Goal: Task Accomplishment & Management: Manage account settings

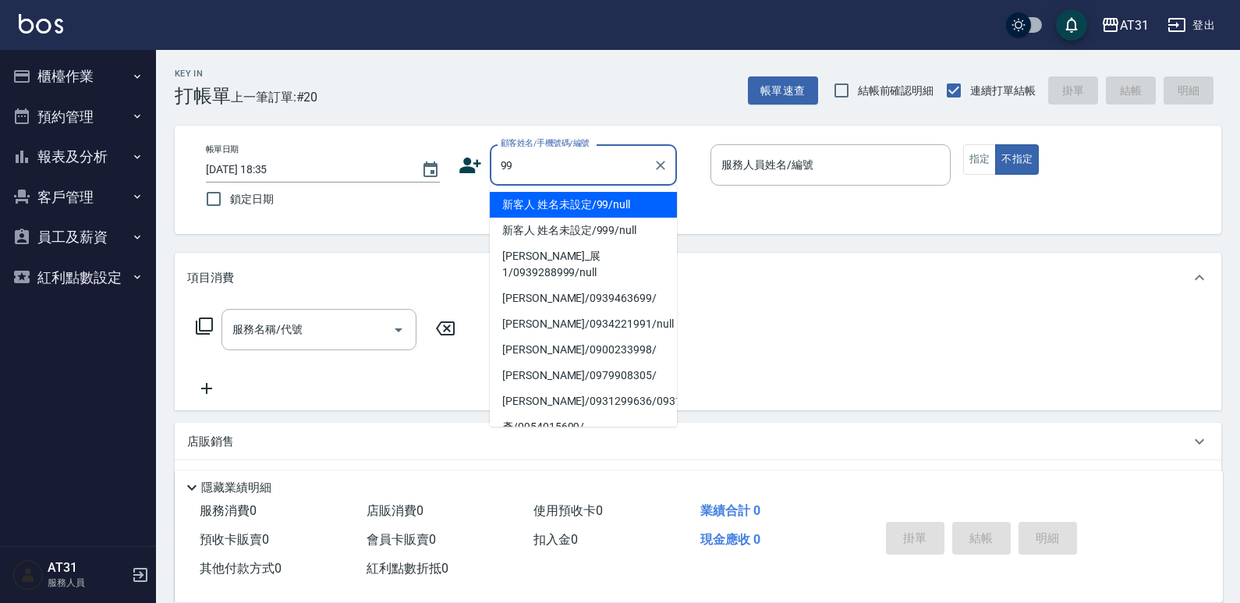
type input "新客人 姓名未設定/99/null"
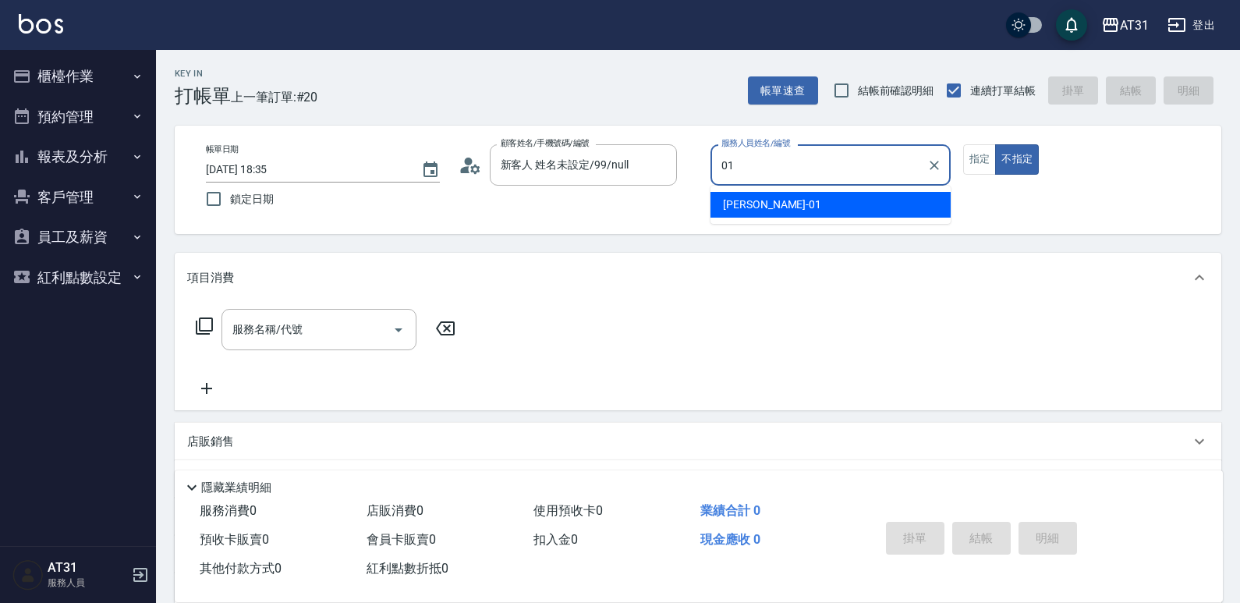
type input "[PERSON_NAME]-01"
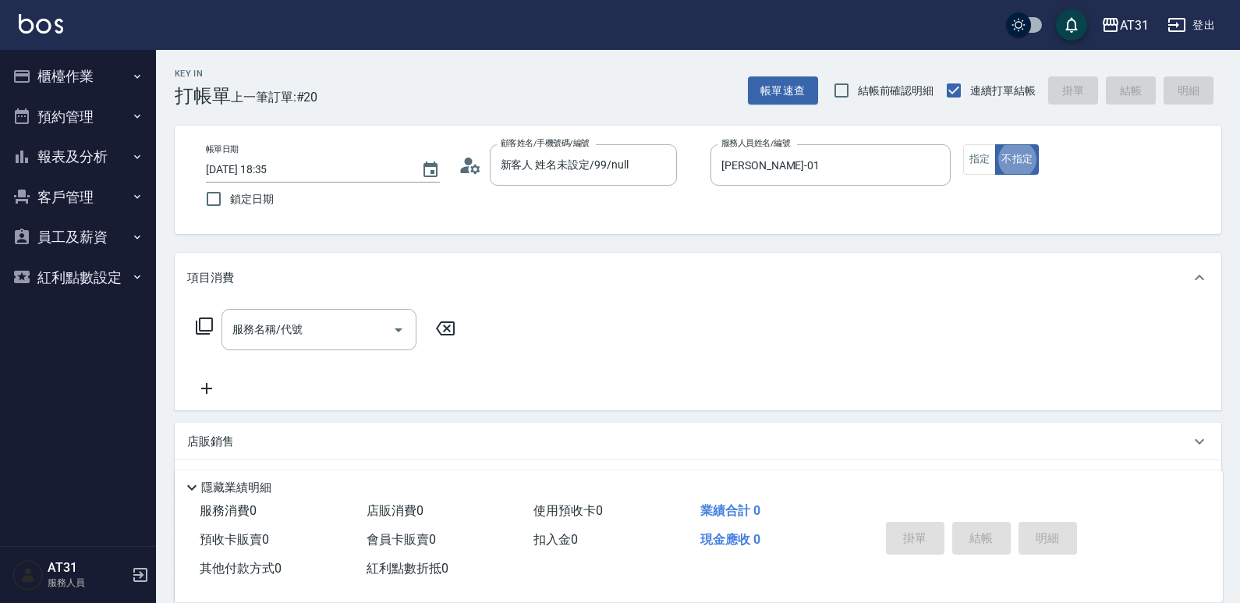
type button "false"
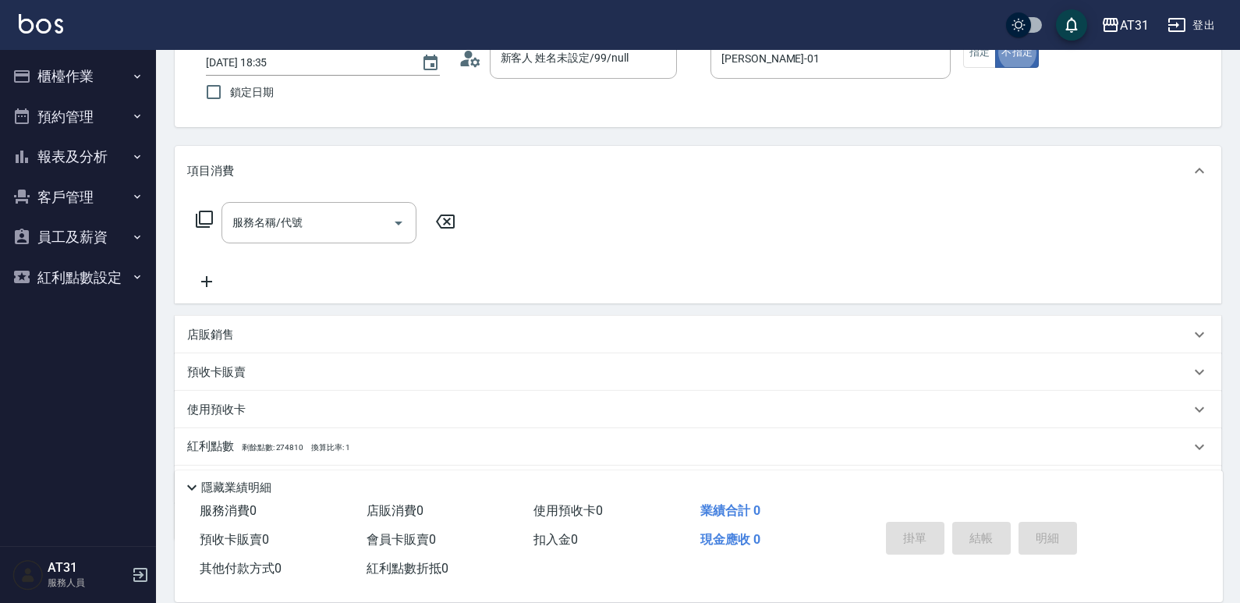
scroll to position [78, 0]
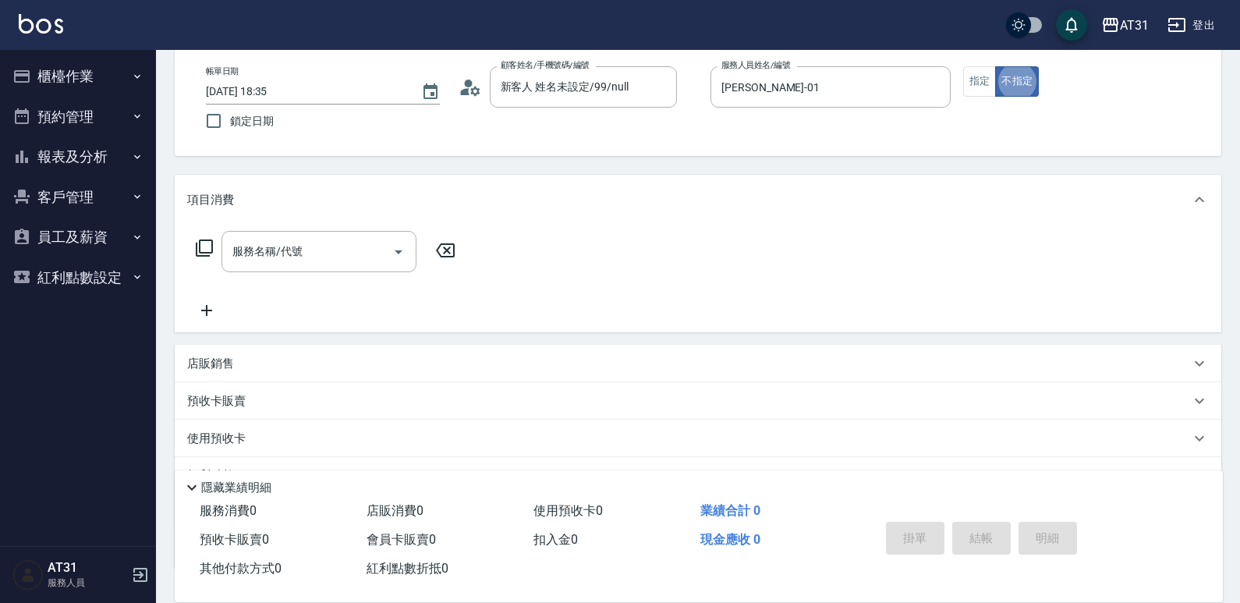
click at [240, 367] on div "店販銷售" at bounding box center [688, 364] width 1003 height 16
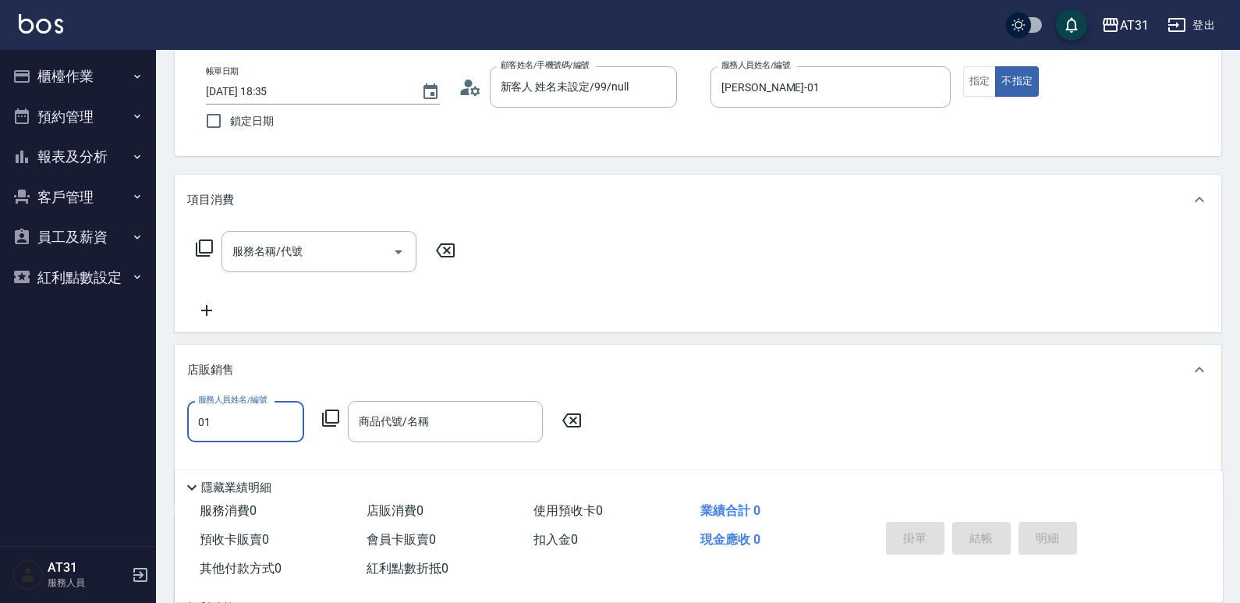
scroll to position [0, 0]
type input "[PERSON_NAME]-01"
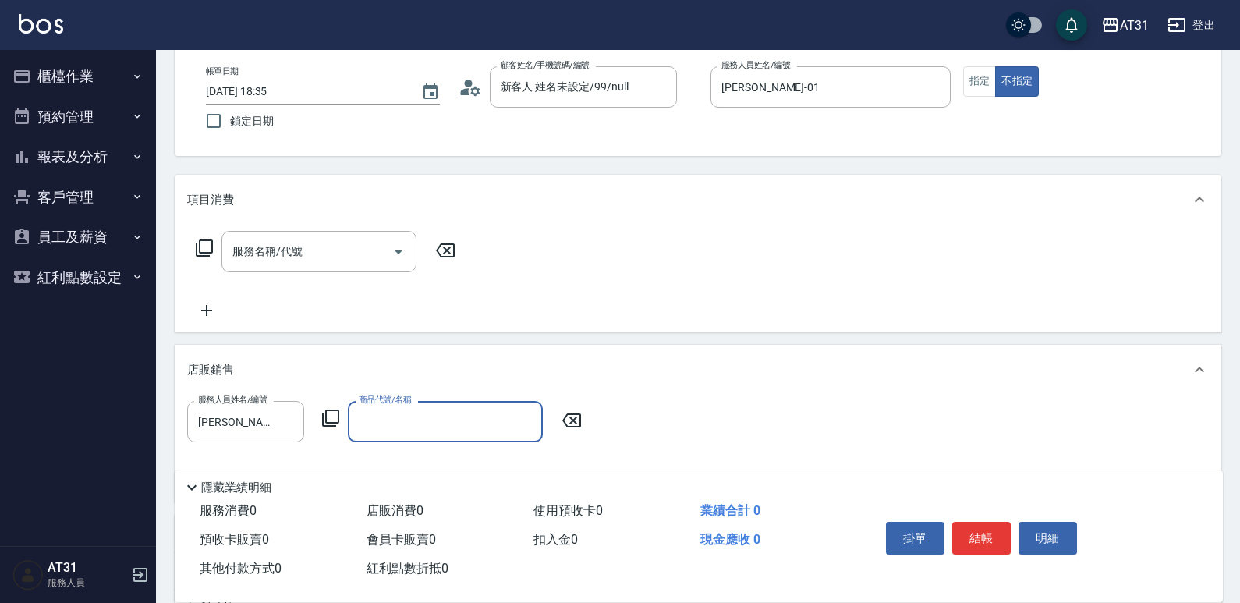
type input "ㄑ"
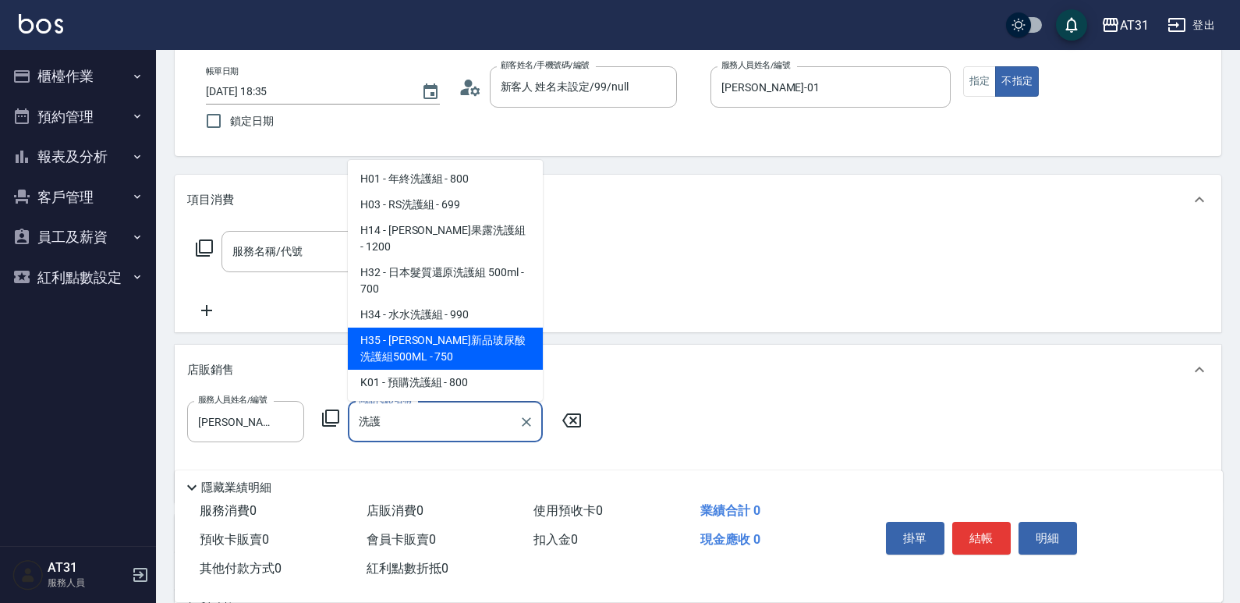
click at [472, 302] on span "H32 - 日本髮質還原洗護組 500ml - 700" at bounding box center [445, 281] width 195 height 42
type input "日本髮質還原洗護組 500ml"
type input "70"
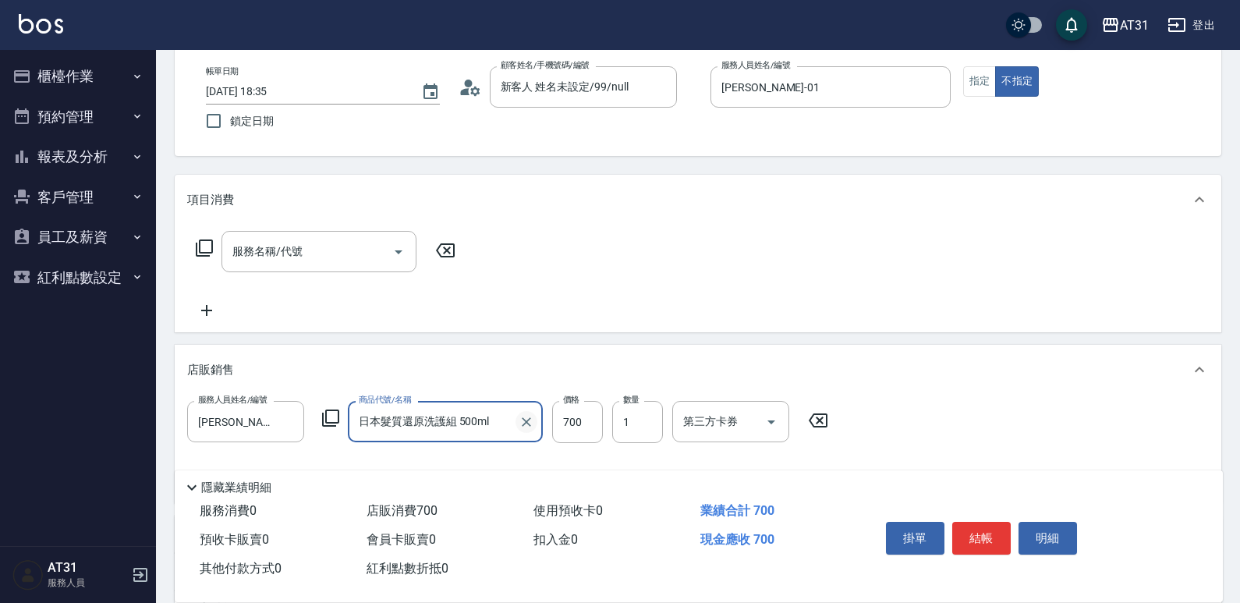
click at [523, 420] on icon "Clear" at bounding box center [527, 422] width 16 height 16
type input "0"
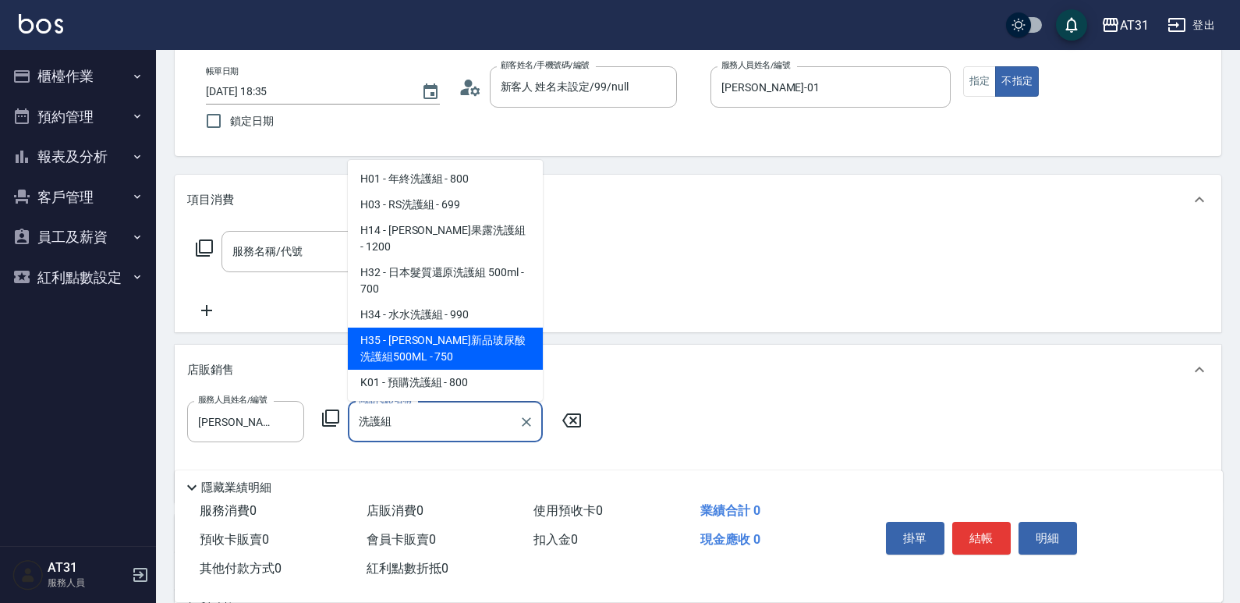
type input "喬娜斯新品玻尿酸洗護組500ML"
type input "70"
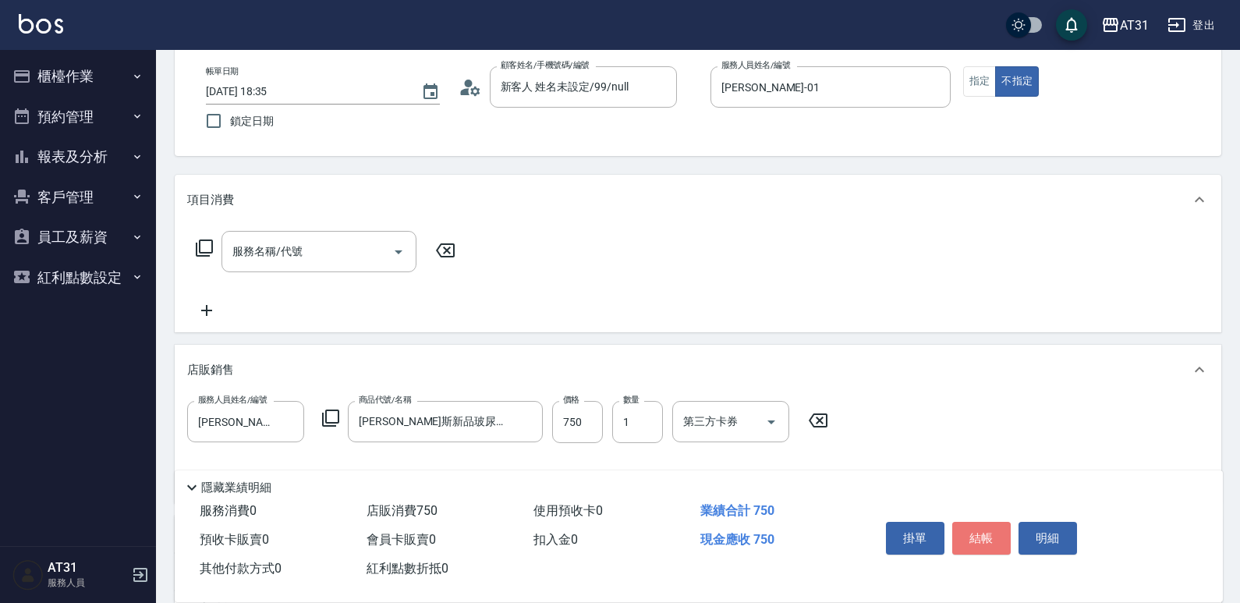
click at [978, 535] on button "結帳" at bounding box center [981, 538] width 58 height 33
type input "2025/09/13 19:40"
type input "0"
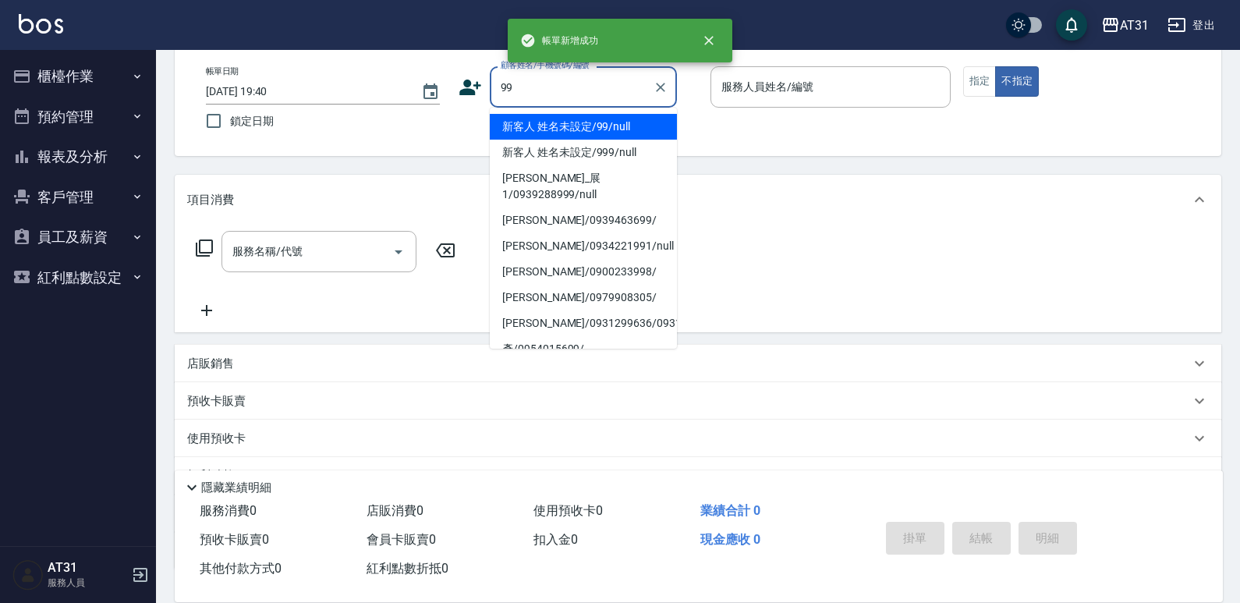
type input "新客人 姓名未設定/99/null"
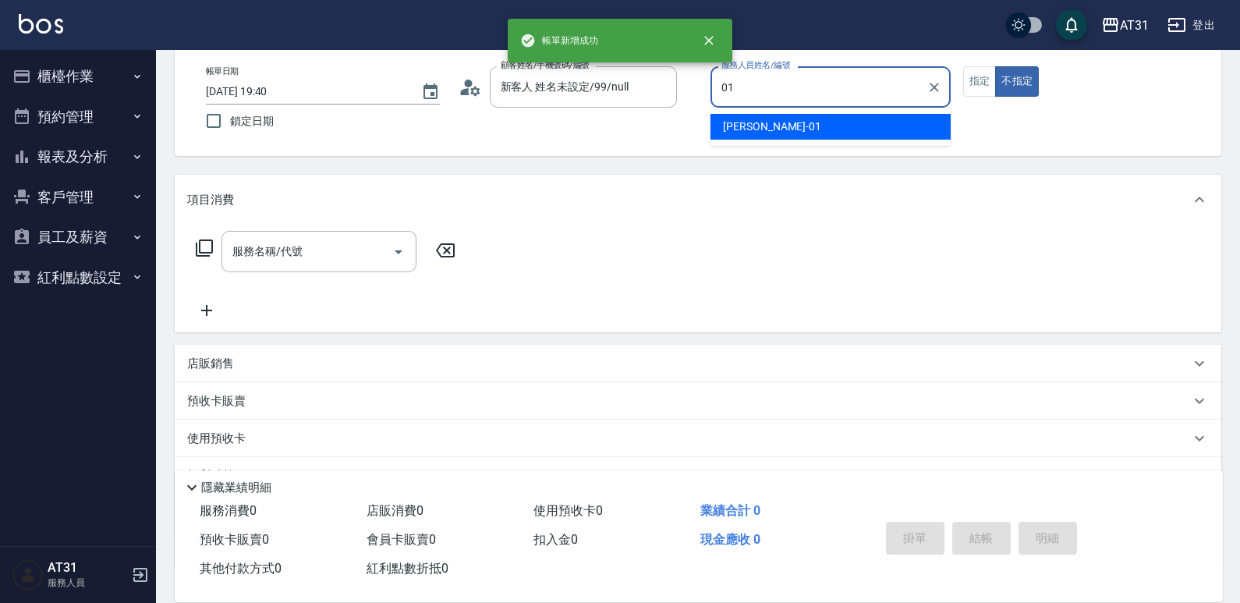
type input "[PERSON_NAME]-01"
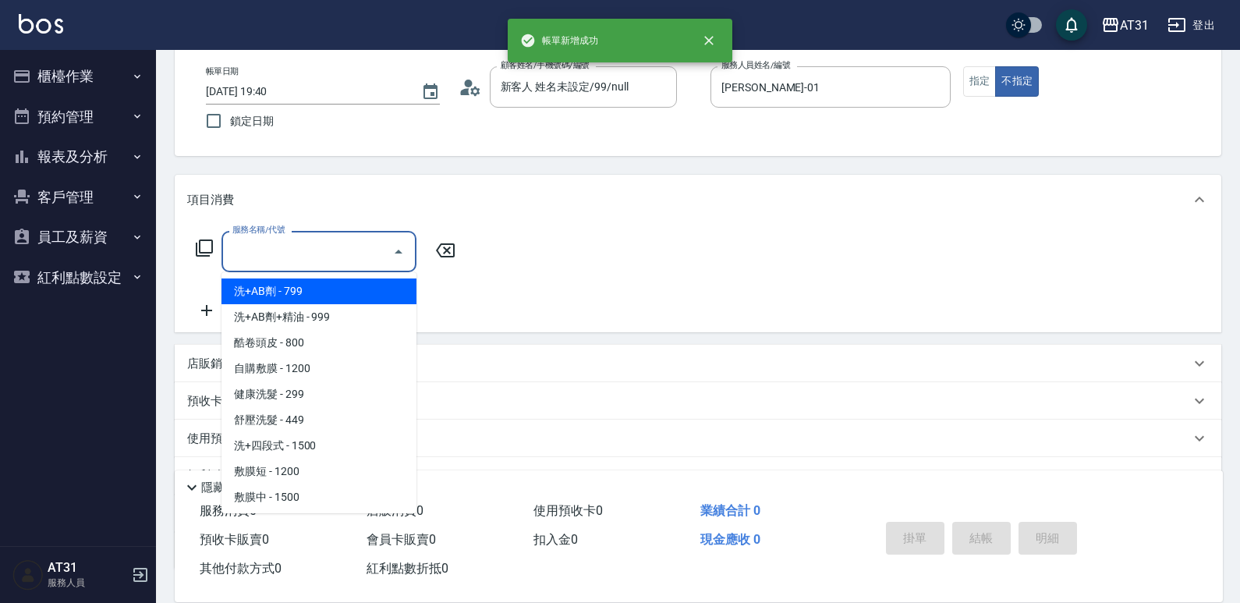
click at [354, 260] on input "服務名稱/代號" at bounding box center [307, 251] width 158 height 27
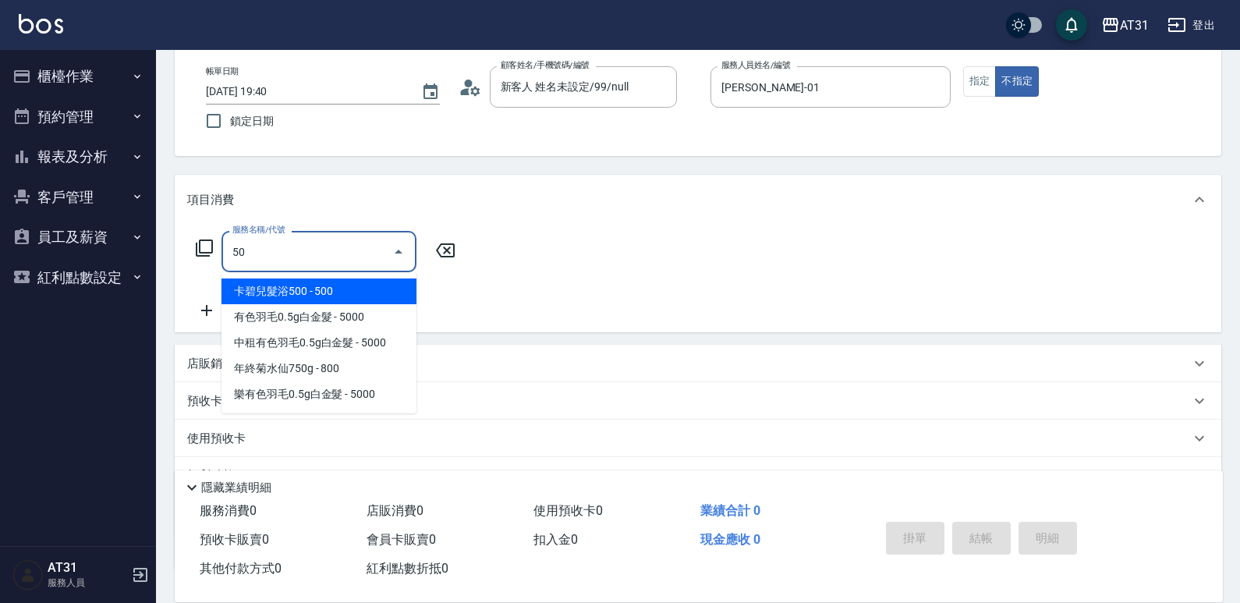
type input "501"
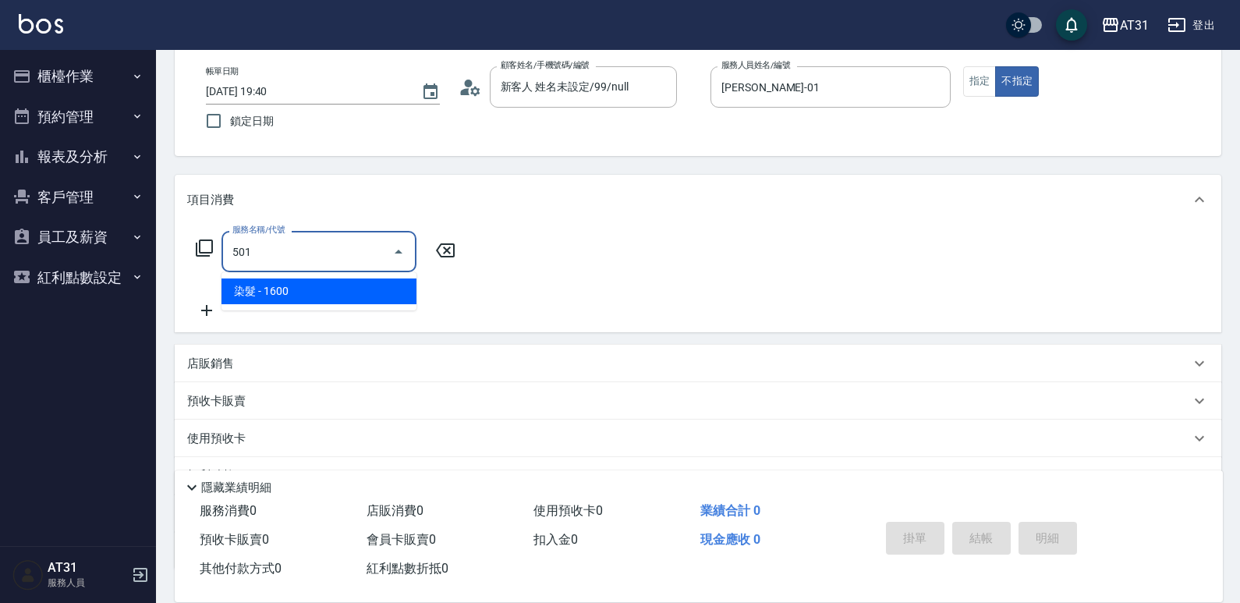
type input "160"
type input "染髮(501)"
type input "0"
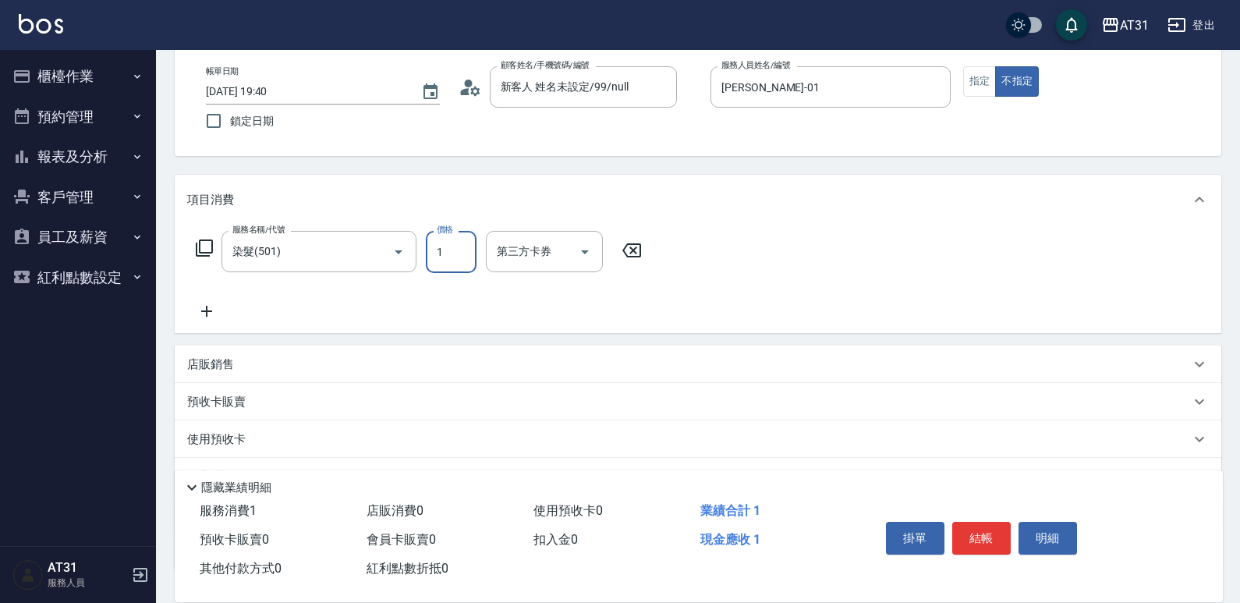
type input "15"
type input "10"
type input "1580"
type input "150"
type input "1580"
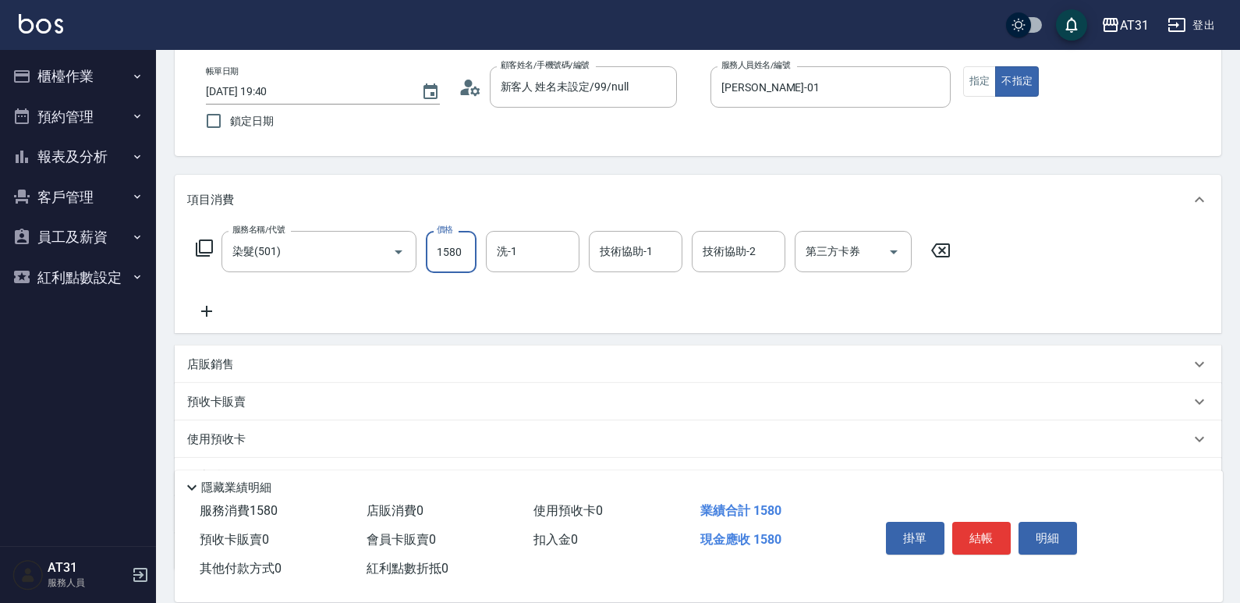
click at [200, 314] on icon at bounding box center [206, 311] width 39 height 19
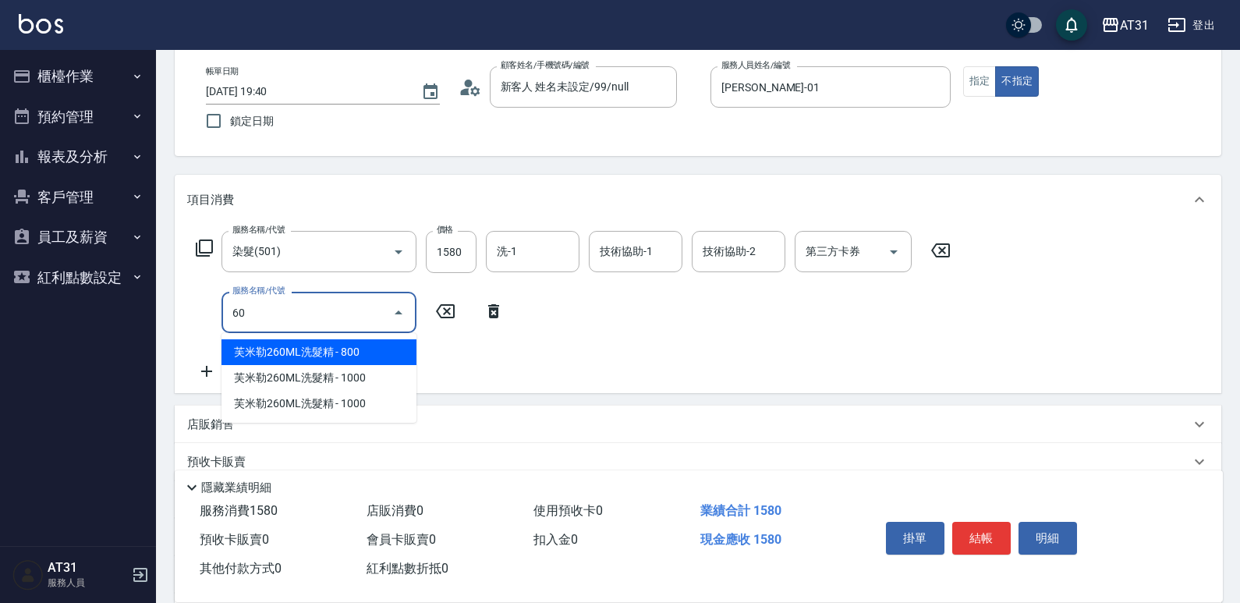
type input "601"
type input "180"
type input "自備護髮(601)"
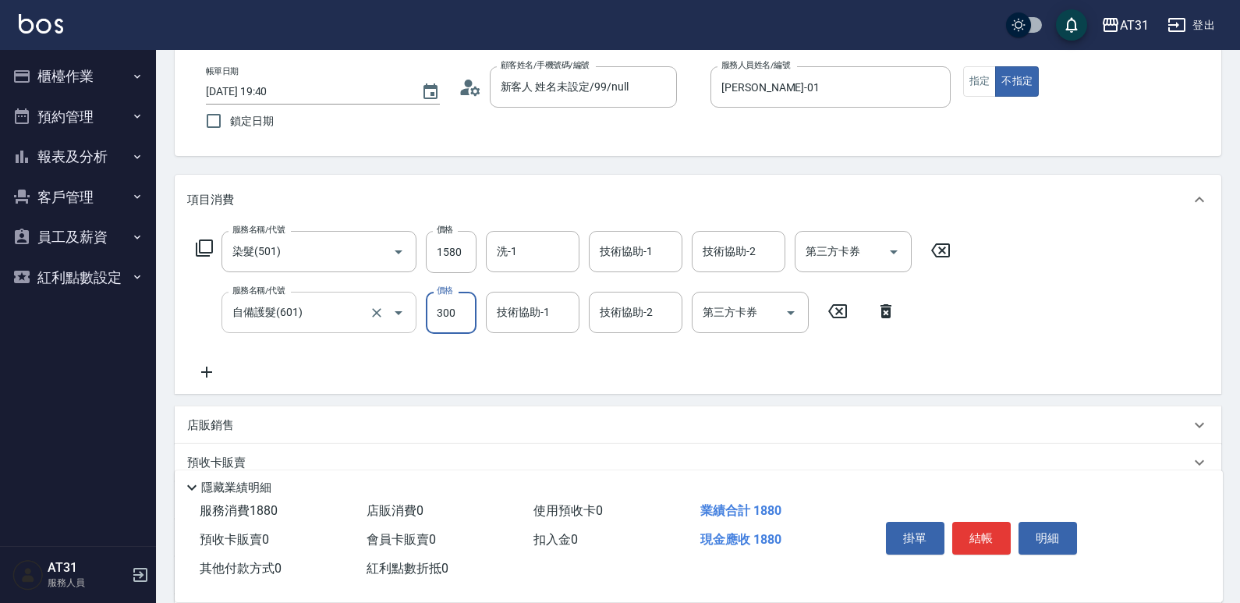
type input "150"
type input "80"
type input "230"
type input "800"
click at [983, 97] on div "帳單日期 2025/09/13 19:40 鎖定日期 顧客姓名/手機號碼/編號 新客人 姓名未設定/99/null 顧客姓名/手機號碼/編號 服務人員姓名/編…" at bounding box center [697, 101] width 1009 height 71
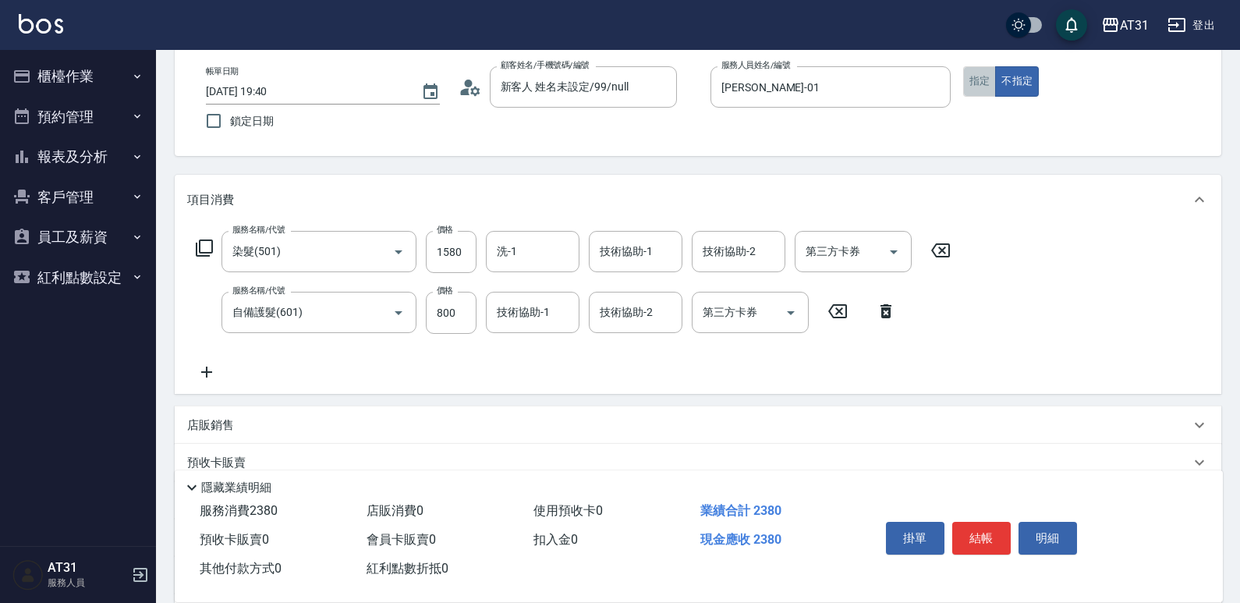
click at [981, 91] on button "指定" at bounding box center [980, 81] width 34 height 30
click at [990, 535] on button "結帳" at bounding box center [981, 538] width 58 height 33
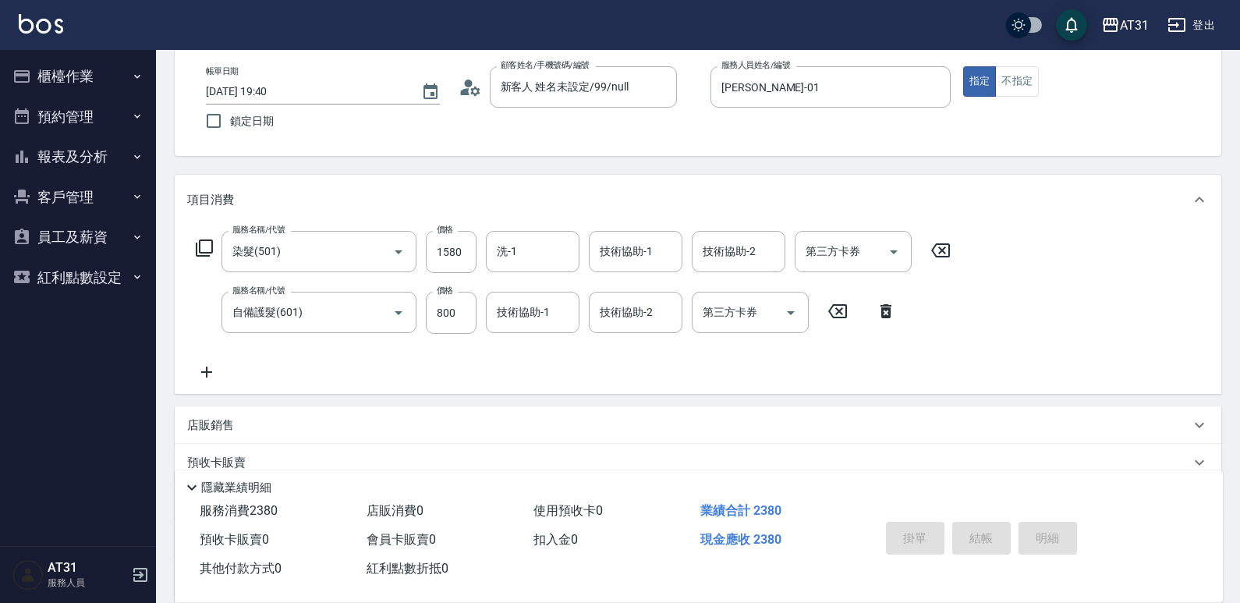
type input "0"
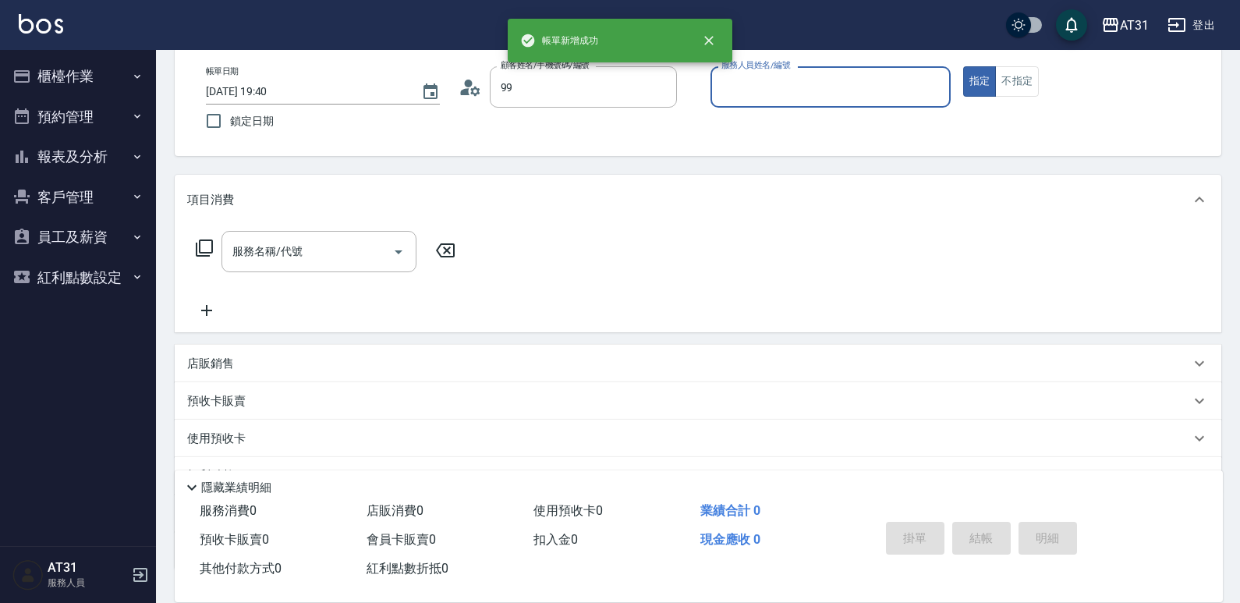
type input "新客人 姓名未設定/99/null"
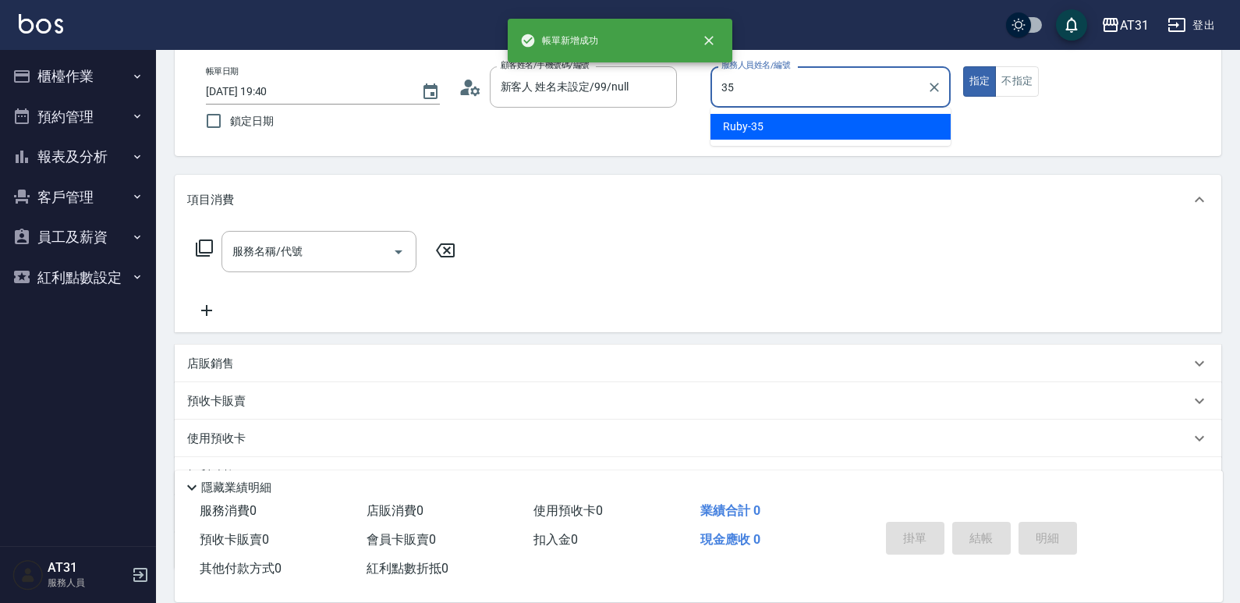
type input "35"
type button "true"
type input "Ruby-35"
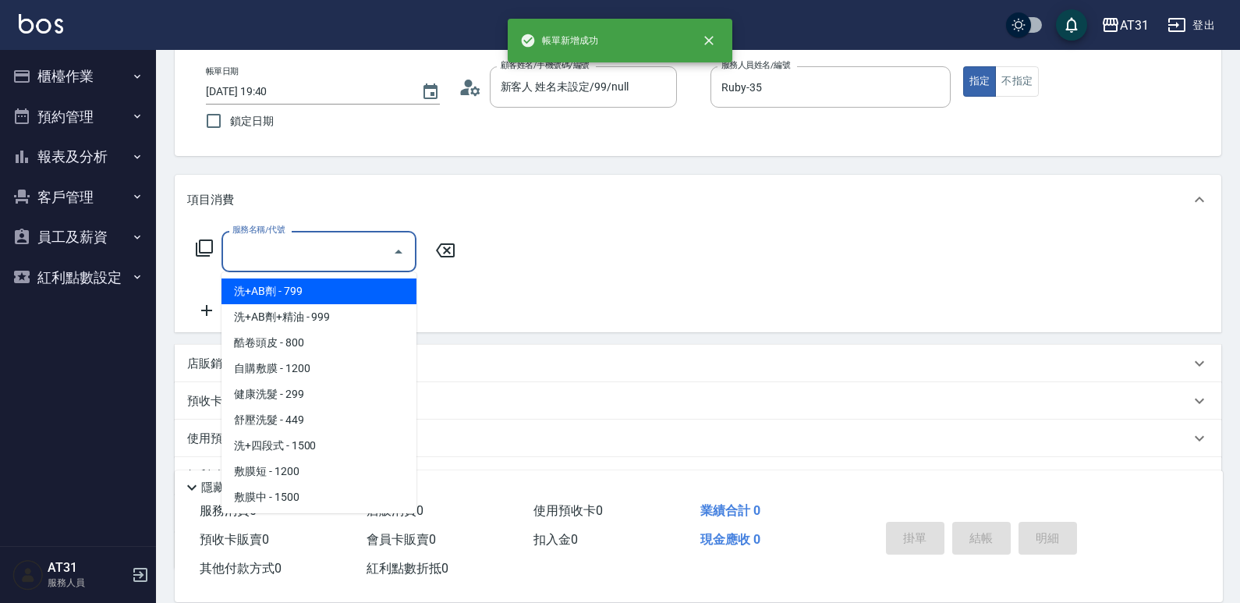
click at [376, 249] on input "服務名稱/代號" at bounding box center [307, 251] width 158 height 27
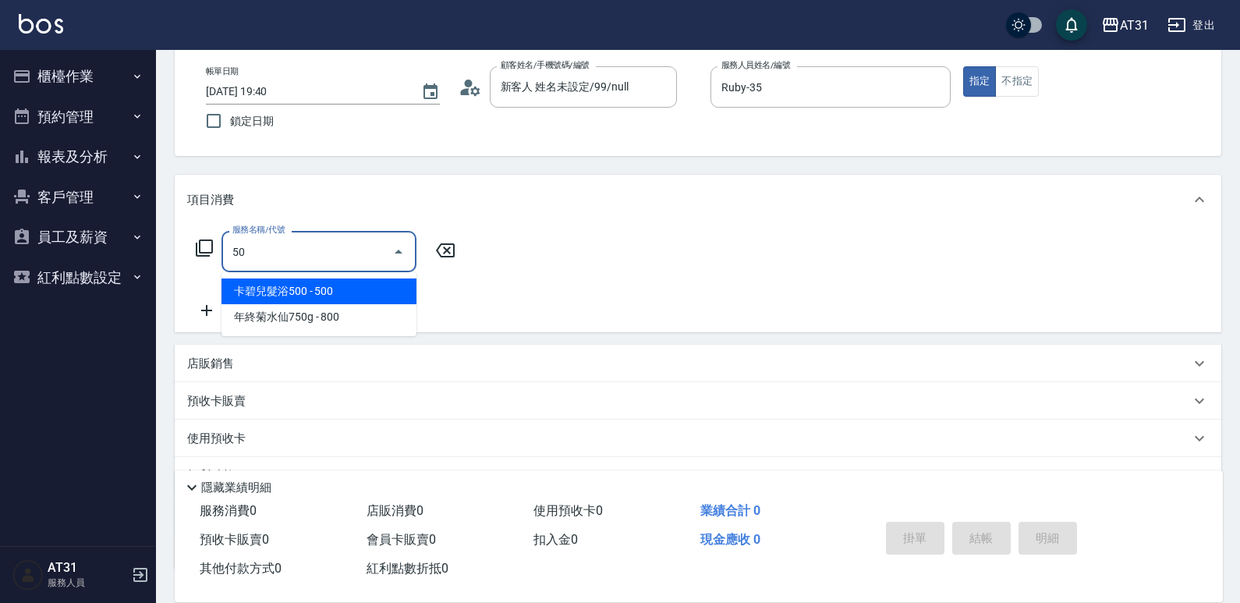
type input "501"
type input "160"
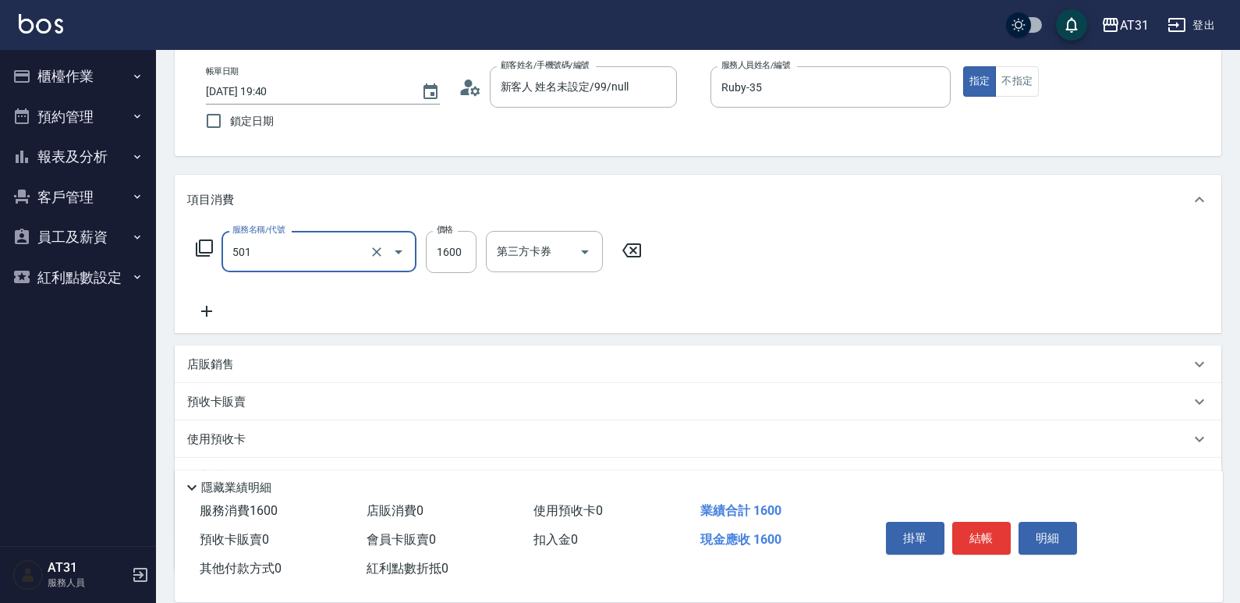
type input "染髮(501)"
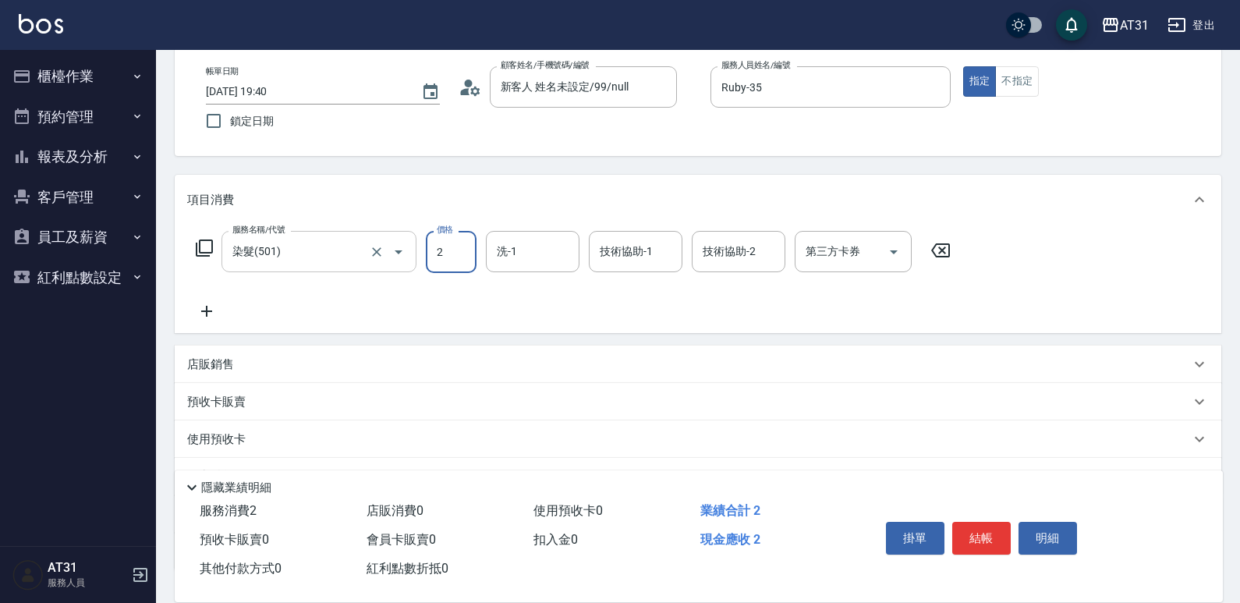
type input "20"
type input "200"
type input "2000"
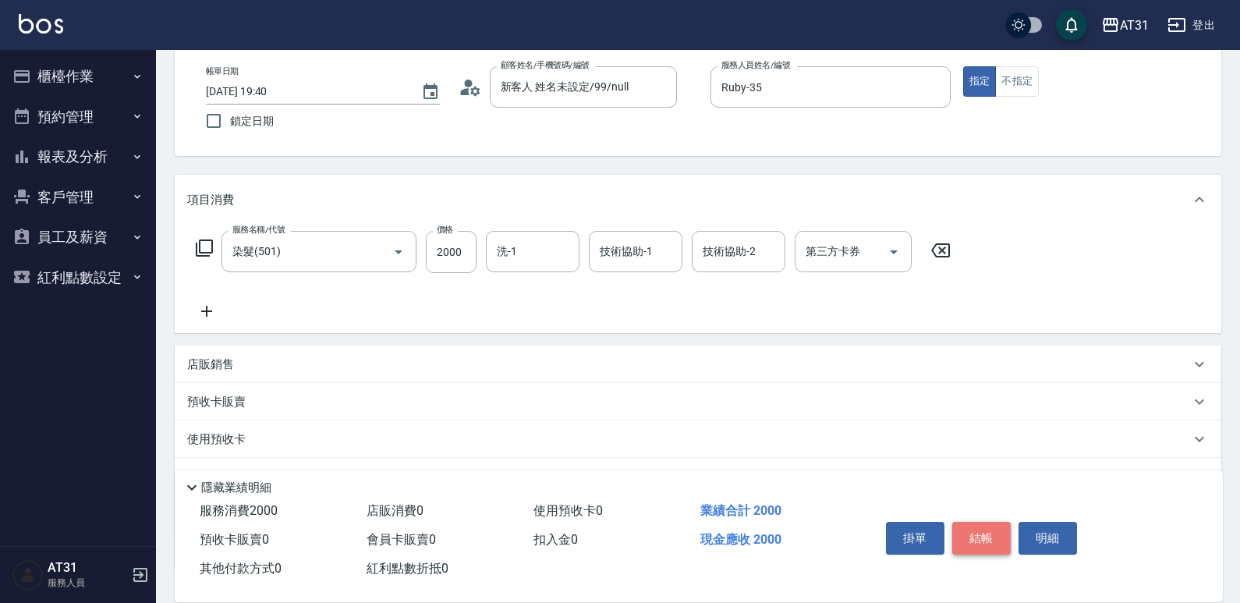
click at [984, 531] on button "結帳" at bounding box center [981, 538] width 58 height 33
type input "0"
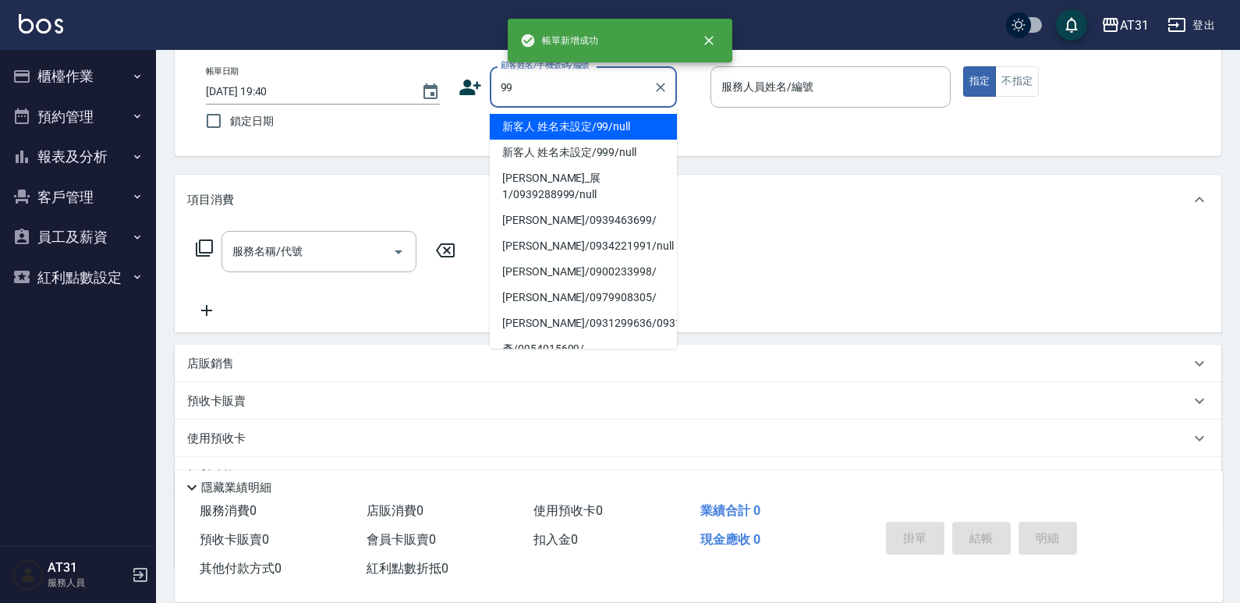
type input "新客人 姓名未設定/99/null"
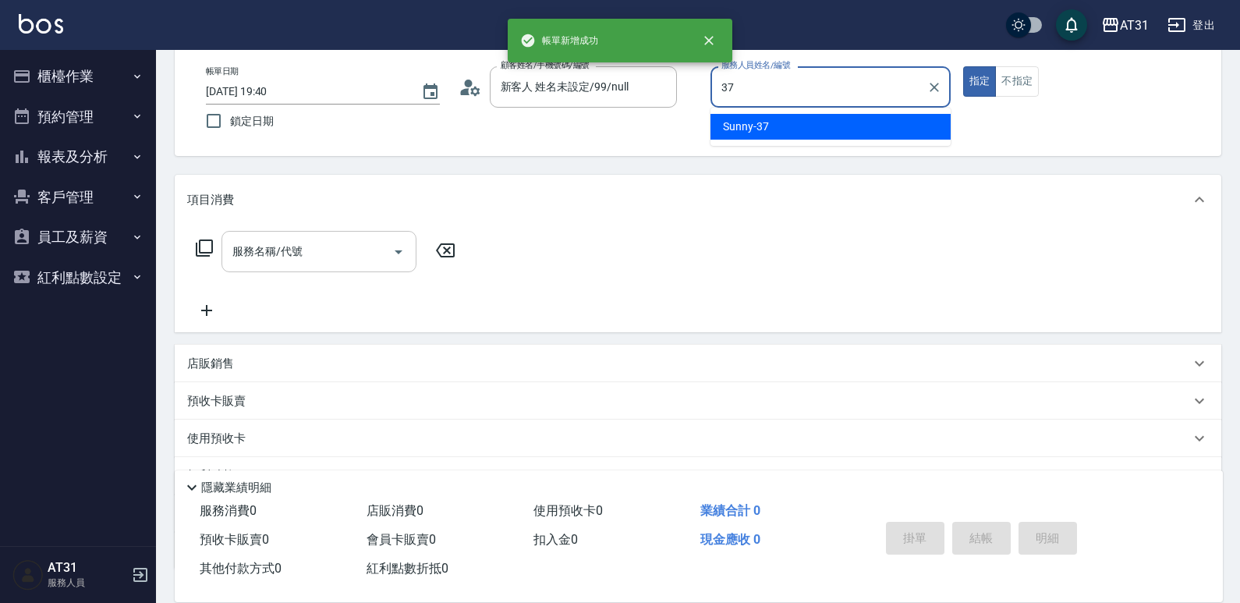
type input "Sunny-37"
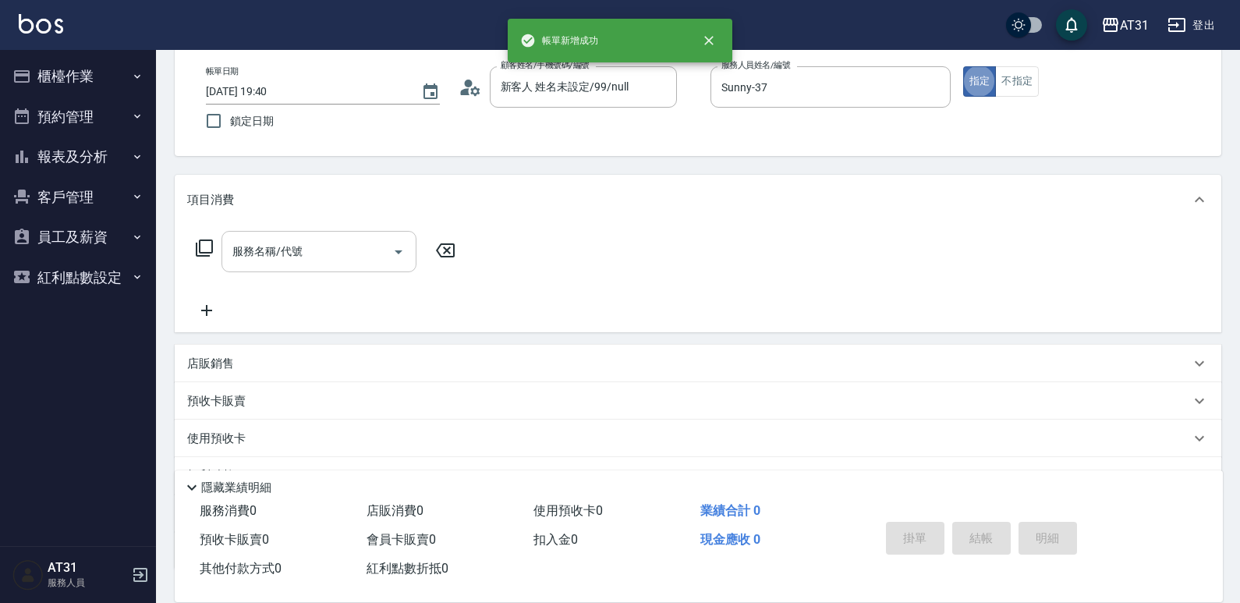
click at [306, 257] on input "服務名稱/代號" at bounding box center [307, 251] width 158 height 27
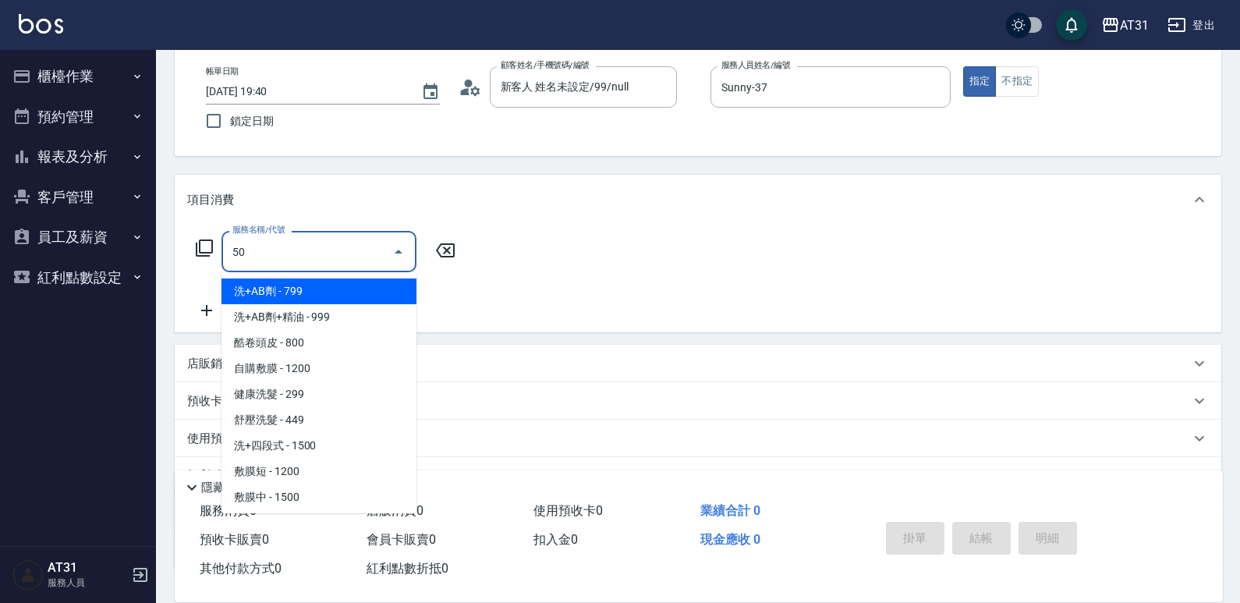
type input "501"
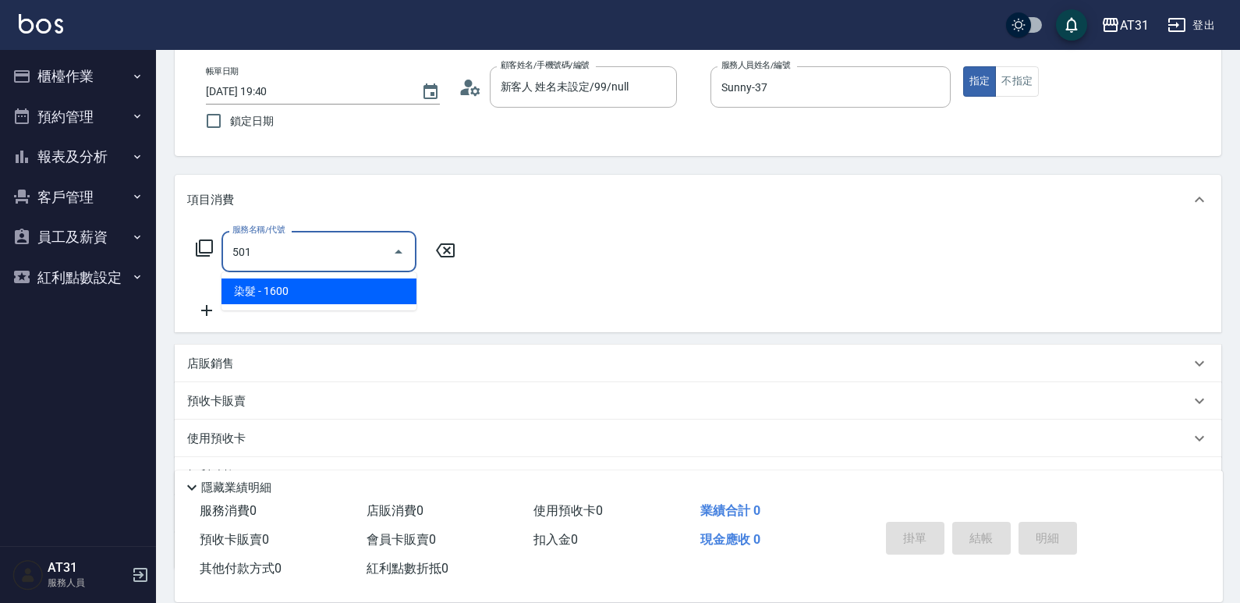
type input "160"
type input "染髮(501)"
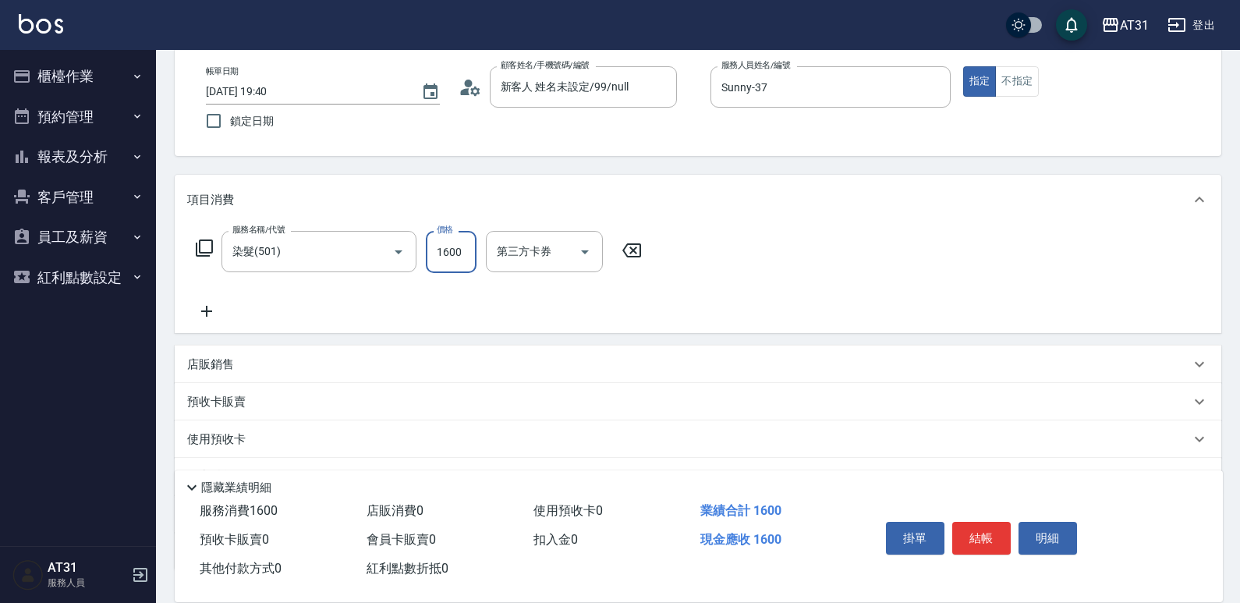
type input "0"
type input "28"
type input "20"
type input "2880"
type input "280"
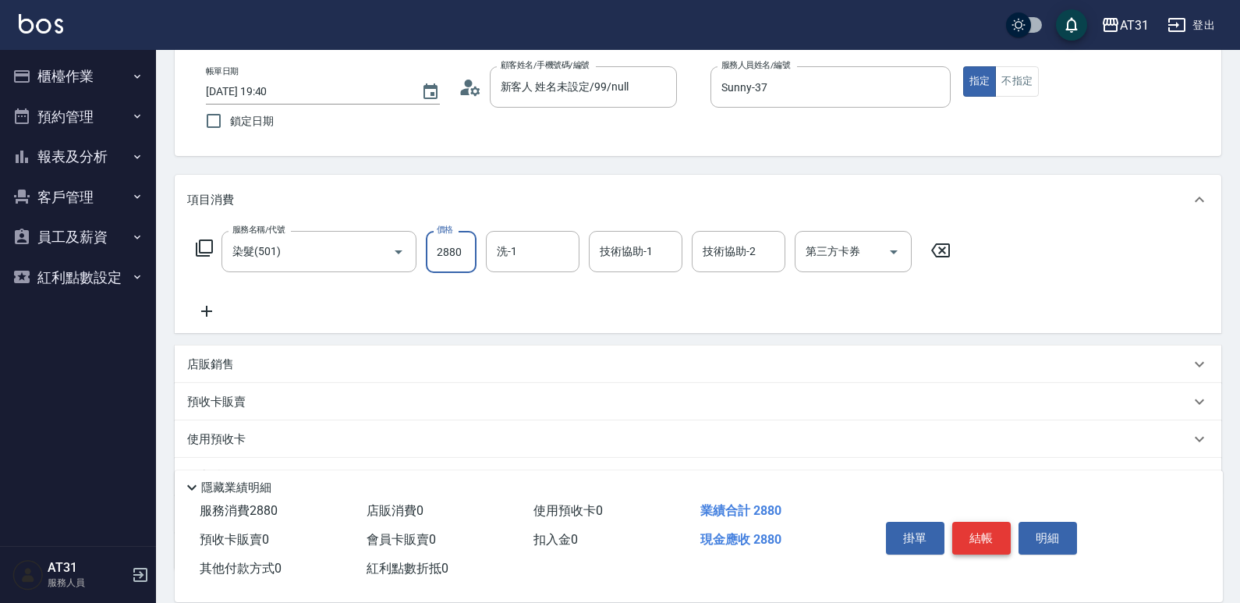
type input "2880"
click at [987, 533] on button "結帳" at bounding box center [981, 538] width 58 height 33
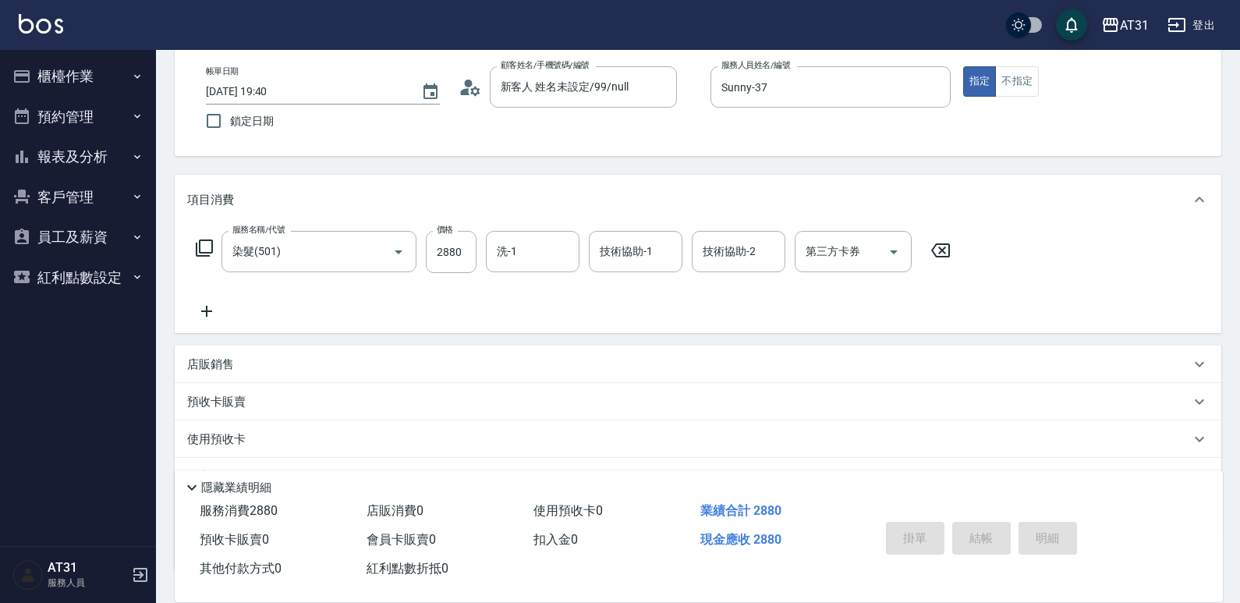
type input "2025/09/13 19:41"
type input "0"
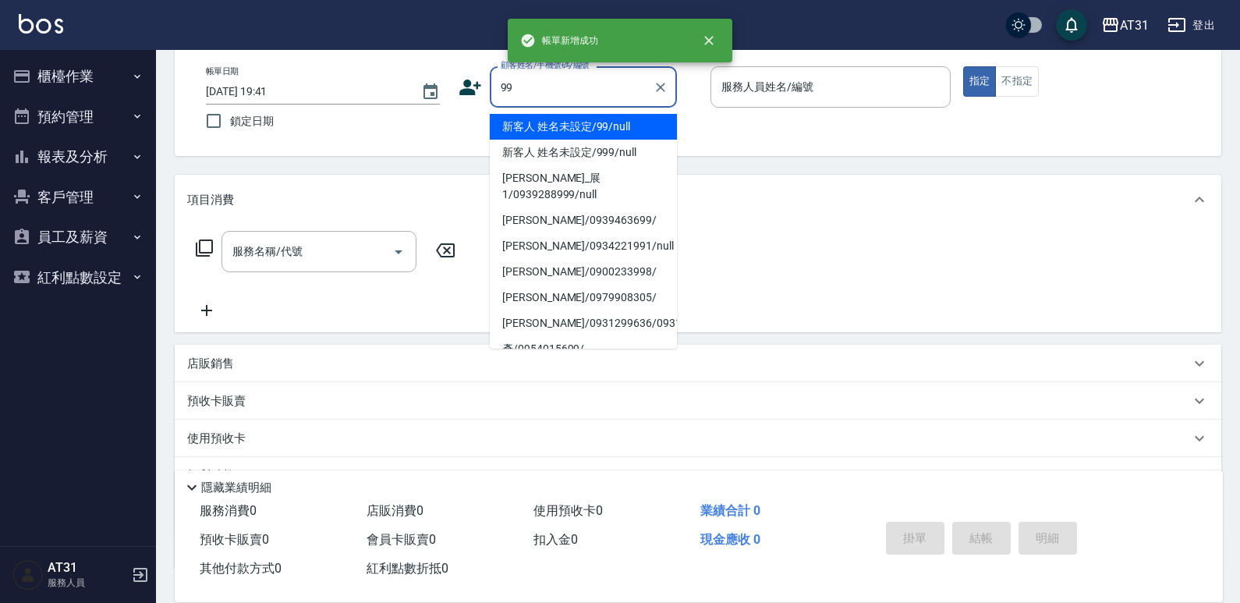
type input "新客人 姓名未設定/99/null"
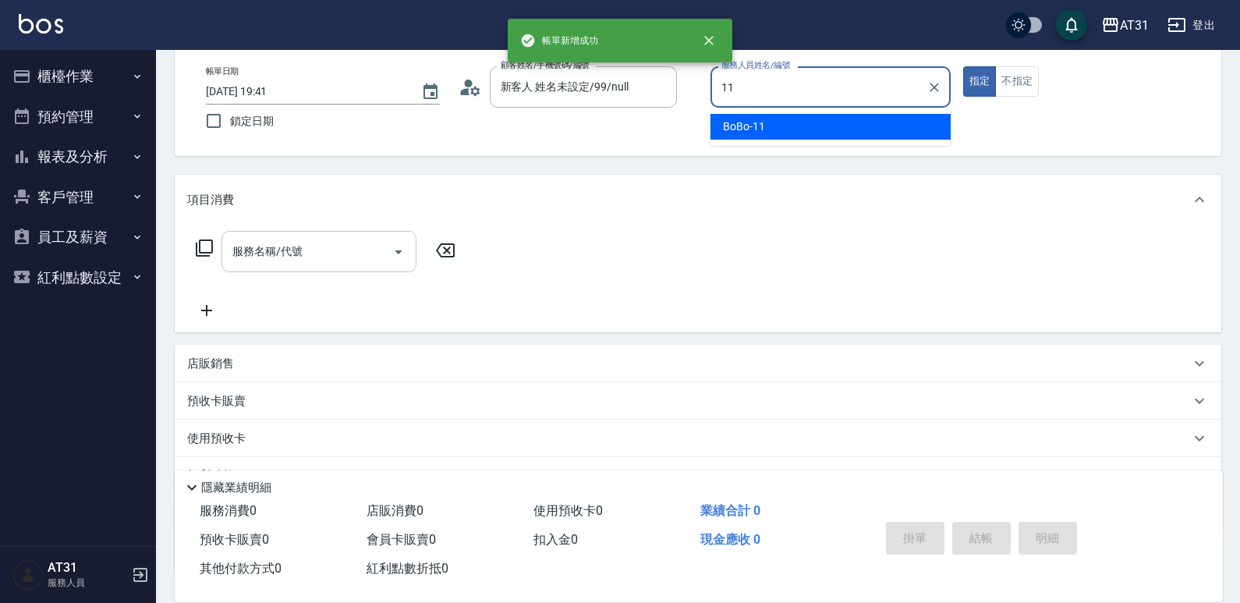
type input "BoBo-11"
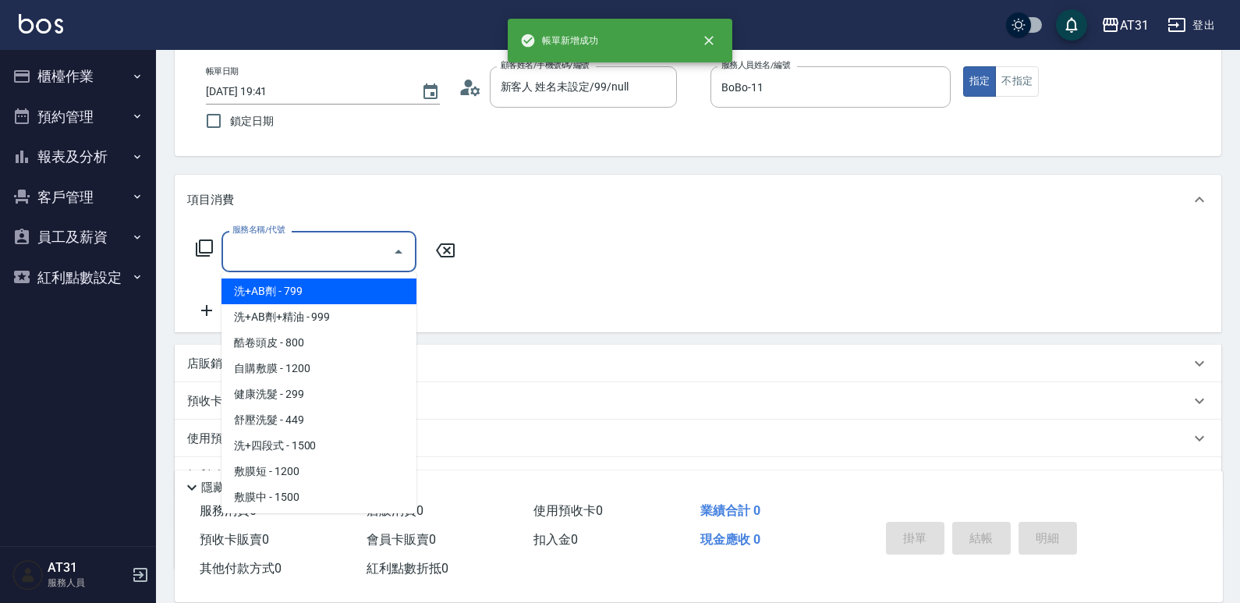
click at [342, 265] on input "服務名稱/代號" at bounding box center [307, 251] width 158 height 27
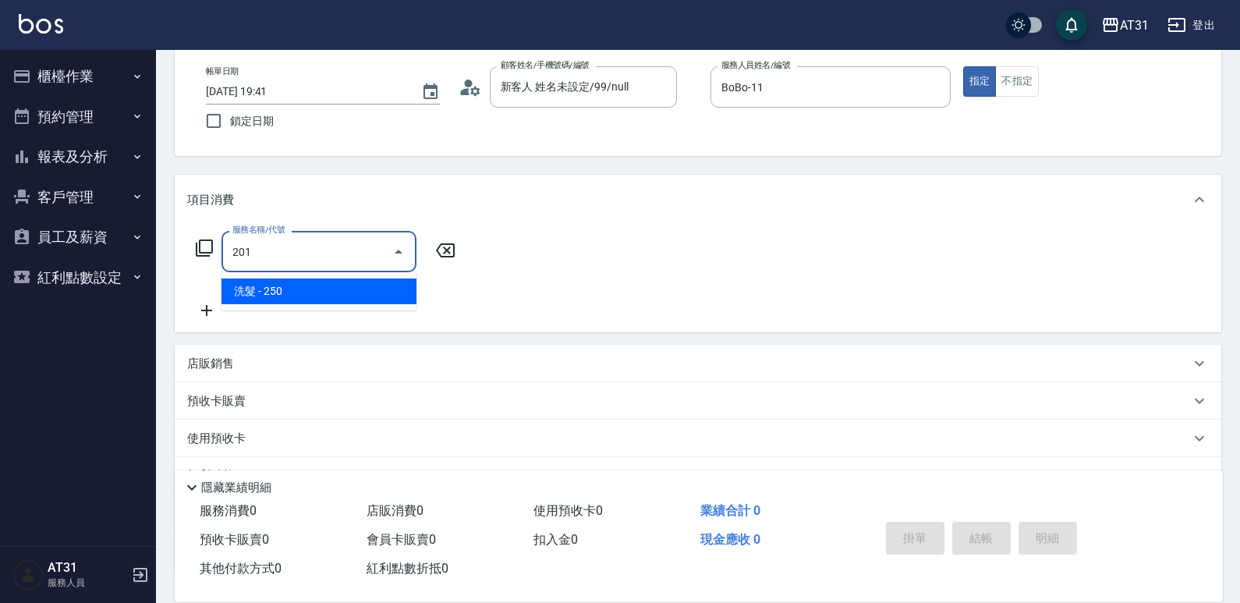
drag, startPoint x: 351, startPoint y: 254, endPoint x: 186, endPoint y: 272, distance: 166.3
click at [186, 272] on div "服務名稱/代號 201 服務名稱/代號" at bounding box center [698, 279] width 1047 height 108
type input "301"
type input "160"
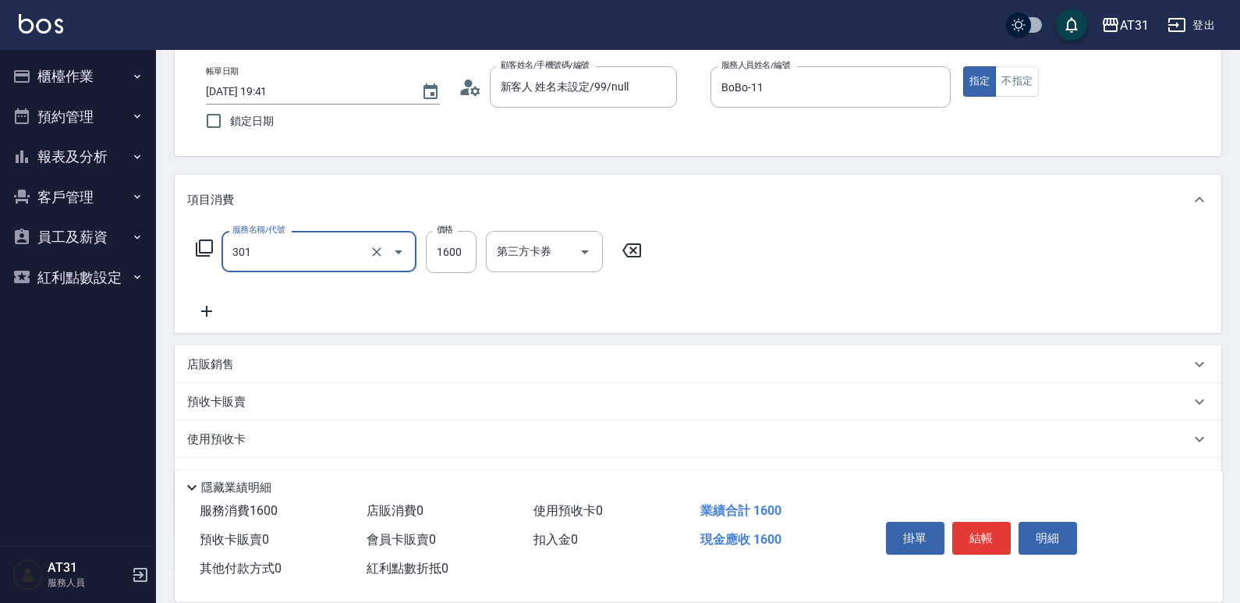
type input "燙髮(301)"
type input "1"
type input "0"
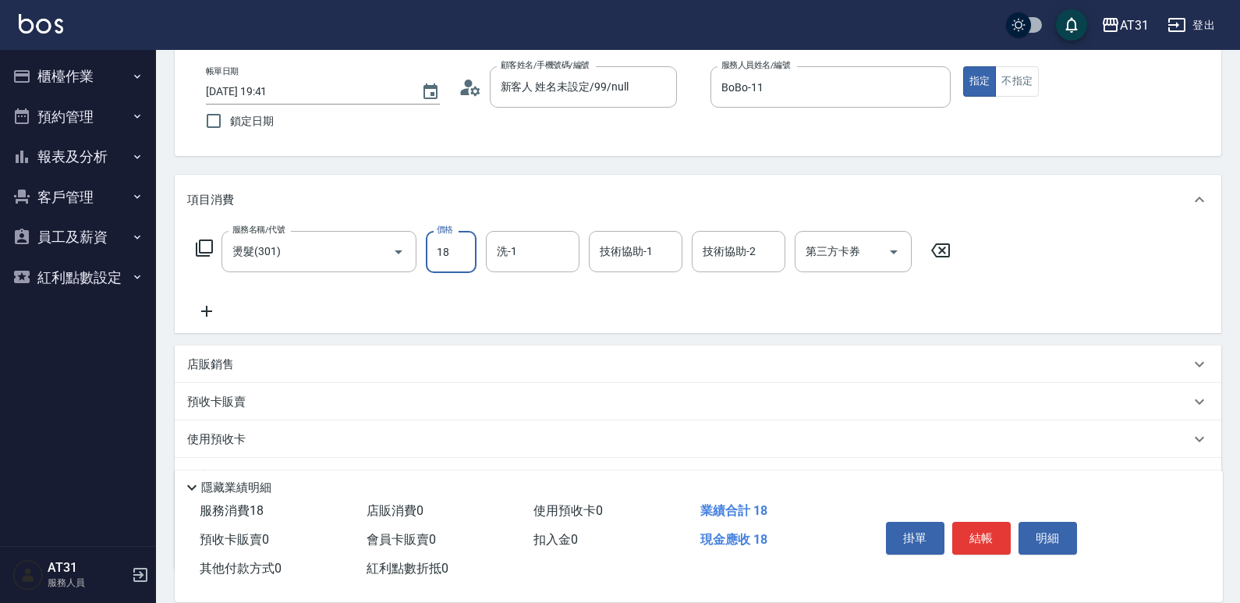
type input "180"
type input "1800"
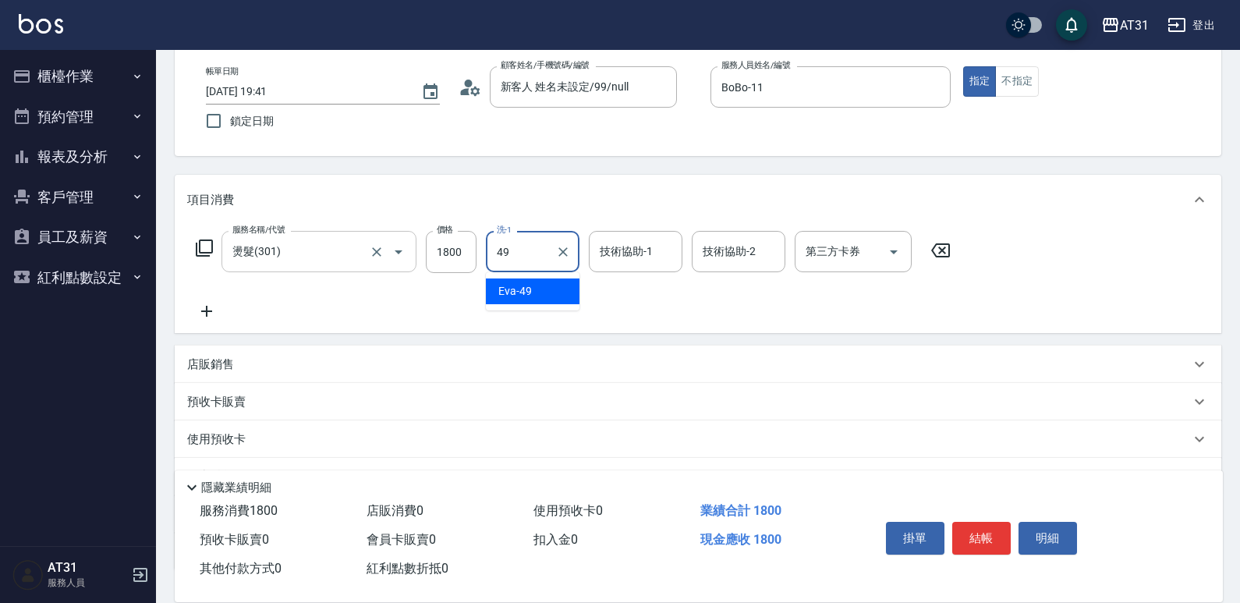
type input "[PERSON_NAME]-49"
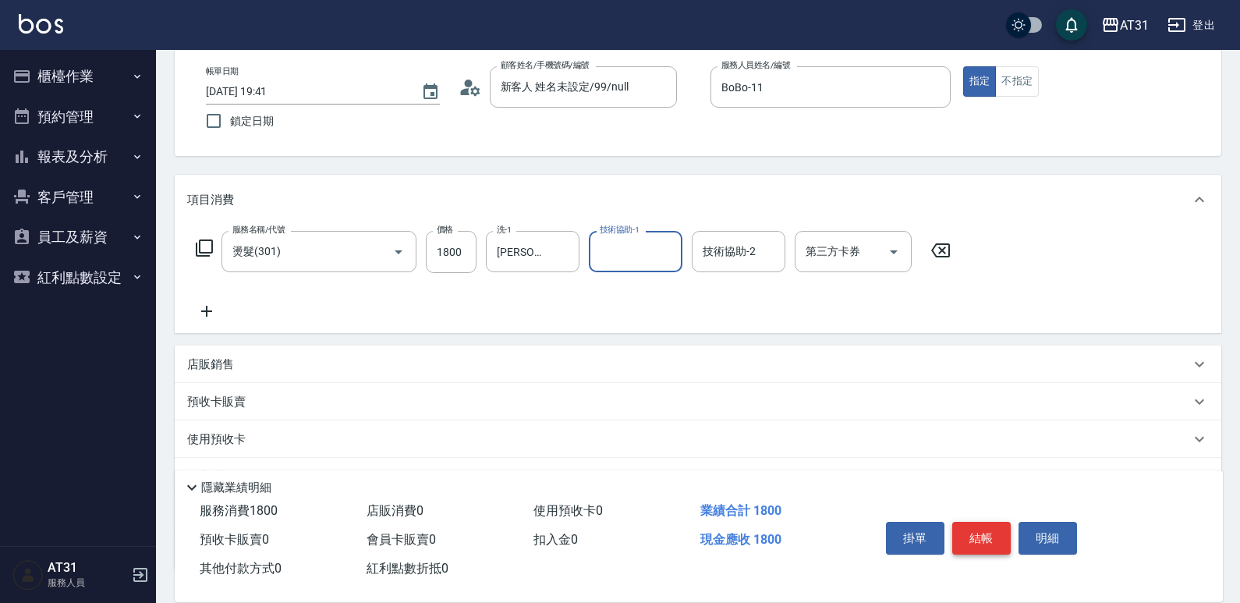
click at [979, 533] on button "結帳" at bounding box center [981, 538] width 58 height 33
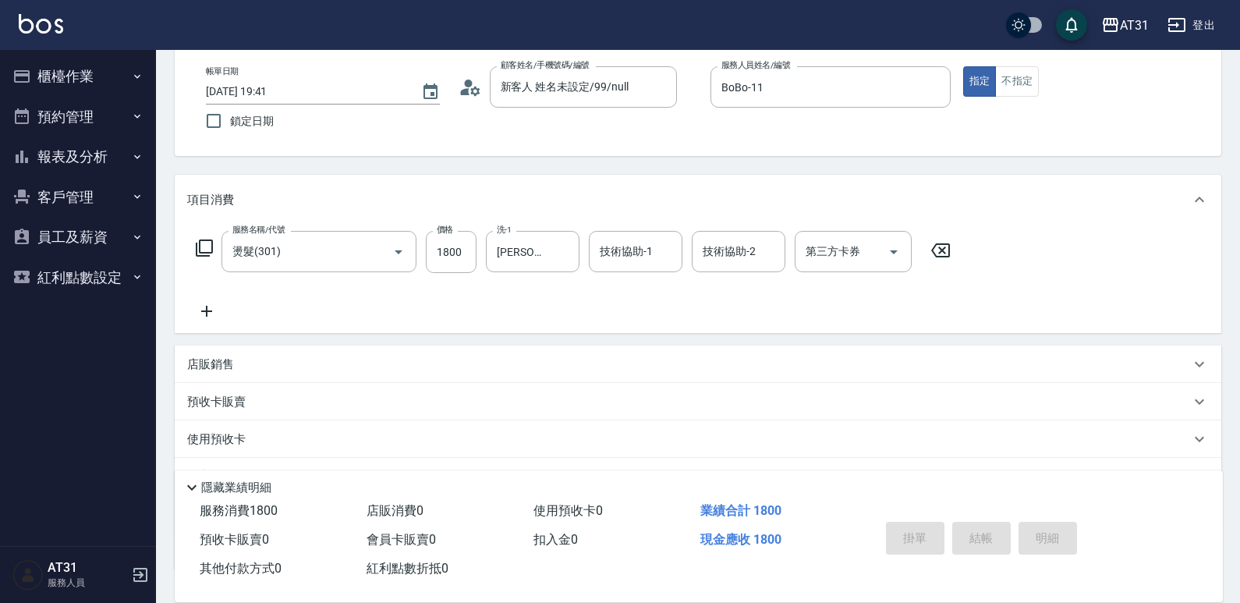
type input "0"
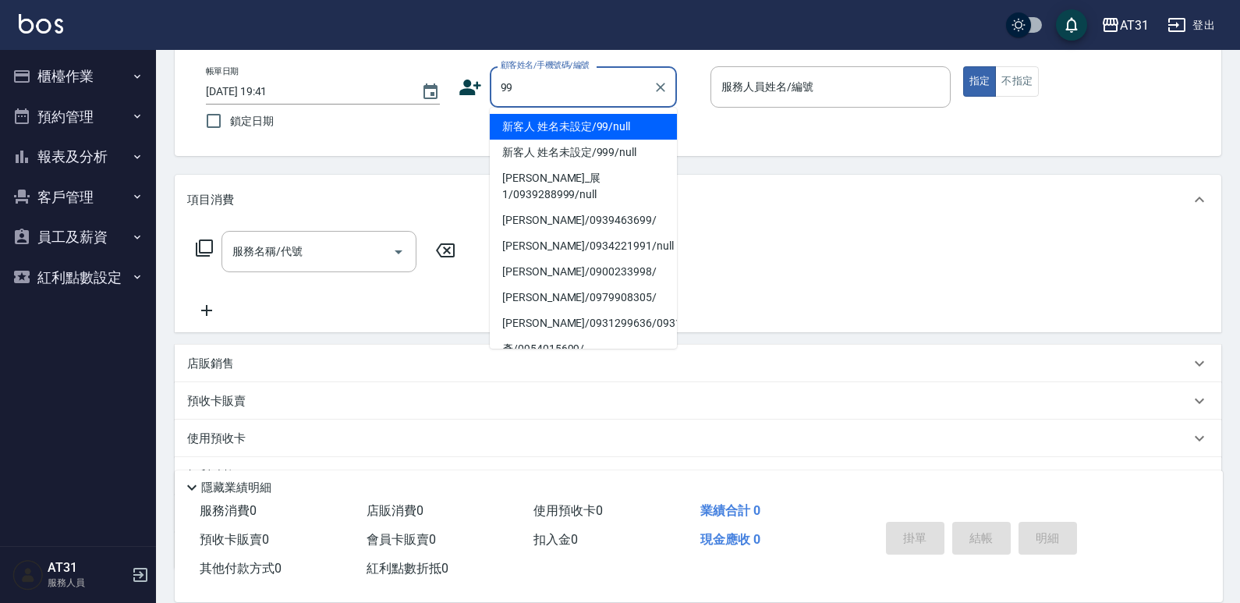
type input "新客人 姓名未設定/99/null"
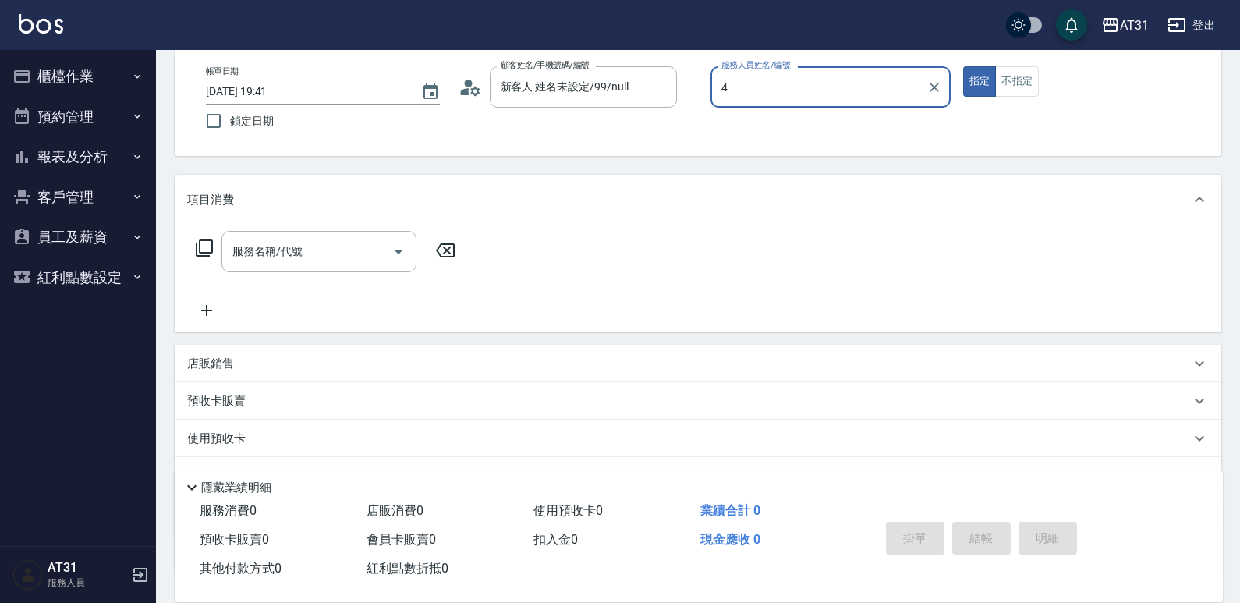
drag, startPoint x: 657, startPoint y: 110, endPoint x: 616, endPoint y: 122, distance: 42.2
click at [616, 122] on div "帳單日期 2025/09/13 19:41 鎖定日期 顧客姓名/手機號碼/編號 新客人 姓名未設定/99/null 顧客姓名/手機號碼/編號 服務人員姓名/編…" at bounding box center [697, 101] width 1009 height 71
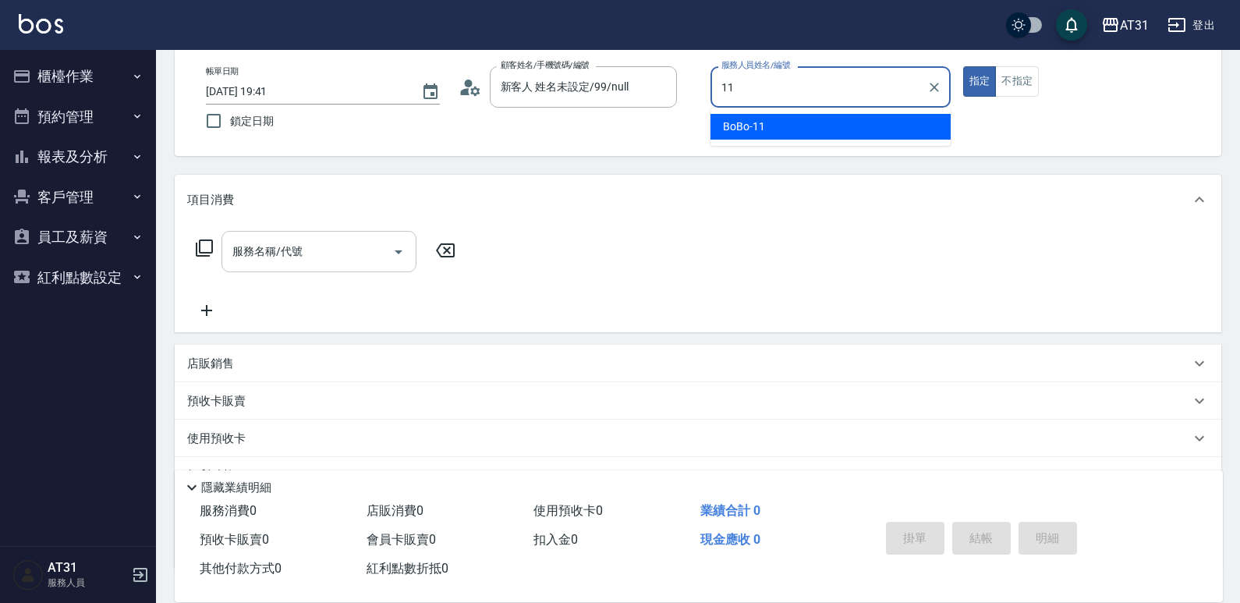
type input "BoBo-11"
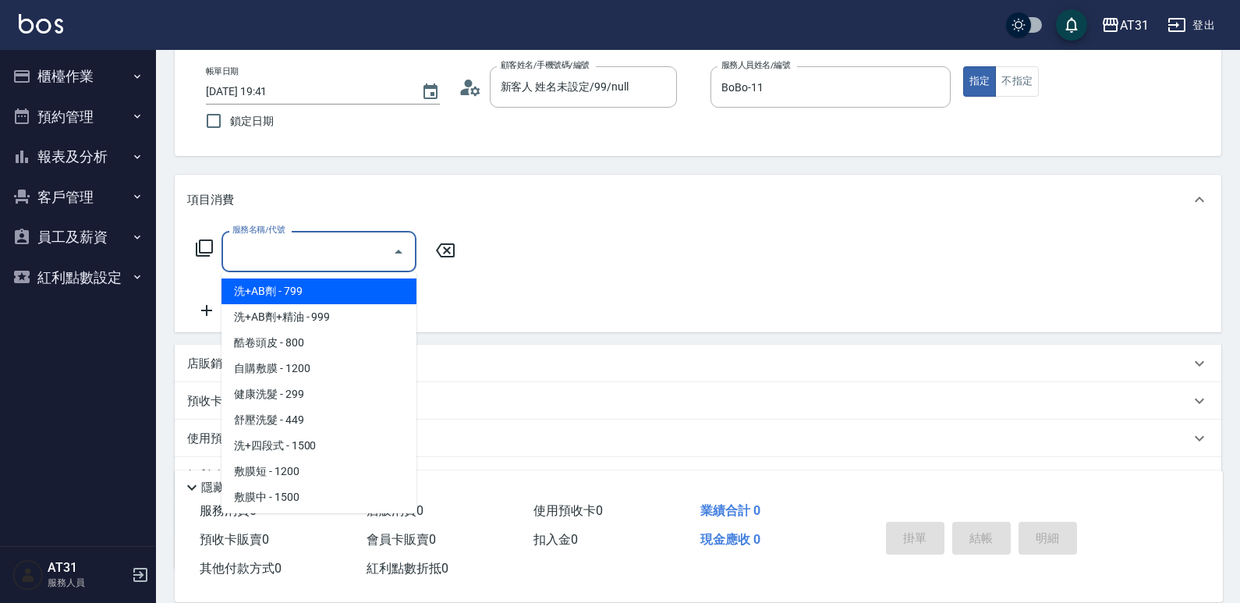
click at [292, 262] on input "服務名稱/代號" at bounding box center [307, 251] width 158 height 27
type input "501"
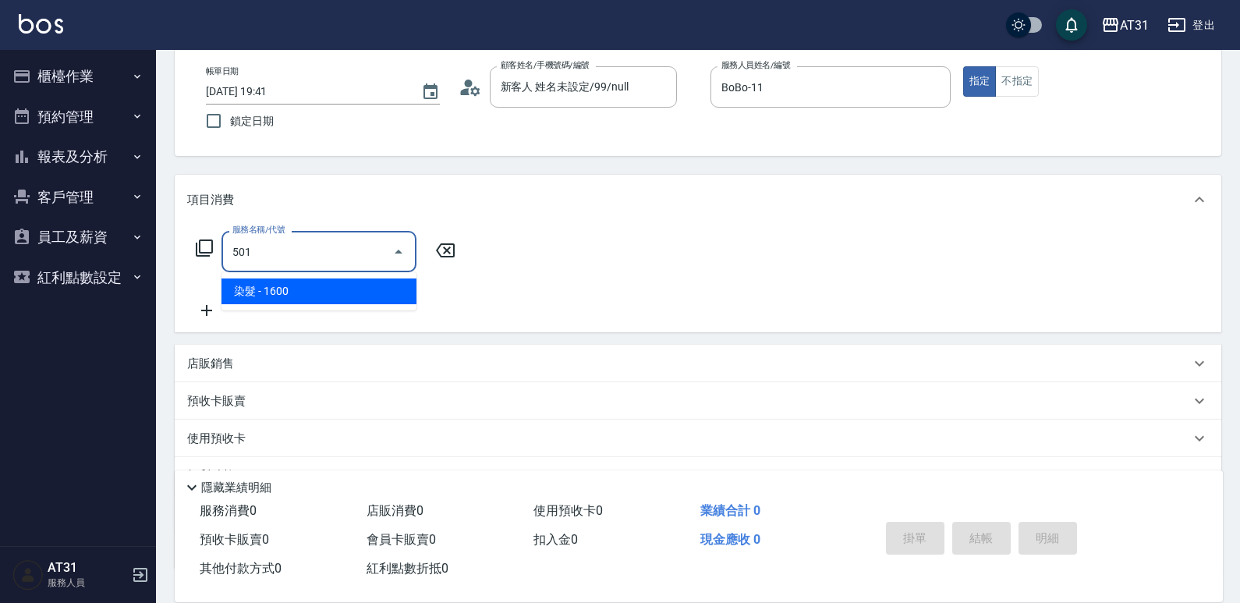
type input "160"
type input "染髮(501)"
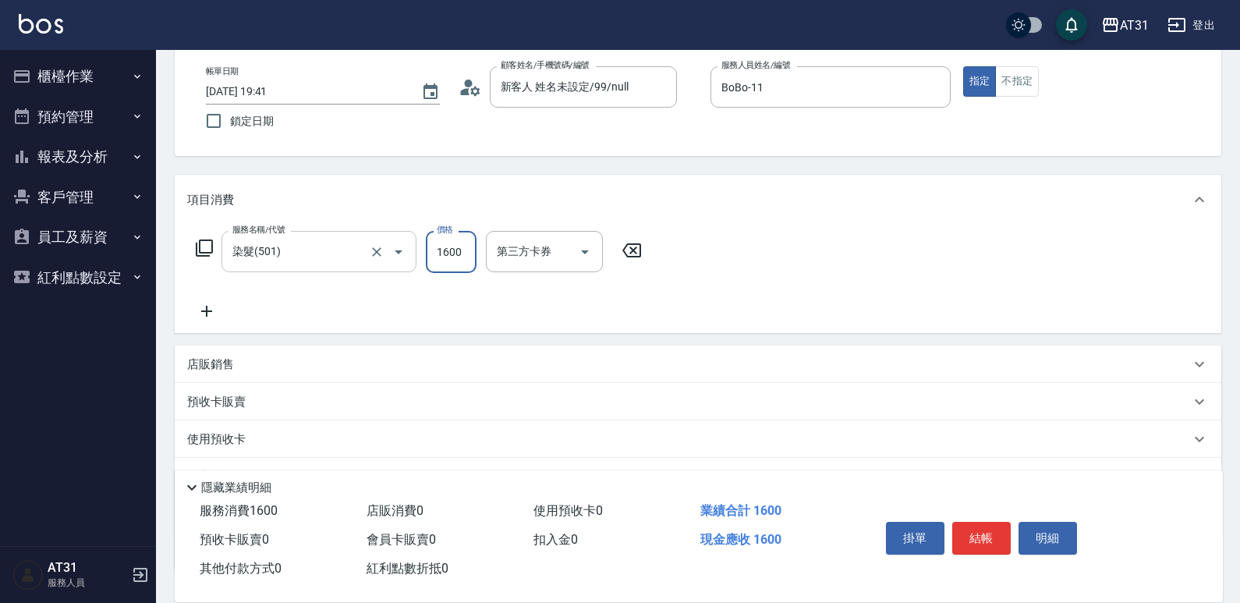
type input "0"
type input "205"
type input "20"
type input "2050"
type input "200"
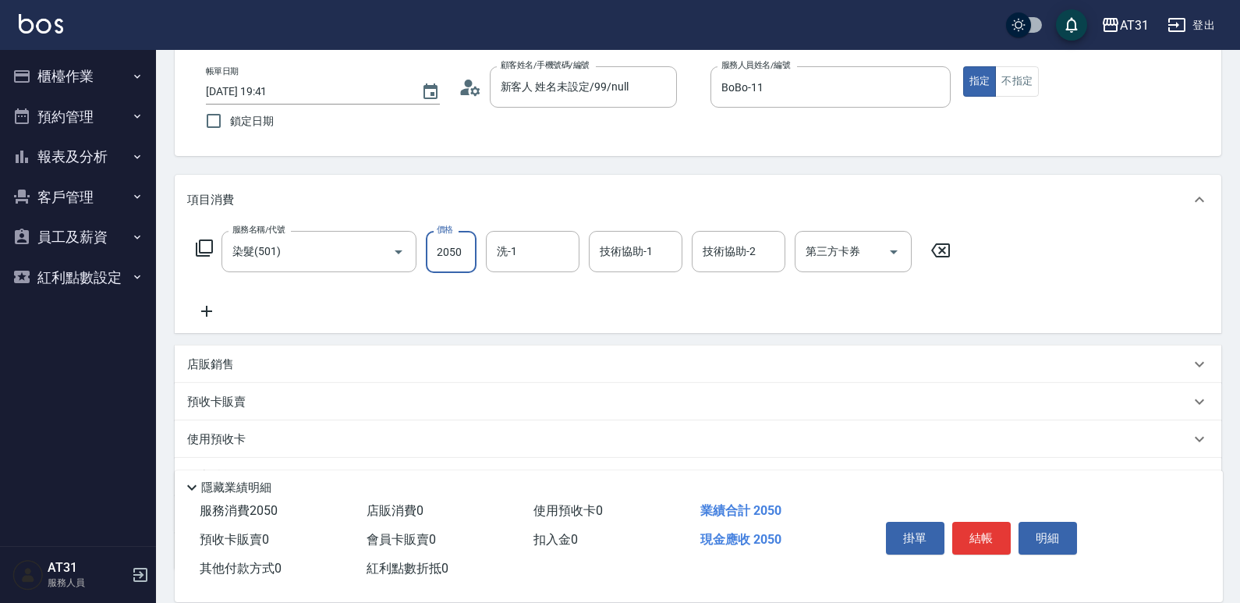
type input "2050"
click at [205, 307] on icon at bounding box center [206, 311] width 39 height 19
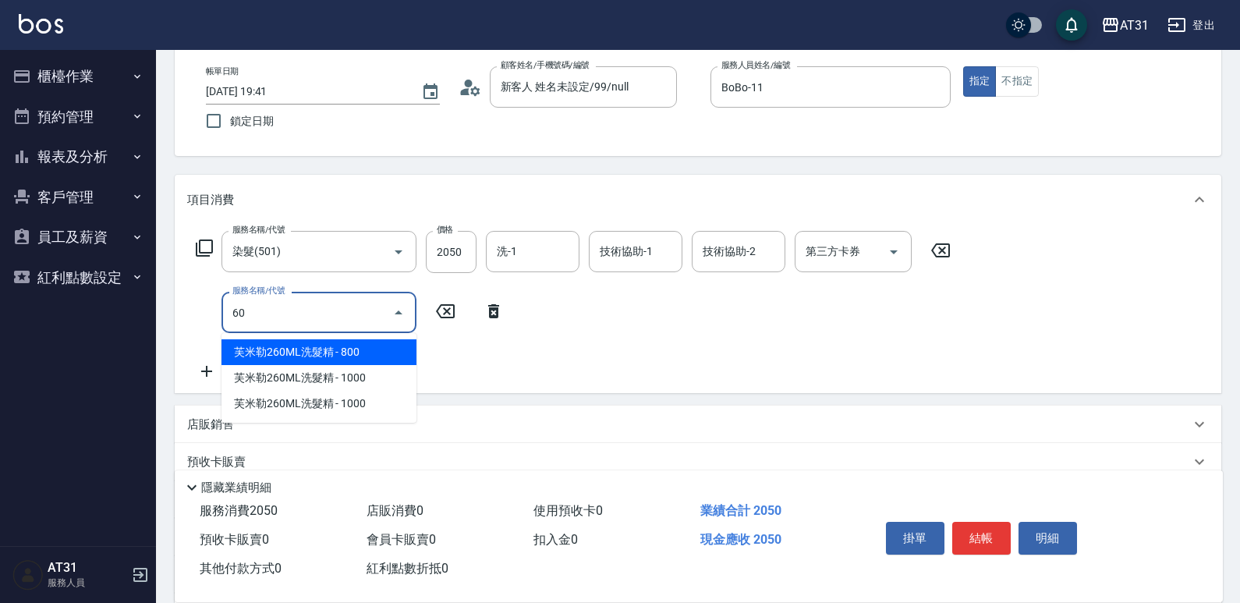
type input "608"
type input "300"
type input "自購二段(608)"
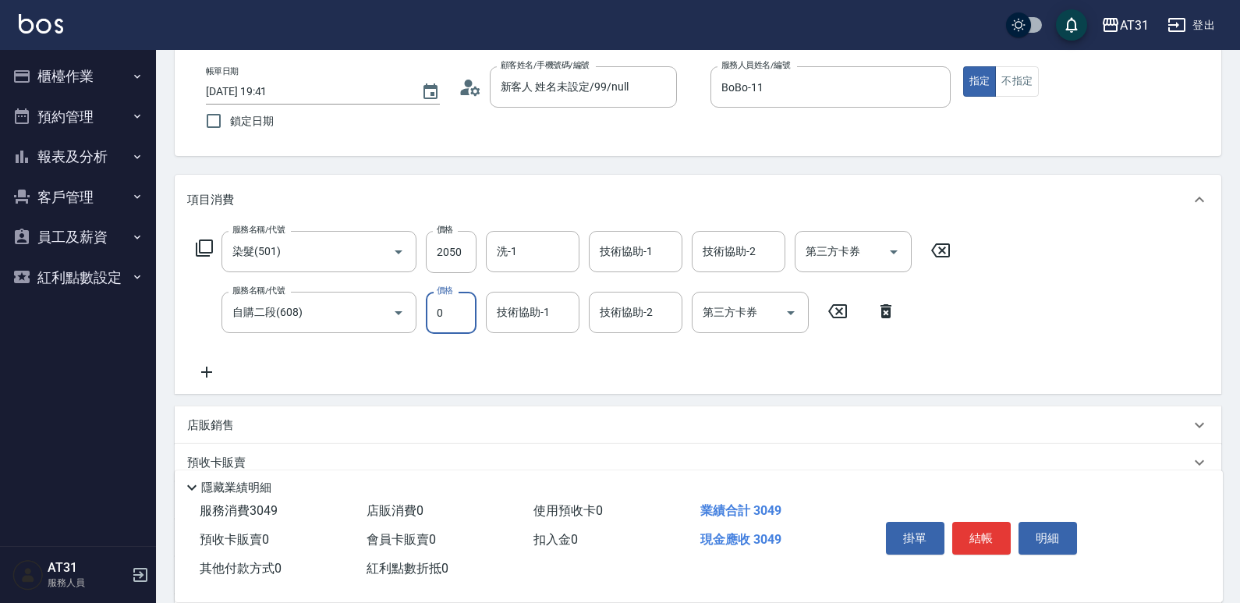
type input "11"
type input "200"
drag, startPoint x: 459, startPoint y: 312, endPoint x: 356, endPoint y: 320, distance: 103.2
click at [356, 320] on div "服務名稱/代號 自購二段(608) 服務名稱/代號 價格 11 價格 技術協助-1 技術協助-1 技術協助-2 技術協助-2 第三方卡券 第三方卡券" at bounding box center [546, 313] width 718 height 42
type input "0"
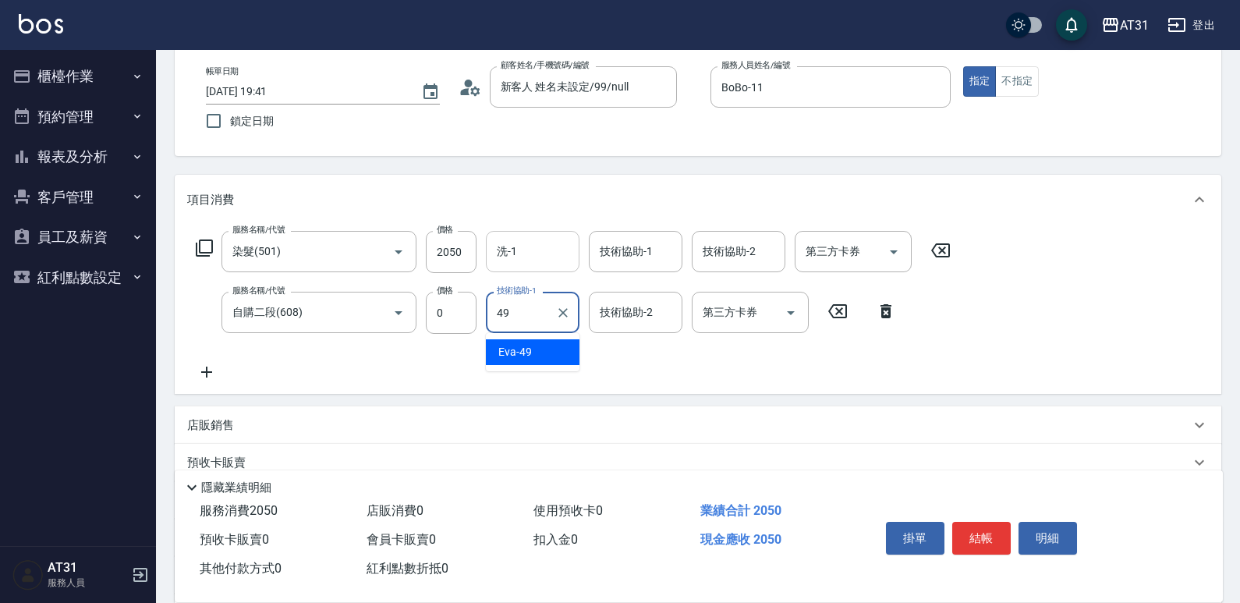
type input "[PERSON_NAME]-49"
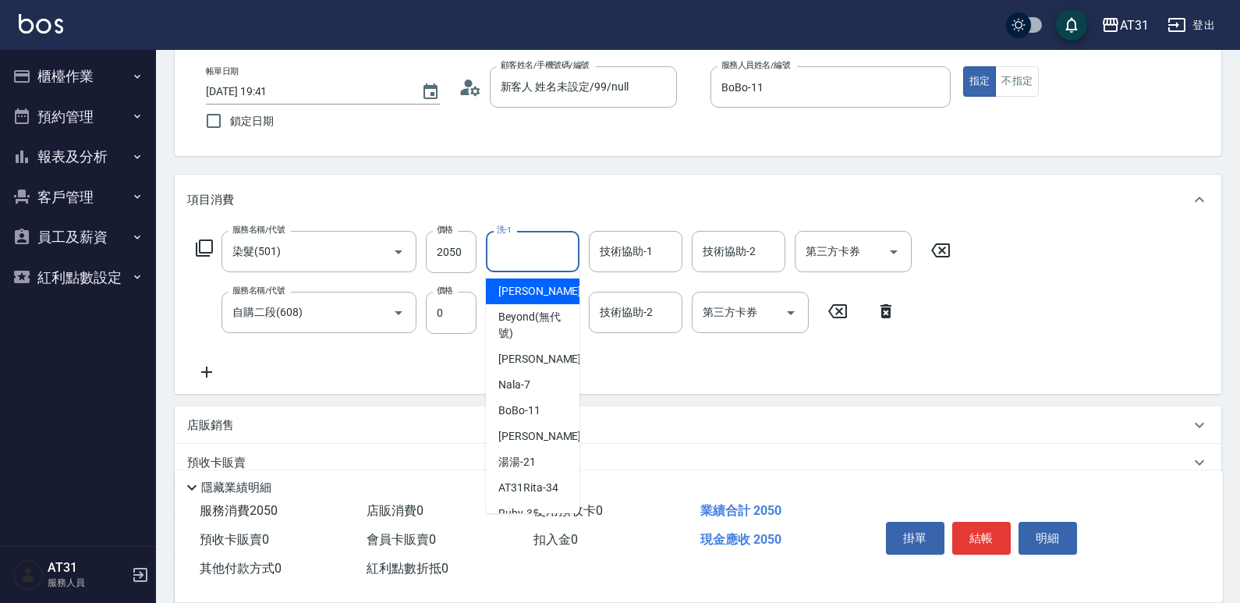
click at [542, 246] on input "洗-1" at bounding box center [533, 251] width 80 height 27
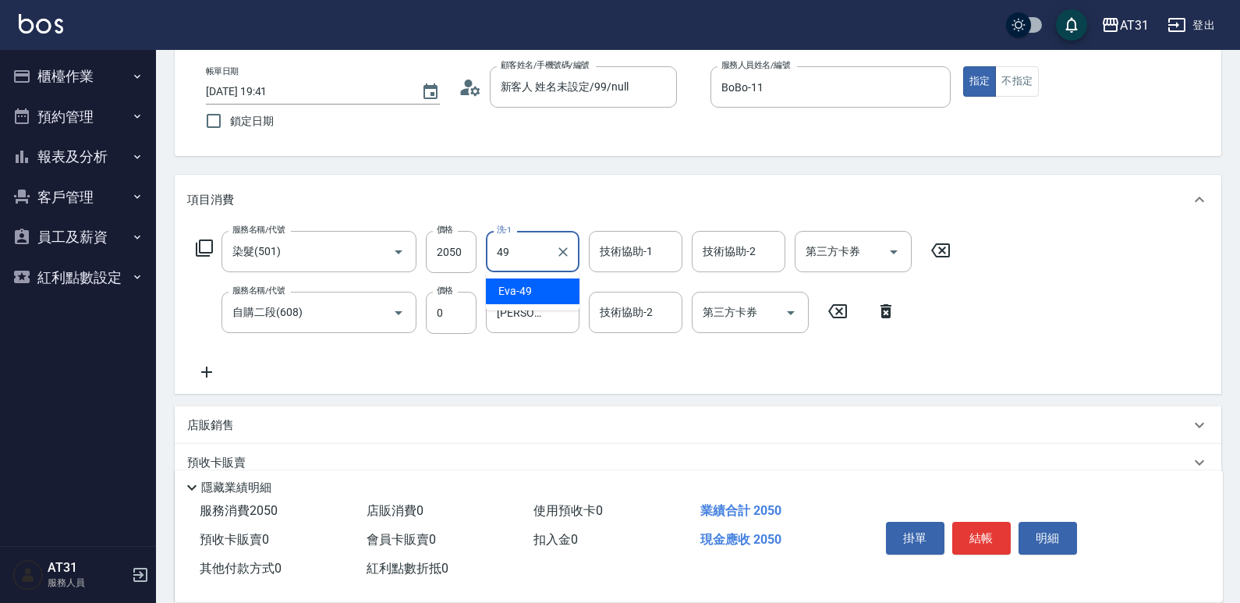
type input "[PERSON_NAME]-49"
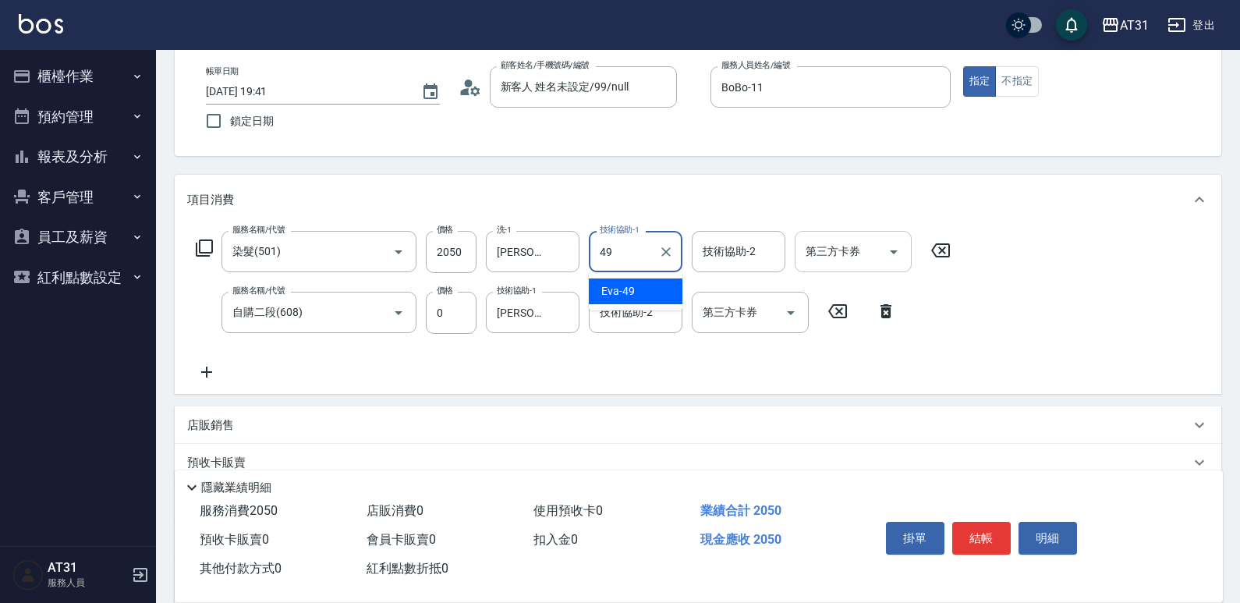
type input "[PERSON_NAME]-49"
click at [986, 526] on button "結帳" at bounding box center [981, 538] width 58 height 33
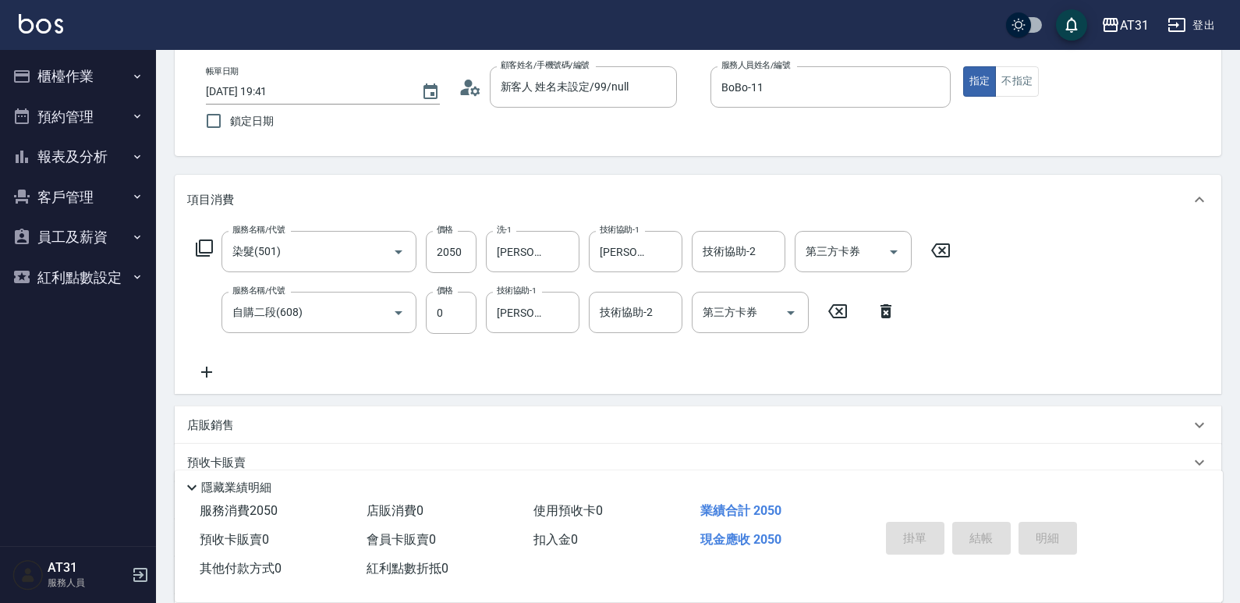
type input "0"
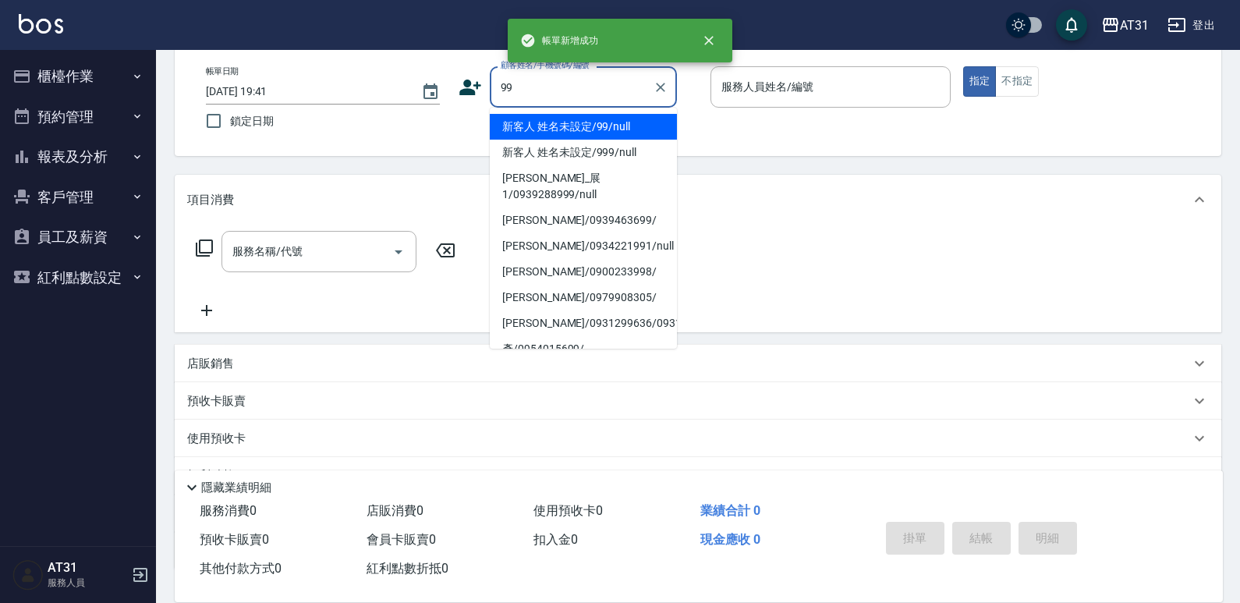
type input "新客人 姓名未設定/99/null"
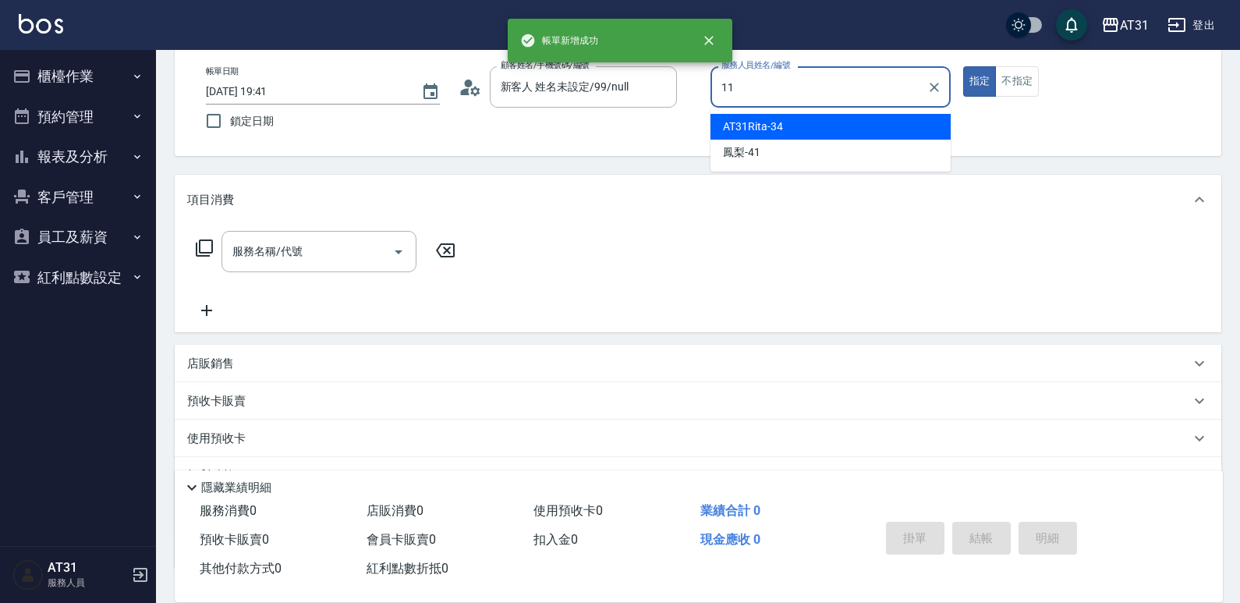
type input "BoBo-11"
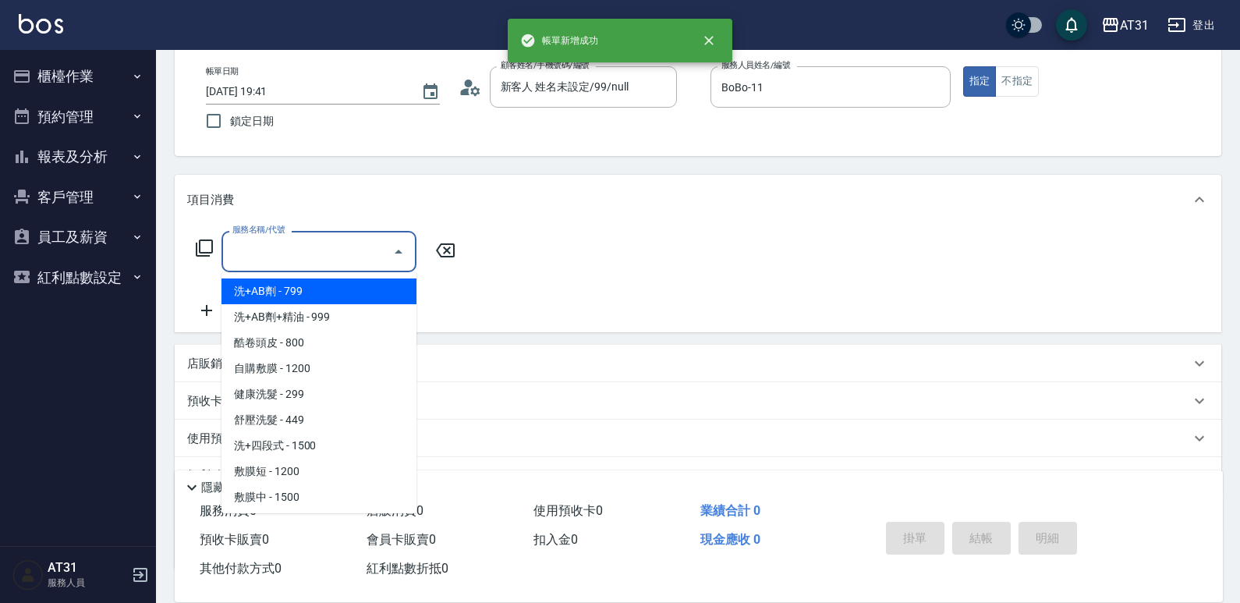
click at [343, 253] on input "服務名稱/代號" at bounding box center [307, 251] width 158 height 27
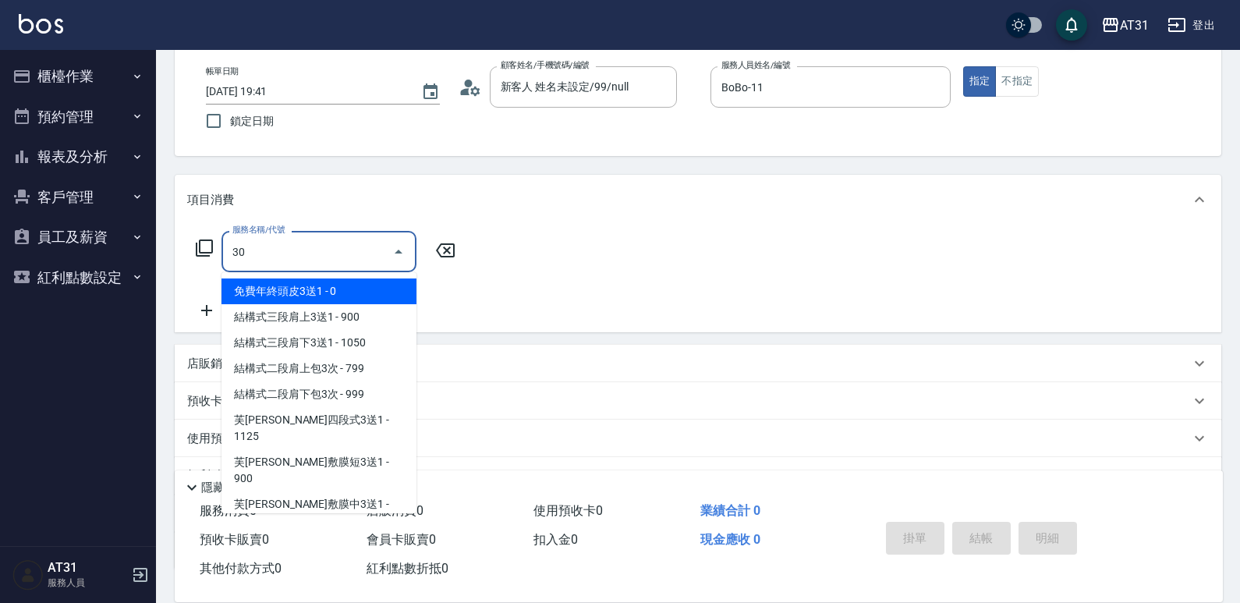
type input "301"
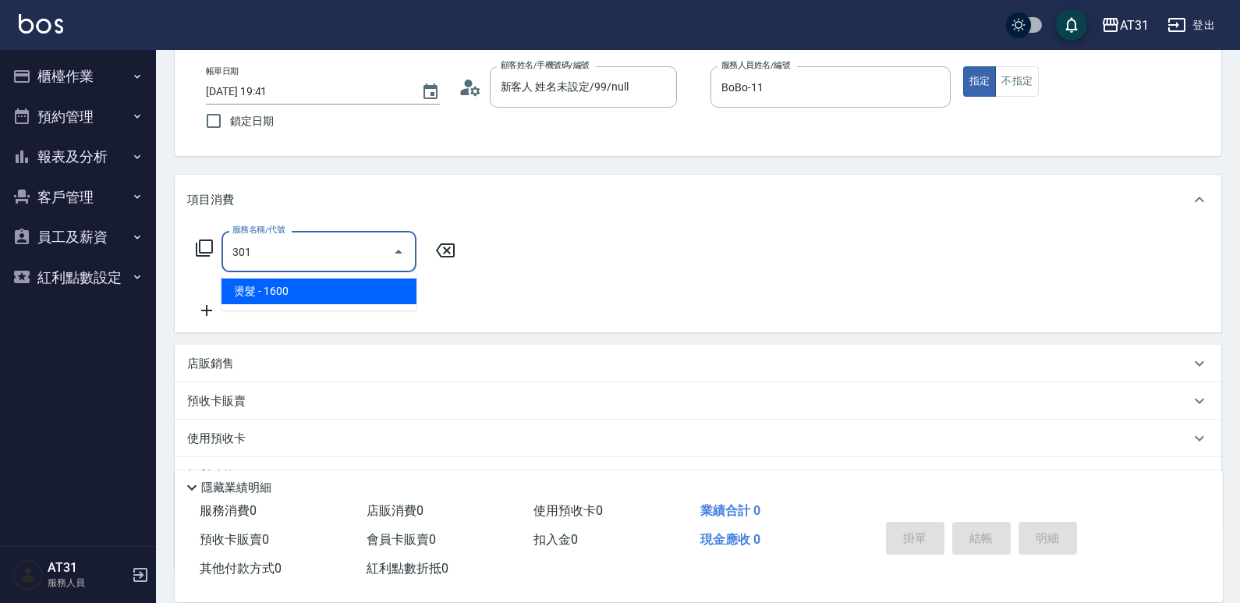
type input "160"
type input "燙髮(301)"
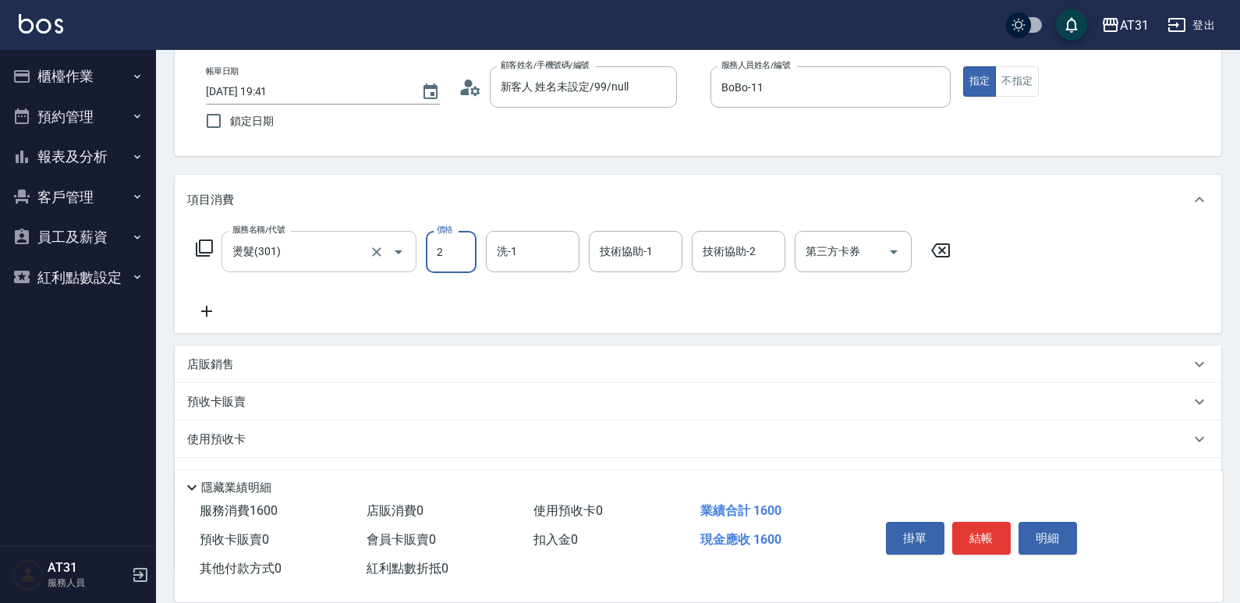
type input "20"
type input "0"
type input "200"
type input "2000"
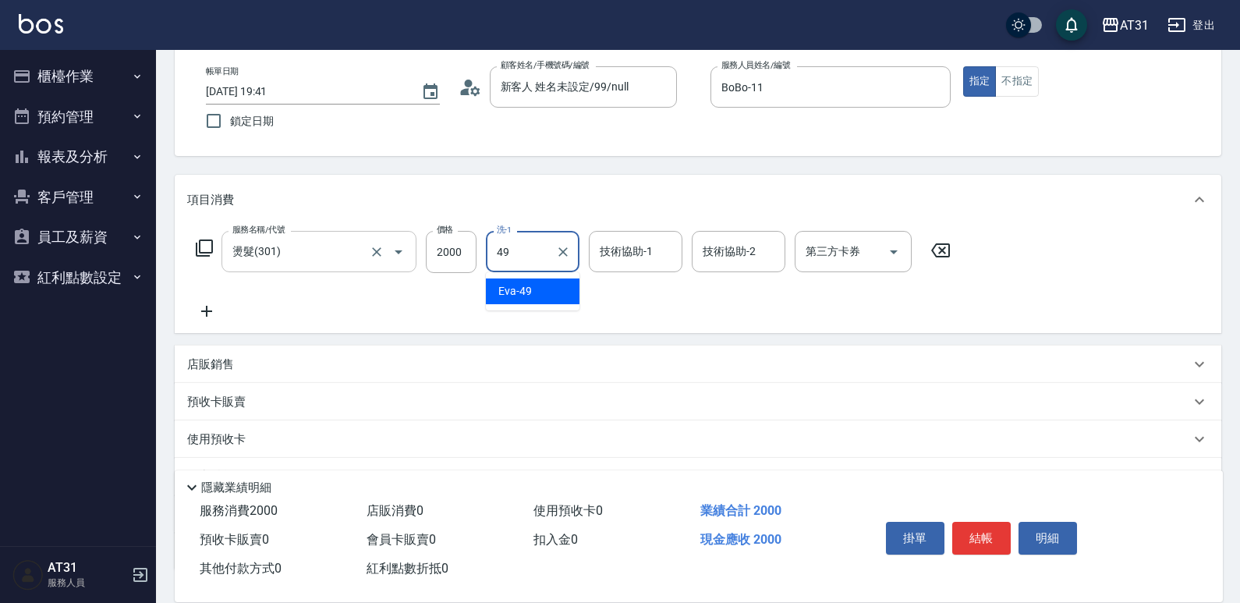
type input "[PERSON_NAME]-49"
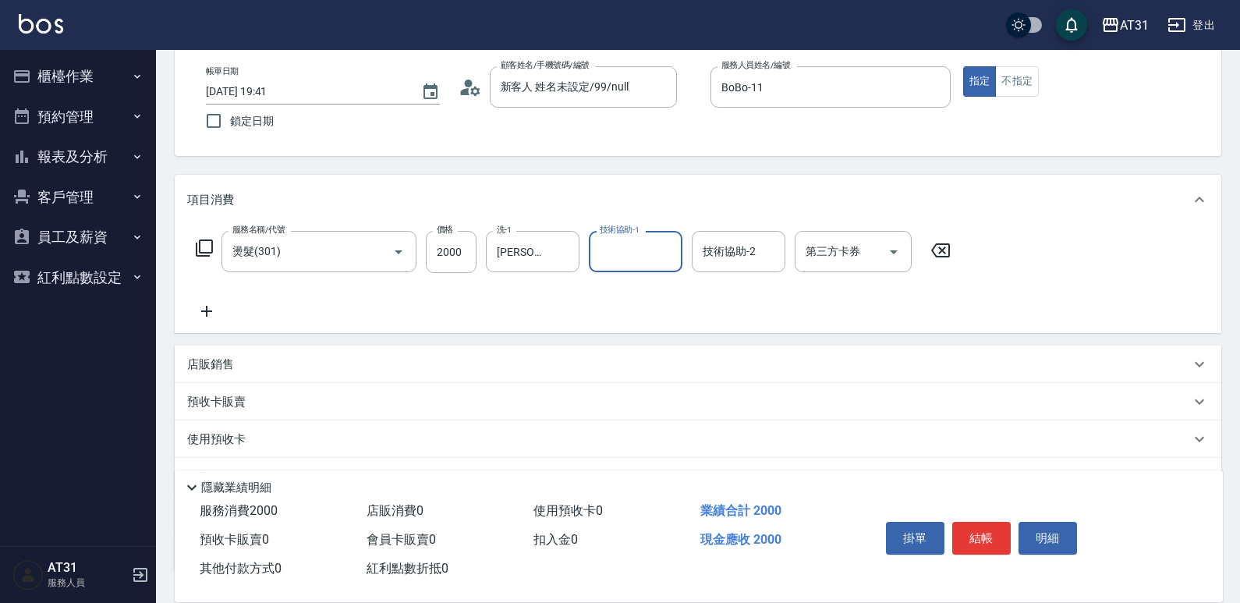
click at [971, 522] on button "結帳" at bounding box center [981, 538] width 58 height 33
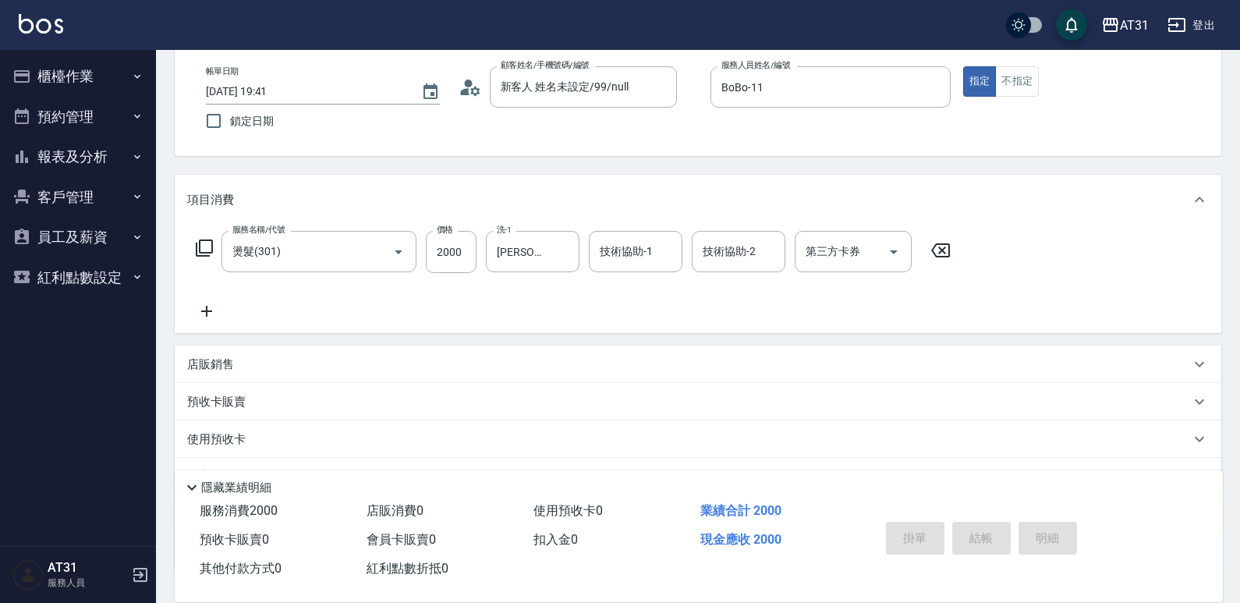
type input "0"
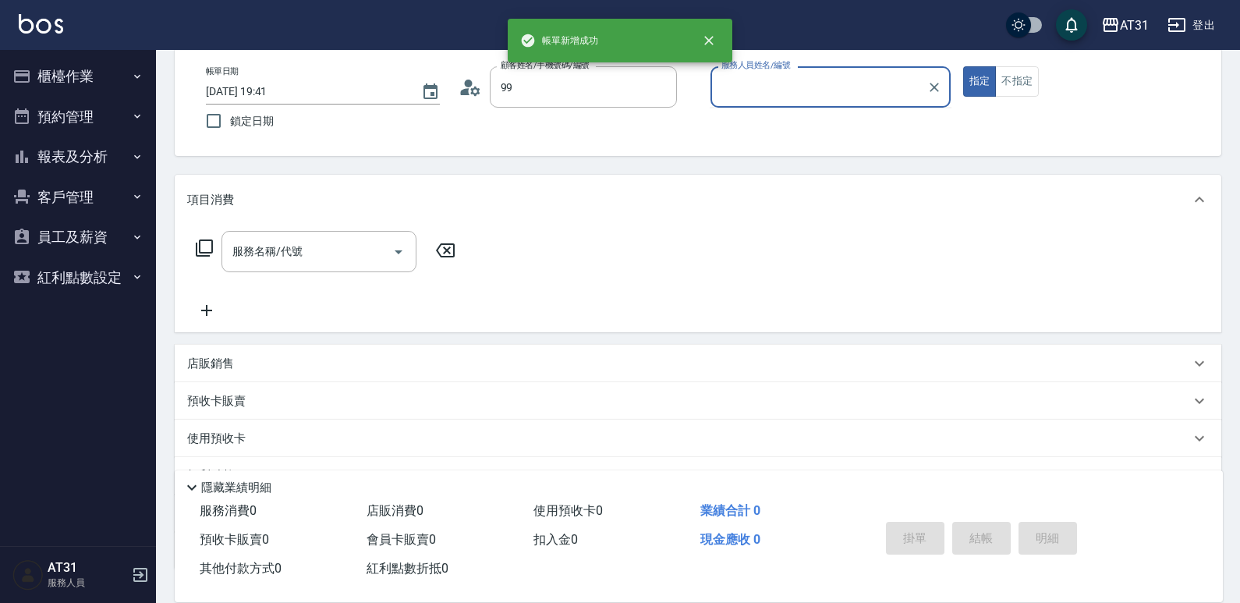
type input "新客人 姓名未設定/99/null"
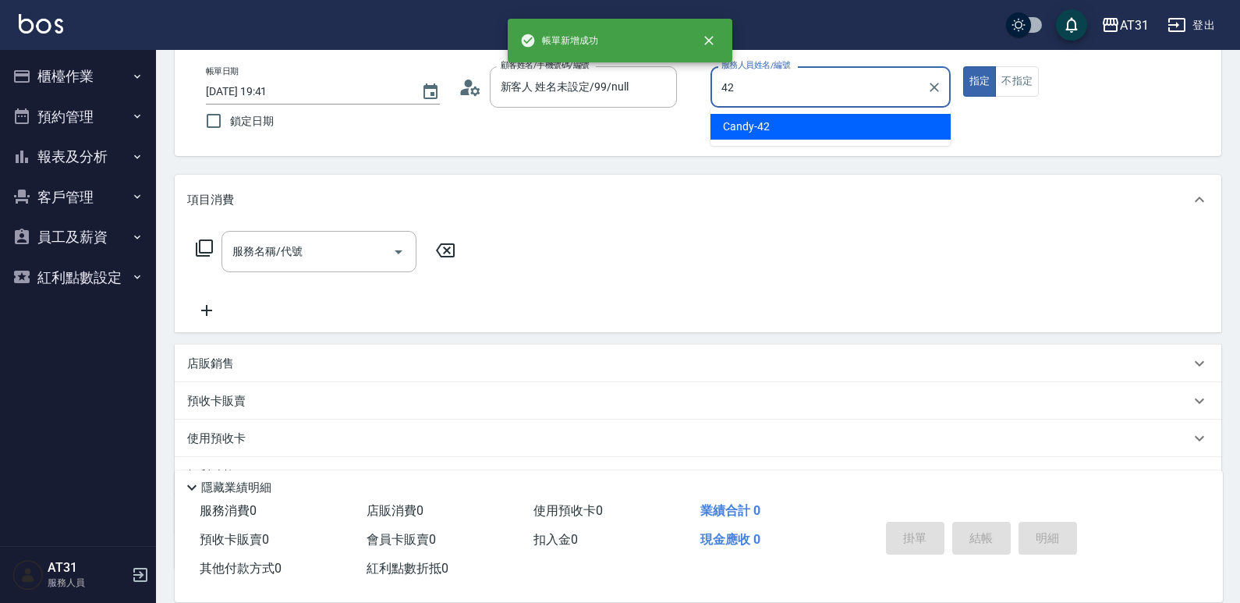
type input "Candy-42"
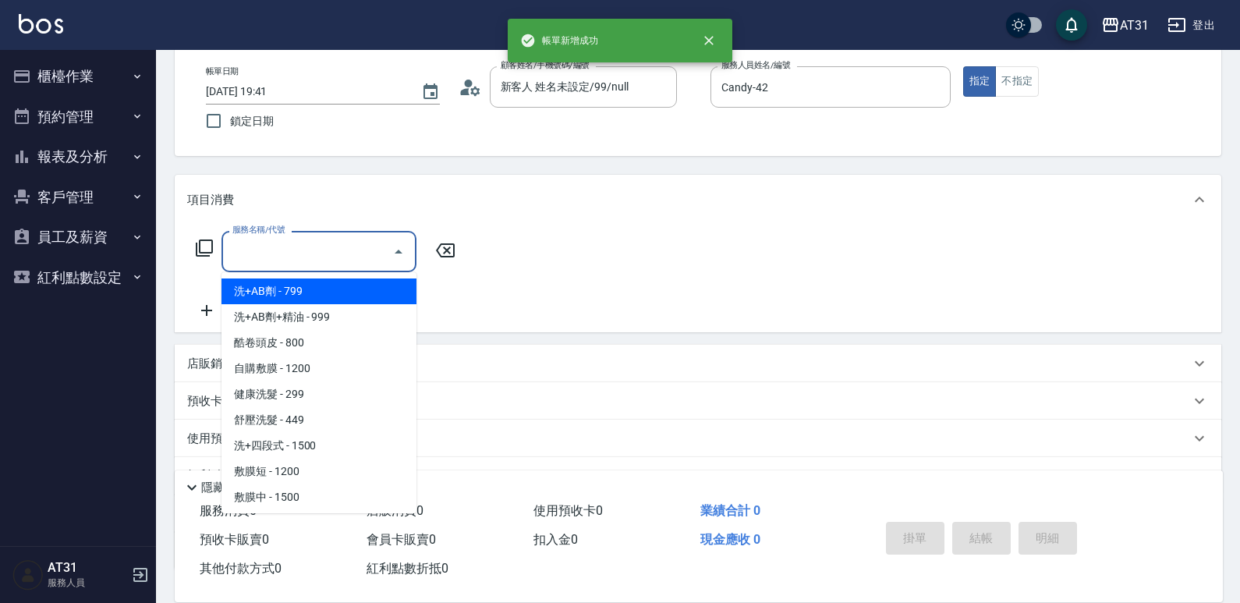
click at [310, 260] on input "服務名稱/代號" at bounding box center [307, 251] width 158 height 27
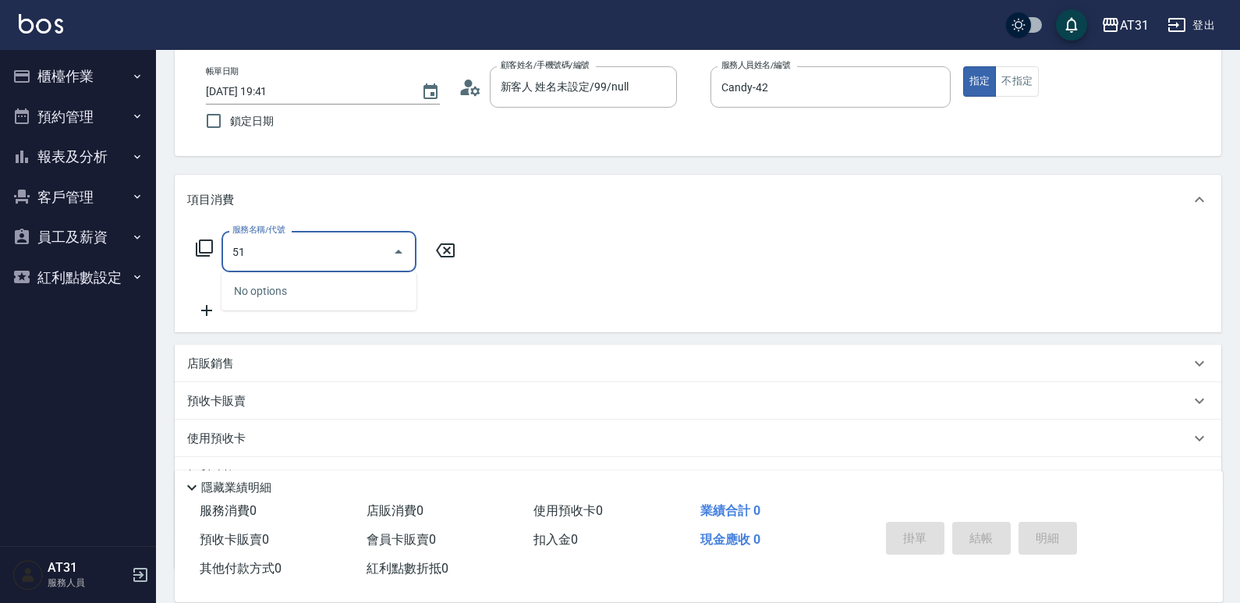
drag, startPoint x: 314, startPoint y: 258, endPoint x: 163, endPoint y: 276, distance: 152.3
click at [163, 276] on div "Key In 打帳單 上一筆訂單:#27 帳單速查 結帳前確認明細 連續打單結帳 掛單 結帳 明細 帳單日期 2025/09/13 19:41 鎖定日期 顧客…" at bounding box center [698, 345] width 1084 height 747
type input "501"
type input "160"
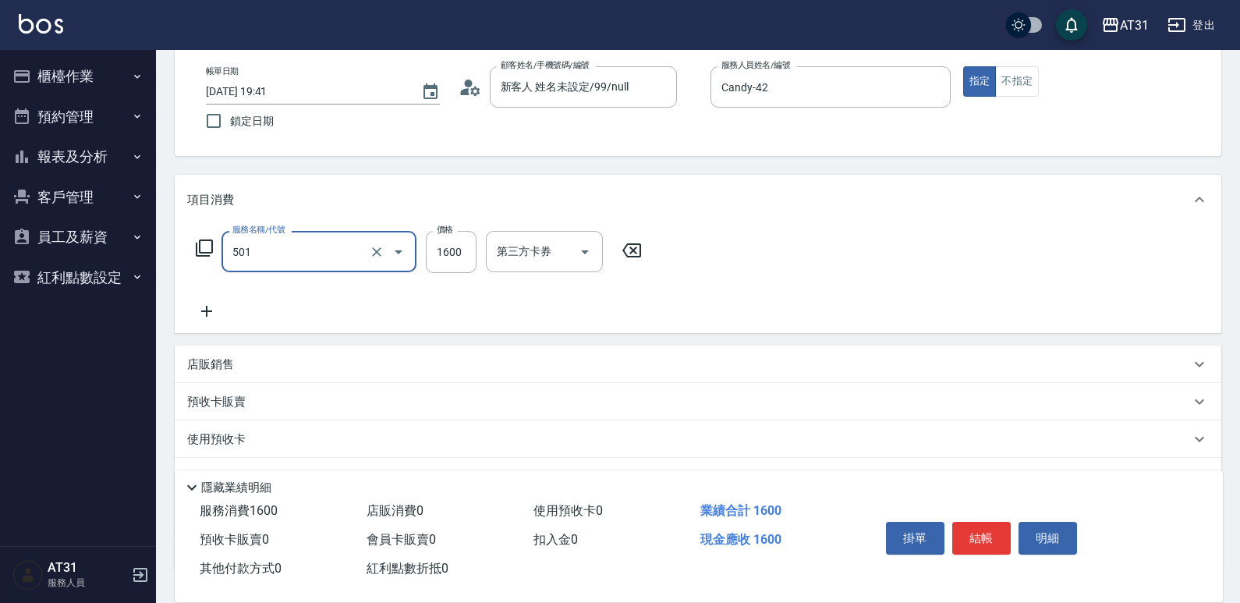
type input "染髮(501)"
type input "1"
type input "0"
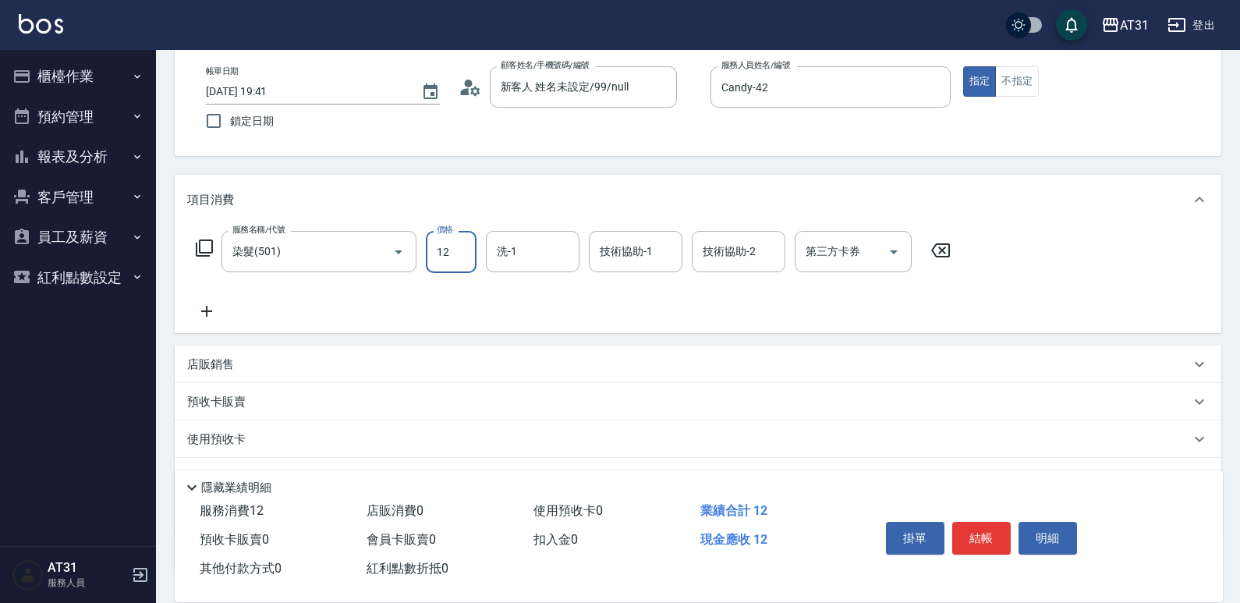
type input "120"
type input "1200"
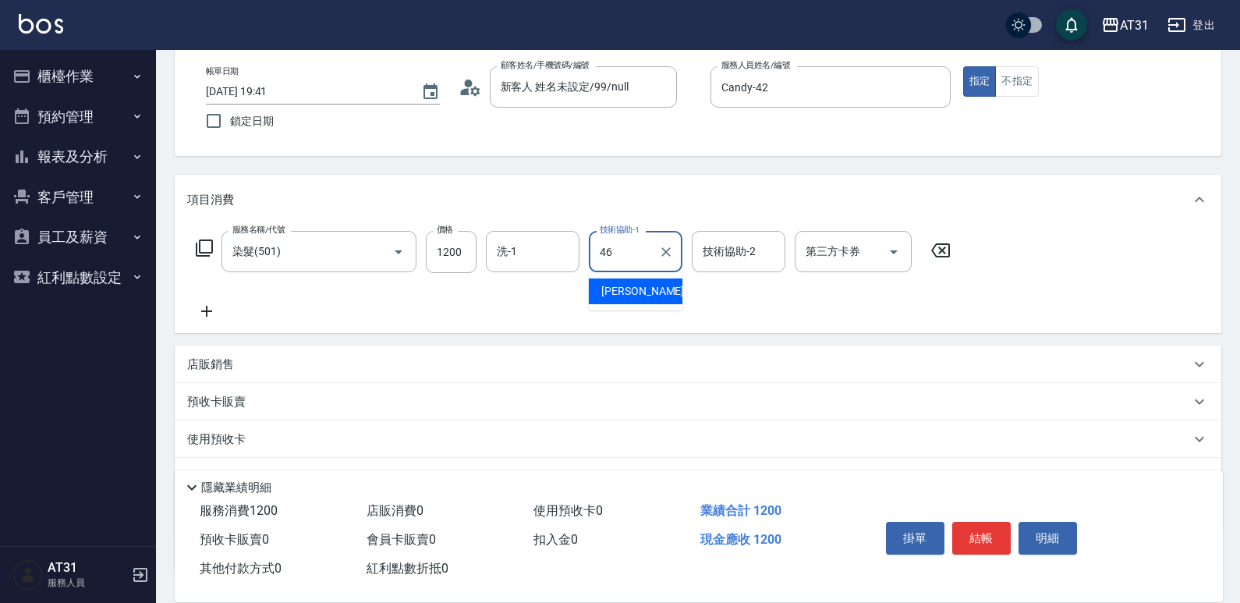
type input "映璇-46"
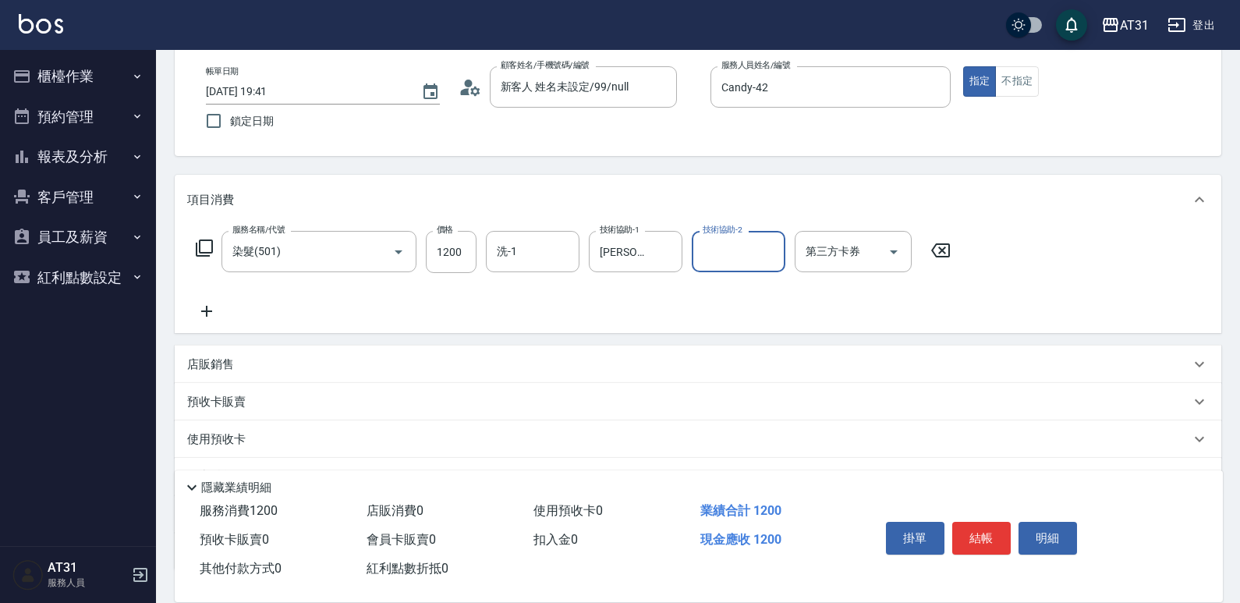
click at [979, 525] on button "結帳" at bounding box center [981, 538] width 58 height 33
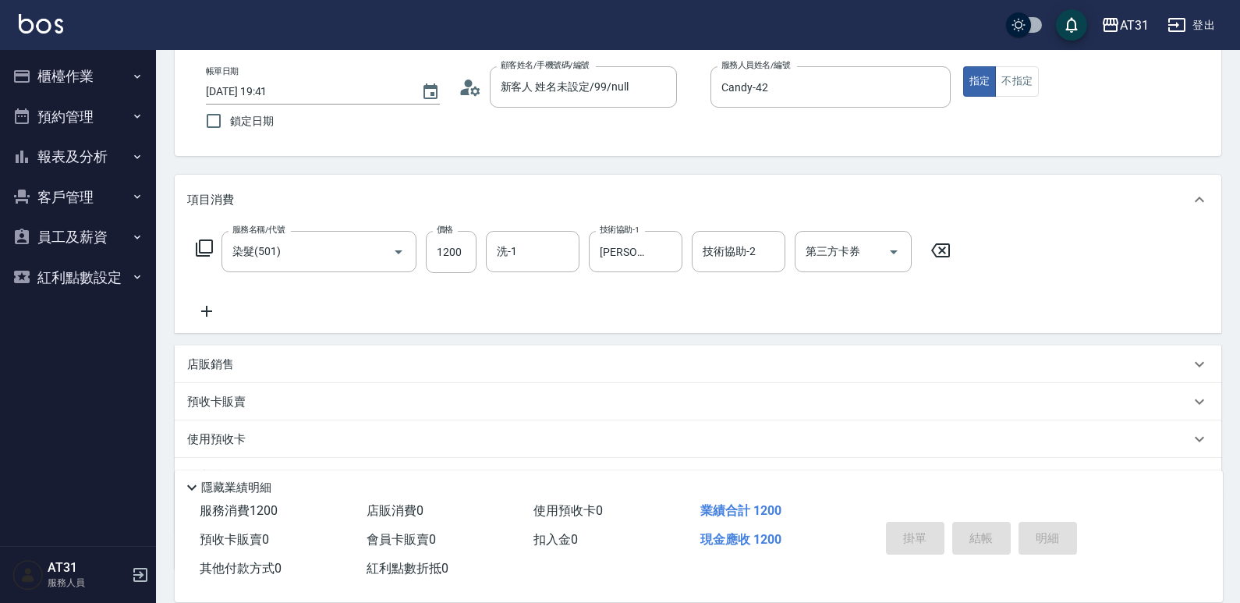
type input "0"
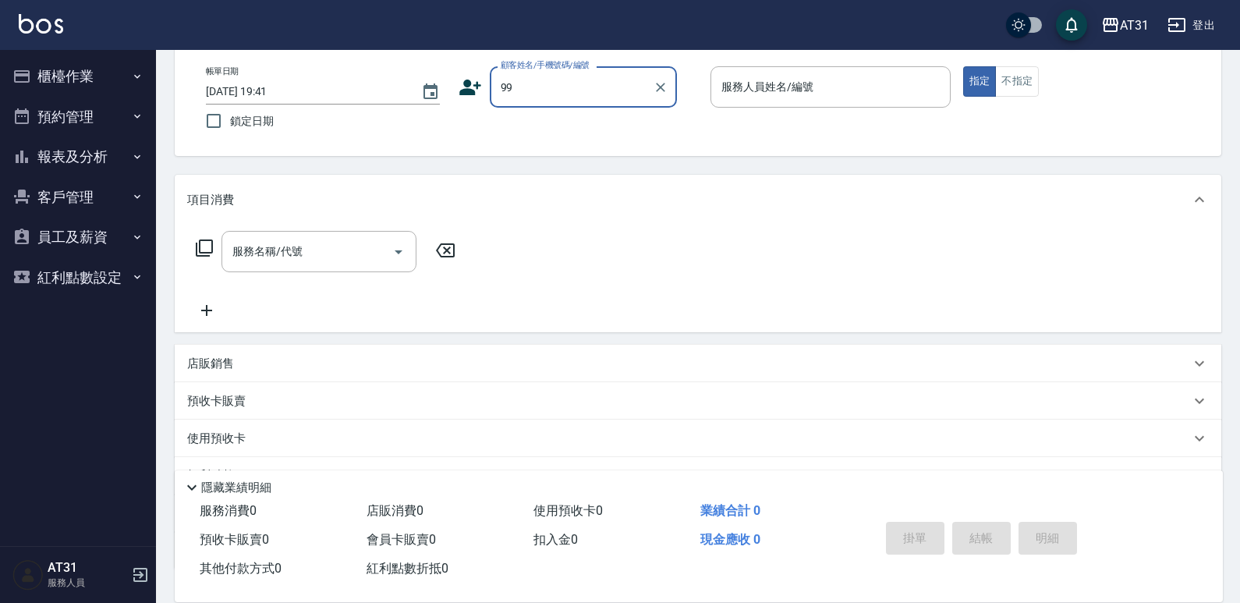
type input "新客人 姓名未設定/99/null"
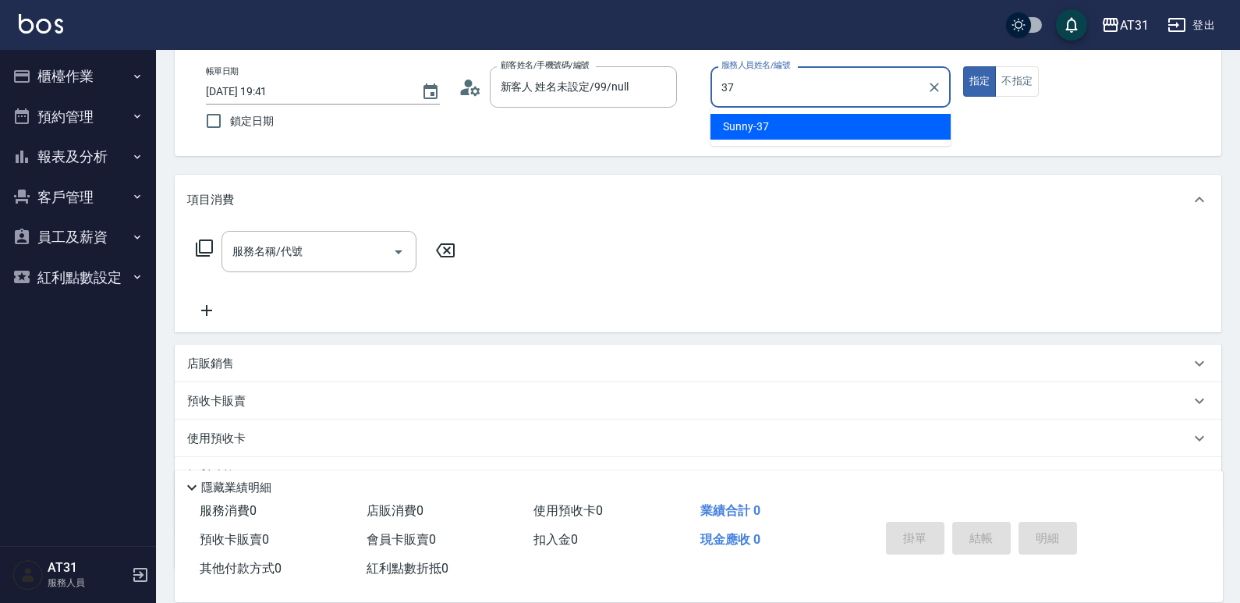
type input "Sunny-37"
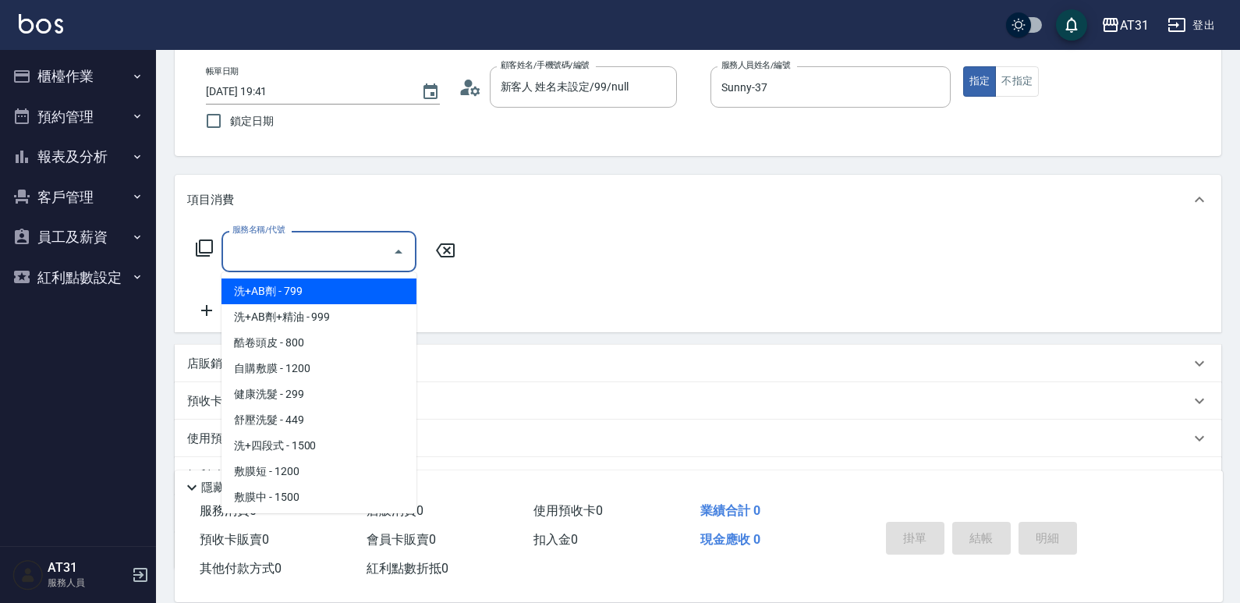
click at [346, 257] on input "服務名稱/代號" at bounding box center [307, 251] width 158 height 27
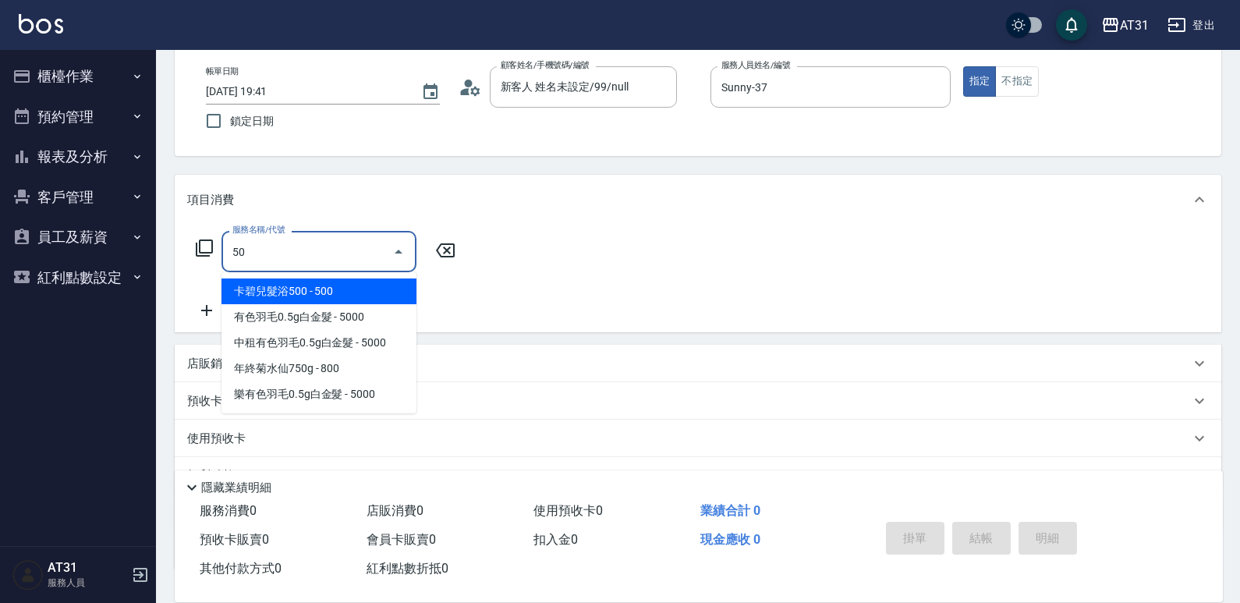
type input "501"
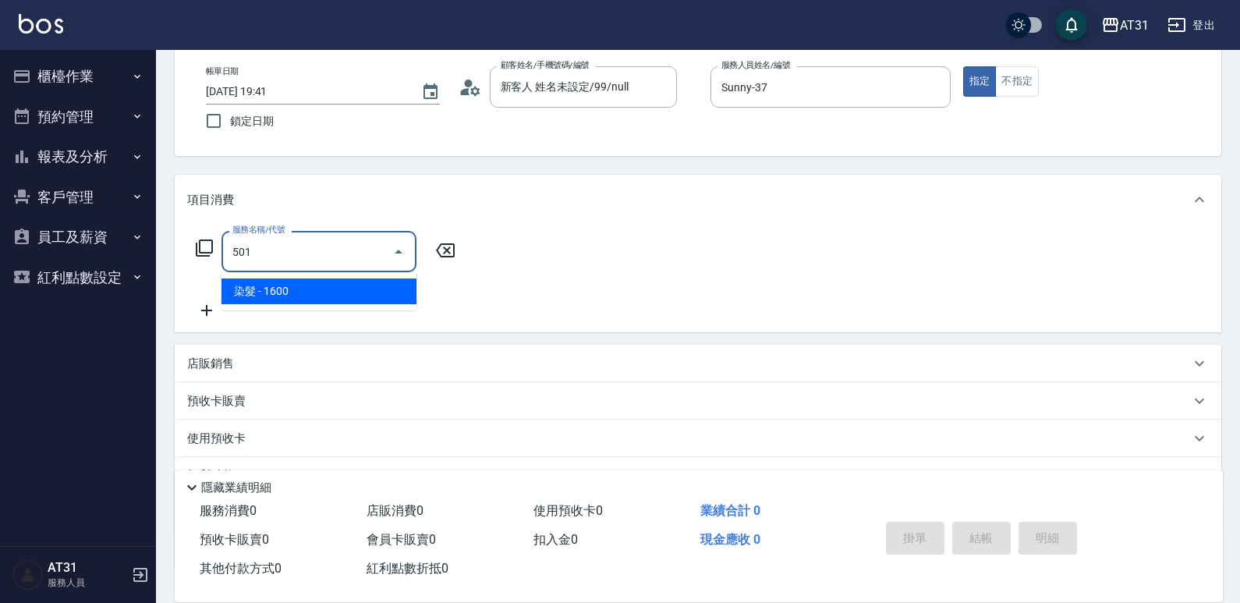
type input "160"
type input "染髮(501)"
type input "0"
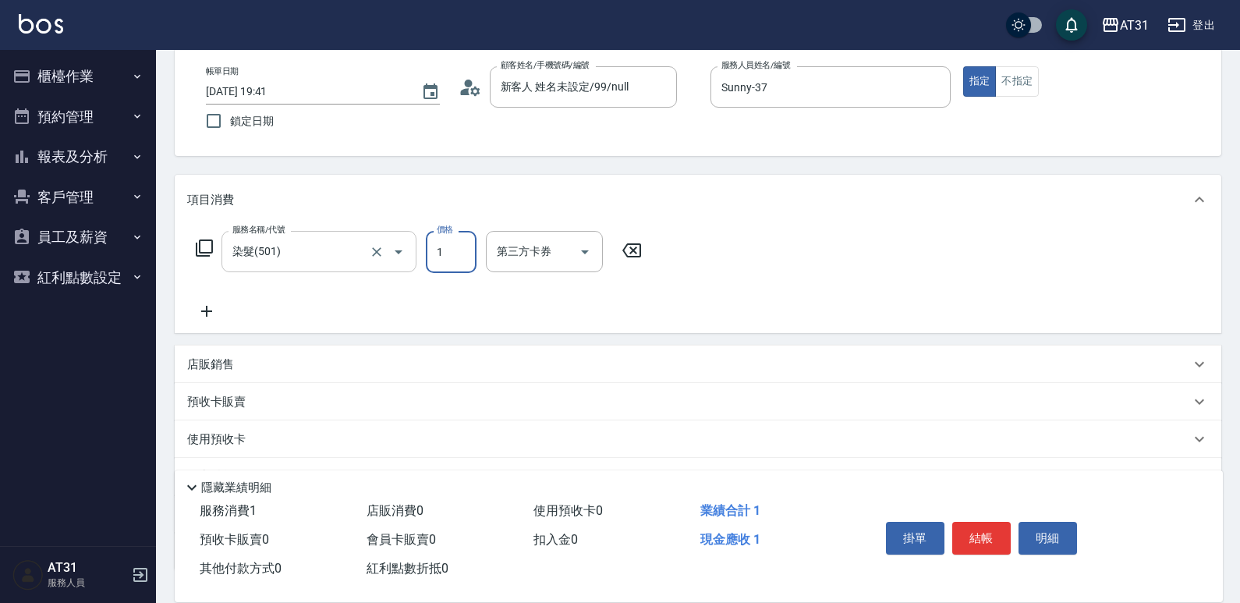
type input "15"
type input "10"
type input "159"
type input "150"
type input "1599"
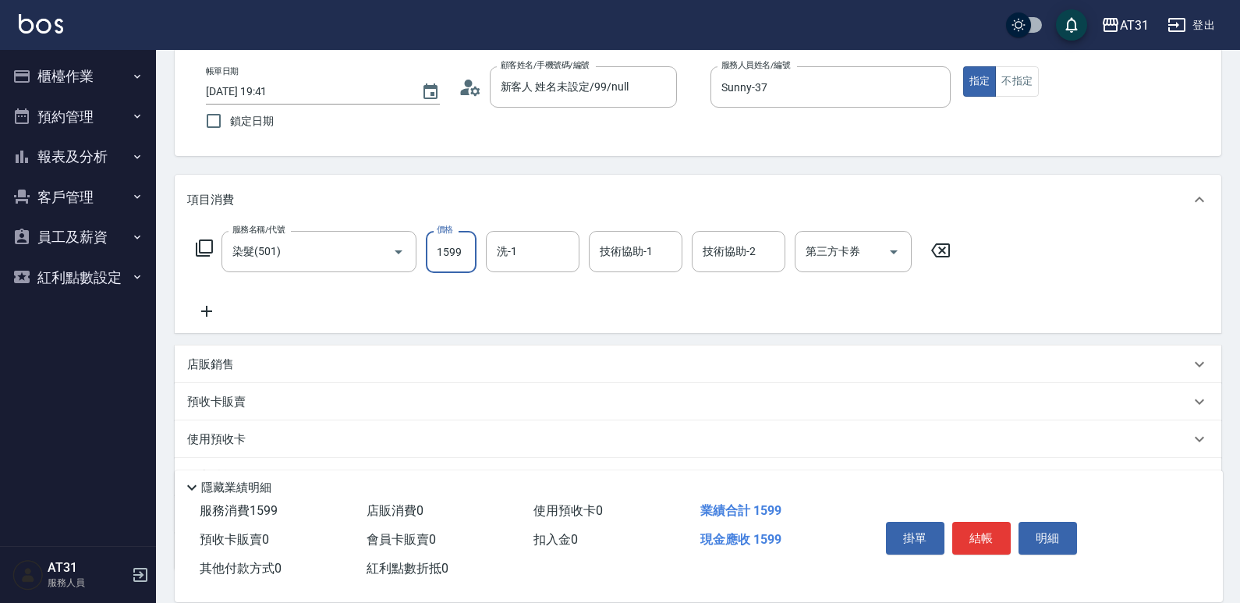
click at [212, 311] on icon at bounding box center [206, 311] width 11 height 11
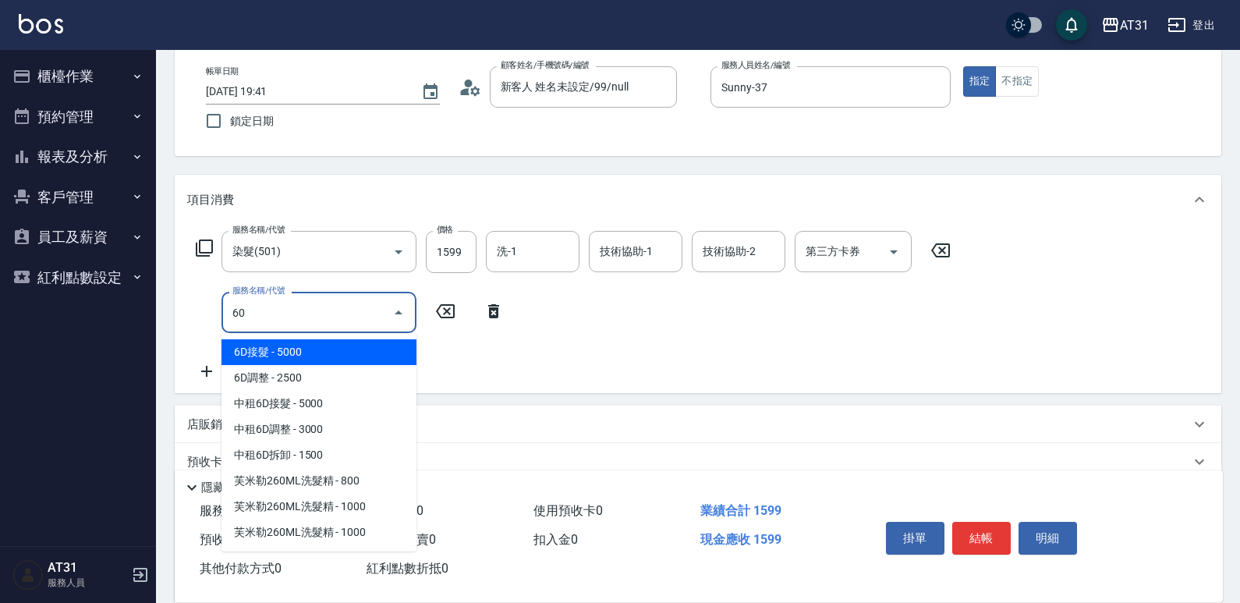
type input "608"
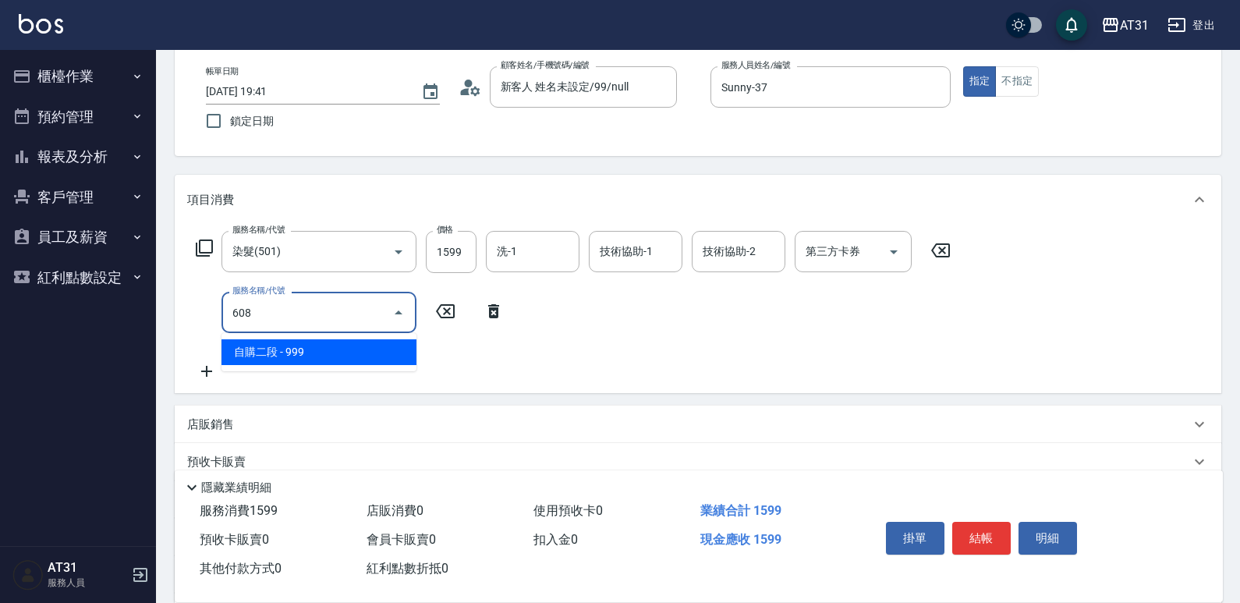
type input "250"
type input "自購二段(608)"
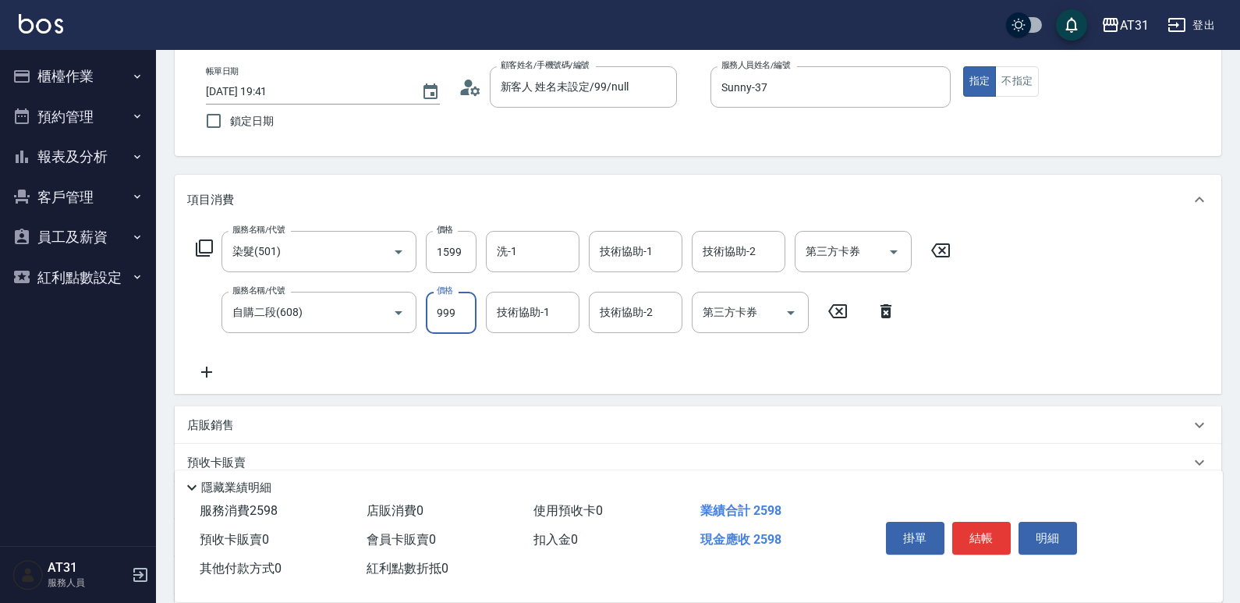
type input "160"
type input "250"
type input "400"
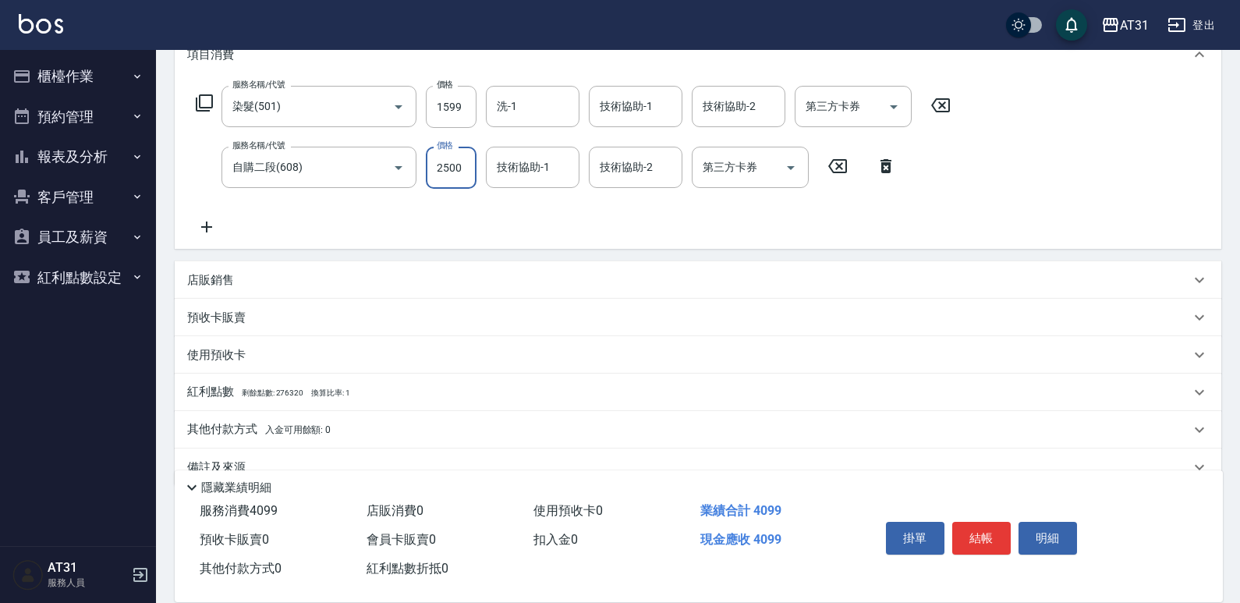
scroll to position [256, 0]
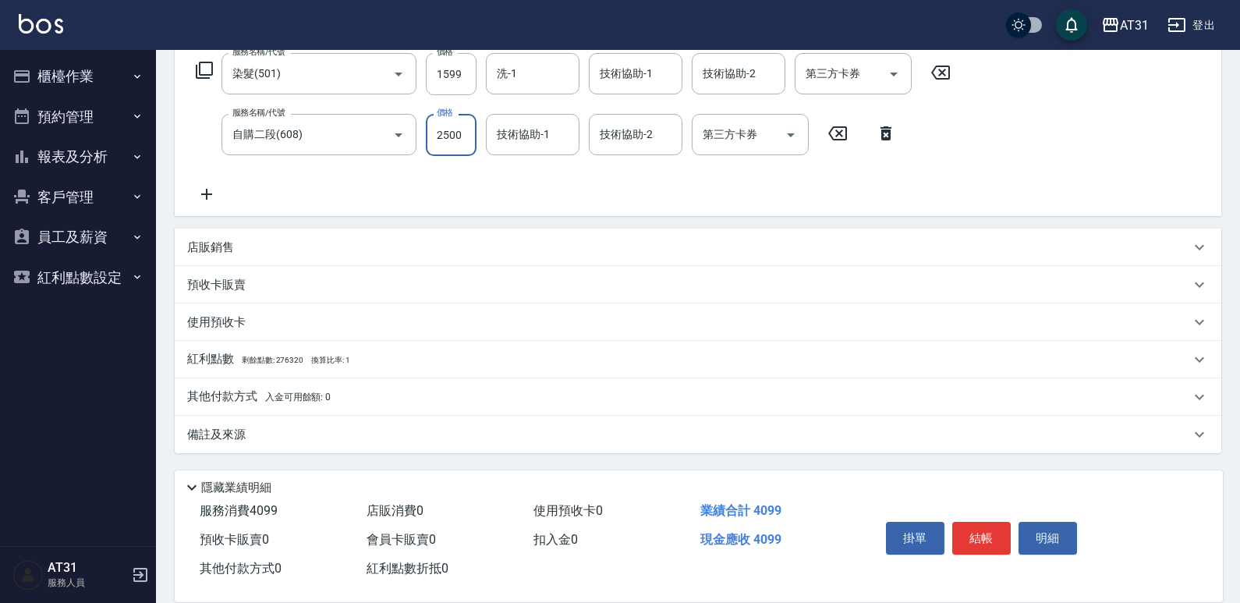
type input "2500"
click at [253, 250] on div "店販銷售" at bounding box center [688, 247] width 1003 height 16
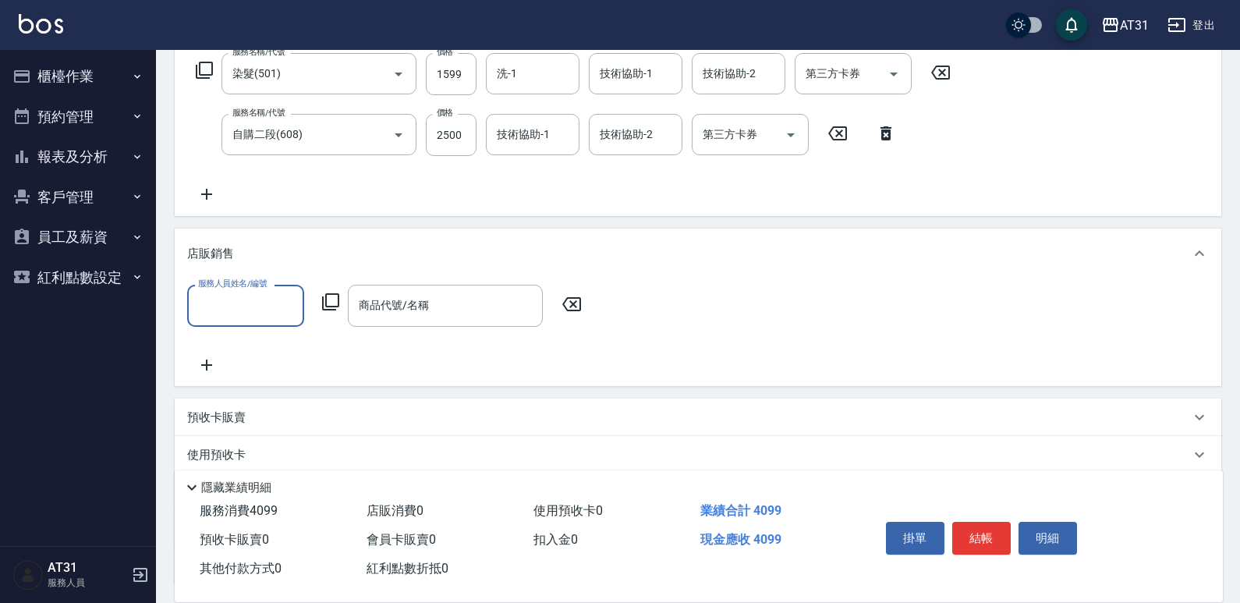
scroll to position [0, 0]
type input "Sunny-37"
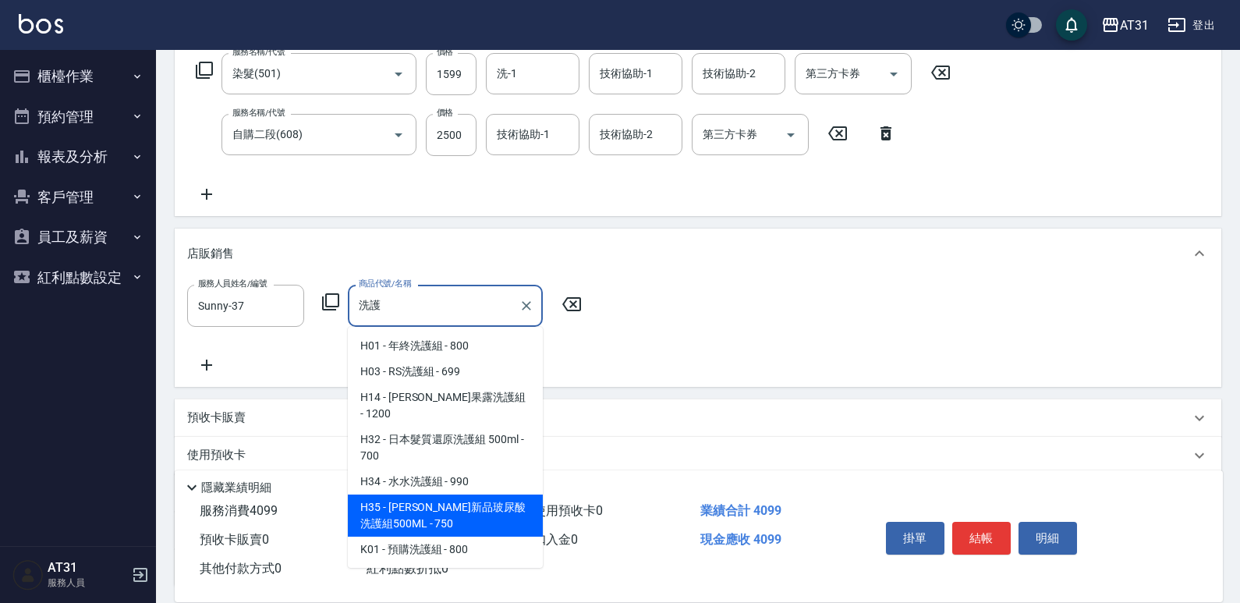
type input "喬娜斯新品玻尿酸洗護組500ML"
type input "480"
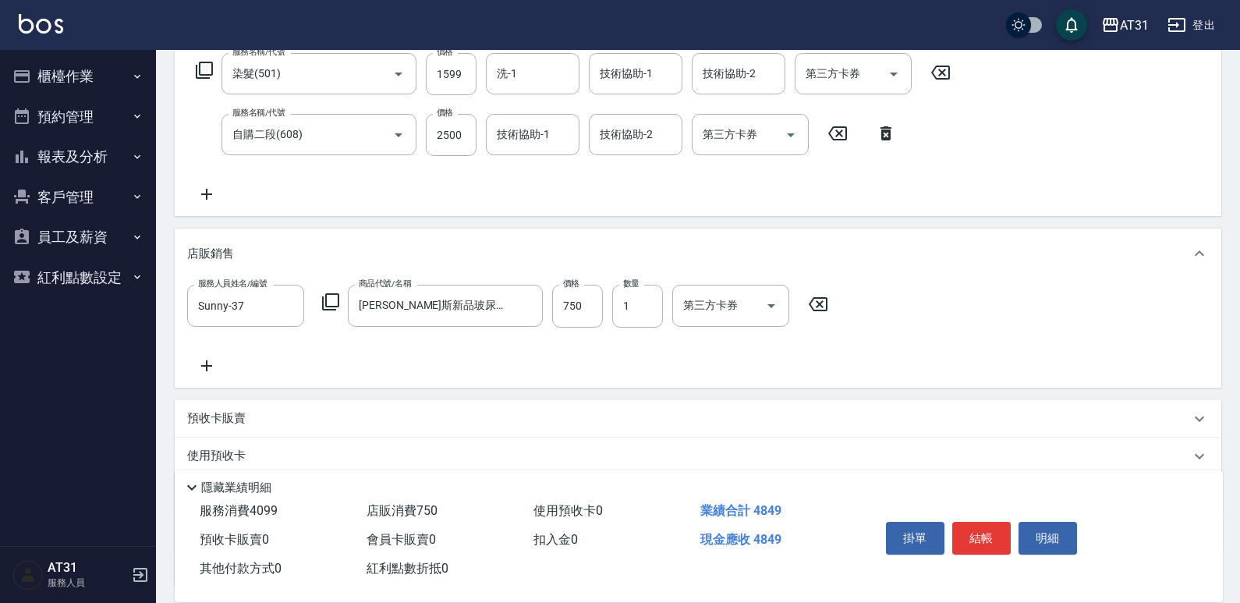
click at [205, 375] on div "服務人員姓名/編號 Sunny-37 服務人員姓名/編號 商品代號/名稱 喬娜斯新品玻尿酸洗護組500ML 商品代號/名稱 價格 750 價格 數量 1 數量…" at bounding box center [698, 332] width 1047 height 108
click at [206, 364] on icon at bounding box center [206, 365] width 11 height 11
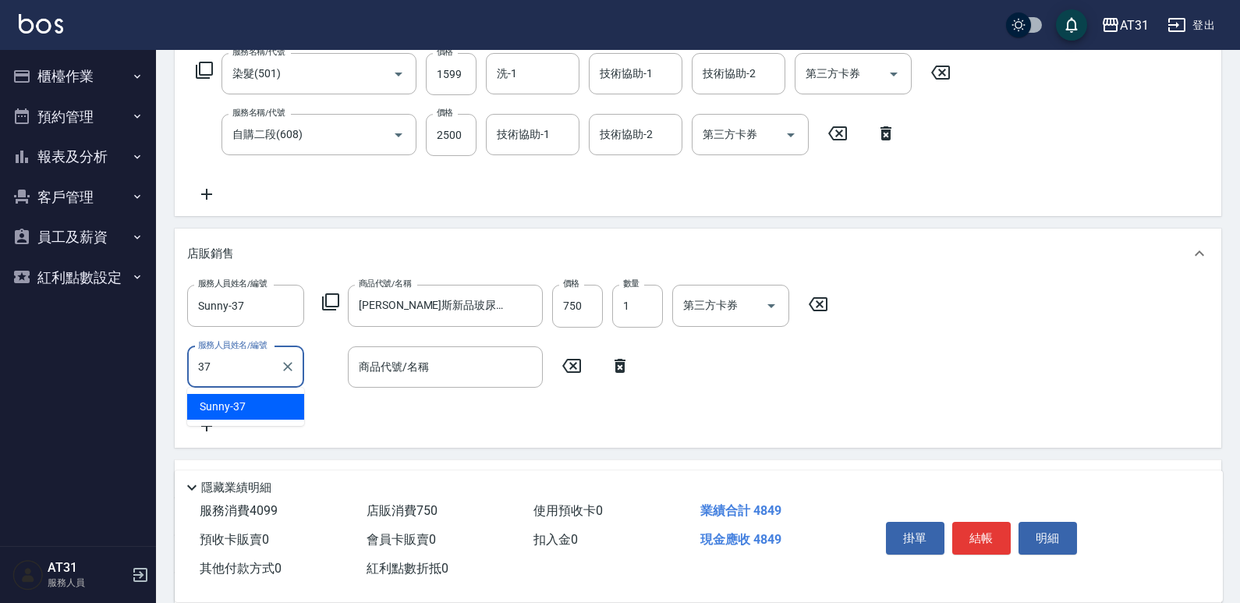
type input "Sunny-37"
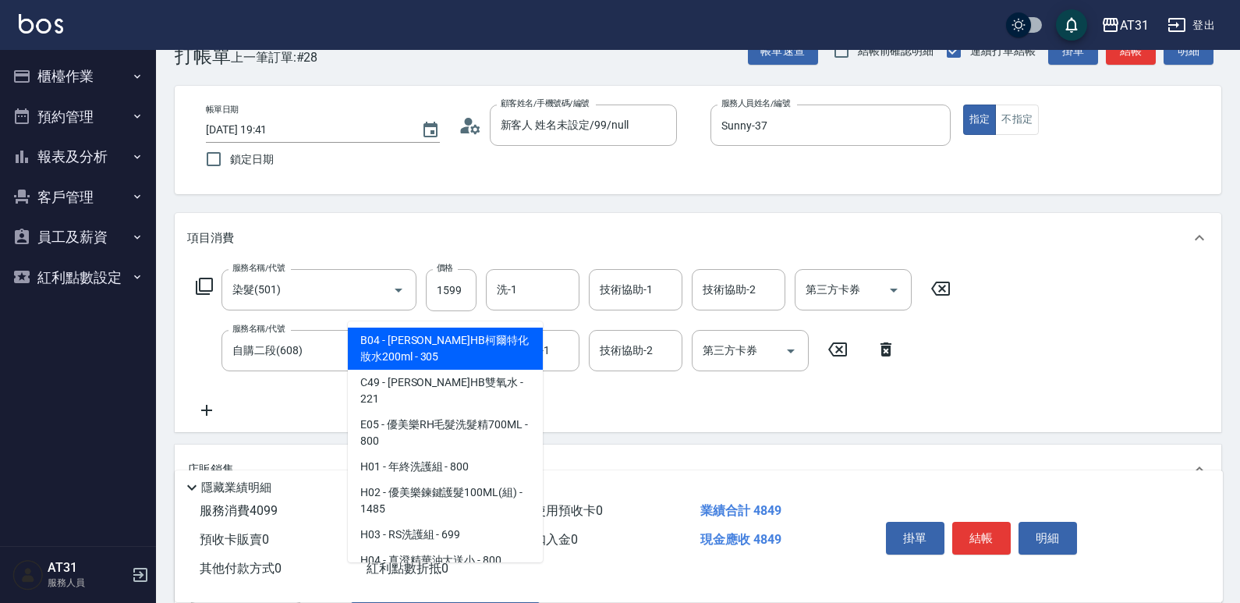
scroll to position [100, 0]
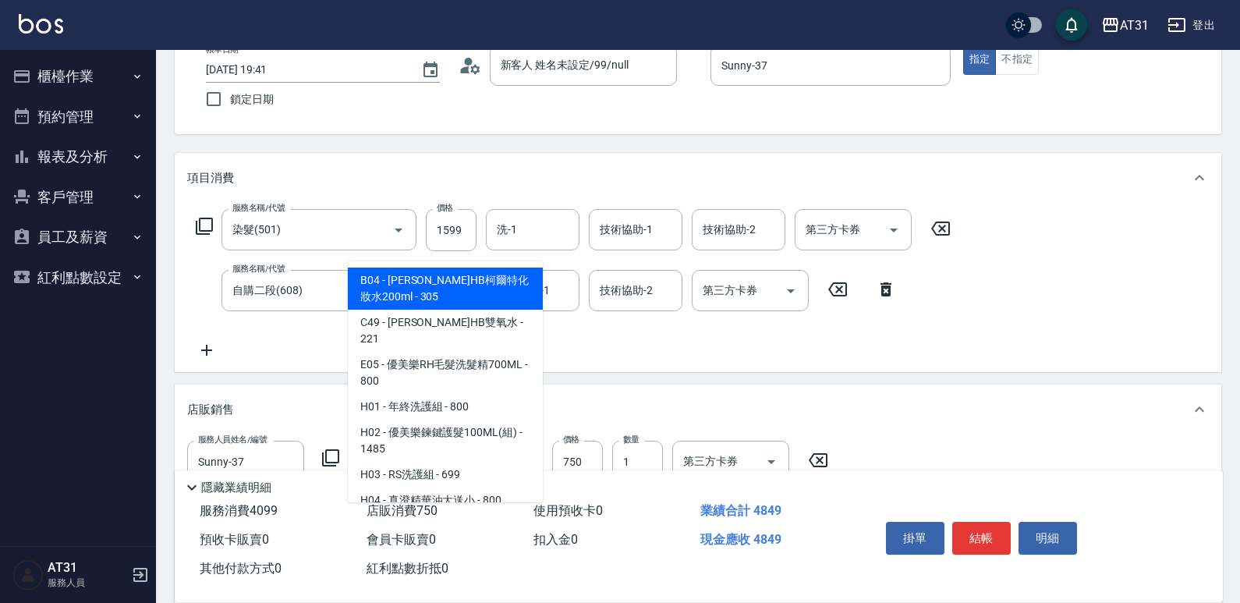
click at [538, 292] on ul "B04 - 娜普菈柯雅HB柯爾特化妝水200ml - 305 C49 - 娜普菈HB雙氧水 - 221 E05 - 優美樂RH毛髮洗髮精700ML - 800…" at bounding box center [445, 381] width 195 height 241
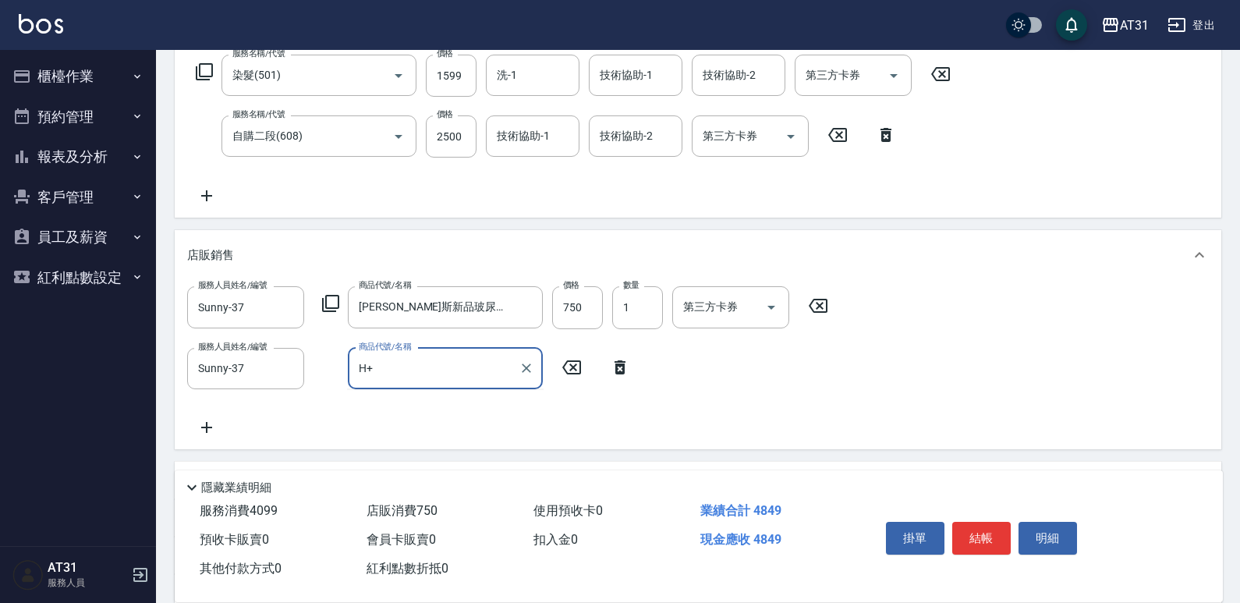
scroll to position [334, 0]
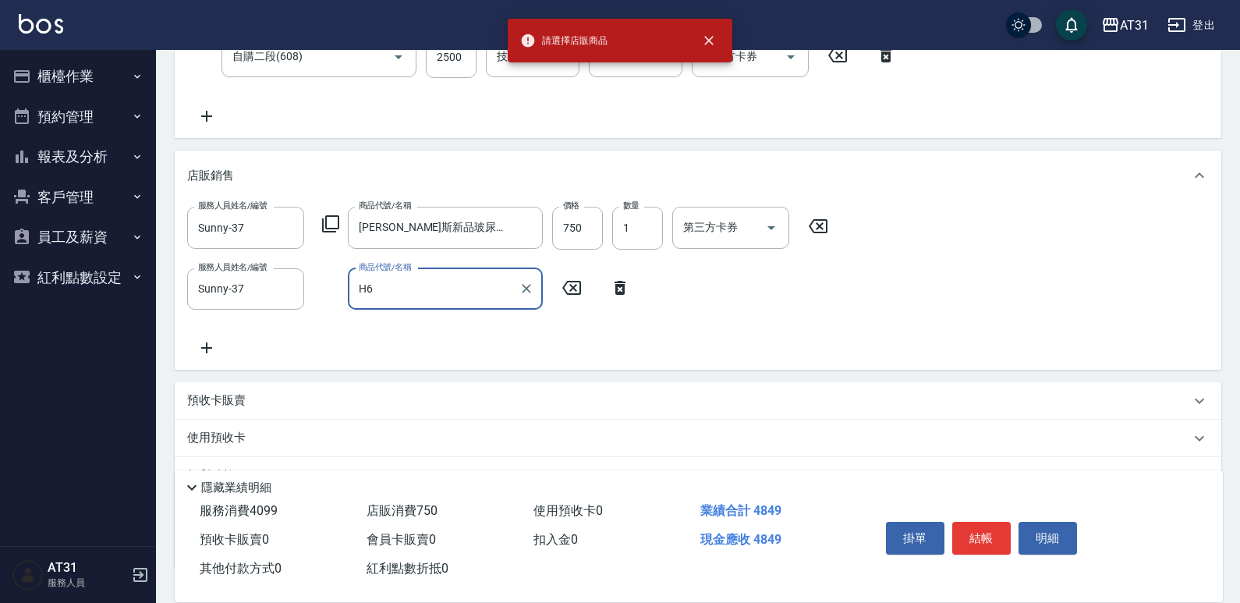
type input "H"
type input "喜"
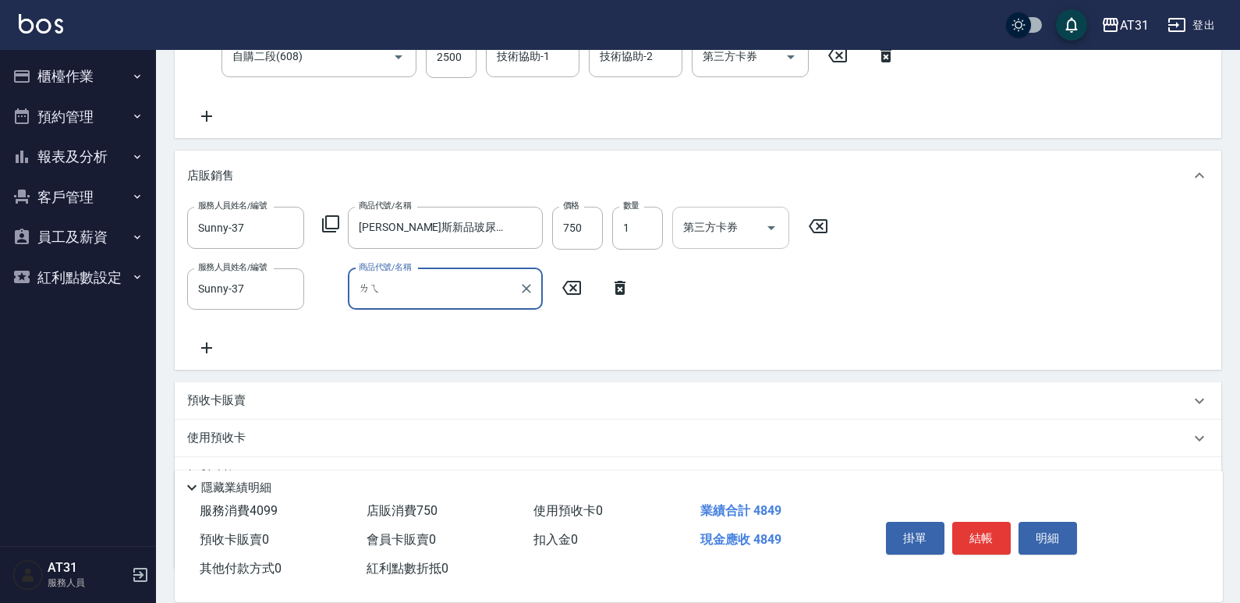
type input "雷"
type input "壘"
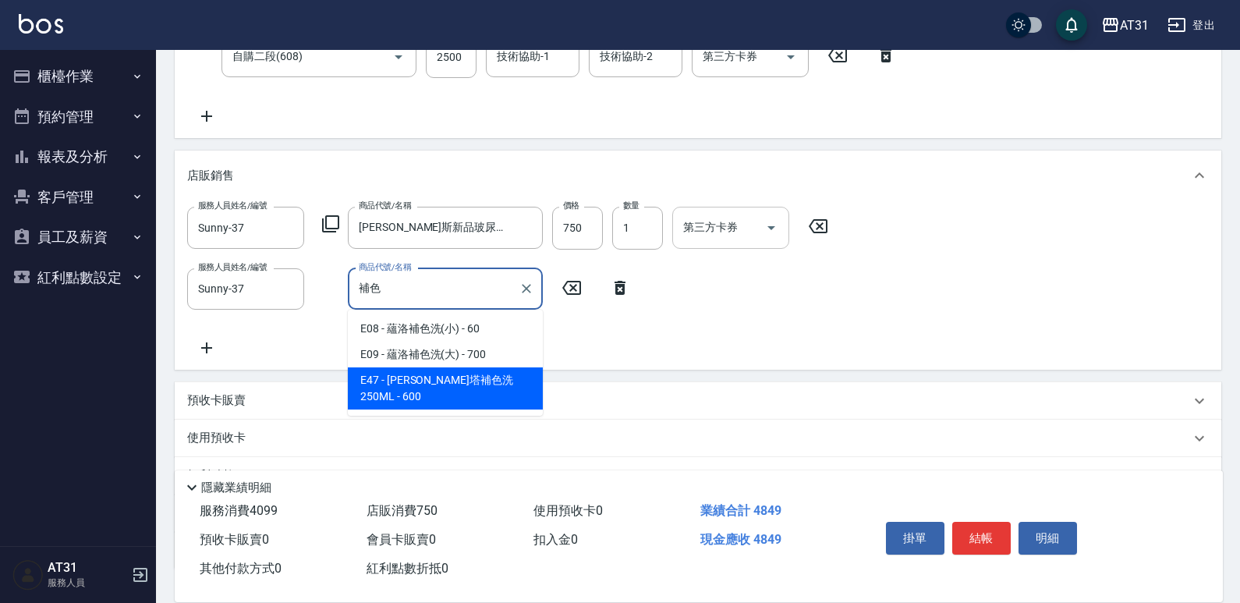
type input "蕾娜塔補色洗250ML"
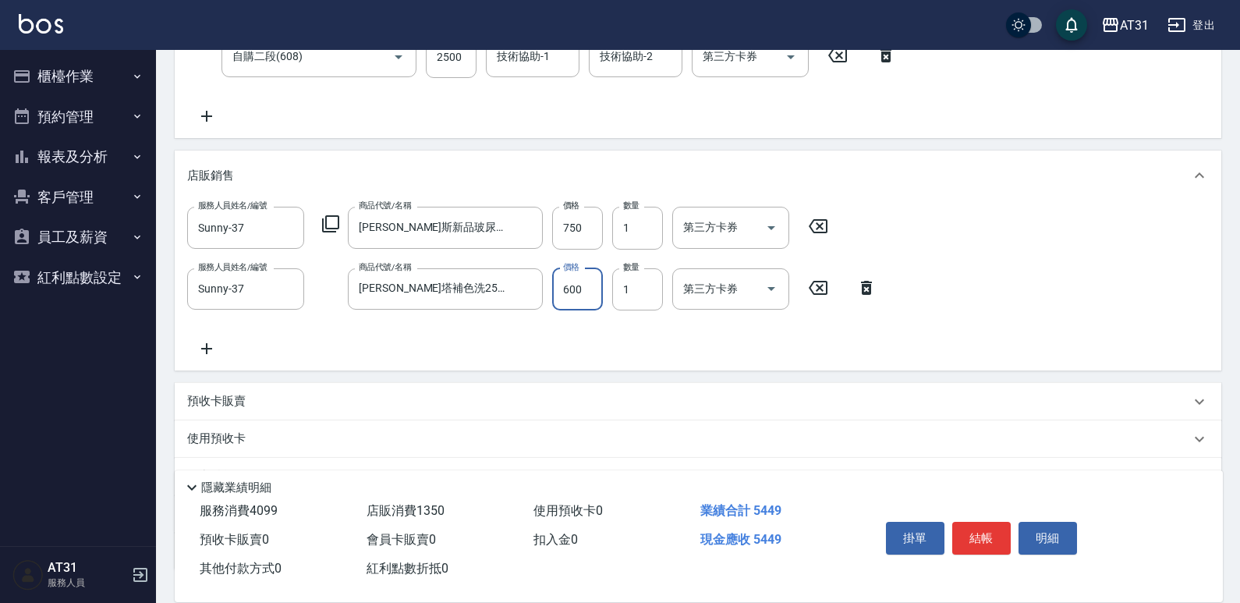
type input "480"
type input "50"
type input "530"
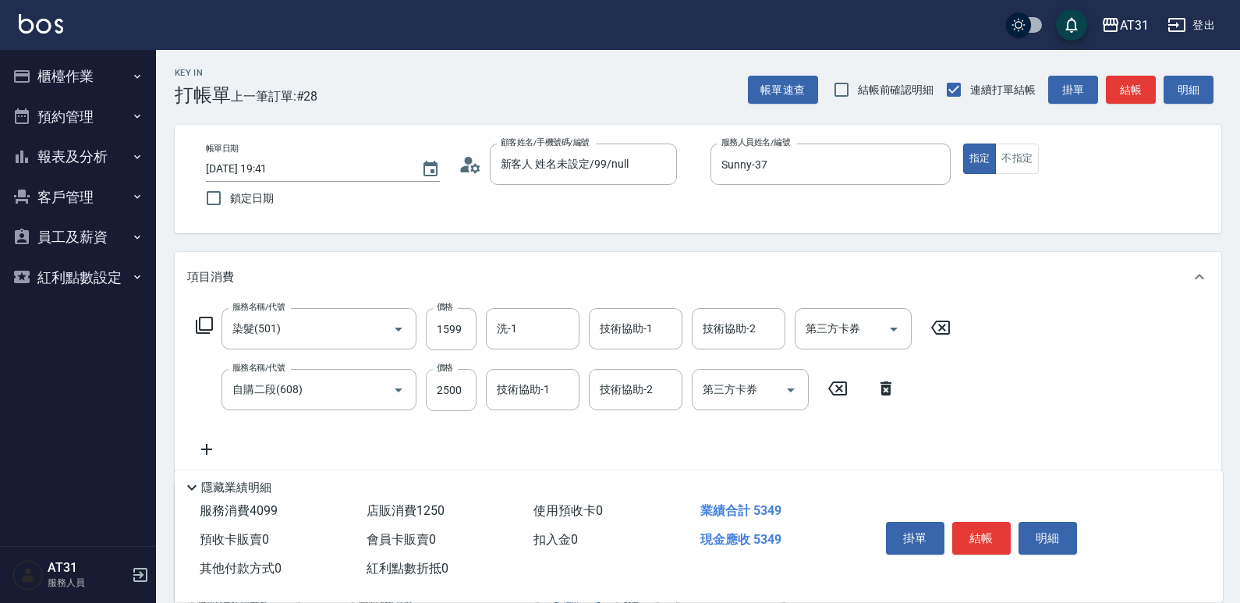
scroll to position [0, 0]
type input "500"
click at [995, 530] on button "結帳" at bounding box center [981, 538] width 58 height 33
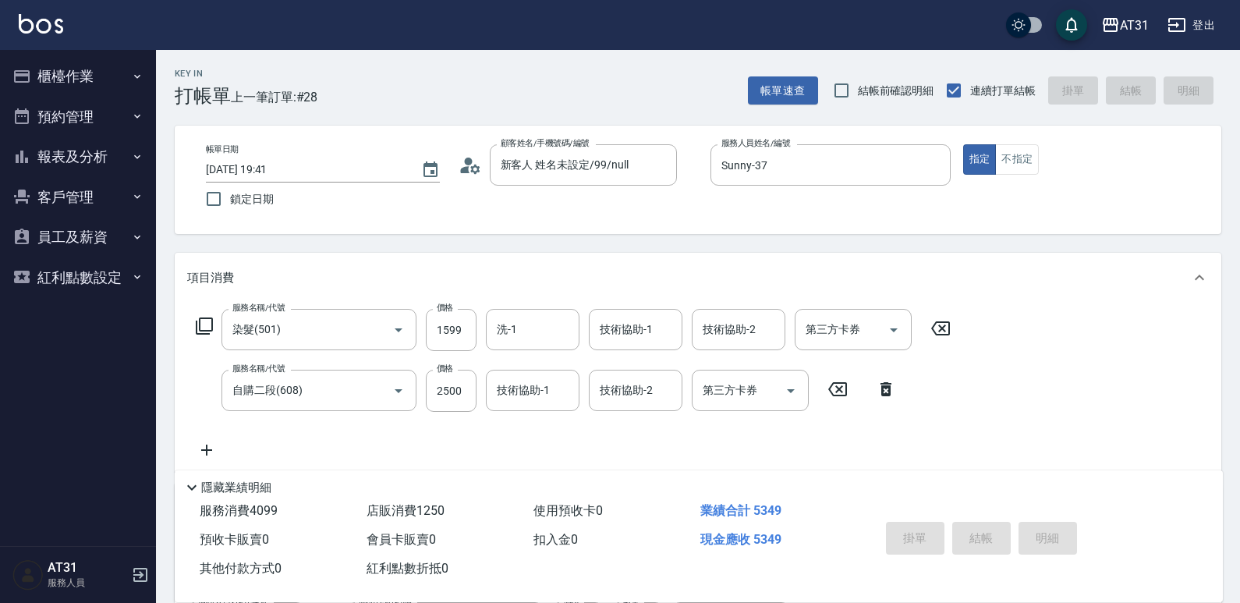
type input "2025/09/13 19:42"
type input "0"
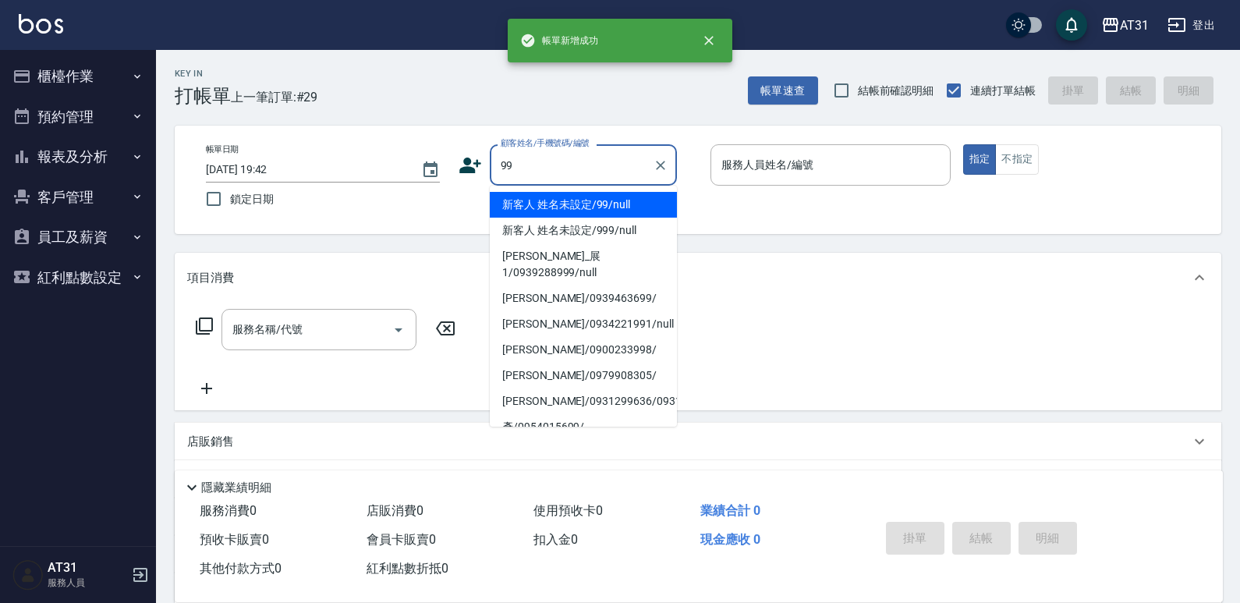
type input "新客人 姓名未設定/99/null"
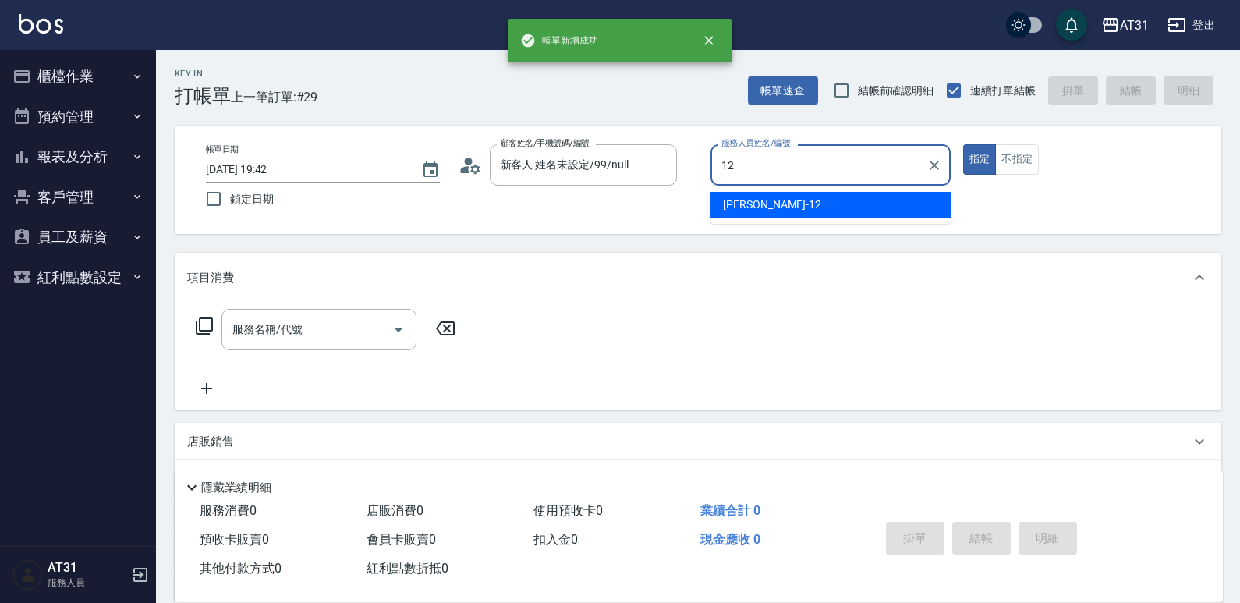
type input "Kathy-12"
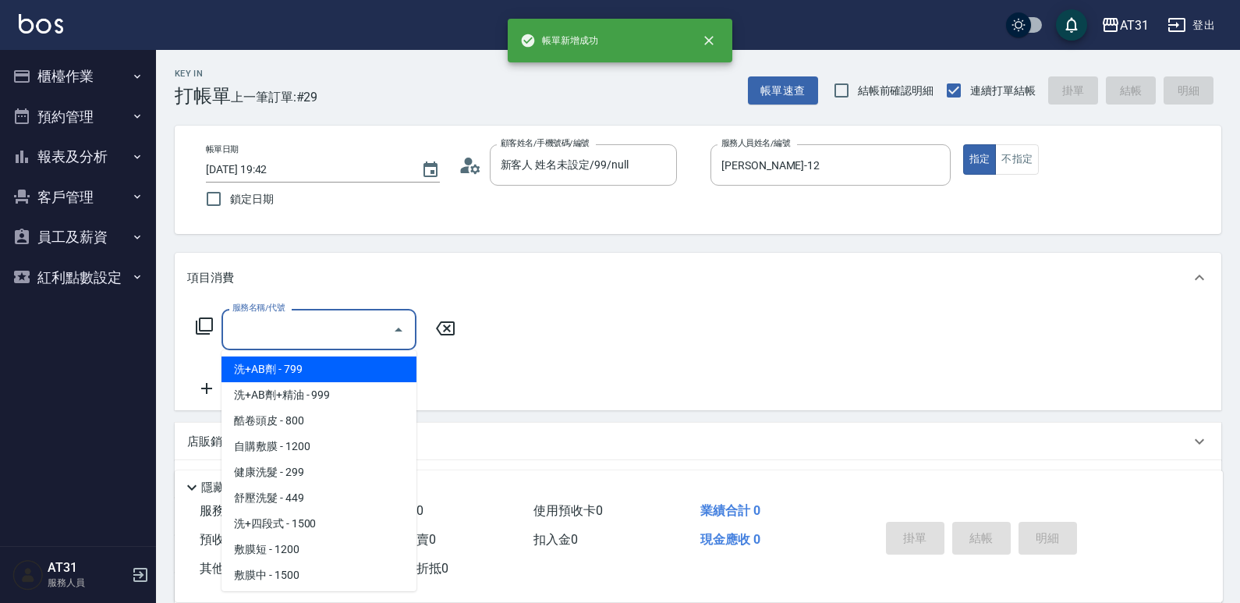
click at [318, 317] on input "服務名稱/代號" at bounding box center [307, 329] width 158 height 27
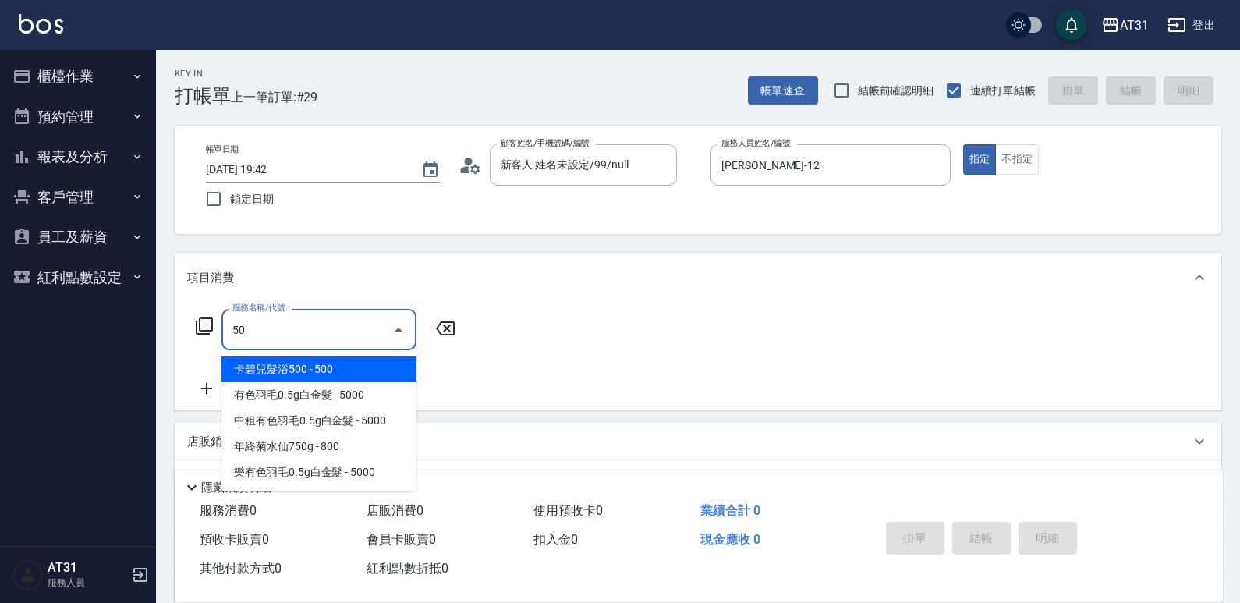
type input "501"
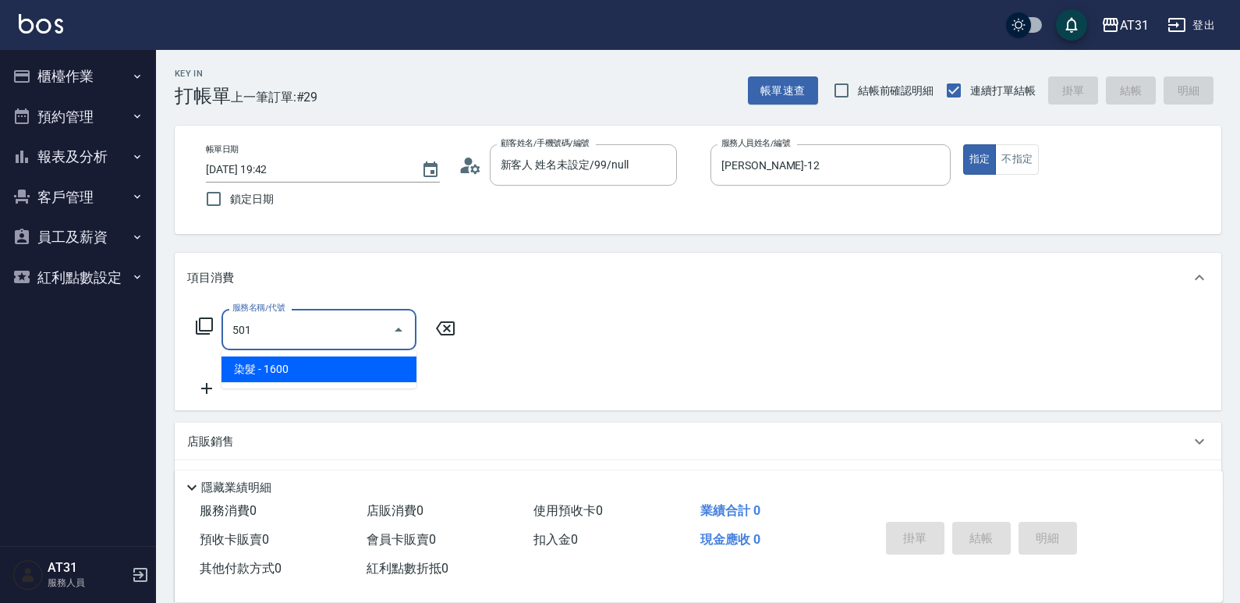
type input "160"
type input "染髮(501)"
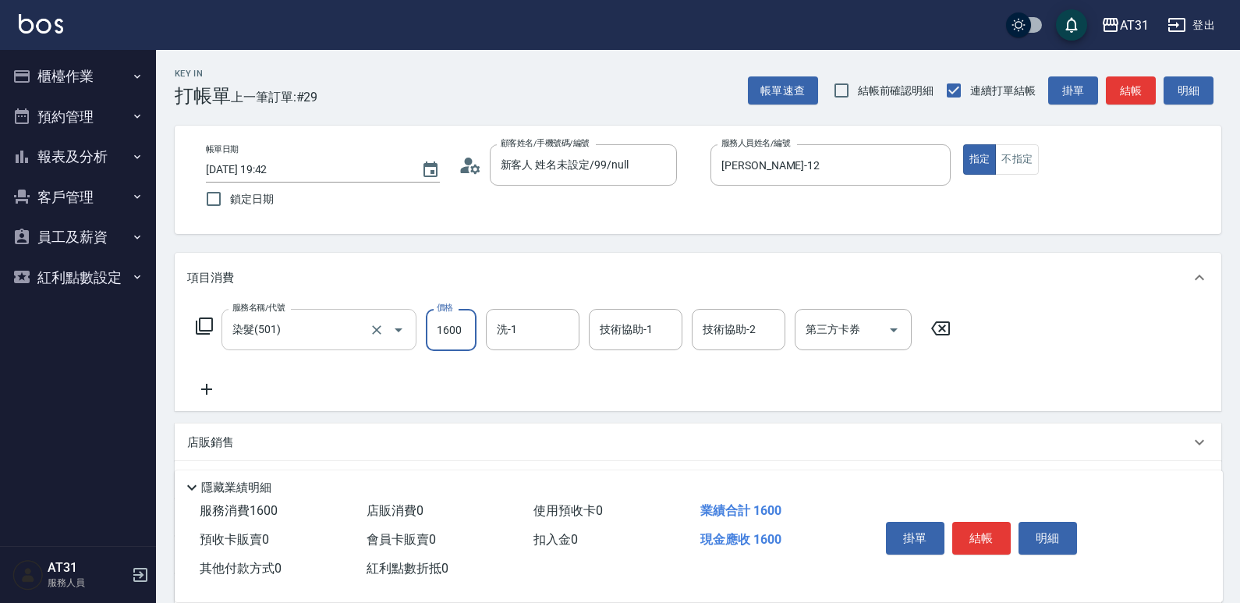
type input "0"
type input "21"
type input "20"
type input "210"
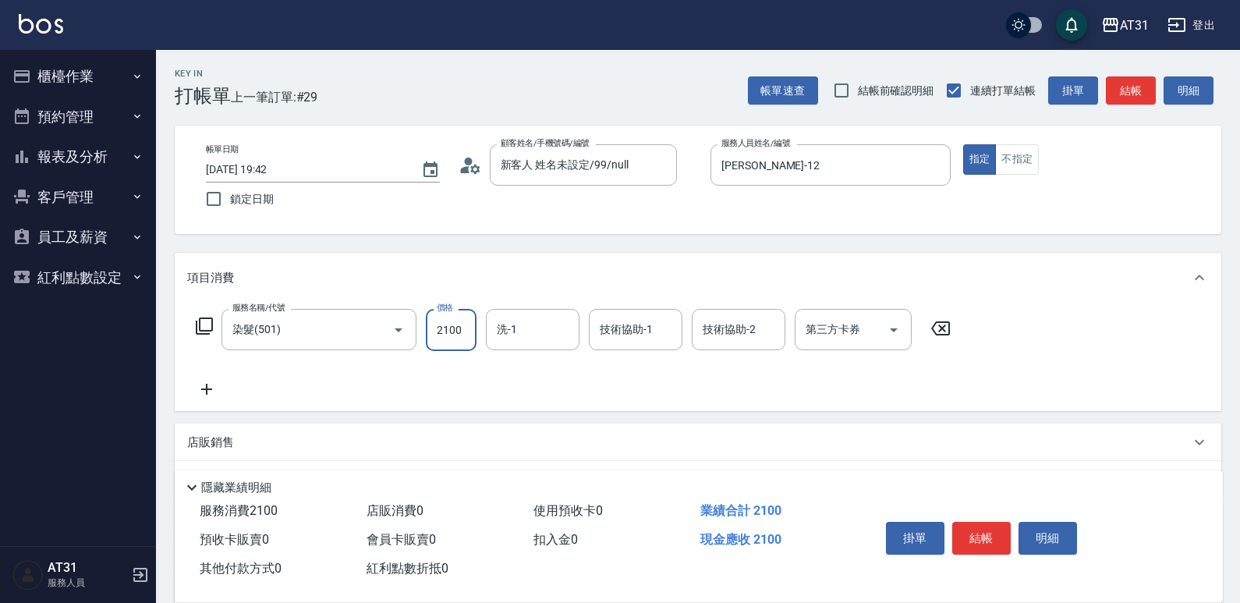
type input "2100"
click at [207, 386] on icon at bounding box center [206, 389] width 11 height 11
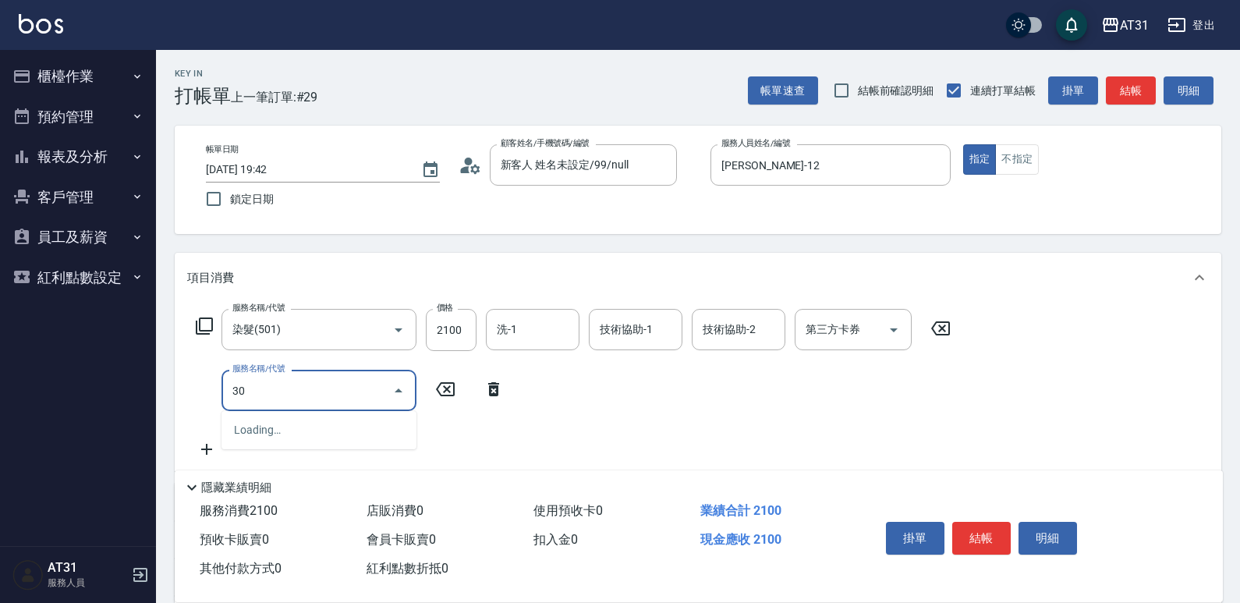
type input "301"
type input "370"
type input "燙髮(301)"
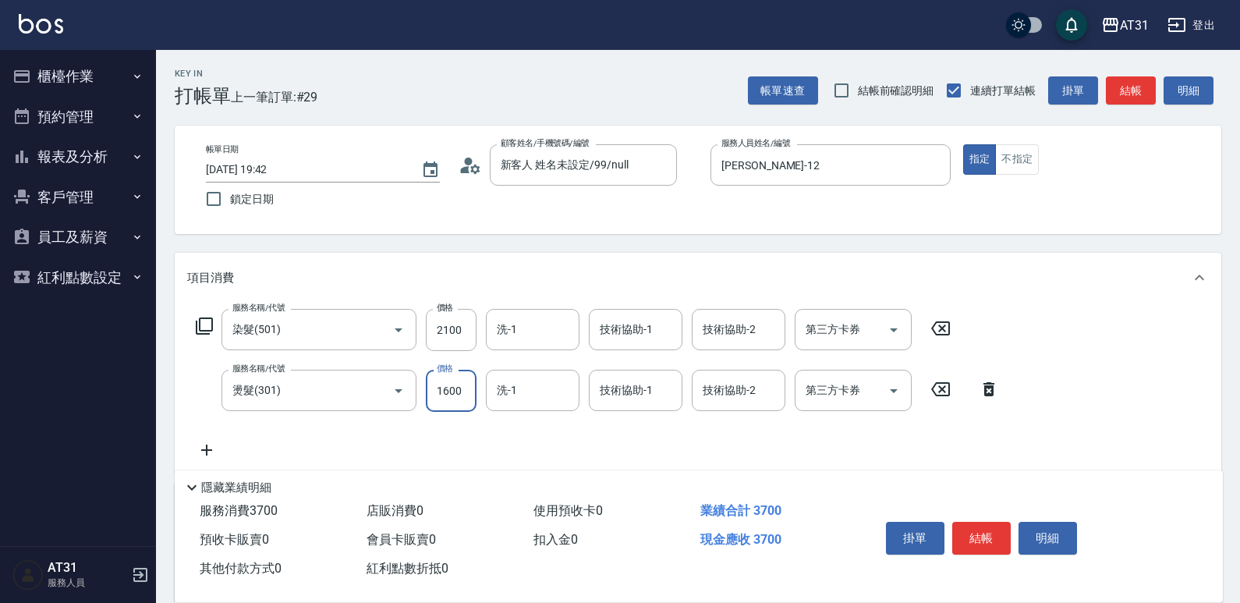
type input "210"
type input "28"
type input "230"
type input "280"
type input "490"
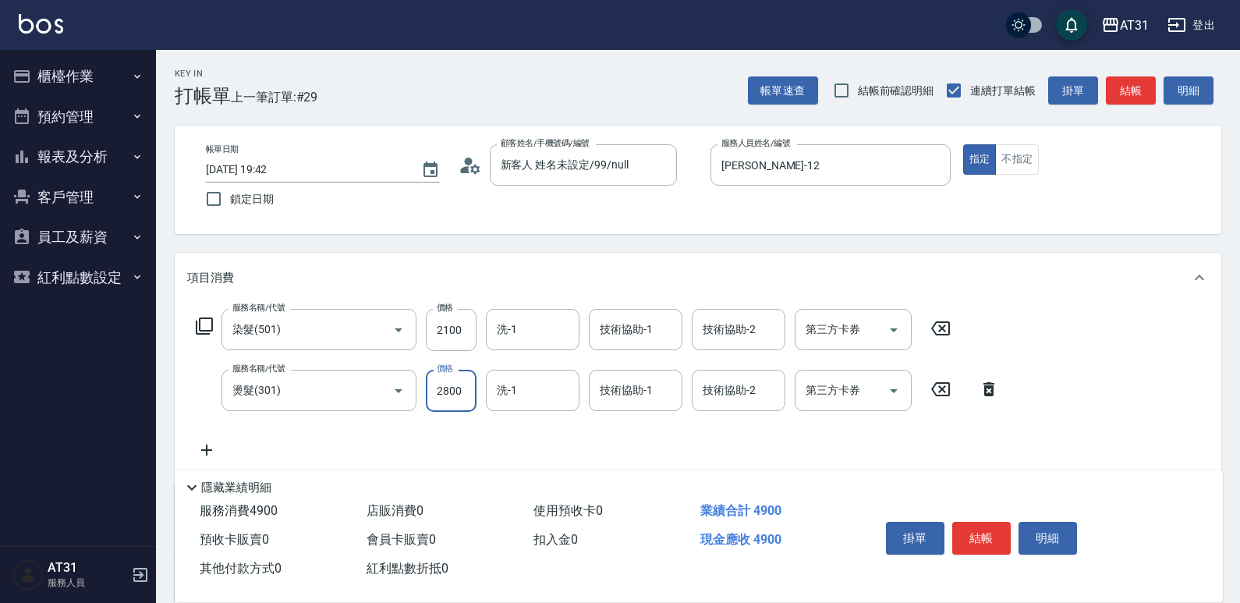
type input "2800"
click at [208, 452] on icon at bounding box center [206, 450] width 39 height 19
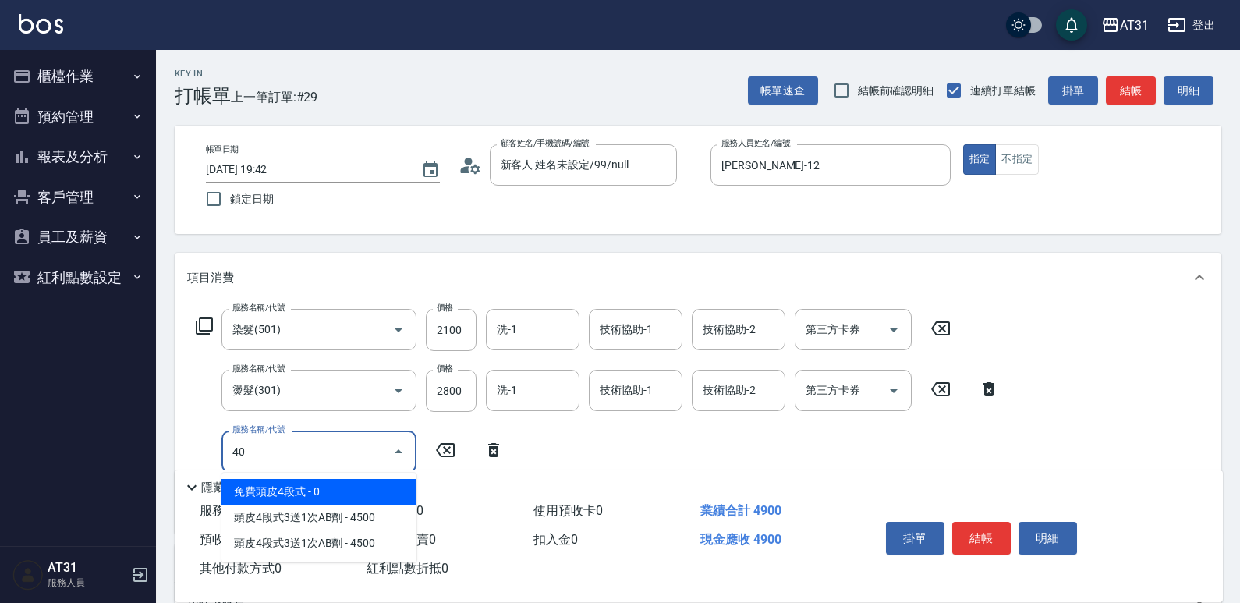
type input "401"
type input "510"
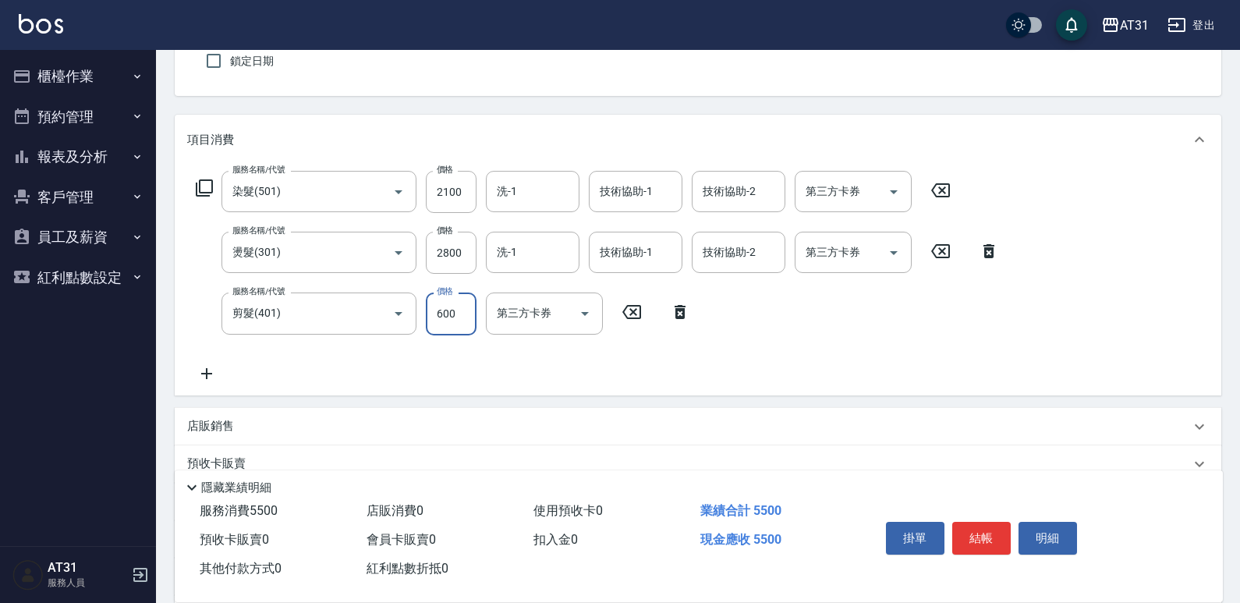
scroll to position [156, 0]
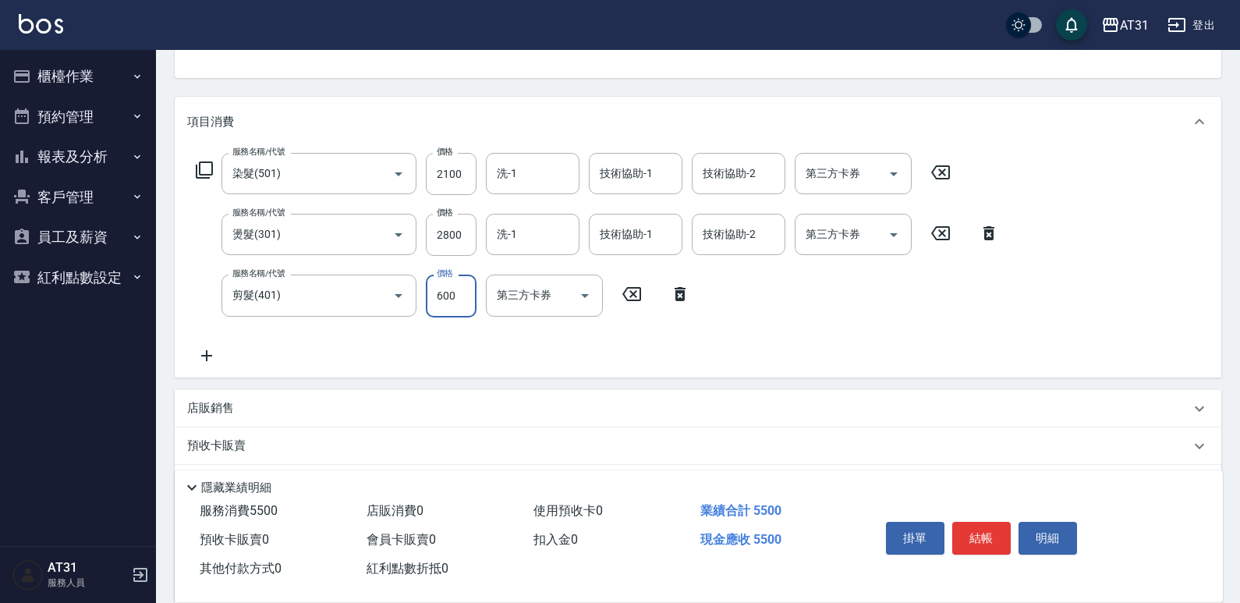
click at [217, 355] on icon at bounding box center [206, 355] width 39 height 19
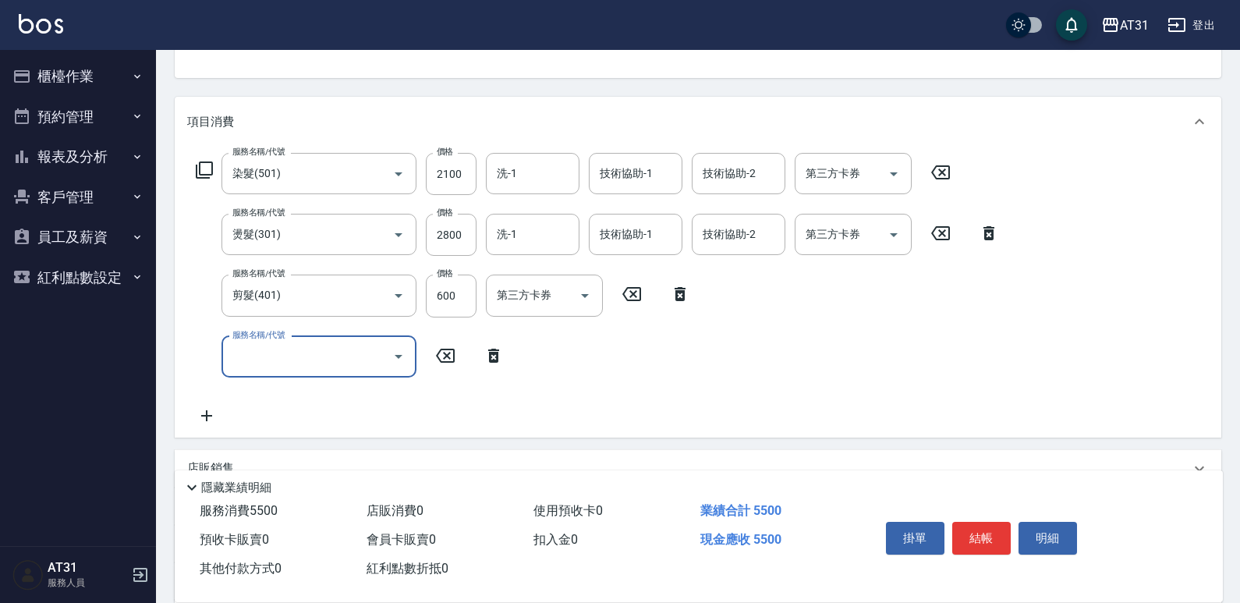
click at [255, 360] on input "服務名稱/代號" at bounding box center [307, 356] width 158 height 27
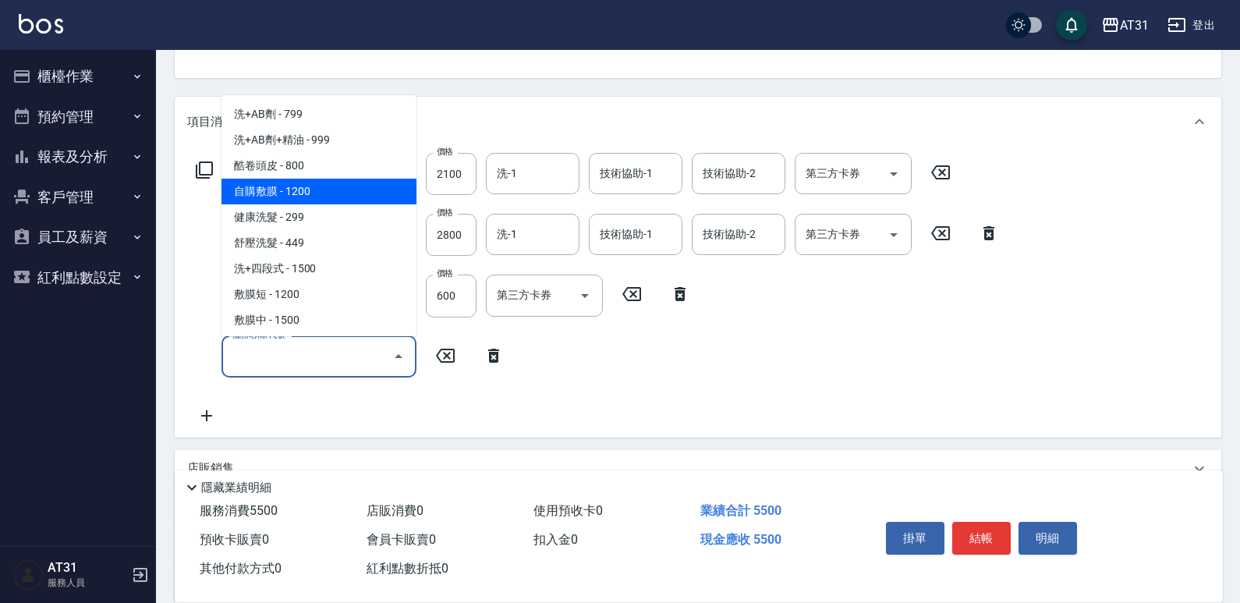
click at [282, 199] on span "自購敷膜 - 1200" at bounding box center [318, 192] width 195 height 26
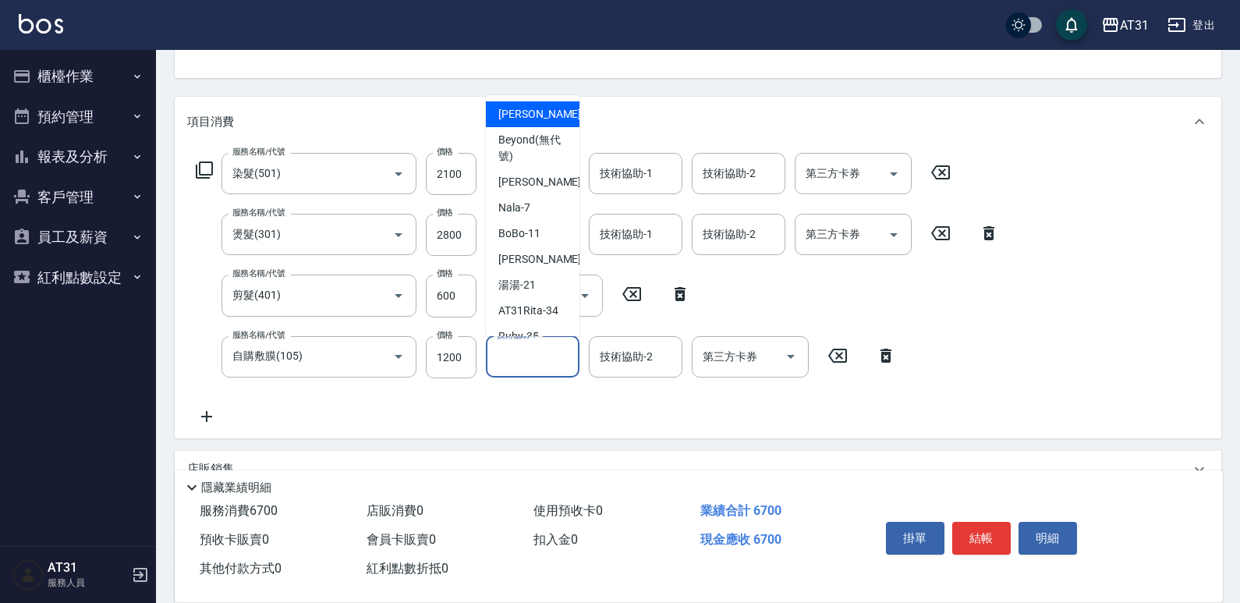
click at [532, 356] on input "技術協助-1" at bounding box center [533, 356] width 80 height 27
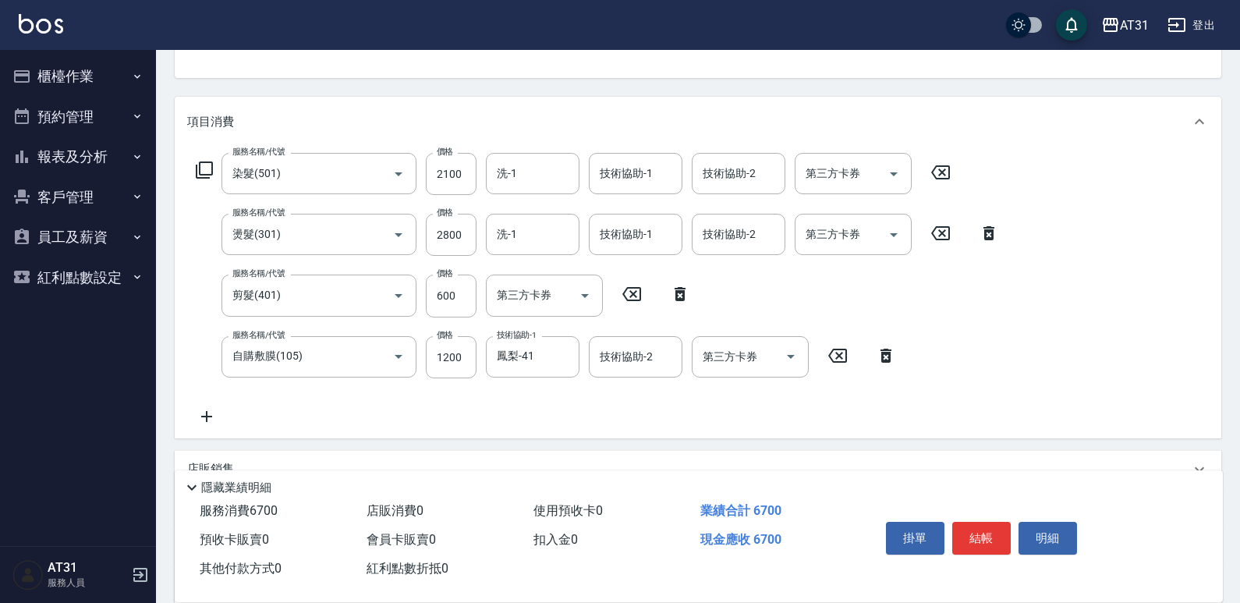
click at [213, 417] on icon at bounding box center [206, 416] width 39 height 19
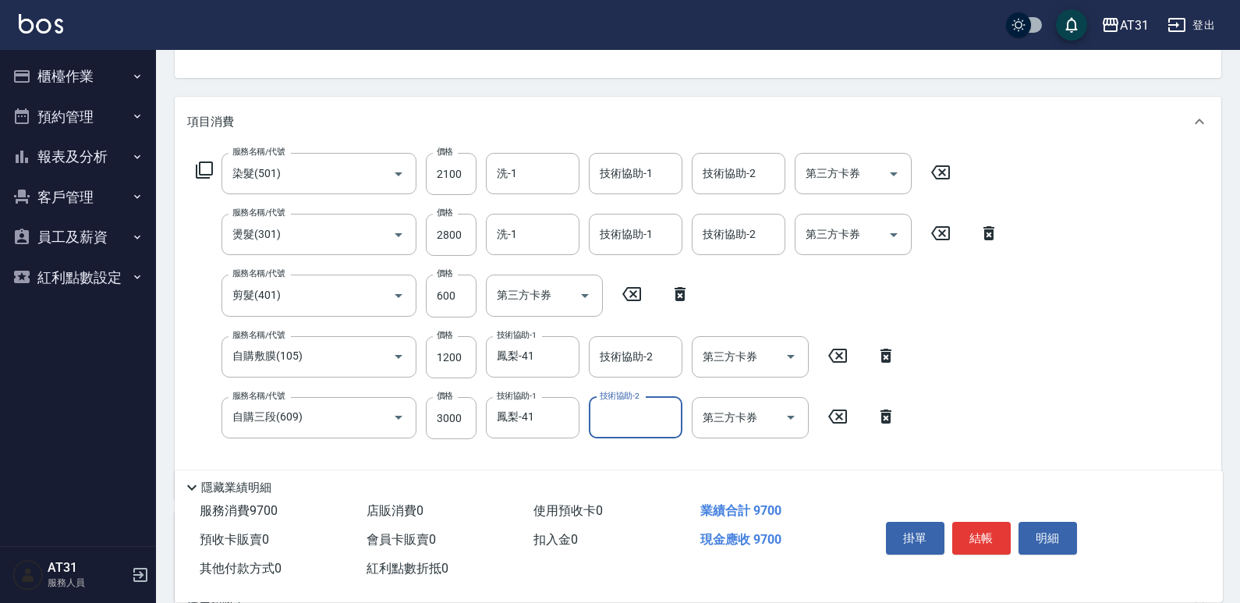
scroll to position [390, 0]
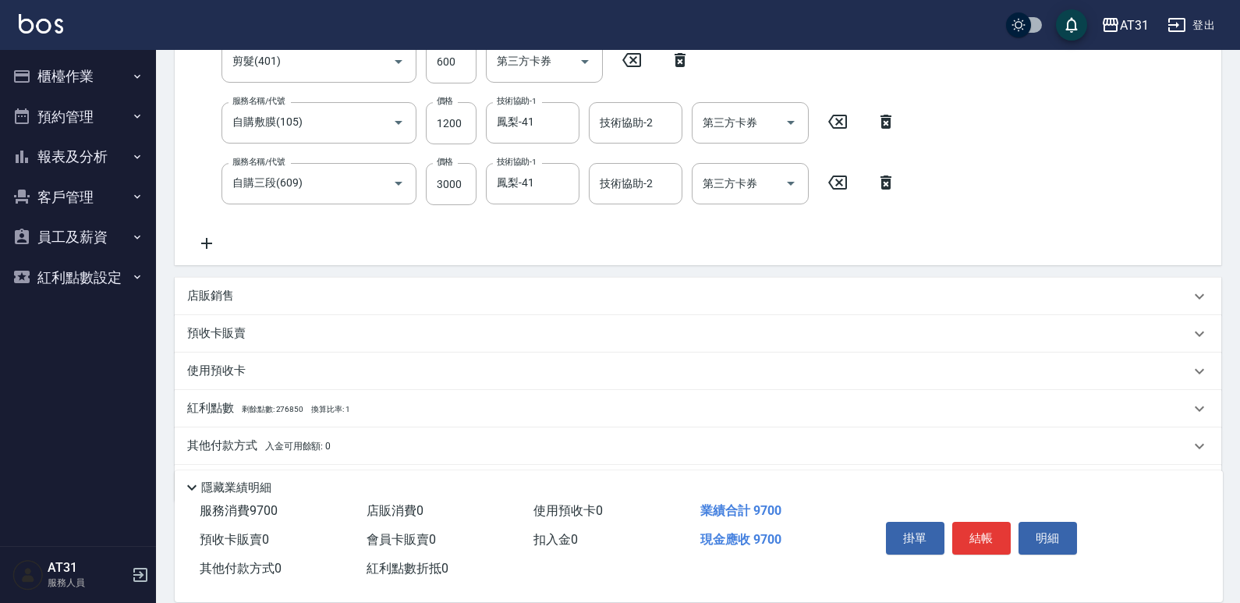
click at [306, 294] on div "店販銷售" at bounding box center [688, 296] width 1003 height 16
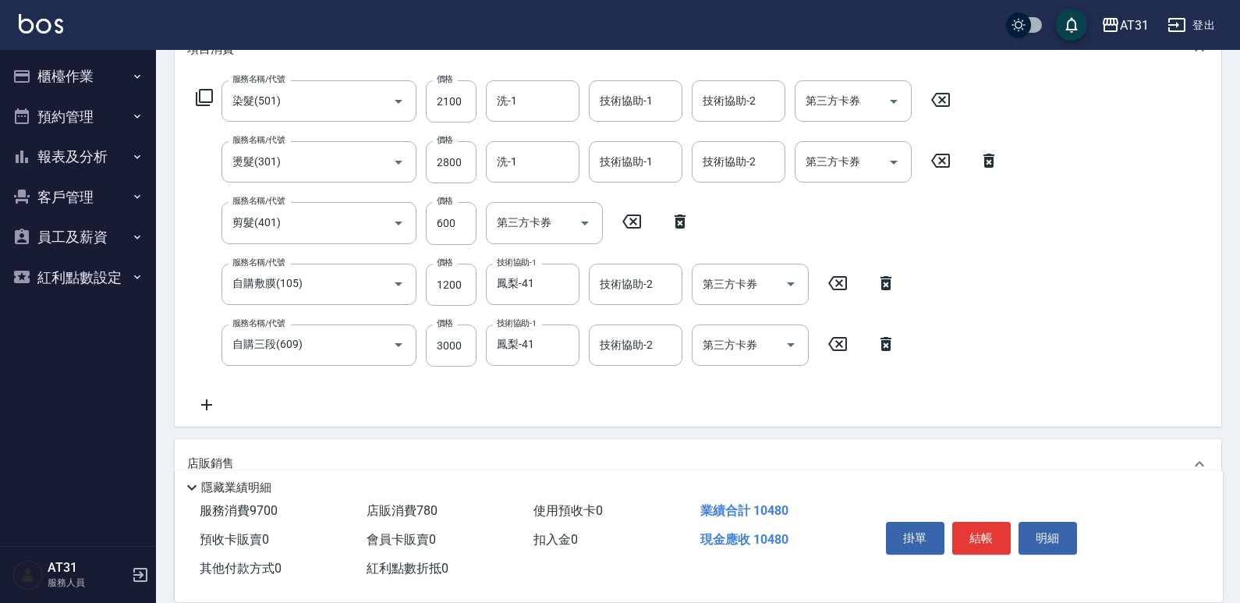
scroll to position [78, 0]
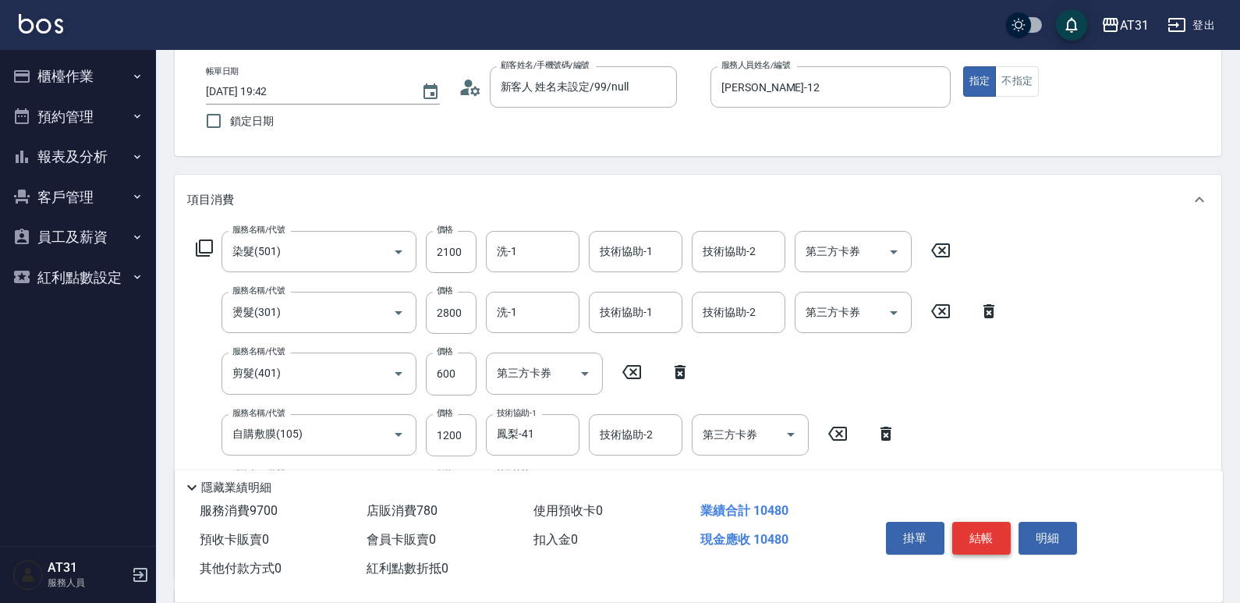
click at [991, 524] on button "結帳" at bounding box center [981, 538] width 58 height 33
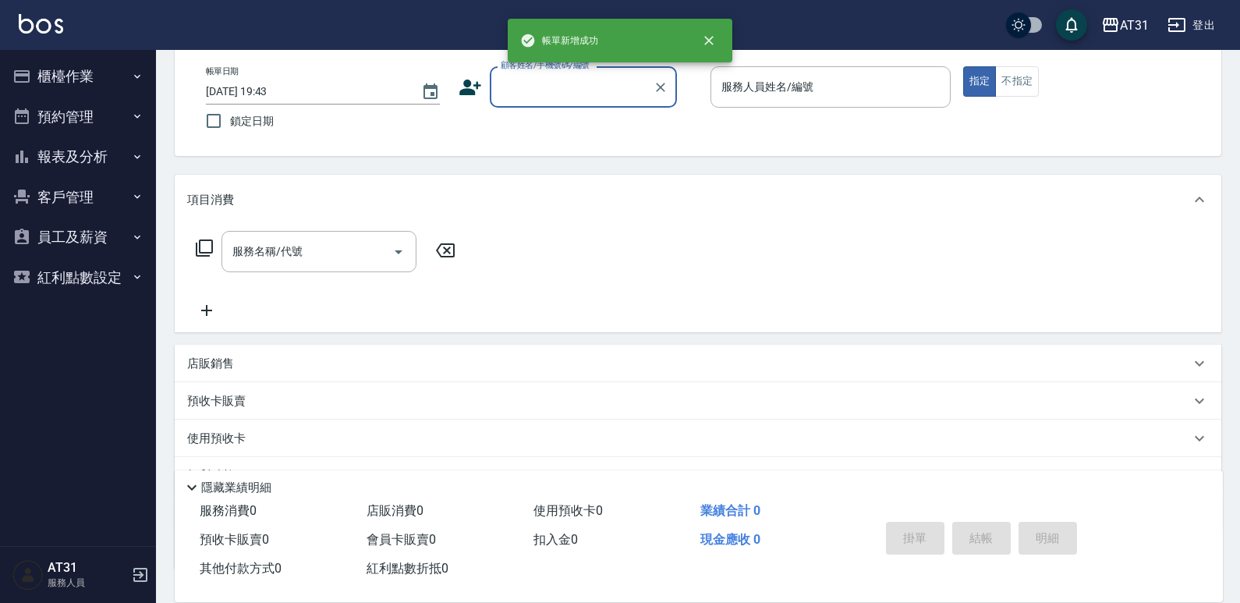
scroll to position [0, 0]
click at [107, 66] on button "櫃檯作業" at bounding box center [77, 76] width 143 height 41
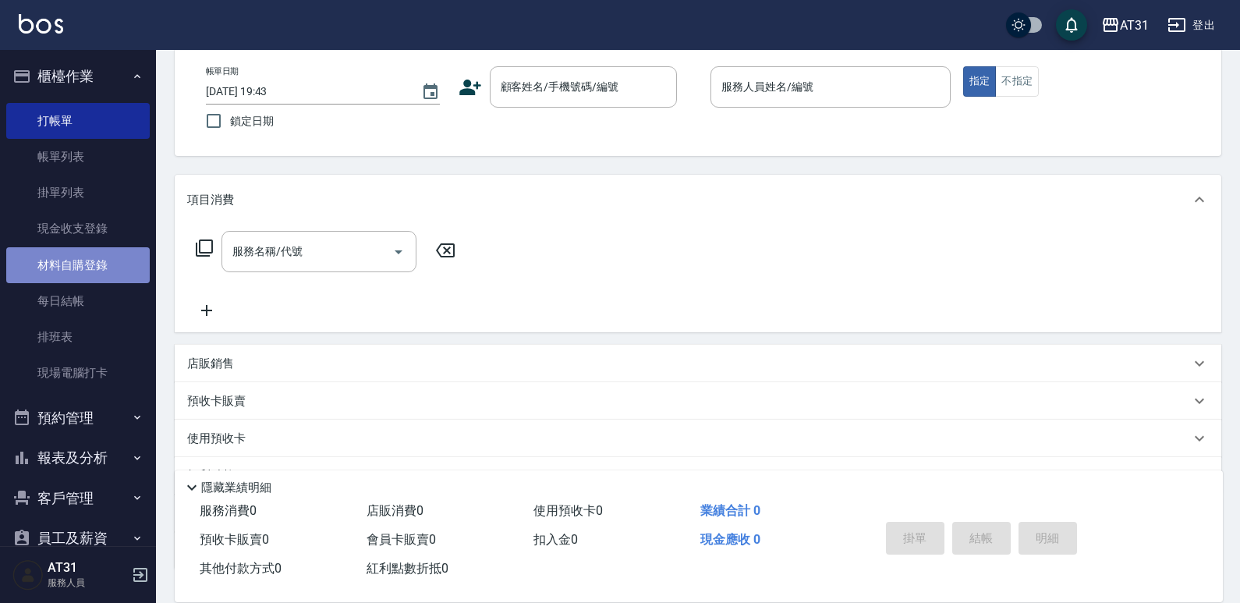
click at [101, 251] on link "材料自購登錄" at bounding box center [77, 265] width 143 height 36
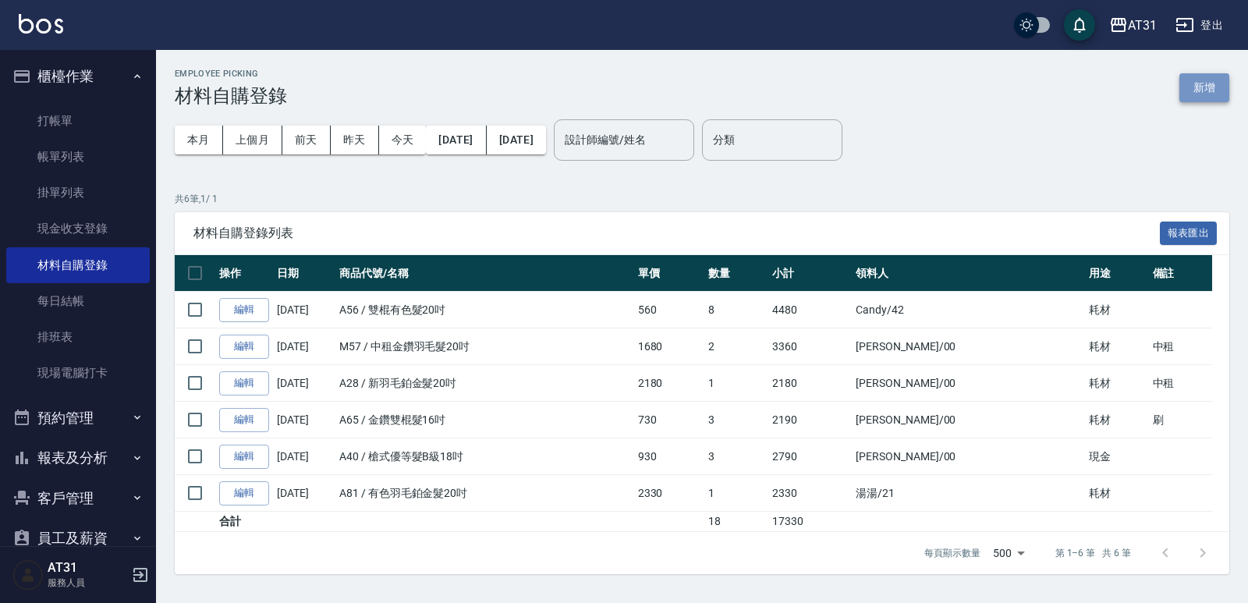
click at [1195, 89] on button "新增" at bounding box center [1204, 87] width 50 height 29
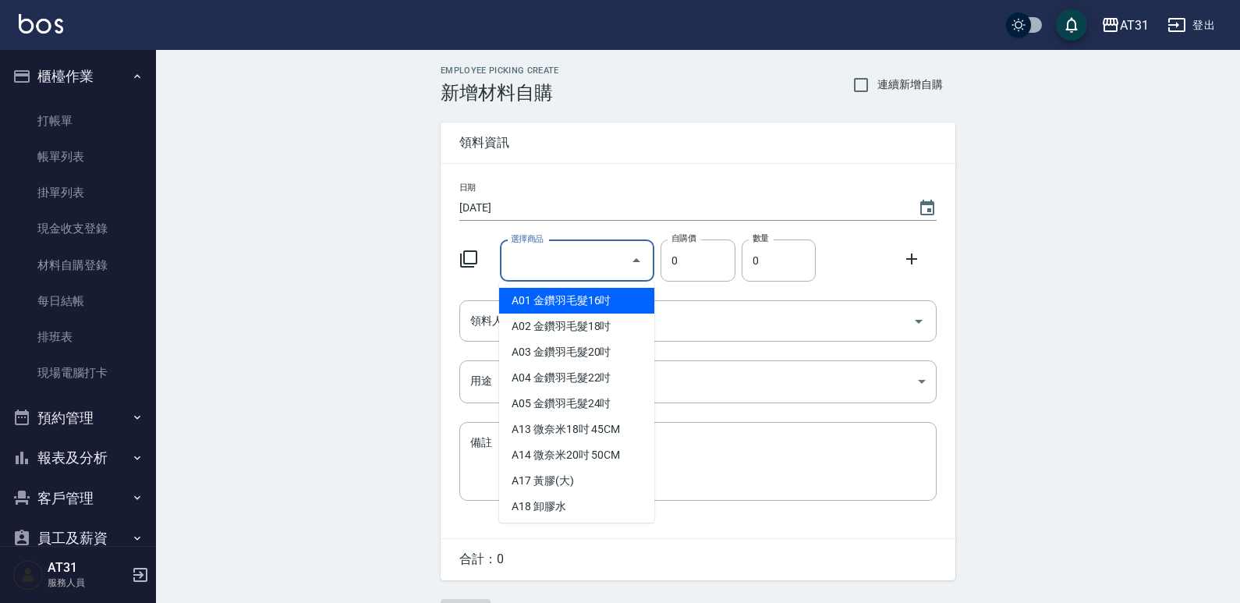
click at [604, 260] on input "選擇商品" at bounding box center [566, 260] width 118 height 27
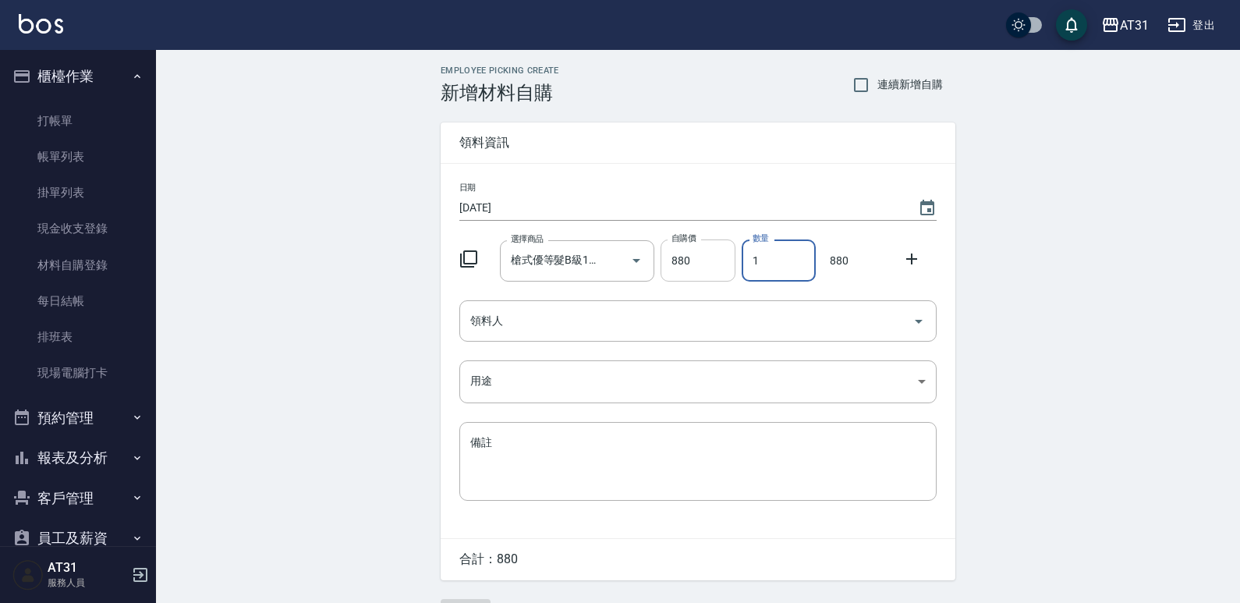
drag, startPoint x: 767, startPoint y: 258, endPoint x: 700, endPoint y: 273, distance: 67.9
click at [700, 273] on div "選擇商品 槍式優等髮B級16吋 選擇商品 自購價 880 自購價 數量 1 數量 880" at bounding box center [695, 257] width 484 height 48
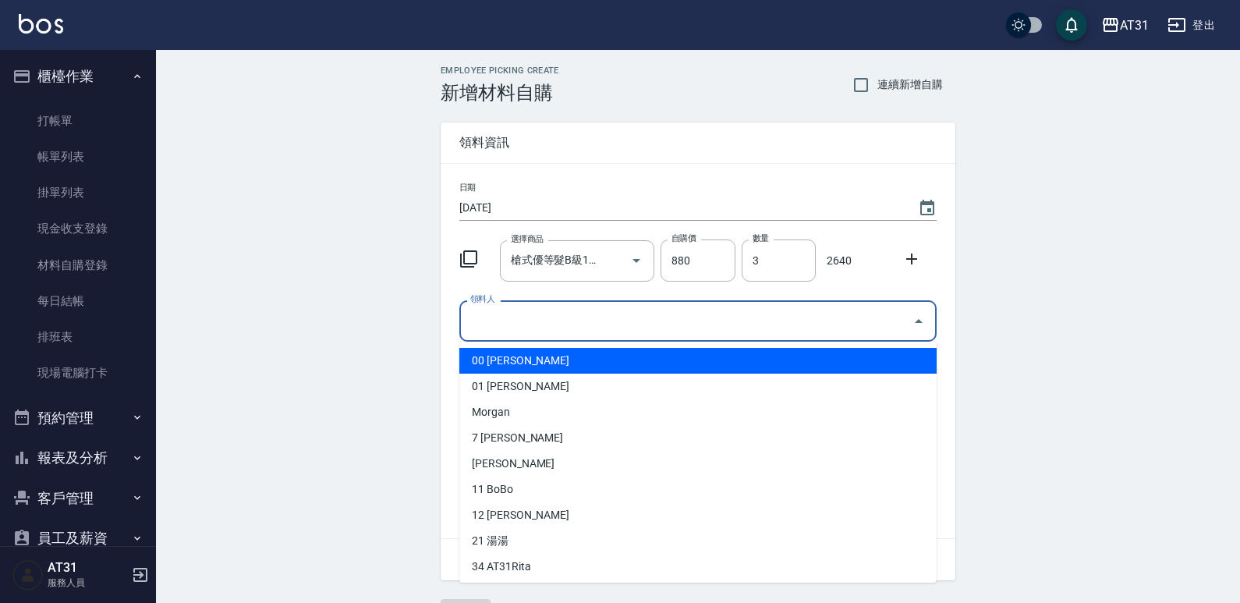
click at [682, 318] on input "領料人" at bounding box center [686, 320] width 440 height 27
click at [628, 356] on li "00 Jason" at bounding box center [697, 361] width 477 height 26
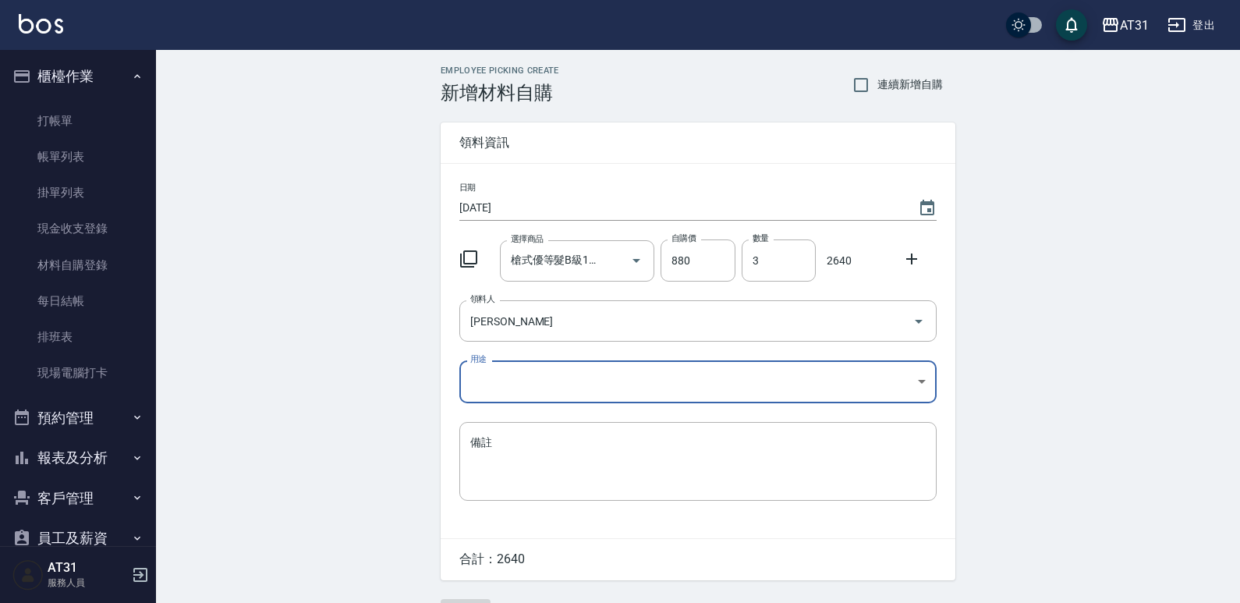
click at [616, 368] on body "AT31 登出 櫃檯作業 打帳單 帳單列表 掛單列表 現金收支登錄 材料自購登錄 每日結帳 排班表 現場電腦打卡 預約管理 預約管理 單日預約紀錄 單週預約紀…" at bounding box center [620, 321] width 1240 height 643
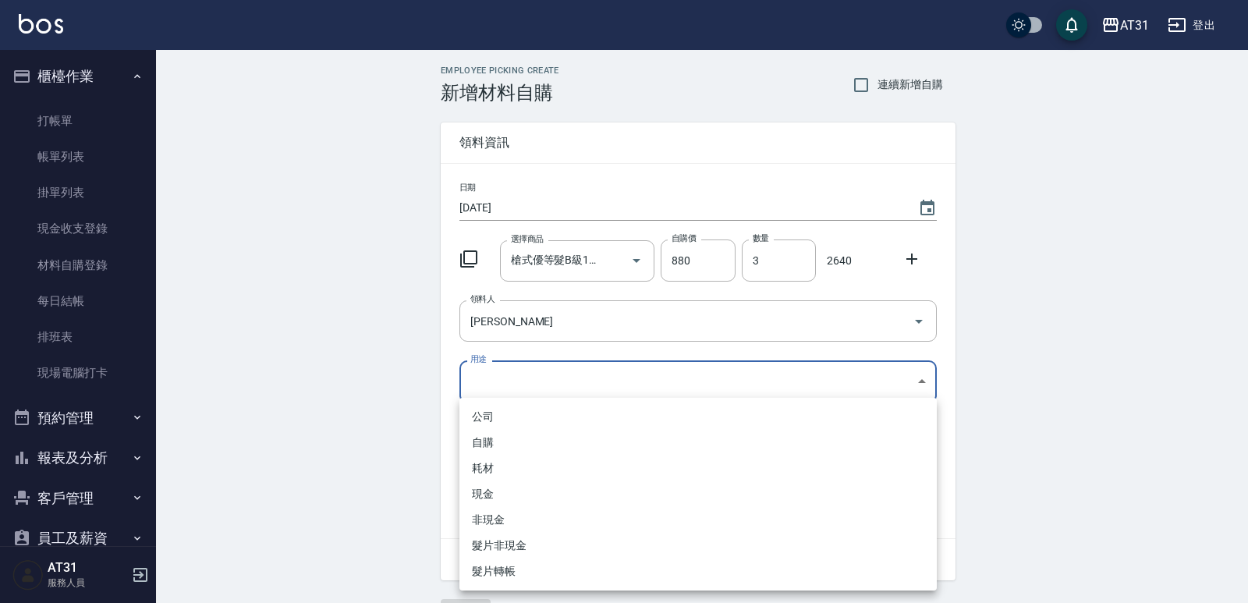
click at [485, 493] on li "現金" at bounding box center [697, 494] width 477 height 26
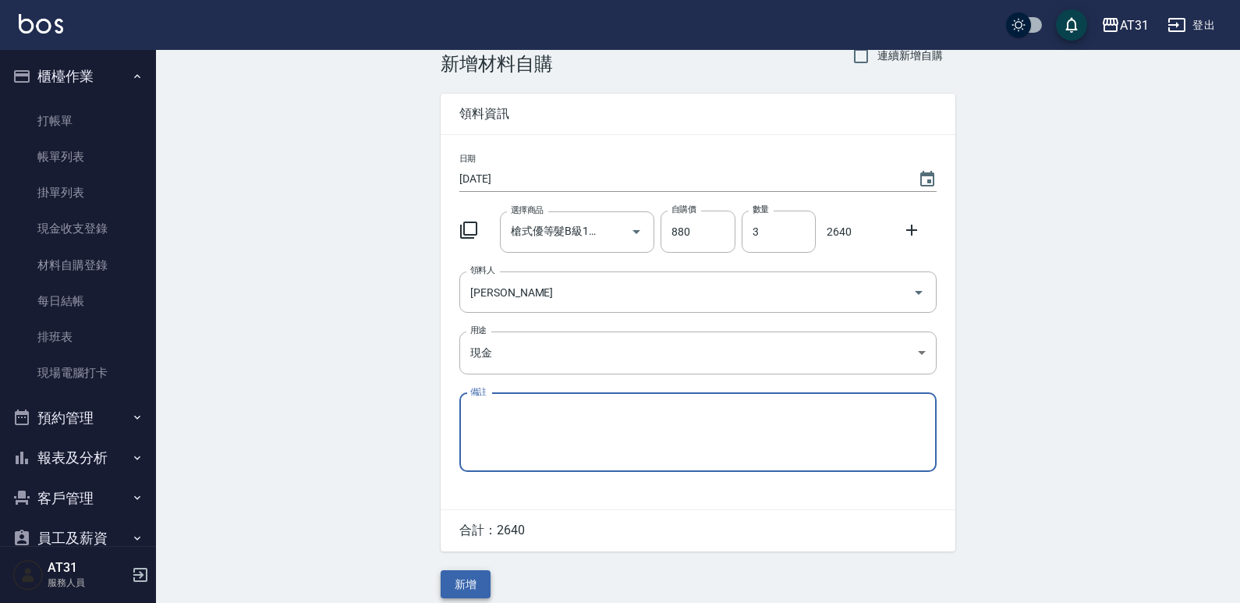
scroll to position [42, 0]
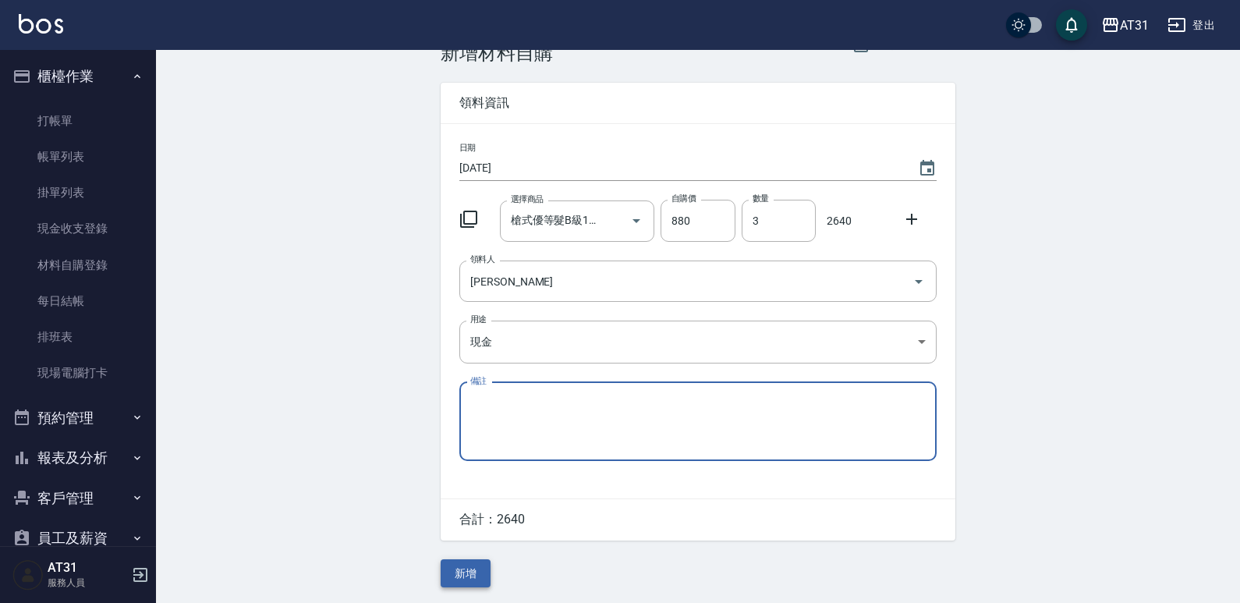
click at [473, 563] on button "新增" at bounding box center [466, 573] width 50 height 29
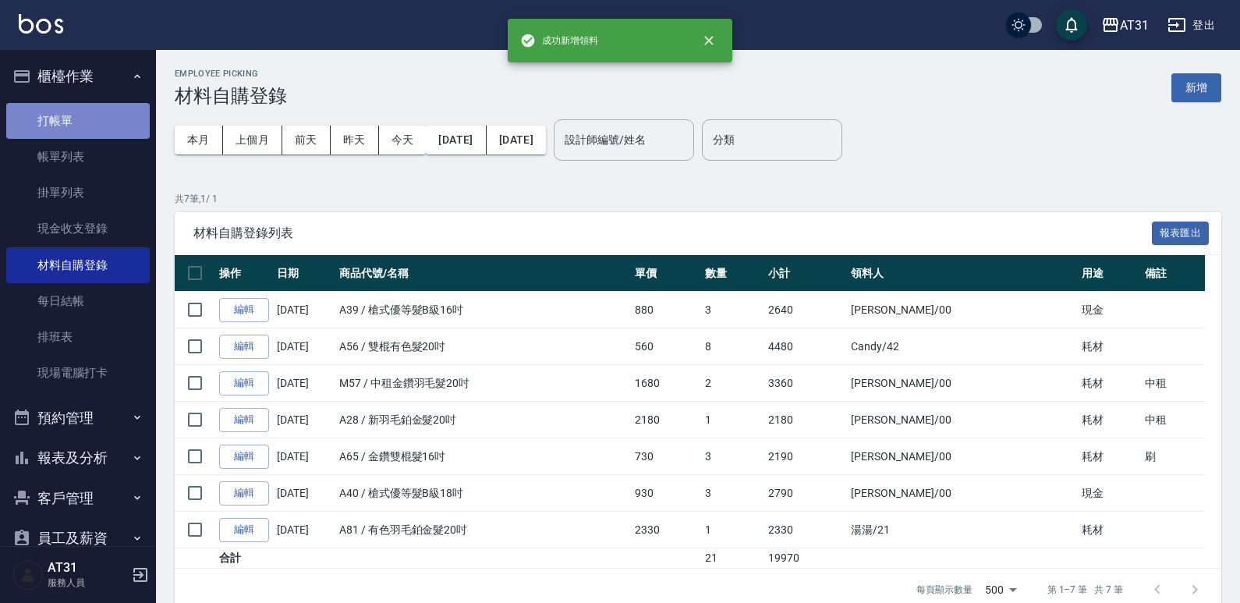
click at [116, 126] on link "打帳單" at bounding box center [77, 121] width 143 height 36
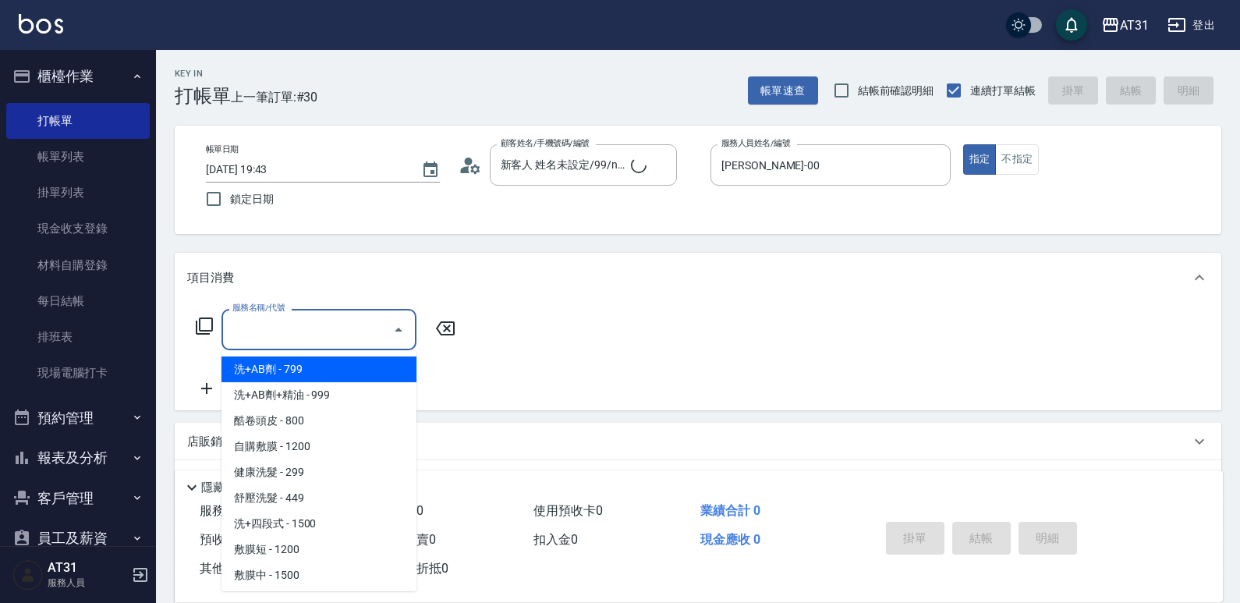
click at [335, 330] on input "服務名稱/代號" at bounding box center [307, 329] width 158 height 27
click at [337, 367] on span "6D接髮 - 5000" at bounding box center [318, 369] width 195 height 26
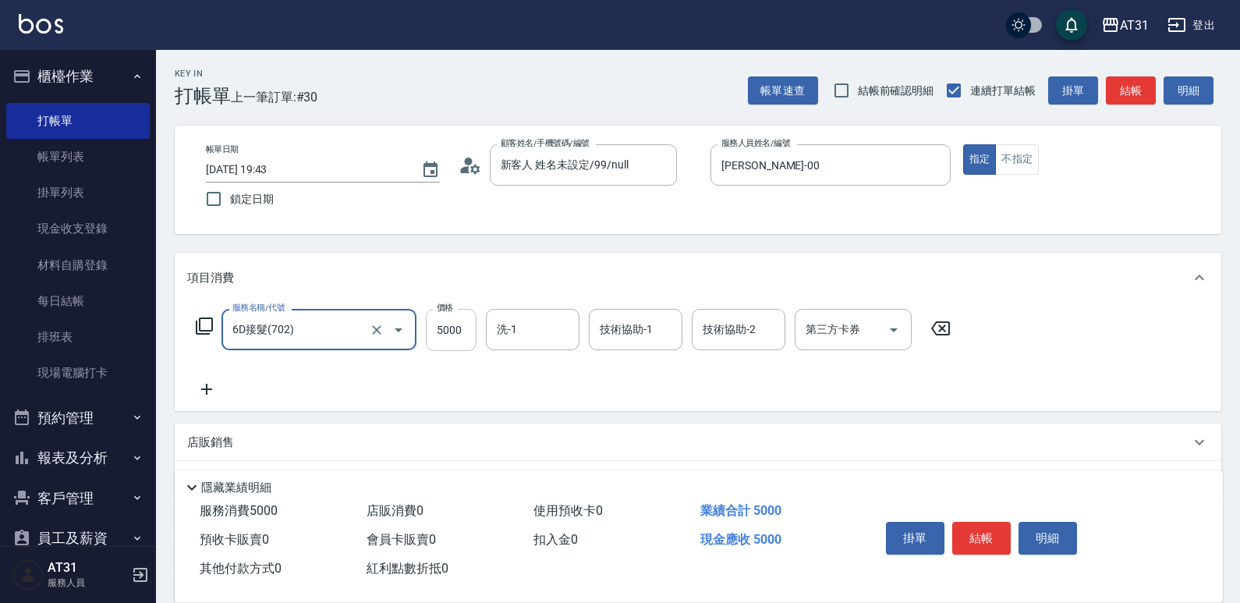
click at [434, 335] on input "5000" at bounding box center [451, 330] width 51 height 42
click at [994, 537] on button "結帳" at bounding box center [981, 538] width 58 height 33
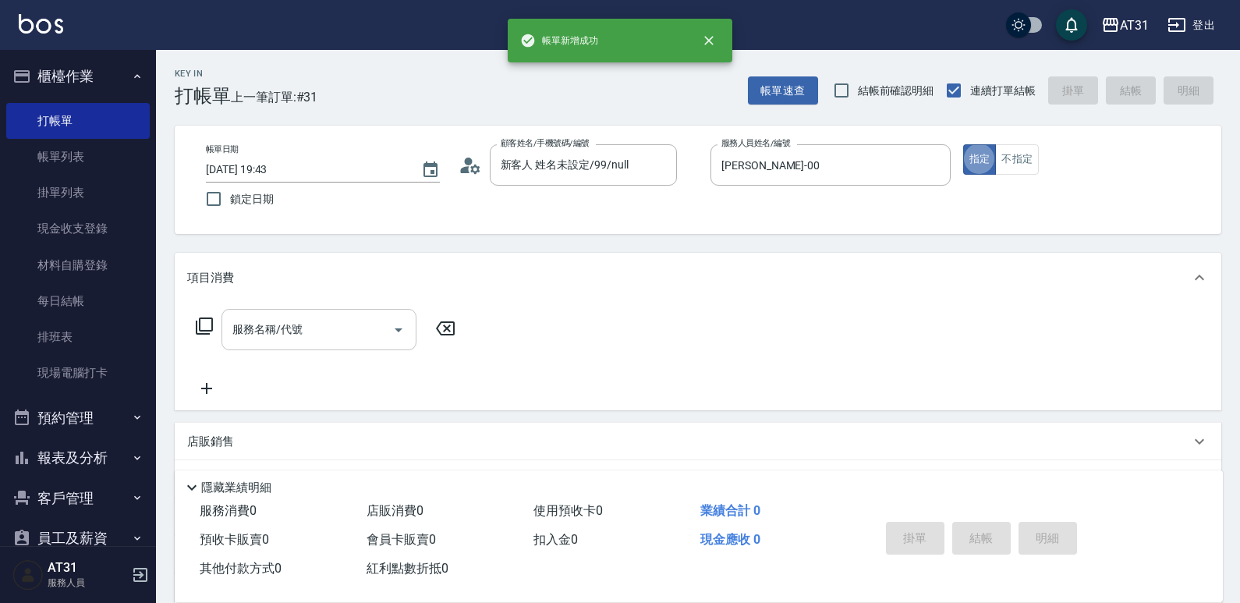
click at [326, 346] on div "服務名稱/代號" at bounding box center [318, 329] width 195 height 41
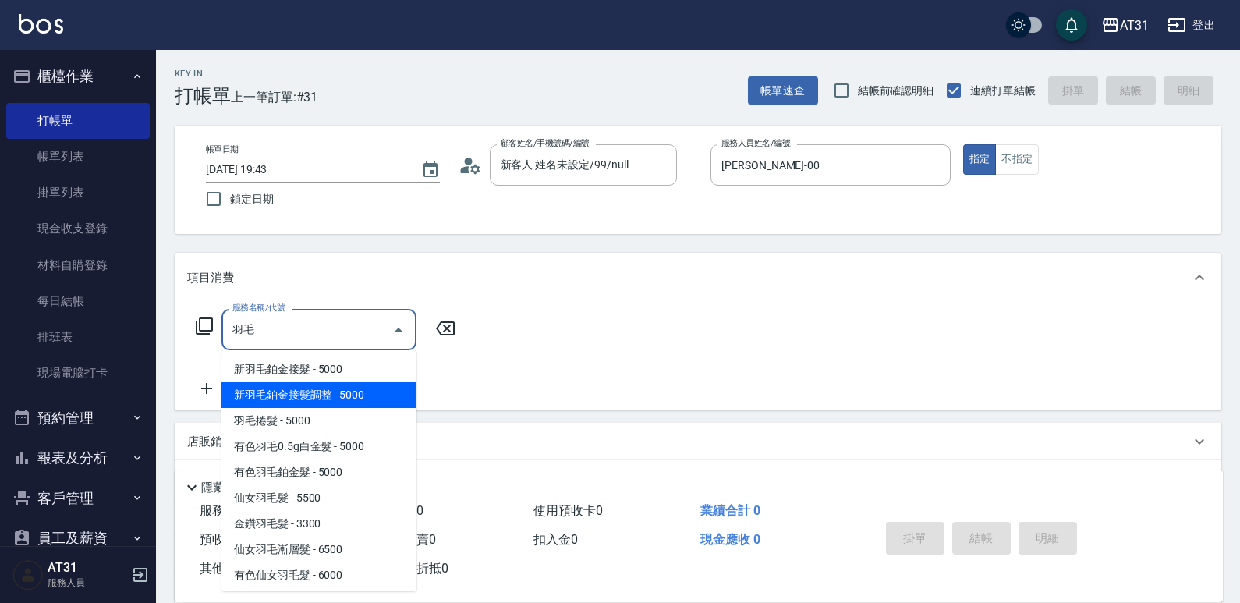
click at [375, 383] on span "新羽毛鉑金接髮調整 - 5000" at bounding box center [318, 395] width 195 height 26
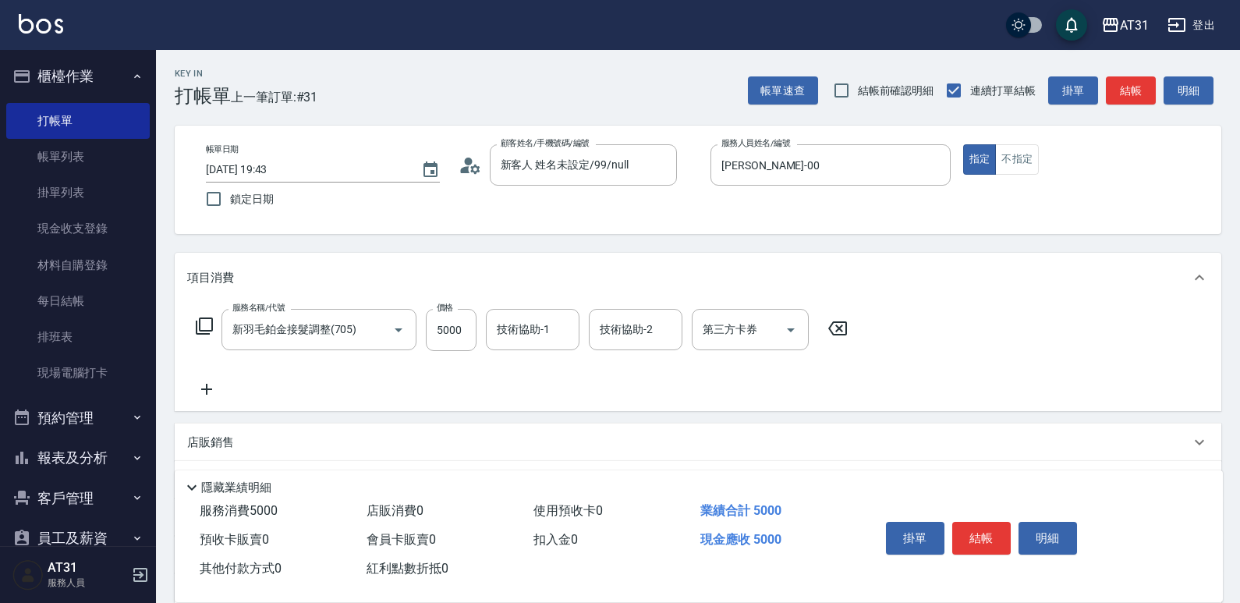
click at [210, 389] on icon at bounding box center [206, 389] width 11 height 11
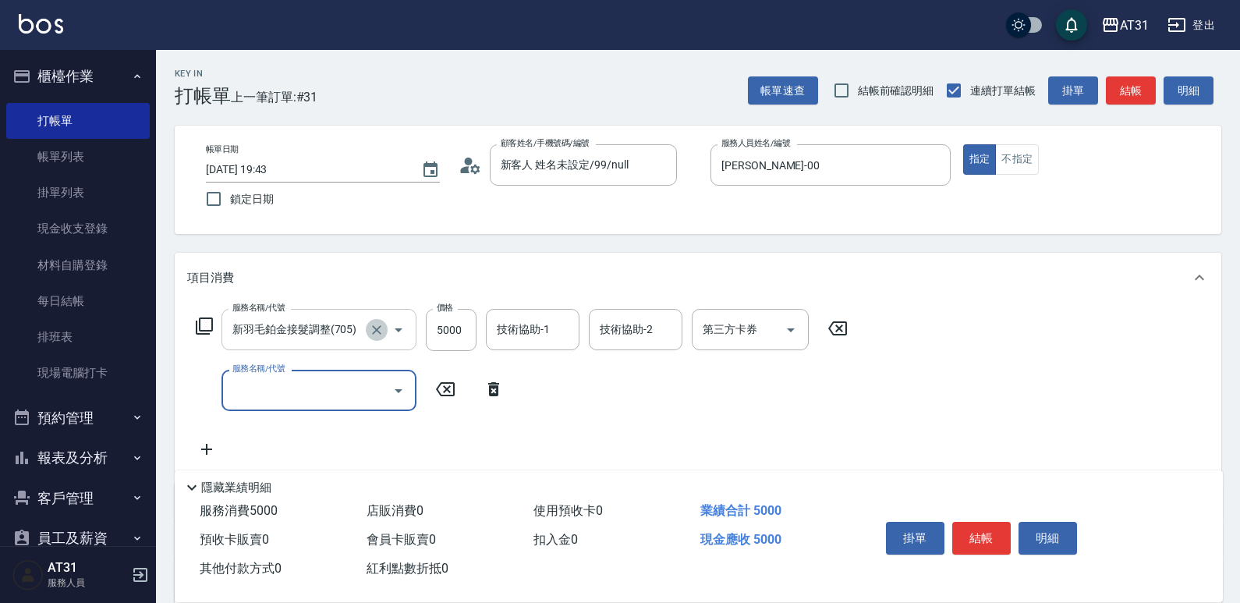
drag, startPoint x: 383, startPoint y: 331, endPoint x: 331, endPoint y: 339, distance: 52.2
click at [382, 331] on icon "Clear" at bounding box center [377, 330] width 16 height 16
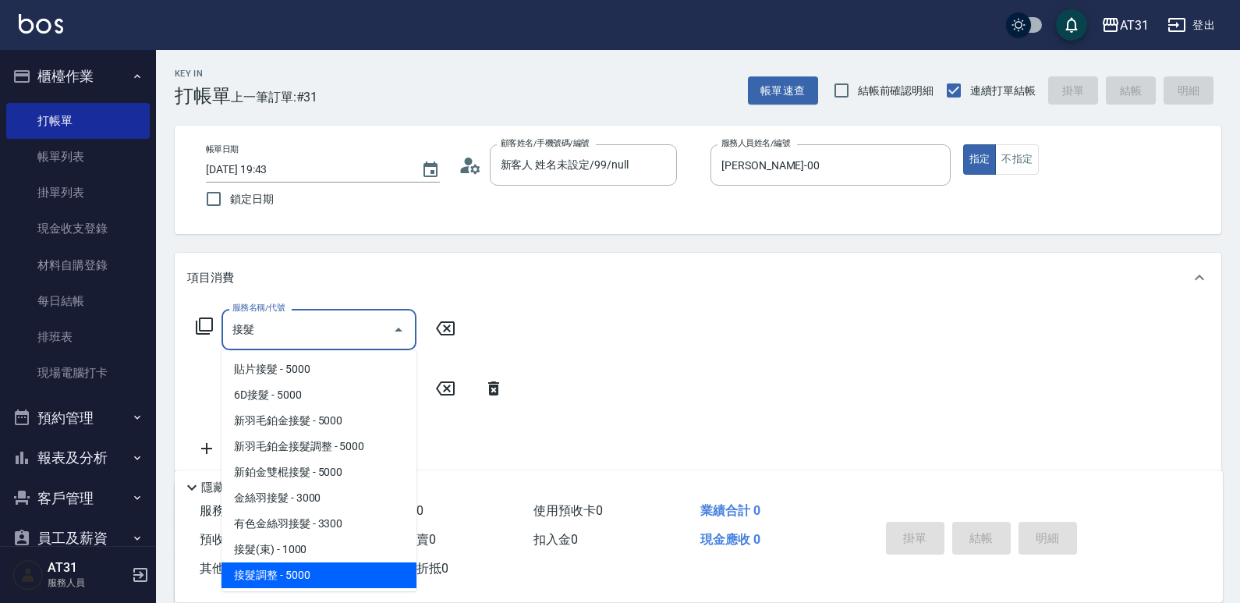
click at [327, 569] on span "接髮調整 - 5000" at bounding box center [318, 575] width 195 height 26
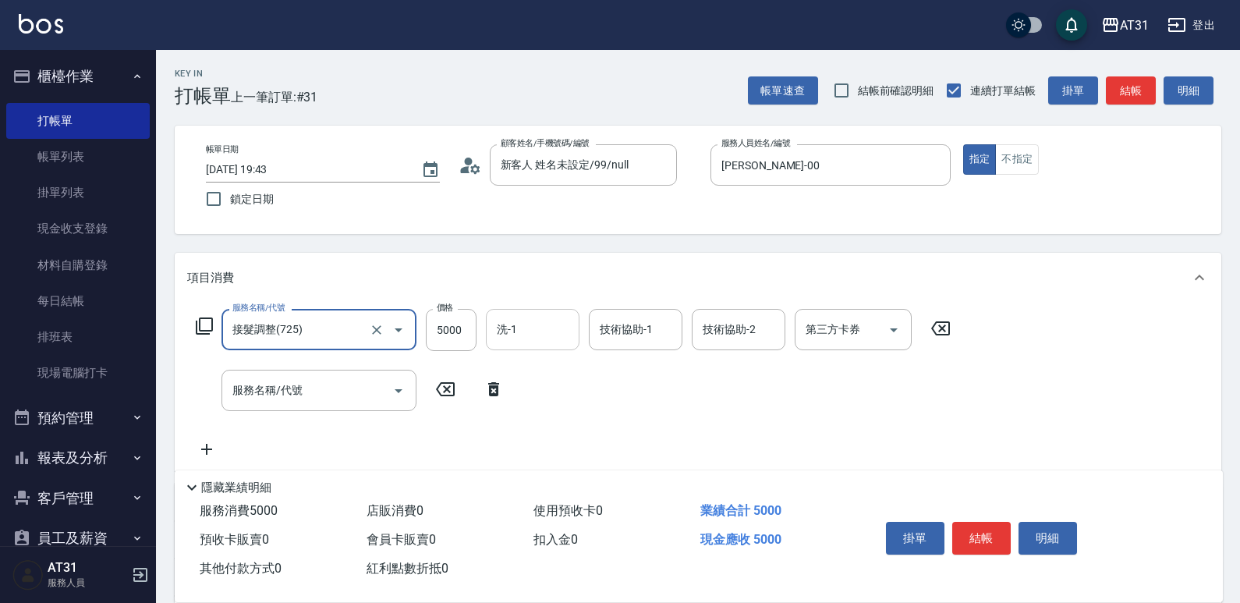
click at [513, 342] on input "洗-1" at bounding box center [533, 329] width 80 height 27
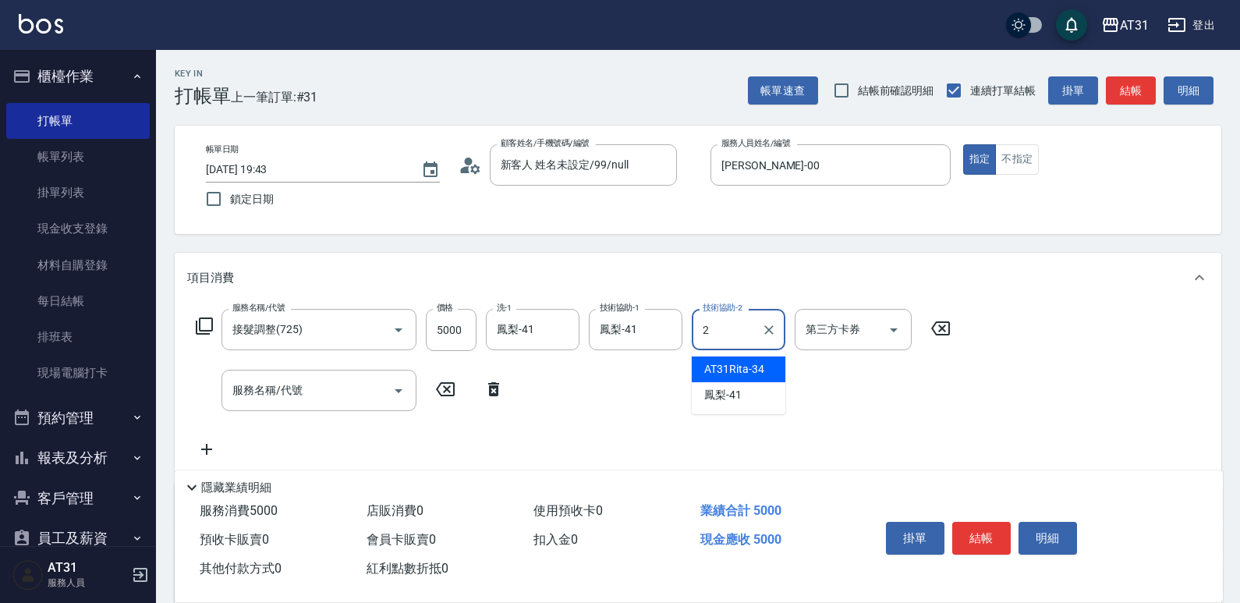
drag, startPoint x: 744, startPoint y: 336, endPoint x: 496, endPoint y: 362, distance: 249.3
click at [519, 352] on div "服務名稱/代號 接髮調整(725) 服務名稱/代號 價格 5000 價格 洗-1 鳳梨-41 洗-1 技術協助-1 鳳梨-41 技術協助-1 技術協助-2 2…" at bounding box center [573, 384] width 773 height 150
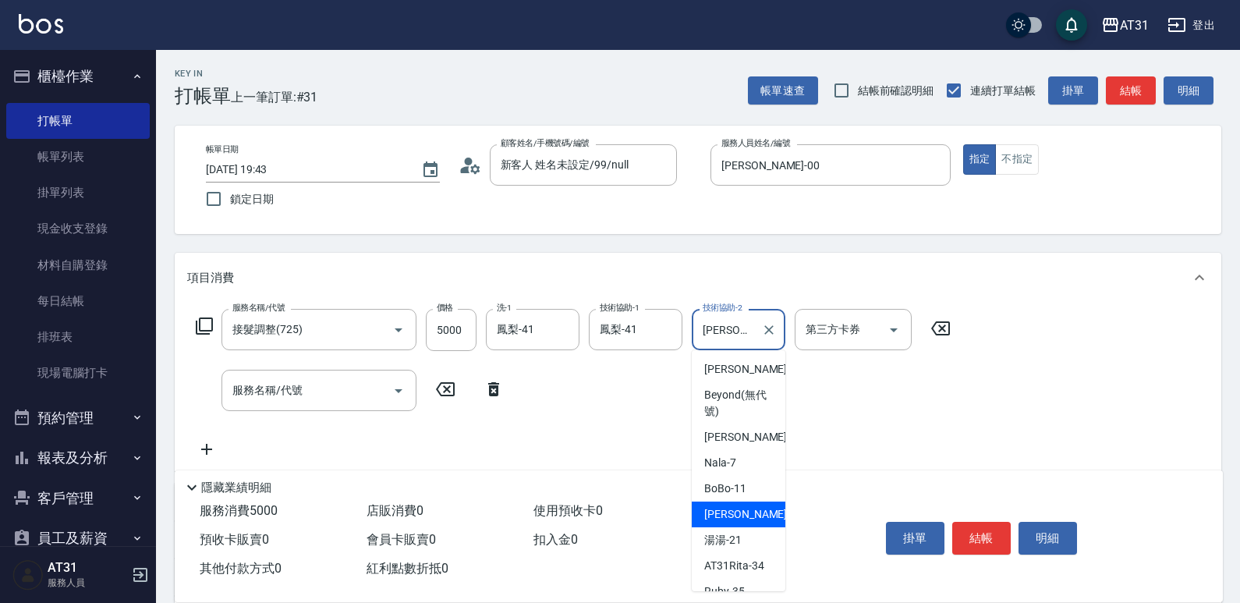
click at [734, 323] on input "Kathy-12" at bounding box center [727, 329] width 56 height 27
click at [780, 331] on div "Kathy-12 技術協助-2" at bounding box center [739, 329] width 94 height 41
click at [767, 330] on icon "Clear" at bounding box center [769, 330] width 16 height 16
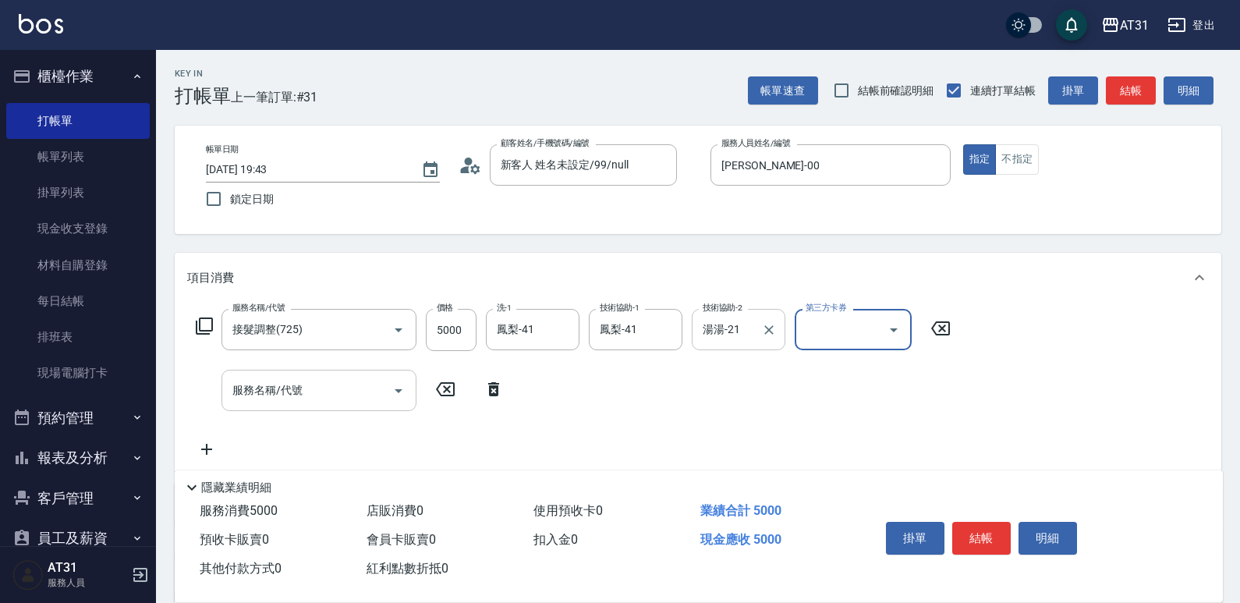
click at [330, 394] on input "服務名稱/代號" at bounding box center [307, 390] width 158 height 27
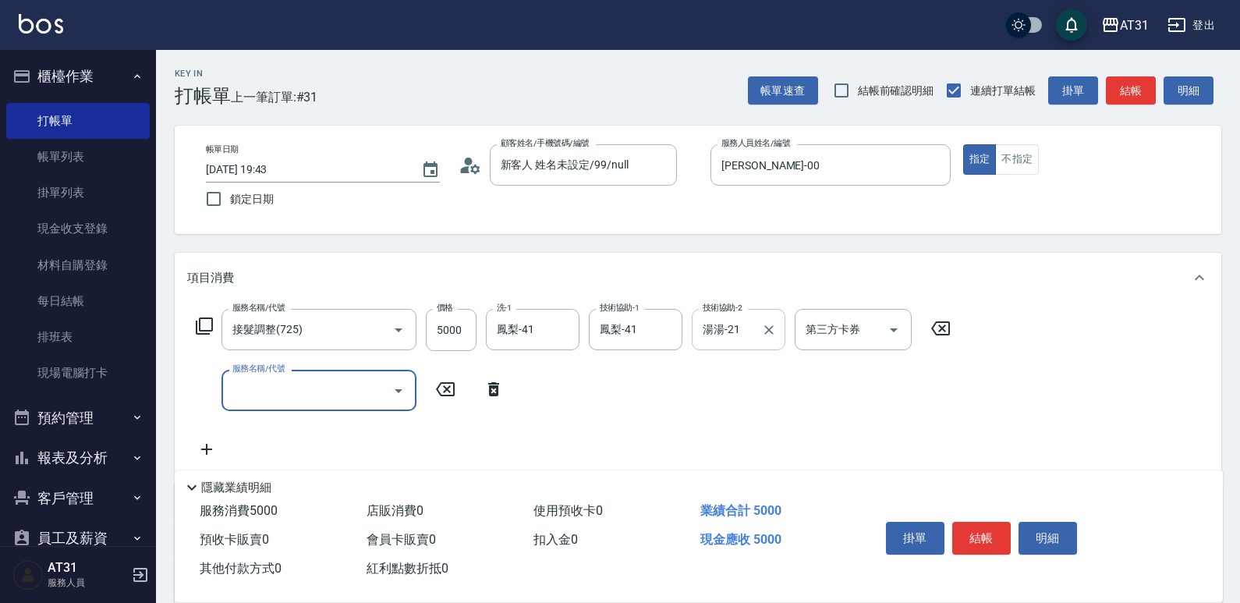
click at [328, 400] on input "服務名稱/代號" at bounding box center [307, 390] width 158 height 27
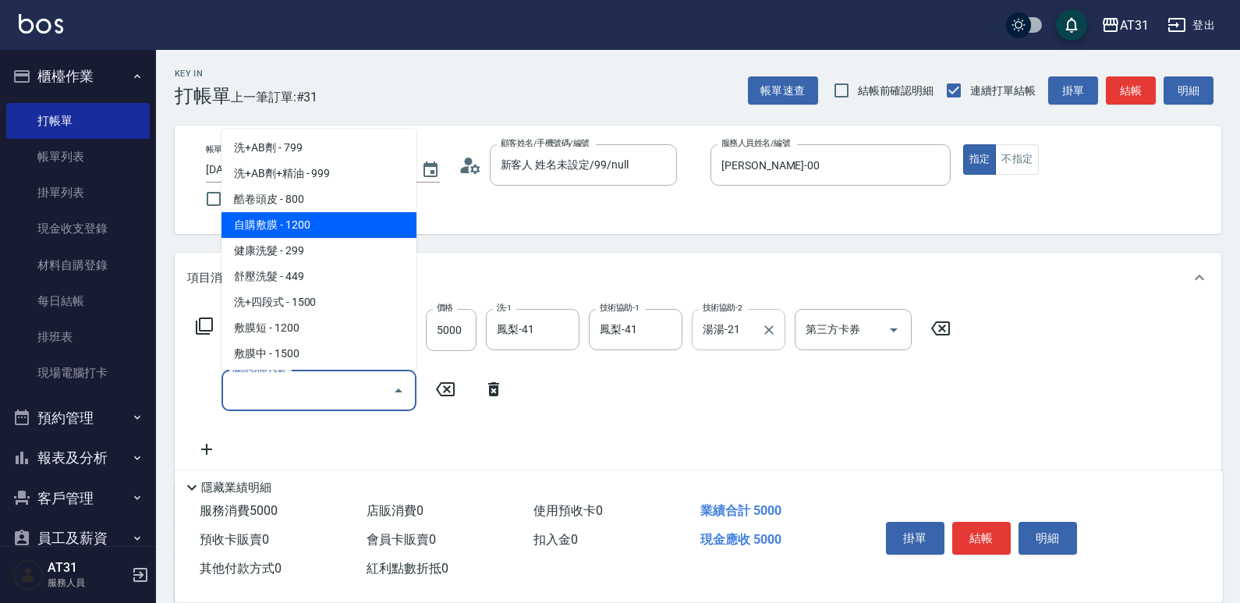
click at [285, 232] on span "自購敷膜 - 1200" at bounding box center [318, 225] width 195 height 26
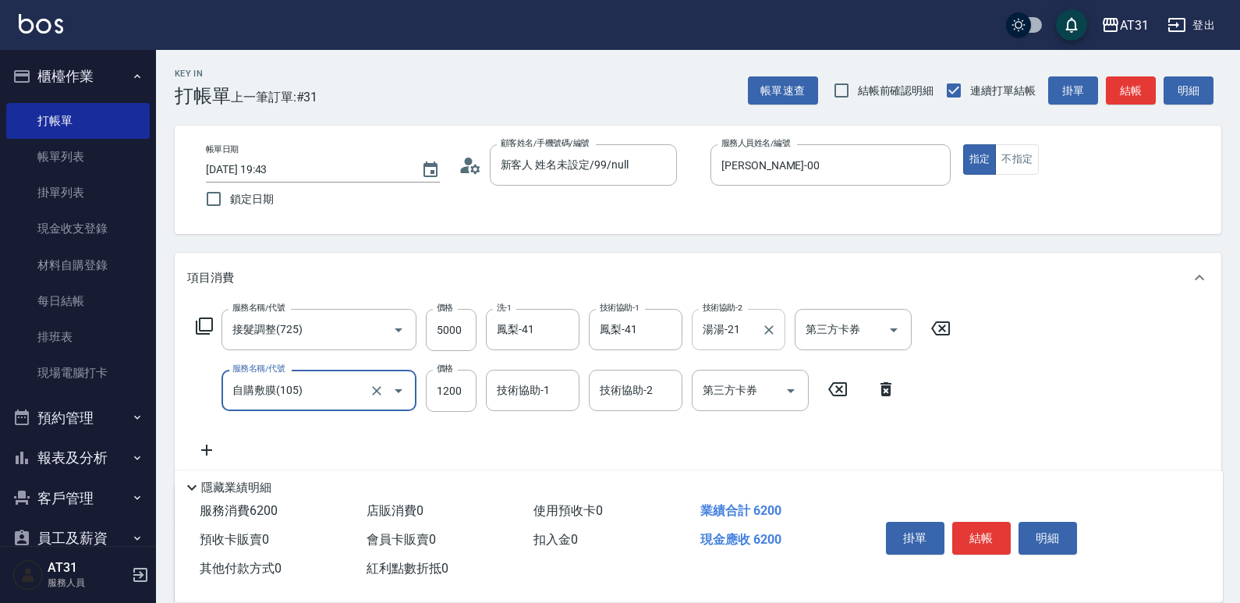
click at [223, 448] on icon at bounding box center [206, 450] width 39 height 19
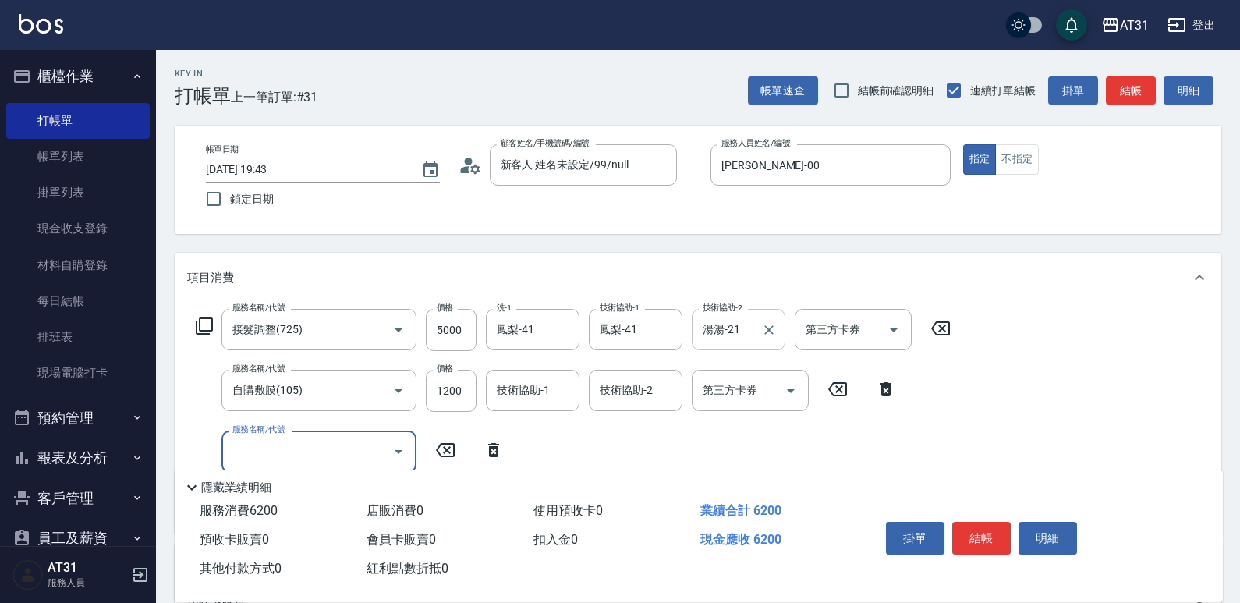
click at [255, 449] on input "服務名稱/代號" at bounding box center [307, 450] width 158 height 27
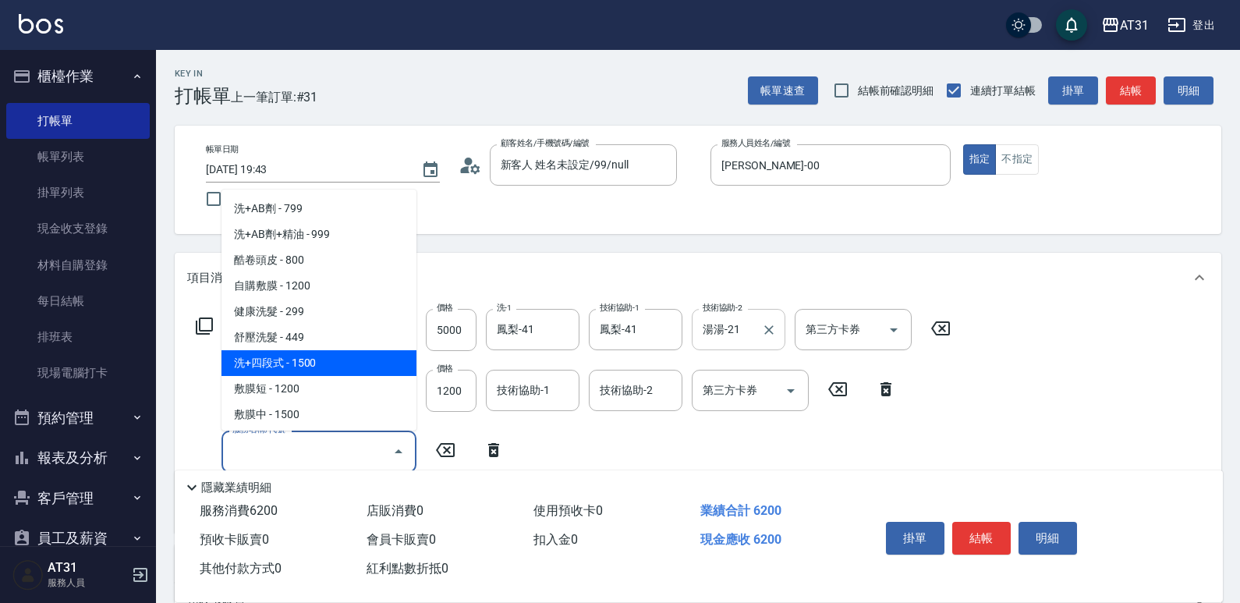
click at [311, 361] on span "洗+四段式 - 1500" at bounding box center [318, 363] width 195 height 26
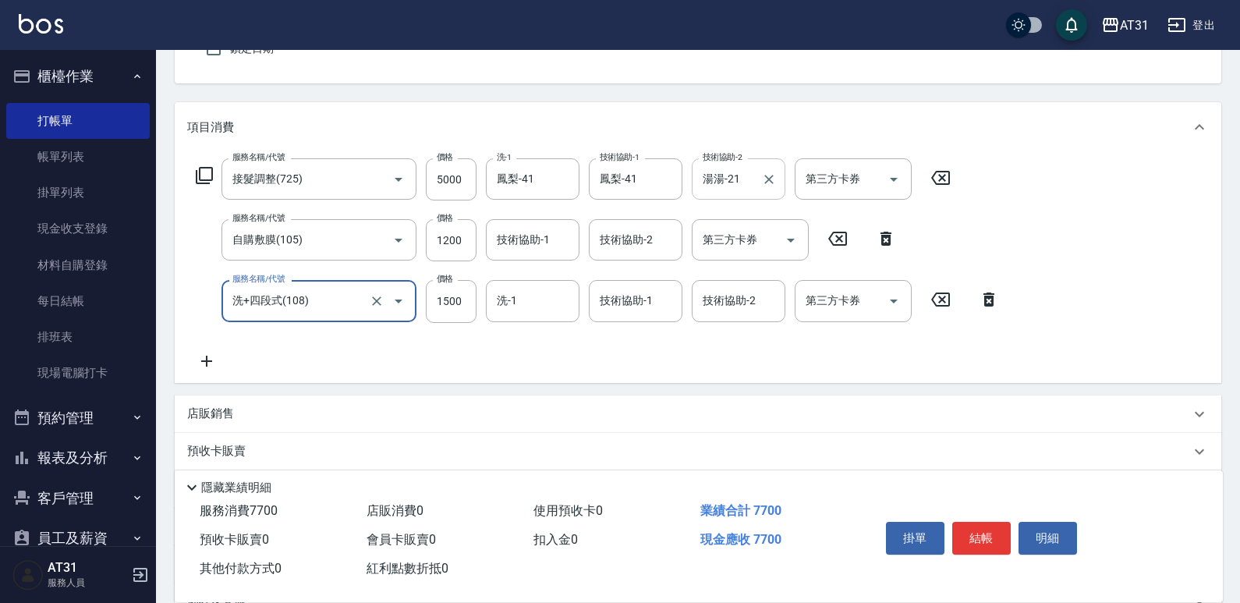
scroll to position [156, 0]
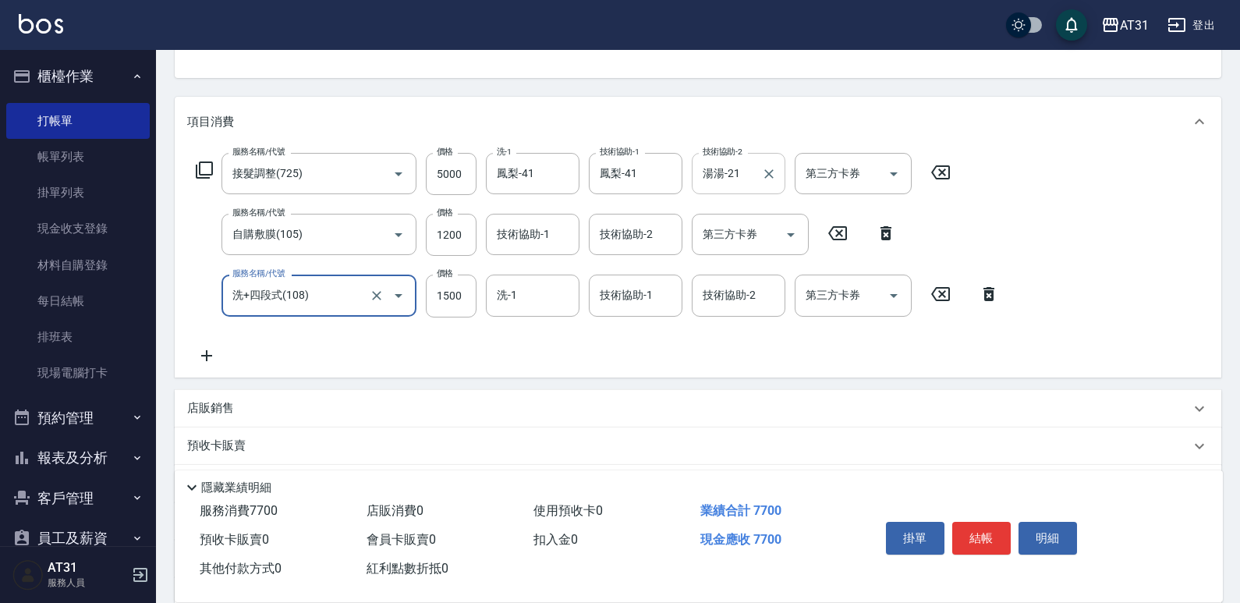
click at [208, 345] on div "服務名稱/代號 接髮調整(725) 服務名稱/代號 價格 5000 價格 洗-1 鳳梨-41 洗-1 技術協助-1 鳳梨-41 技術協助-1 技術協助-2 湯…" at bounding box center [597, 258] width 821 height 211
click at [211, 356] on icon at bounding box center [206, 355] width 39 height 19
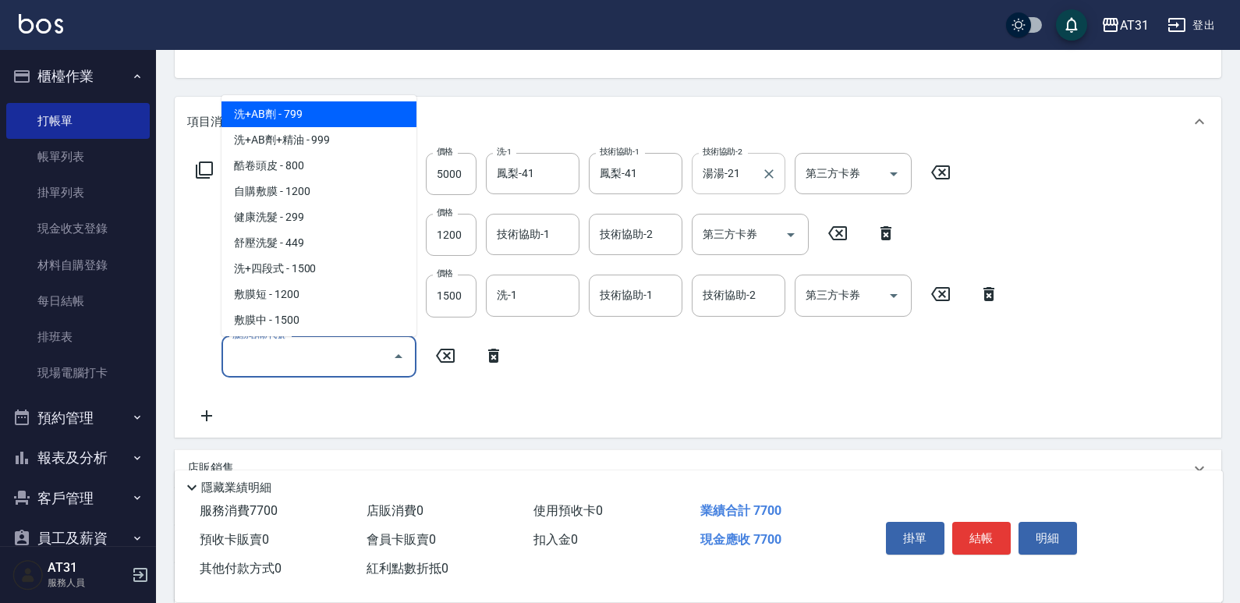
click at [286, 361] on input "服務名稱/代號" at bounding box center [307, 356] width 158 height 27
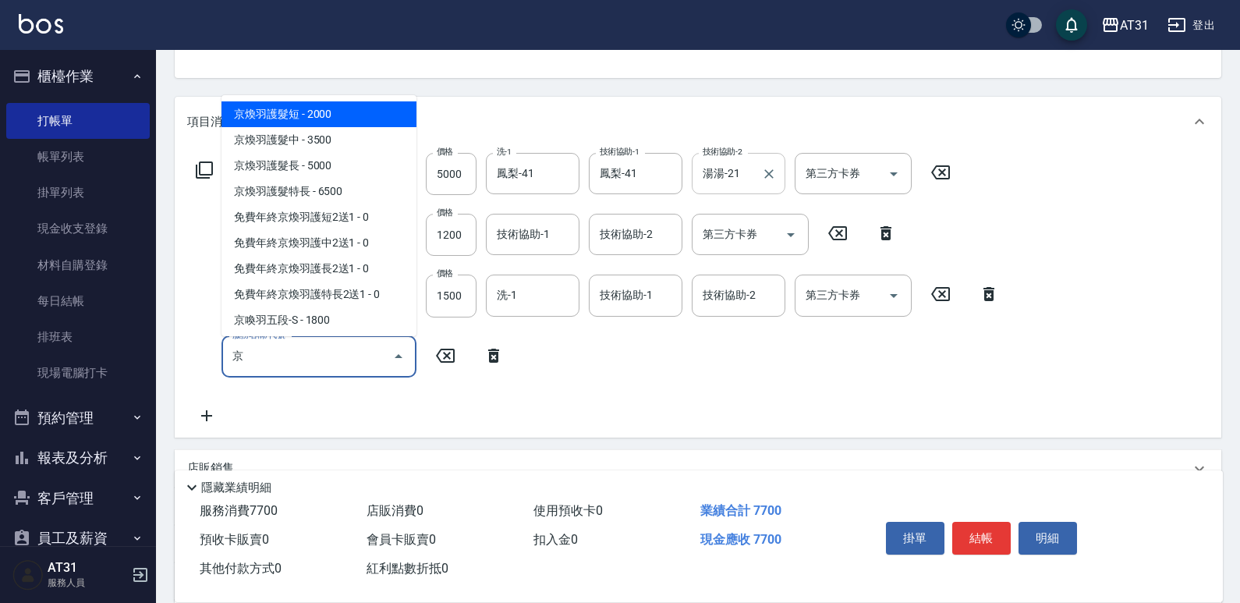
click at [373, 120] on span "京煥羽護髮短 - 2000" at bounding box center [318, 114] width 195 height 26
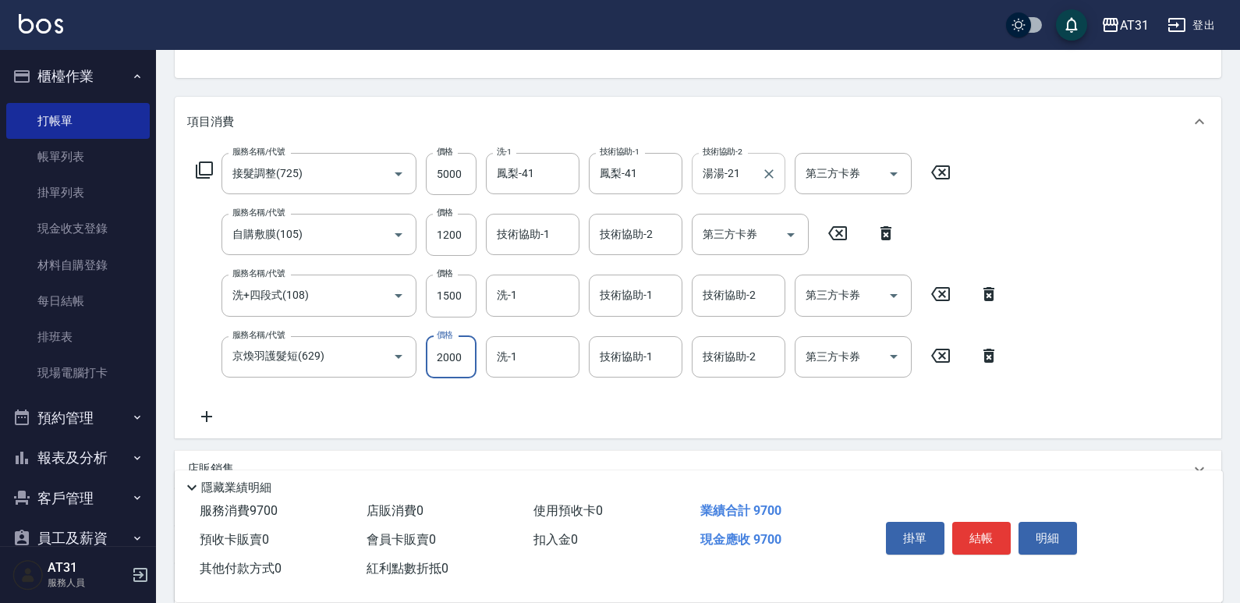
click at [469, 346] on input "2000" at bounding box center [451, 357] width 51 height 42
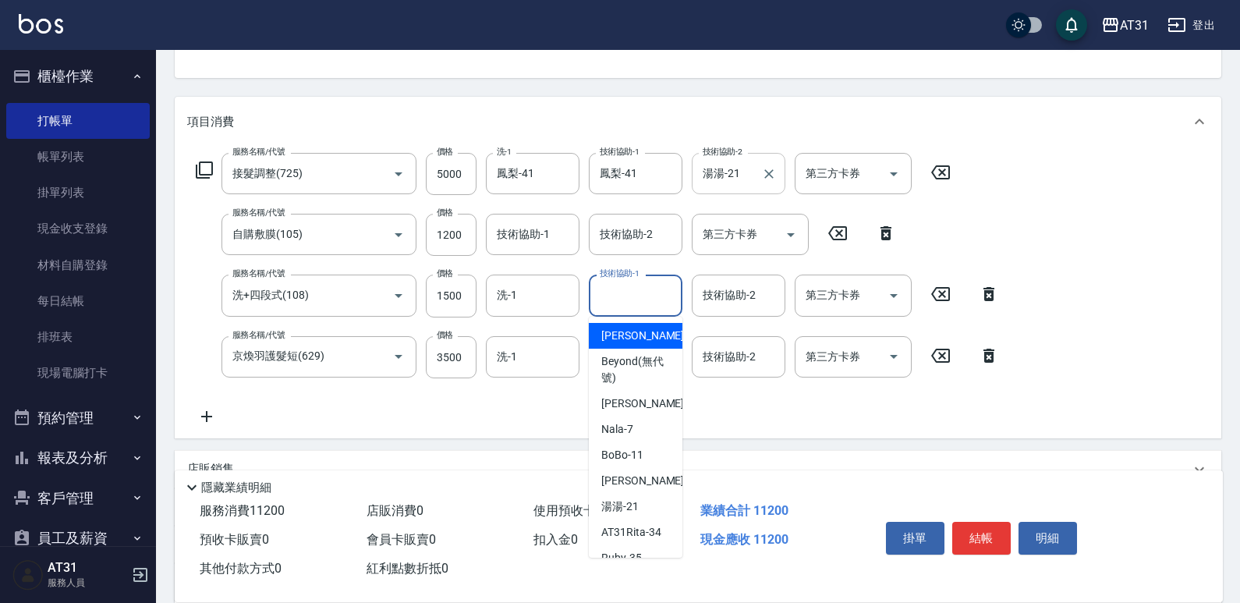
click at [618, 291] on input "技術協助-1" at bounding box center [636, 295] width 80 height 27
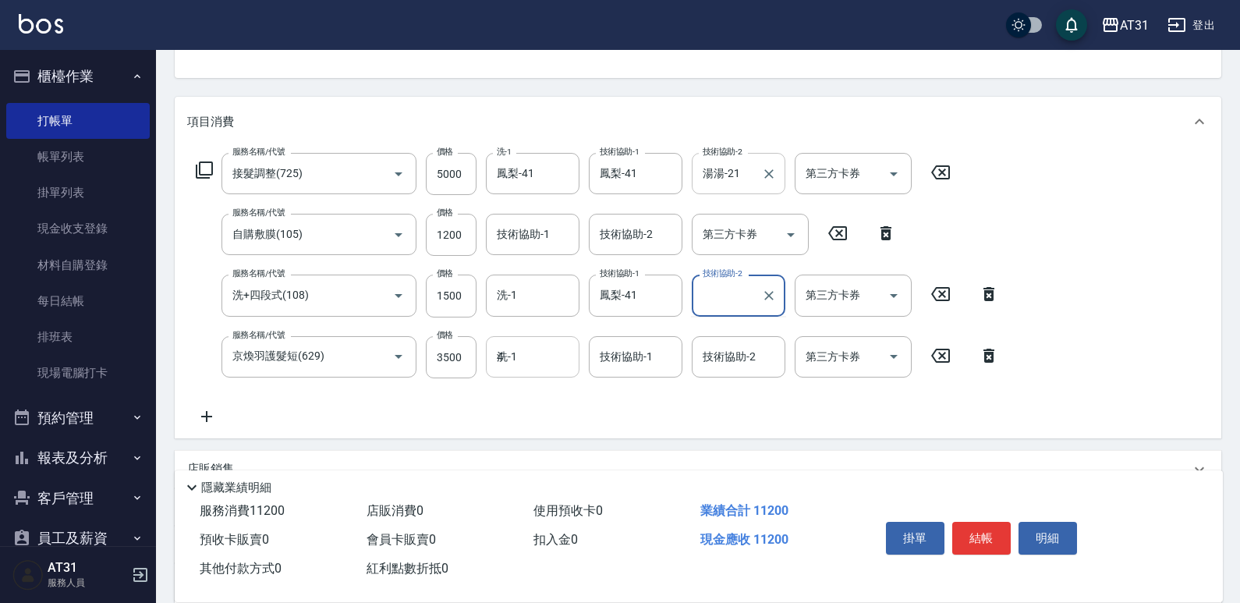
click at [516, 361] on input "4" at bounding box center [533, 356] width 80 height 27
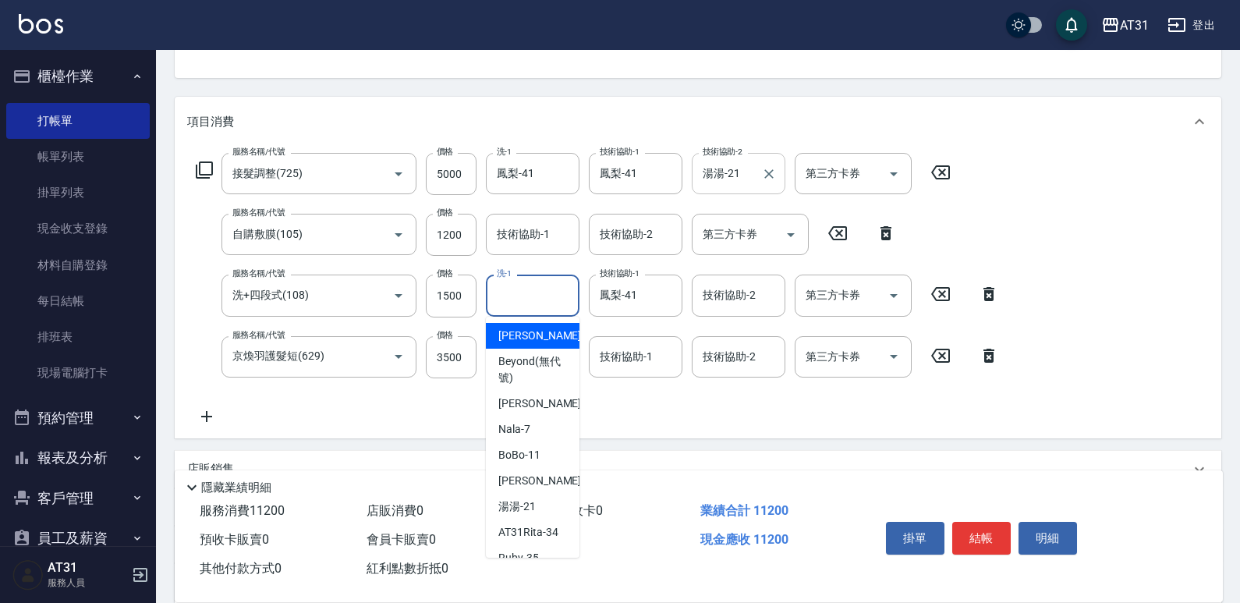
click at [531, 292] on input "洗-1" at bounding box center [533, 295] width 80 height 27
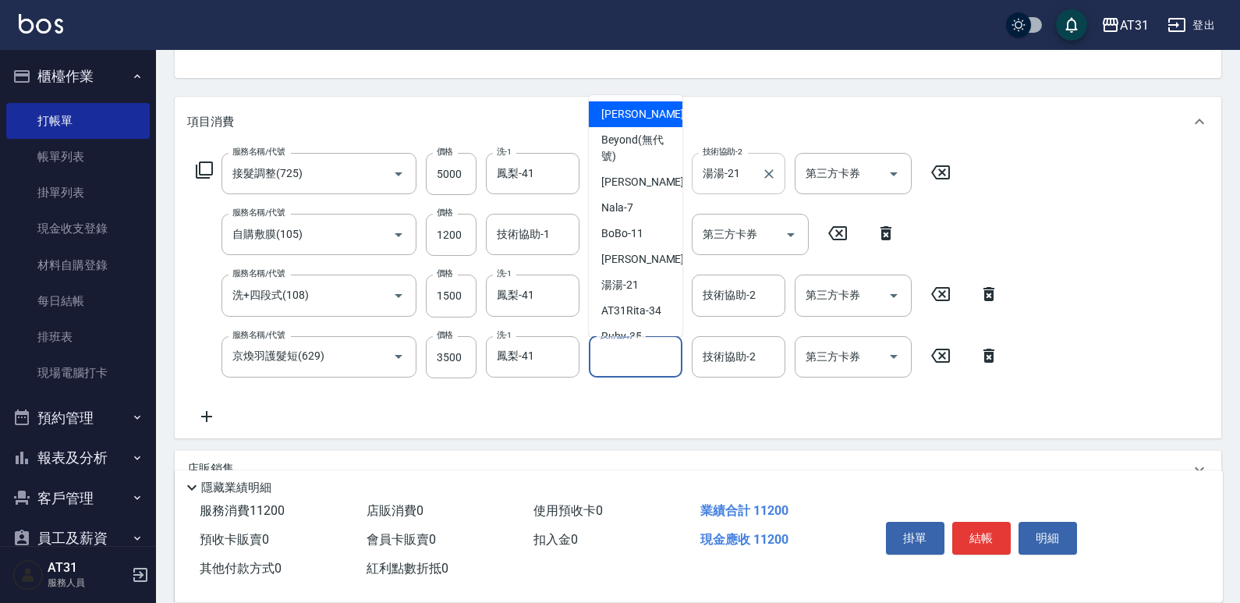
click at [603, 352] on input "技術協助-1" at bounding box center [636, 356] width 80 height 27
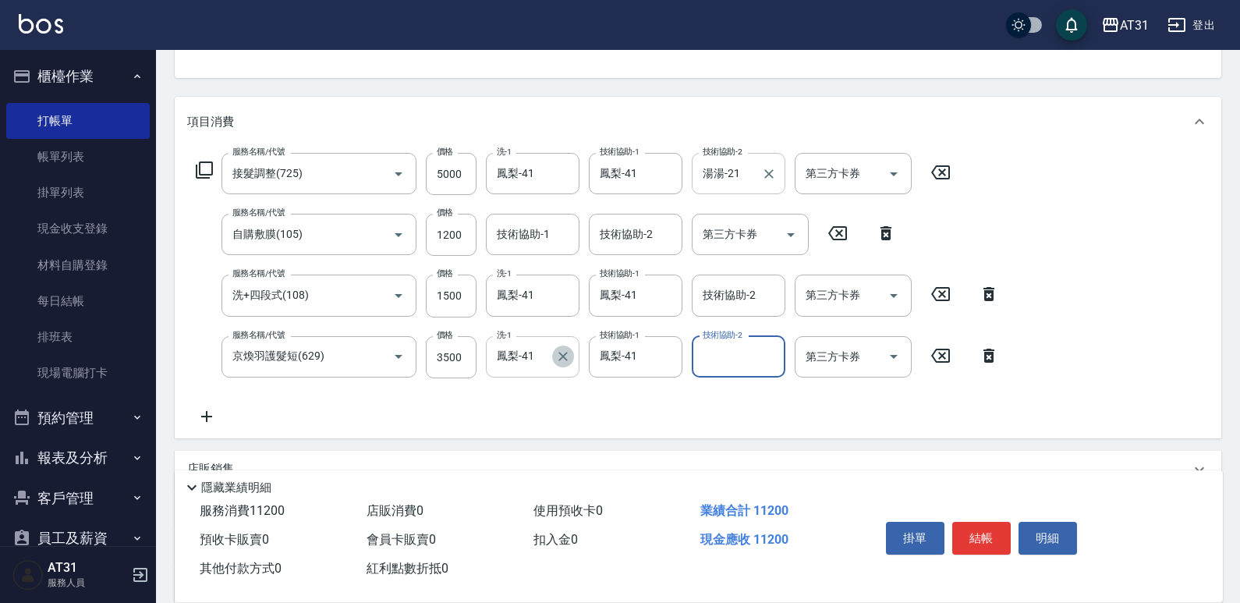
click at [567, 359] on icon "Clear" at bounding box center [563, 357] width 16 height 16
click at [564, 172] on icon "Clear" at bounding box center [562, 173] width 9 height 9
click at [520, 236] on input "技術協助-1" at bounding box center [533, 234] width 80 height 27
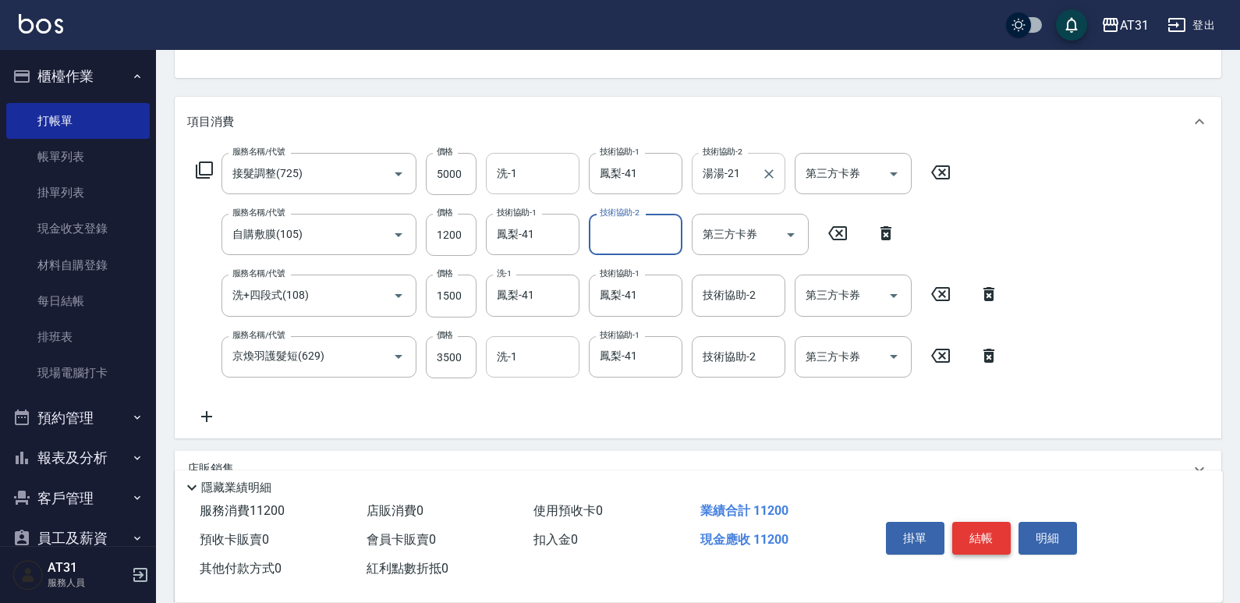
click at [987, 522] on button "結帳" at bounding box center [981, 538] width 58 height 33
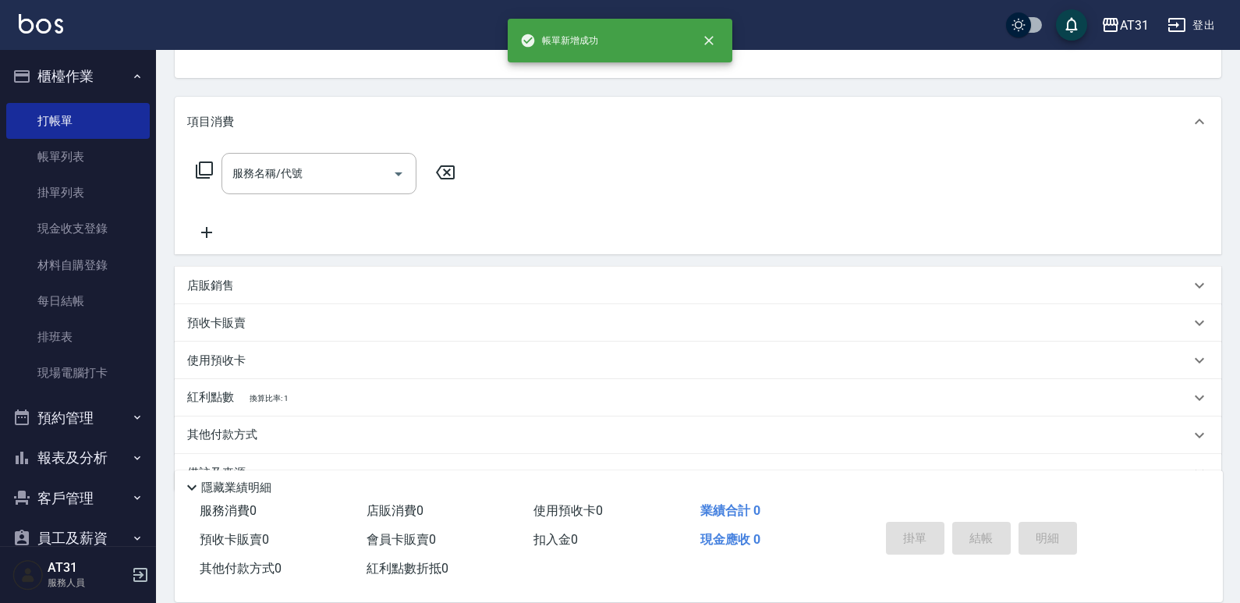
scroll to position [151, 0]
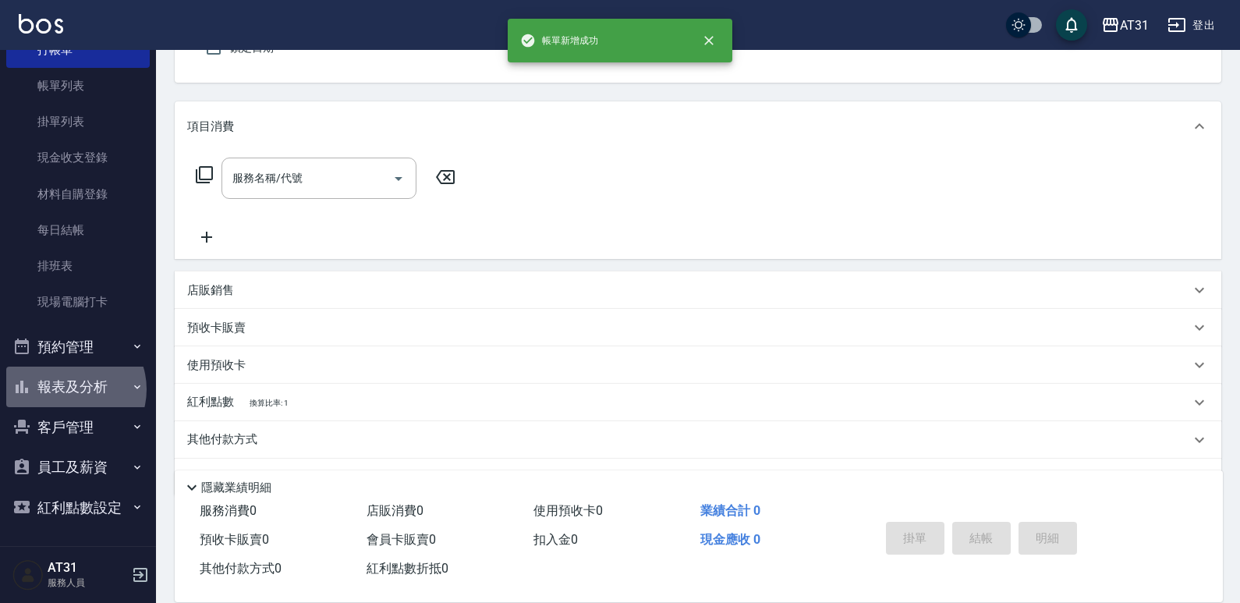
click at [69, 389] on button "報表及分析" at bounding box center [77, 387] width 143 height 41
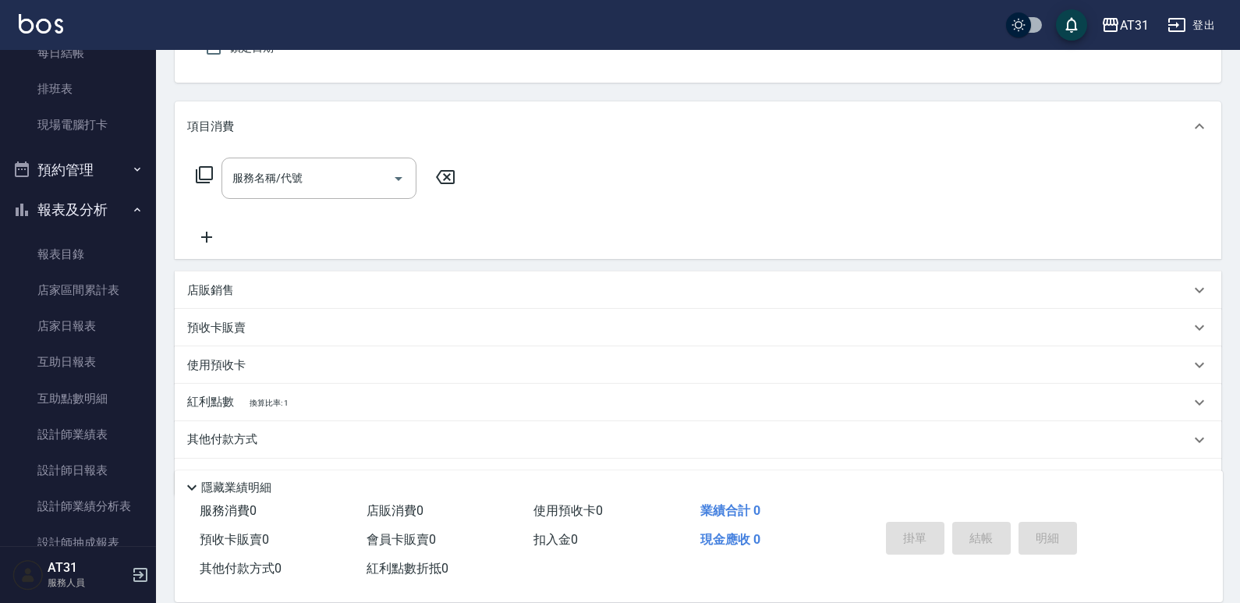
scroll to position [442, 0]
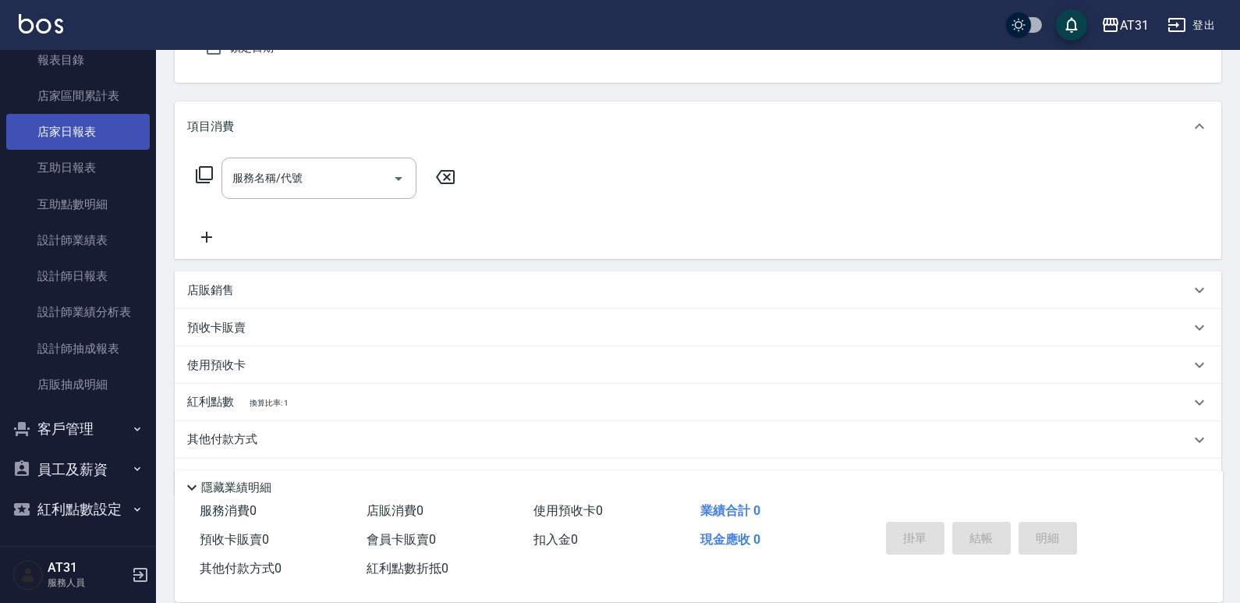
click at [90, 147] on link "店家日報表" at bounding box center [77, 132] width 143 height 36
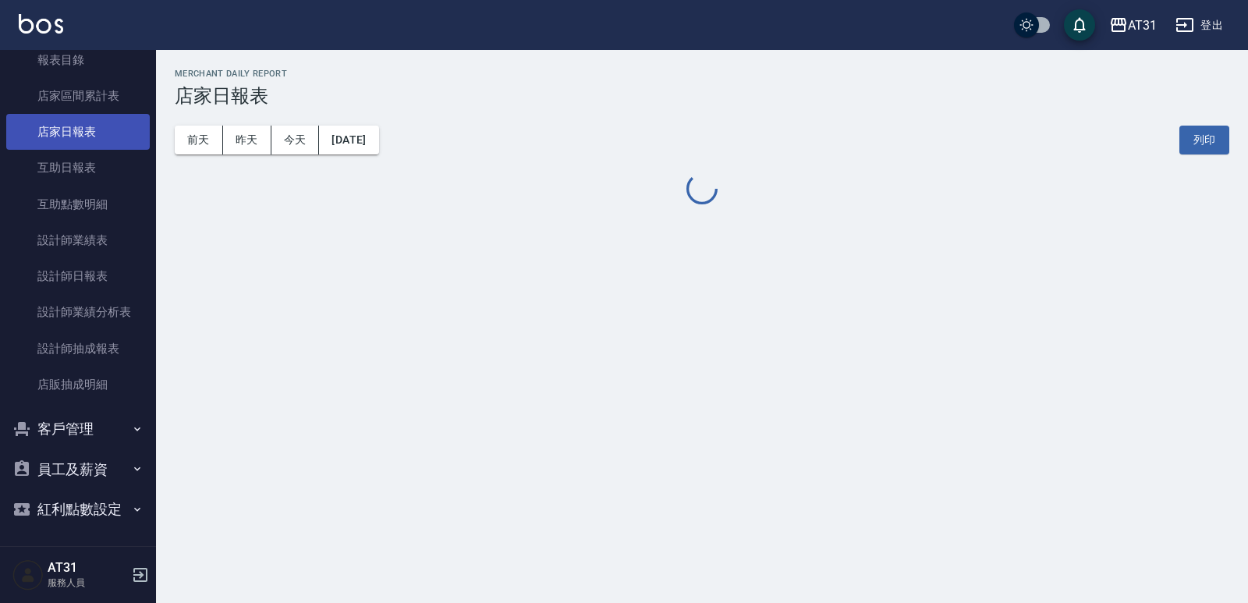
click at [96, 140] on link "店家日報表" at bounding box center [77, 132] width 143 height 36
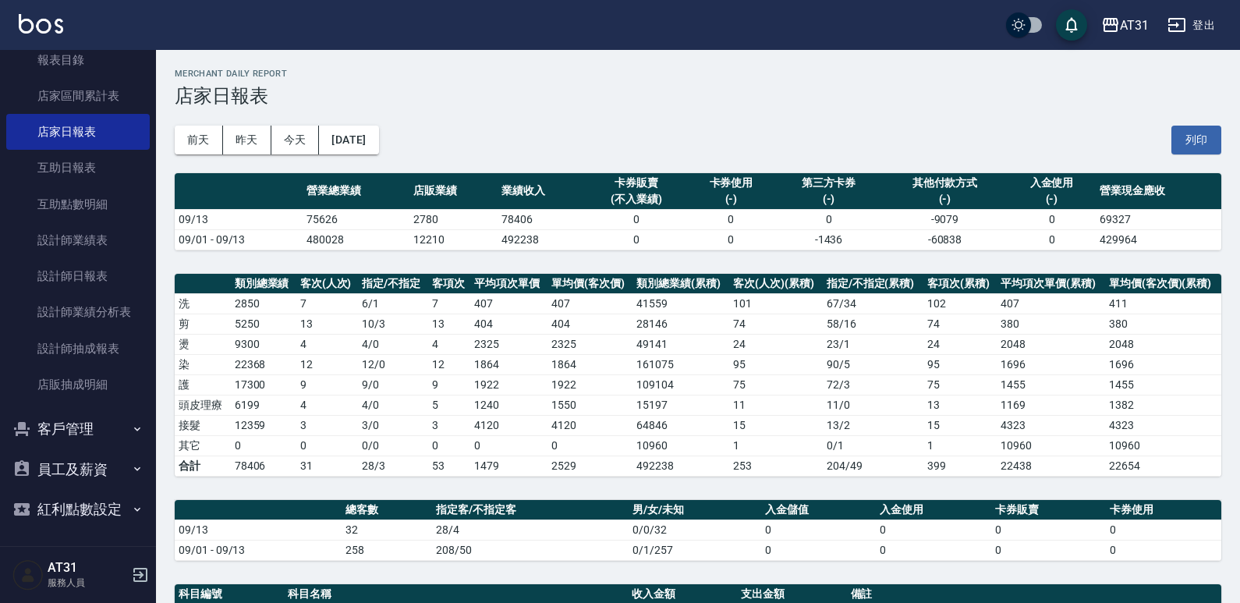
drag, startPoint x: 713, startPoint y: 516, endPoint x: 363, endPoint y: 491, distance: 350.3
click at [508, 532] on td "28/4" at bounding box center [530, 529] width 197 height 20
click at [112, 291] on link "設計師日報表" at bounding box center [77, 276] width 143 height 36
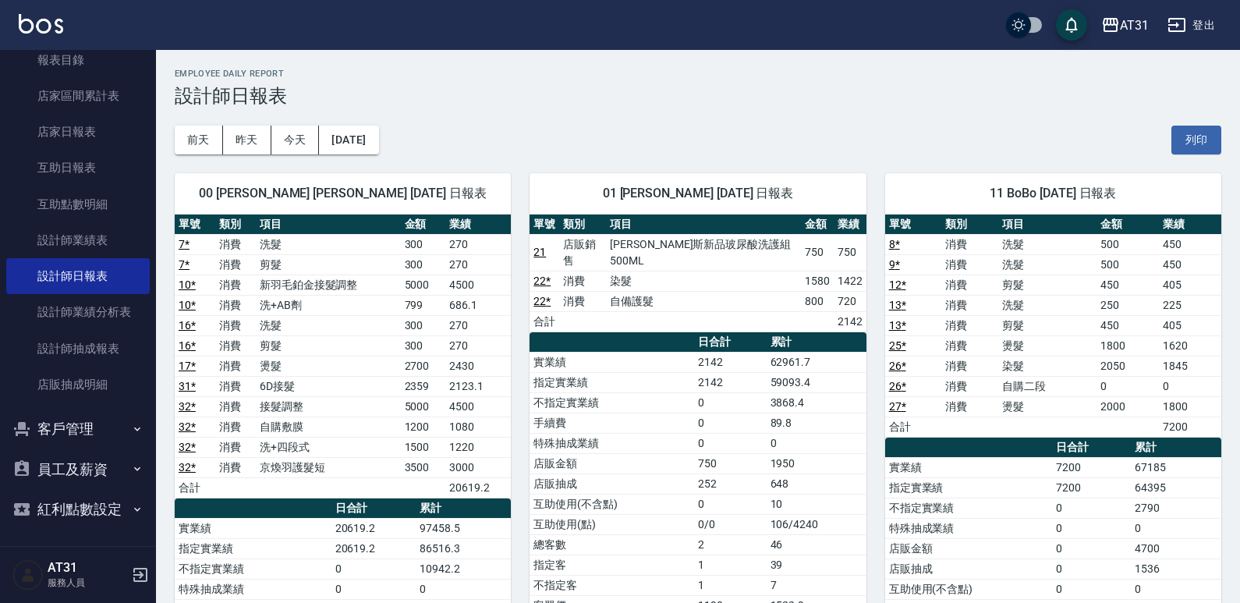
drag, startPoint x: 519, startPoint y: 331, endPoint x: 367, endPoint y: 344, distance: 152.6
drag, startPoint x: 367, startPoint y: 344, endPoint x: 348, endPoint y: 365, distance: 28.7
drag, startPoint x: 348, startPoint y: 365, endPoint x: 296, endPoint y: 377, distance: 53.7
click at [296, 377] on td "6D接髮" at bounding box center [328, 386] width 145 height 20
drag, startPoint x: 799, startPoint y: 399, endPoint x: 785, endPoint y: 398, distance: 13.3
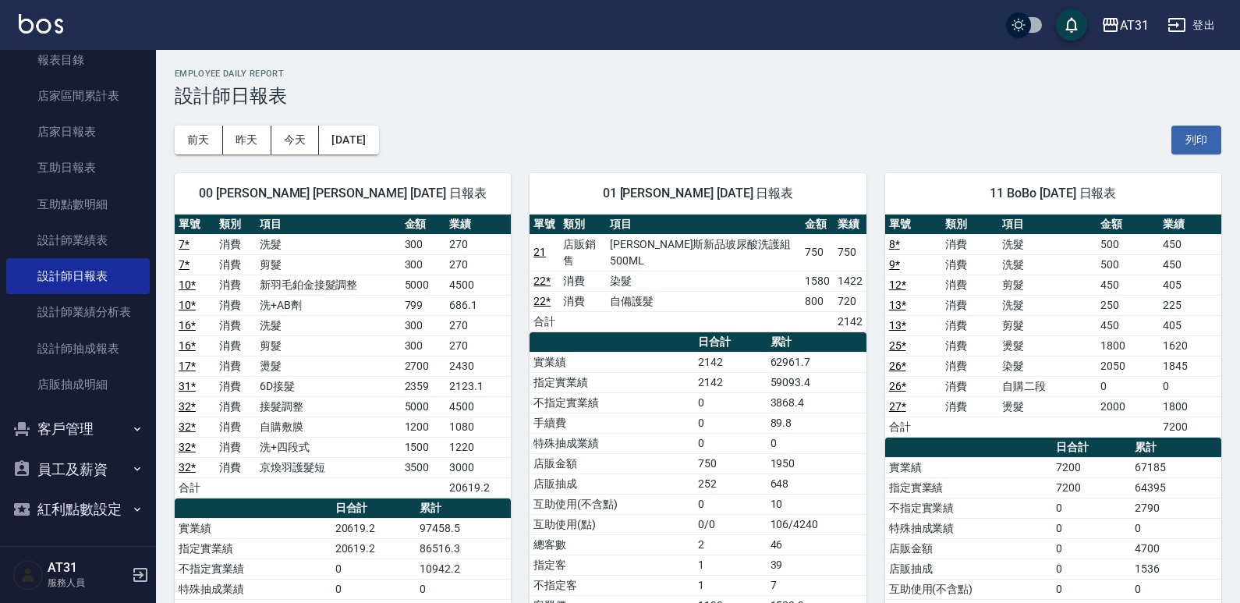
drag, startPoint x: 785, startPoint y: 398, endPoint x: 649, endPoint y: 396, distance: 136.5
click at [645, 413] on td "手續費" at bounding box center [612, 423] width 164 height 20
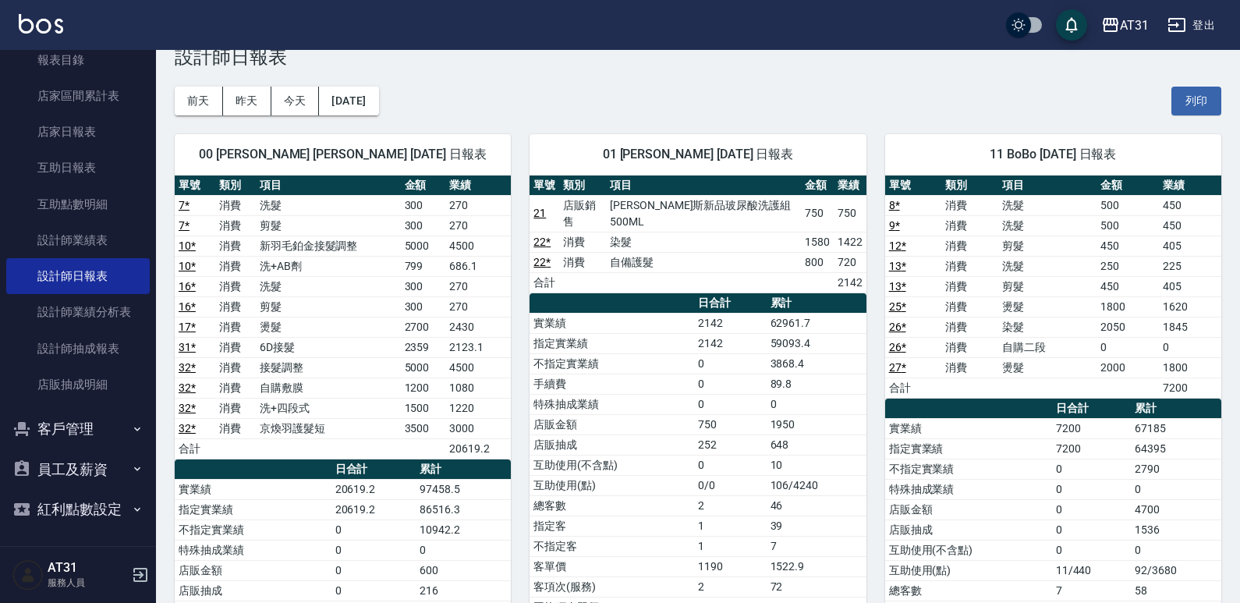
scroll to position [78, 0]
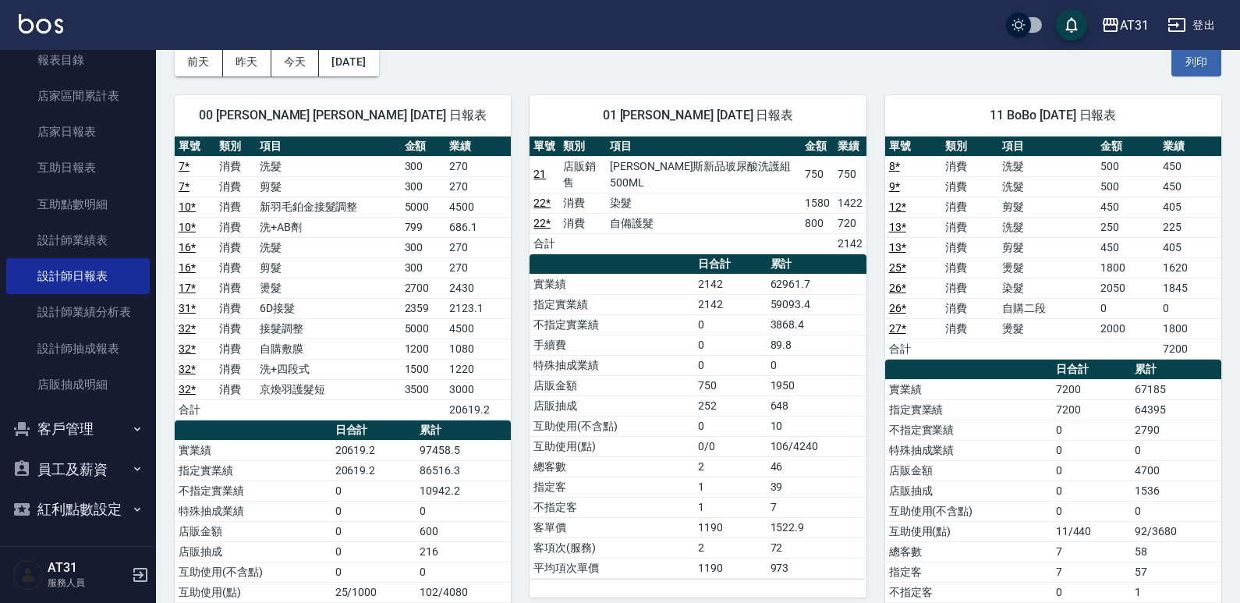
drag, startPoint x: 767, startPoint y: 384, endPoint x: 746, endPoint y: 418, distance: 39.6
drag, startPoint x: 746, startPoint y: 418, endPoint x: 694, endPoint y: 423, distance: 52.5
click at [694, 436] on td "0/0" at bounding box center [730, 446] width 73 height 20
drag, startPoint x: 709, startPoint y: 395, endPoint x: 642, endPoint y: 415, distance: 69.8
click at [642, 416] on td "互助使用(不含點)" at bounding box center [612, 426] width 164 height 20
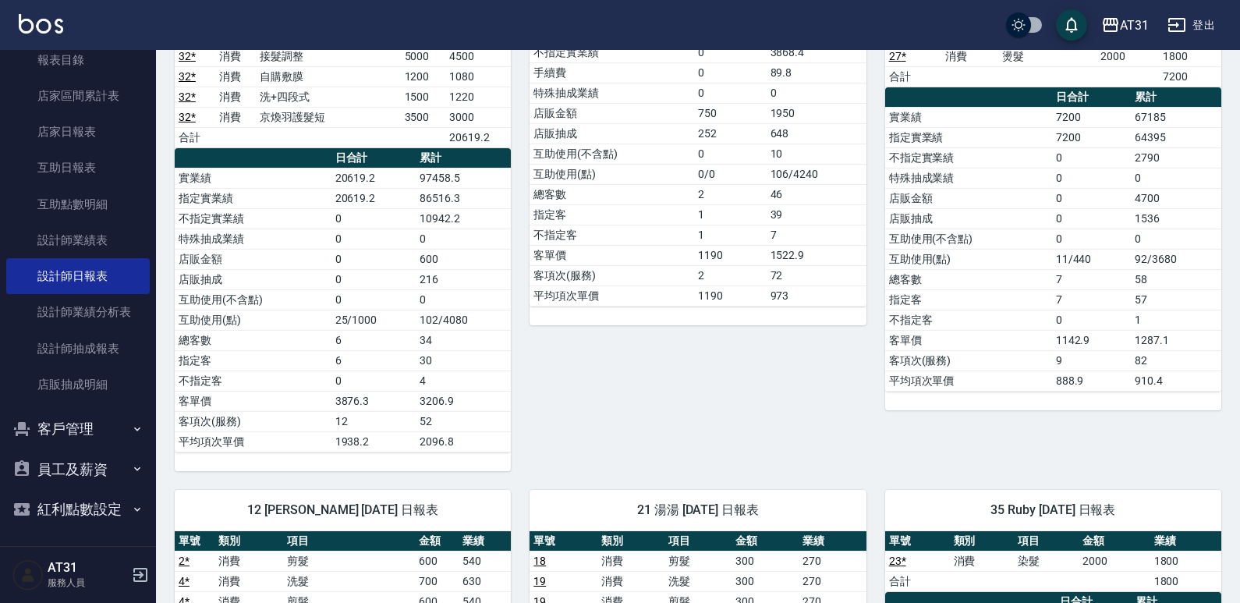
scroll to position [390, 0]
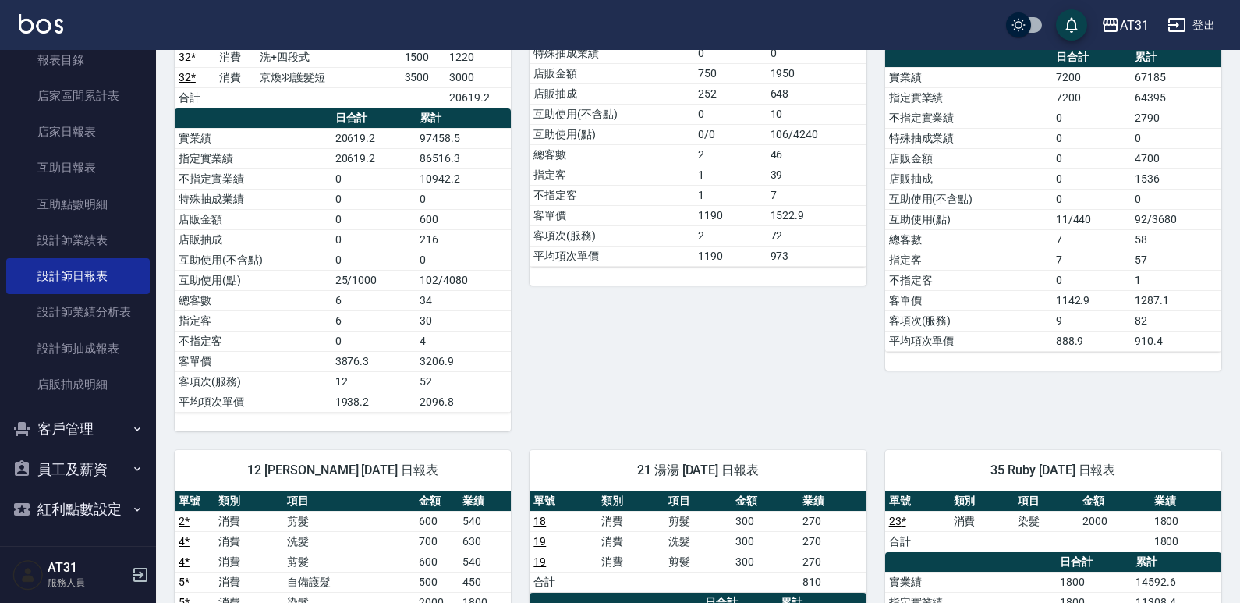
drag, startPoint x: 727, startPoint y: 379, endPoint x: 696, endPoint y: 376, distance: 30.6
click at [696, 376] on div "01 Andy 09/13/2025 日報表 單號 類別 項目 金額 業績 21 店販銷售 喬娜斯新品玻尿酸洗護組500ML 750 750 22 * 消費 …" at bounding box center [688, 97] width 355 height 667
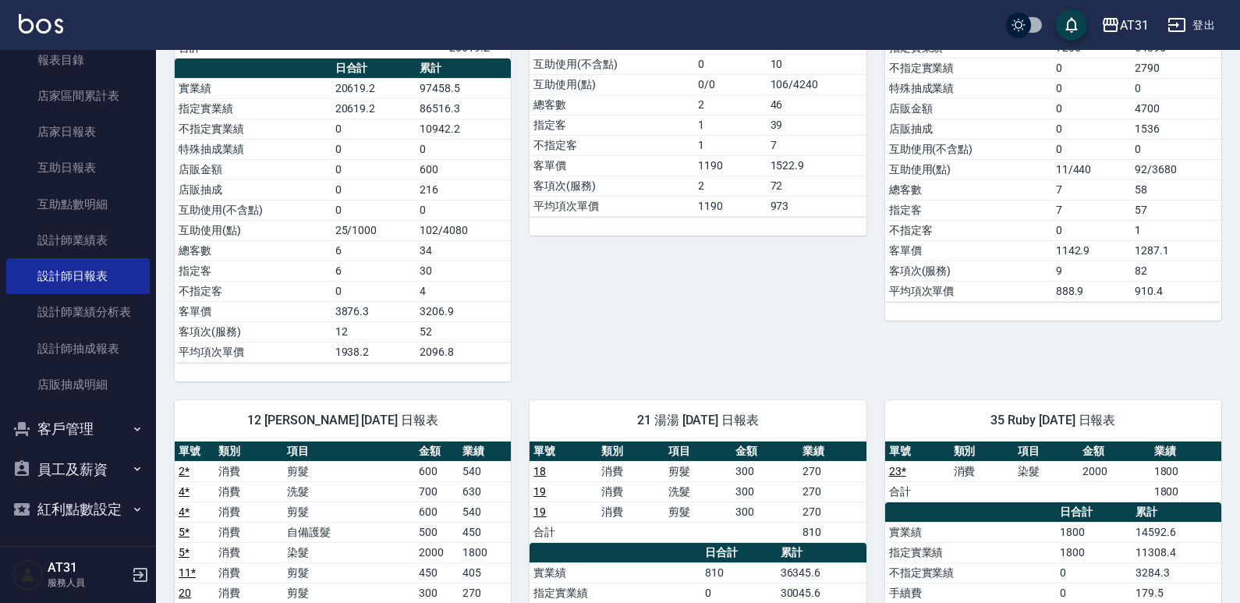
scroll to position [468, 0]
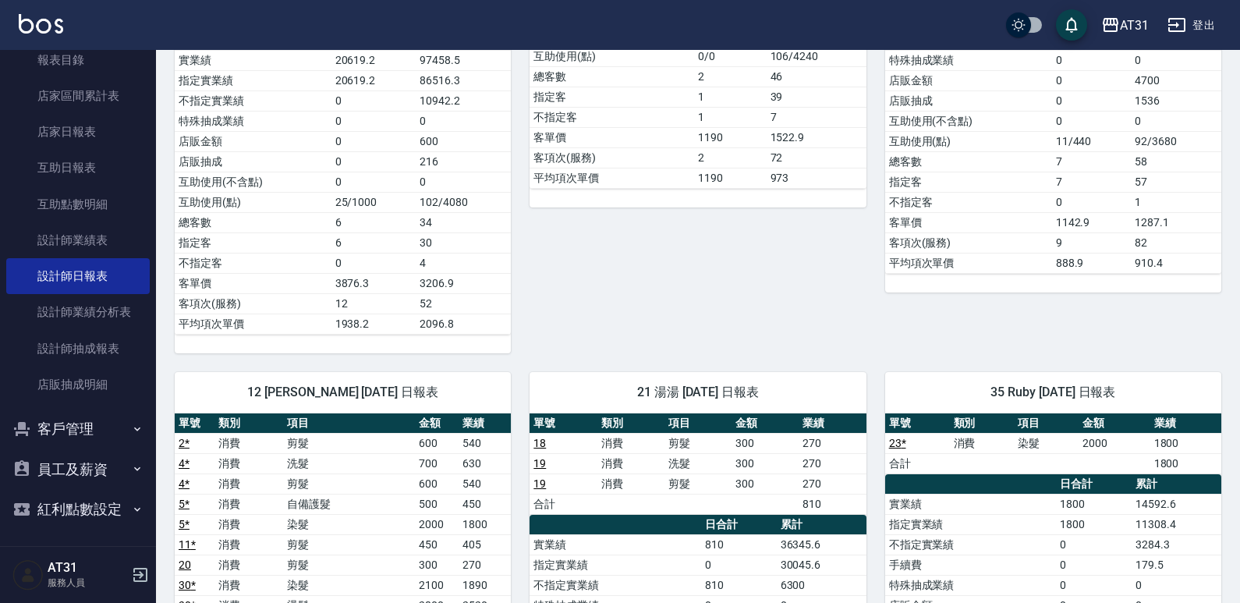
drag, startPoint x: 708, startPoint y: 328, endPoint x: 665, endPoint y: 319, distance: 43.7
drag, startPoint x: 665, startPoint y: 319, endPoint x: 569, endPoint y: 333, distance: 96.9
click at [569, 333] on div "01 Andy 09/13/2025 日報表 單號 類別 項目 金額 業績 21 店販銷售 喬娜斯新品玻尿酸洗護組500ML 750 750 22 * 消費 …" at bounding box center [688, 20] width 355 height 667
drag, startPoint x: 717, startPoint y: 338, endPoint x: 629, endPoint y: 331, distance: 88.3
click at [629, 331] on div "01 Andy 09/13/2025 日報表 單號 類別 項目 金額 業績 21 店販銷售 喬娜斯新品玻尿酸洗護組500ML 750 750 22 * 消費 …" at bounding box center [688, 20] width 355 height 667
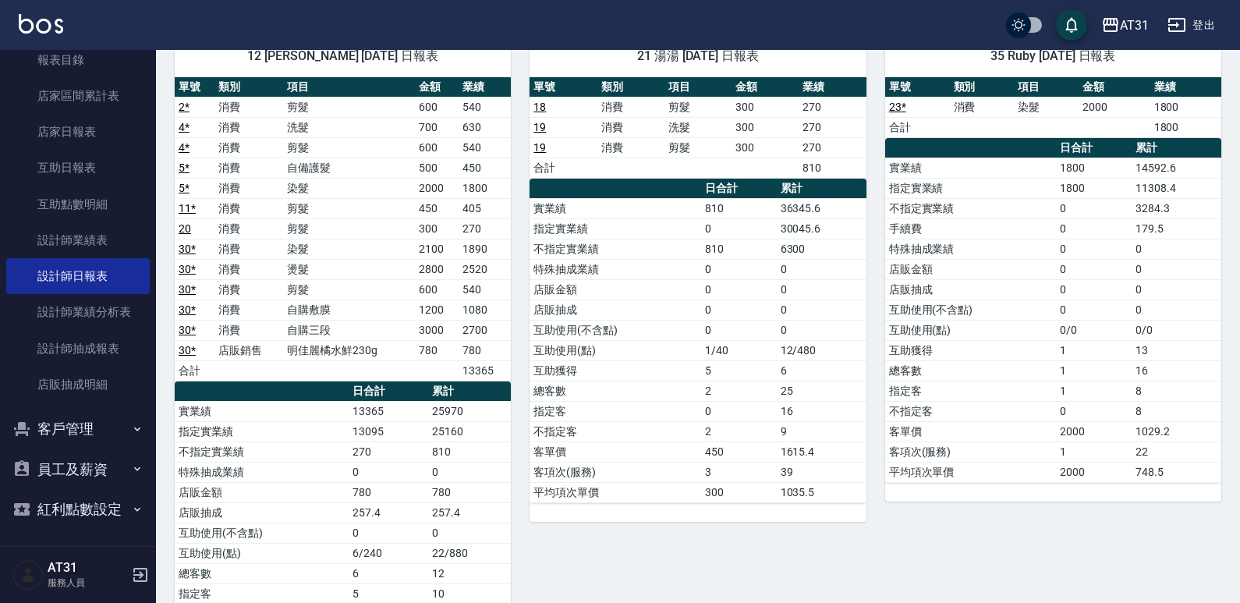
scroll to position [780, 0]
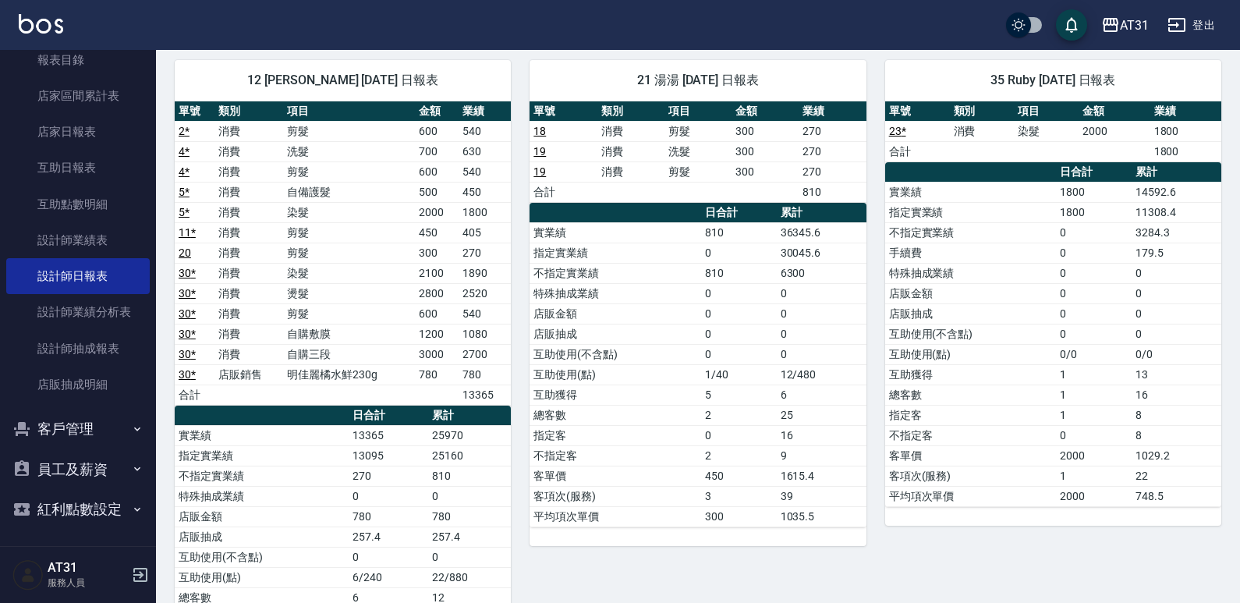
drag, startPoint x: 735, startPoint y: 366, endPoint x: 668, endPoint y: 367, distance: 66.3
drag, startPoint x: 668, startPoint y: 367, endPoint x: 635, endPoint y: 379, distance: 35.5
click at [635, 379] on td "互助使用(點)" at bounding box center [615, 374] width 171 height 20
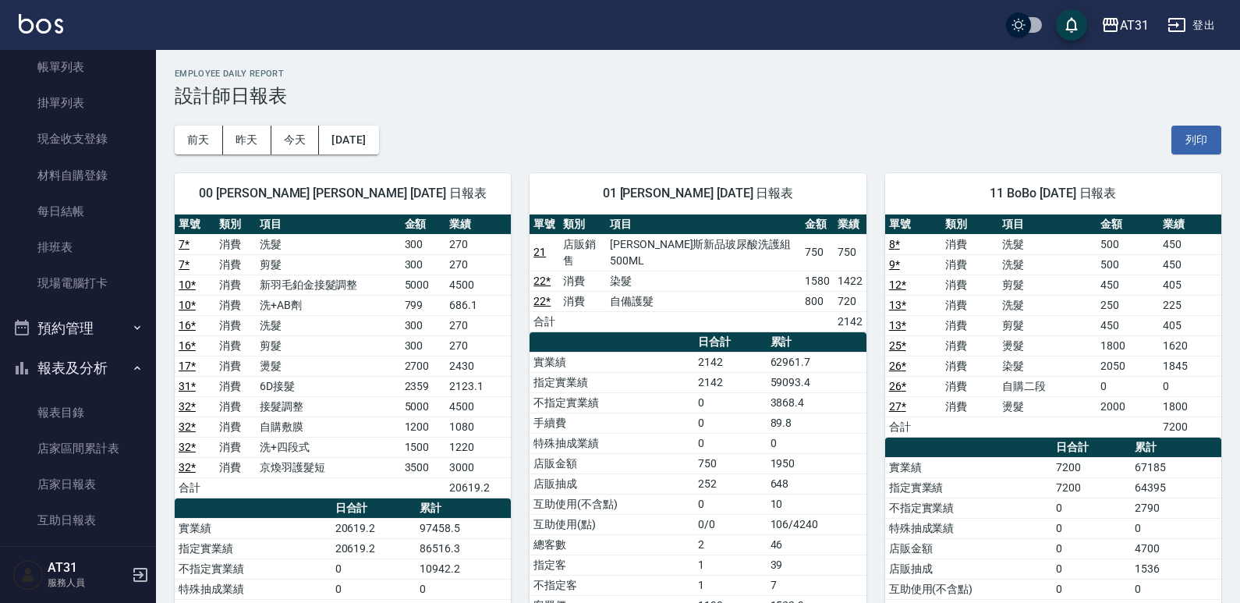
scroll to position [0, 0]
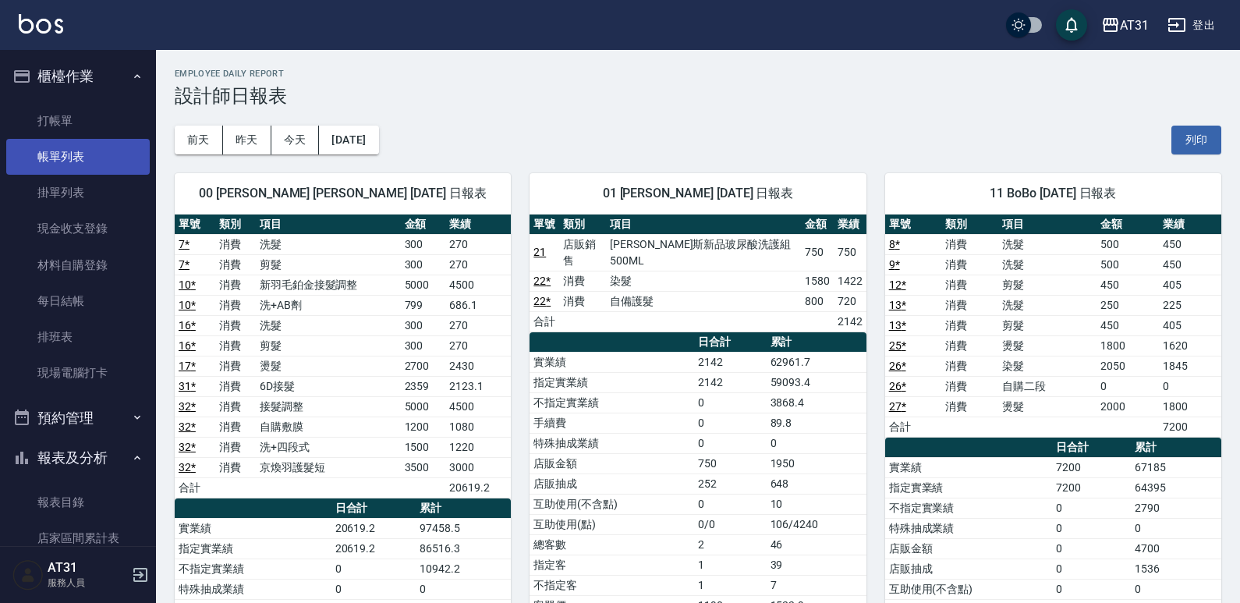
click at [70, 161] on link "帳單列表" at bounding box center [77, 157] width 143 height 36
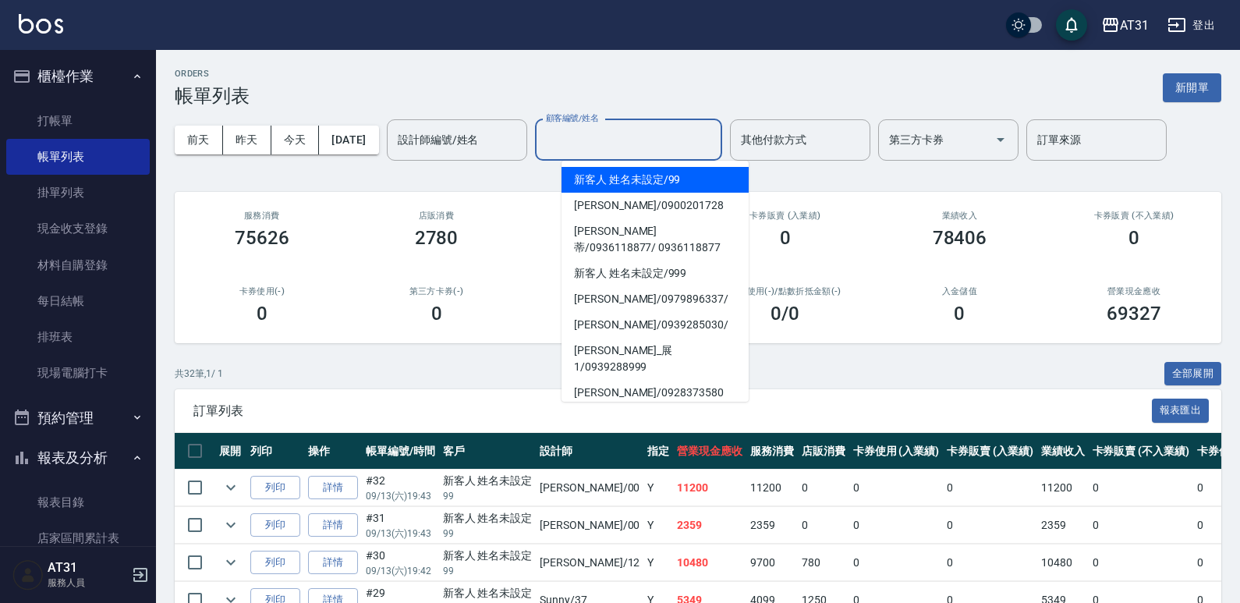
click at [600, 140] on div "顧客編號/姓名 顧客編號/姓名" at bounding box center [628, 139] width 187 height 41
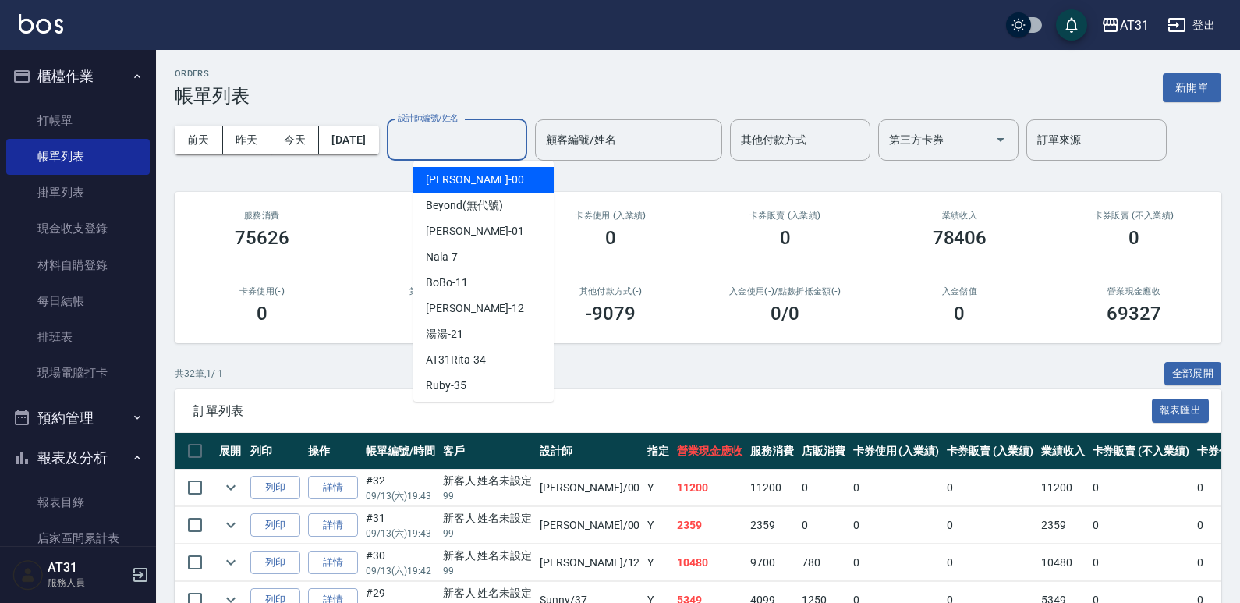
click at [495, 142] on input "設計師編號/姓名" at bounding box center [457, 139] width 126 height 27
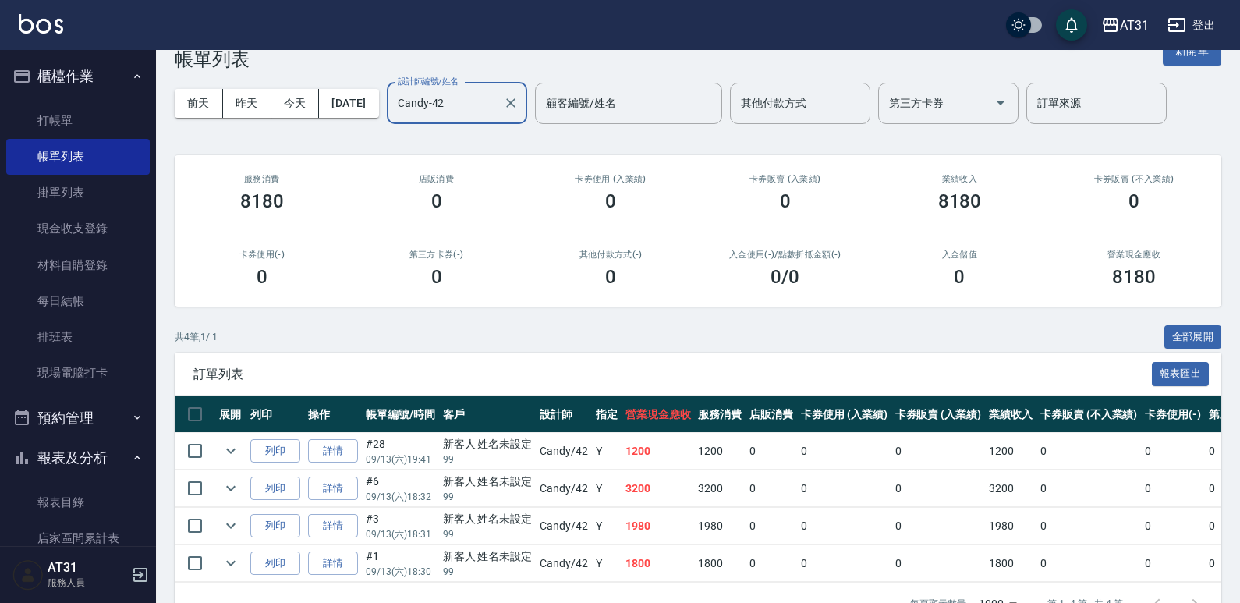
scroll to position [89, 0]
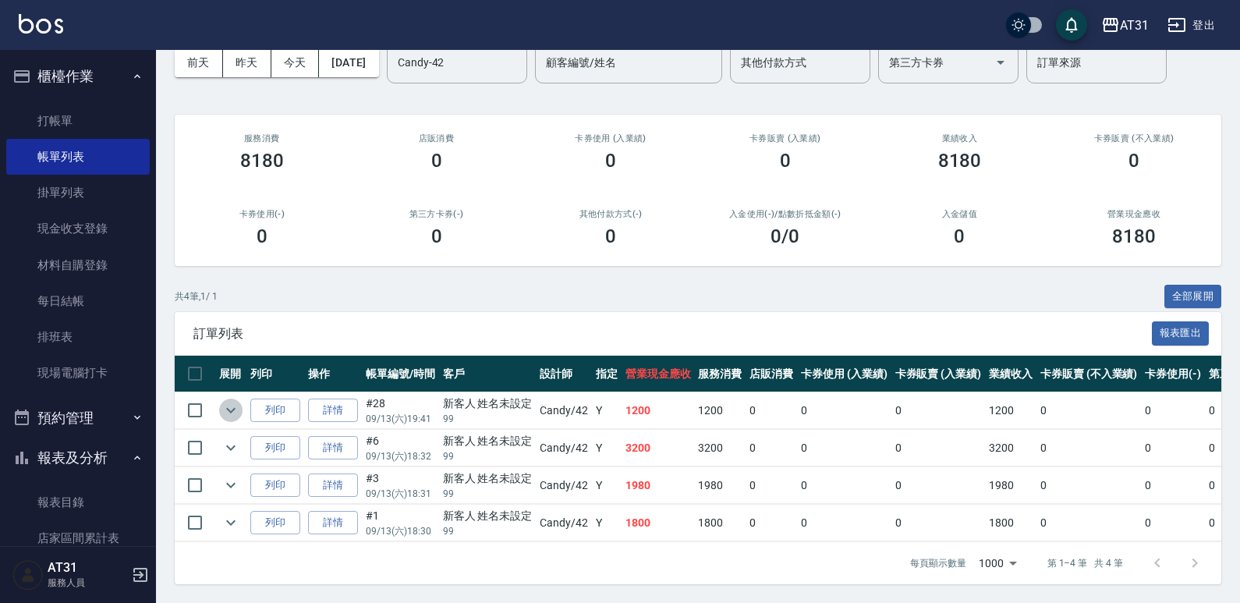
click at [232, 408] on icon "expand row" at bounding box center [230, 410] width 9 height 5
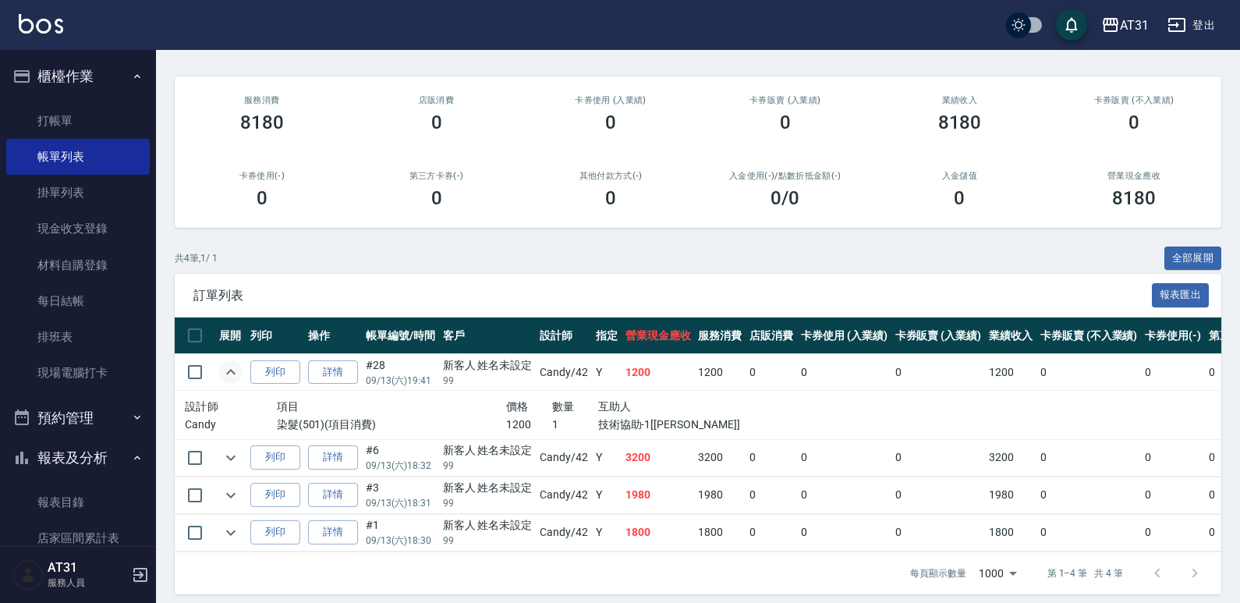
scroll to position [137, 0]
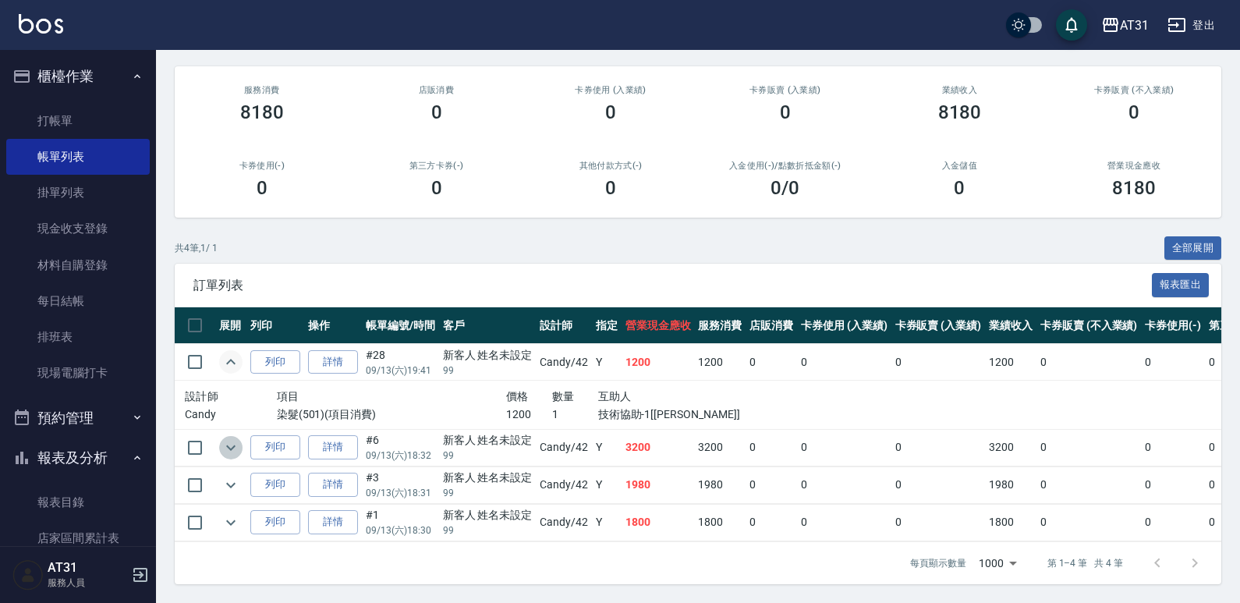
click at [225, 441] on icon "expand row" at bounding box center [230, 447] width 19 height 19
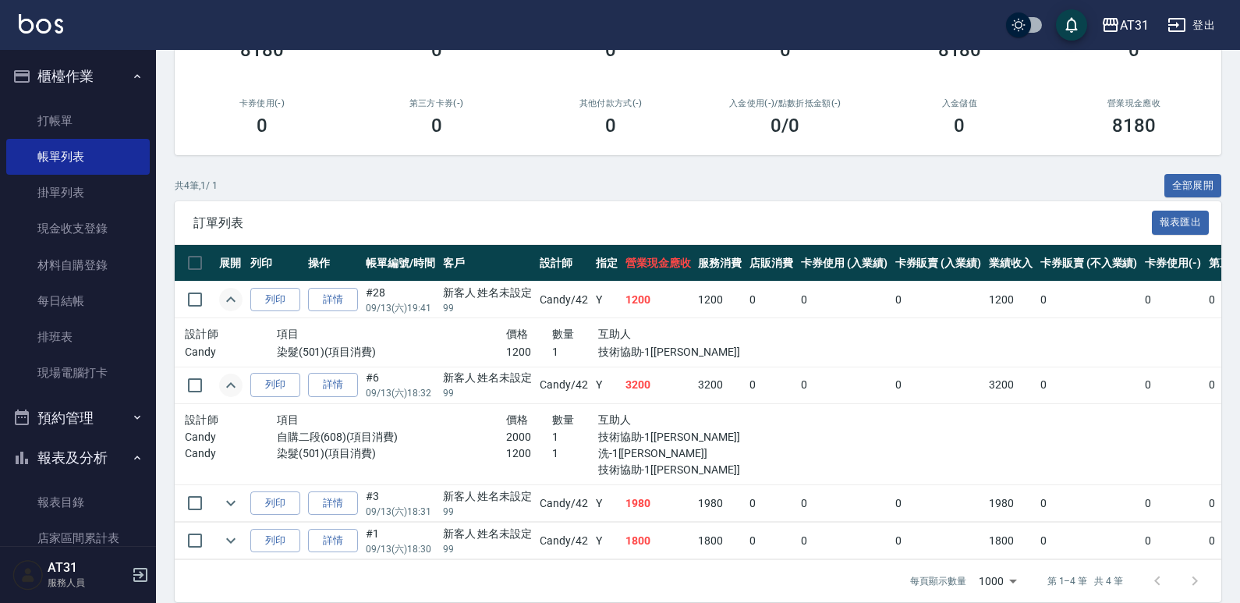
scroll to position [218, 0]
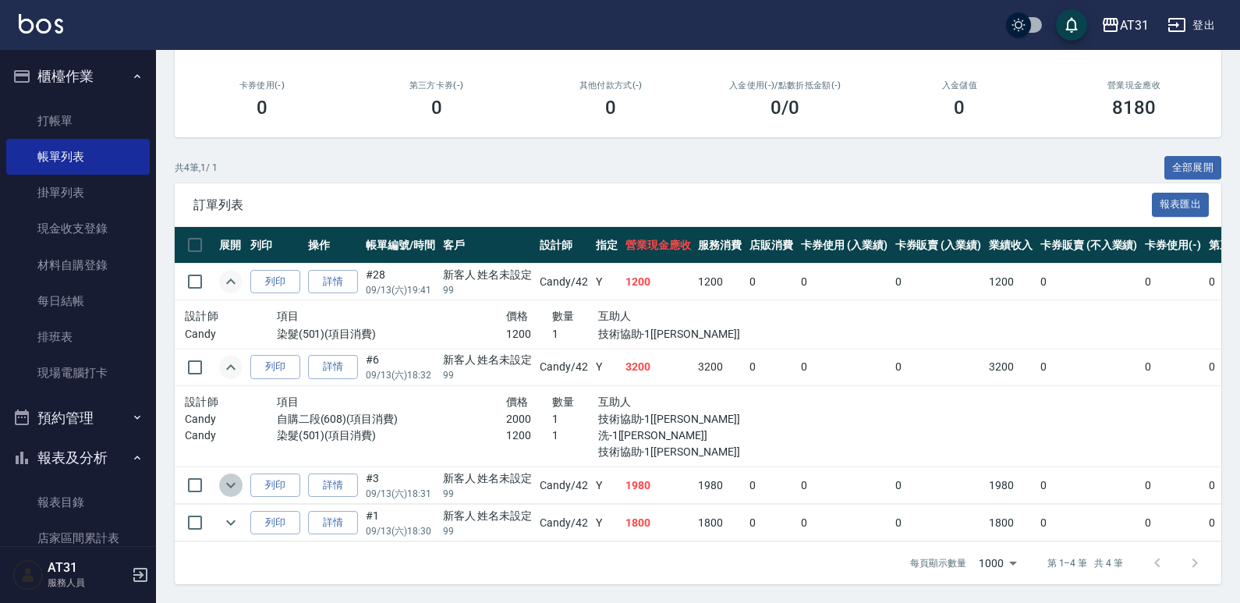
click at [239, 476] on icon "expand row" at bounding box center [230, 485] width 19 height 19
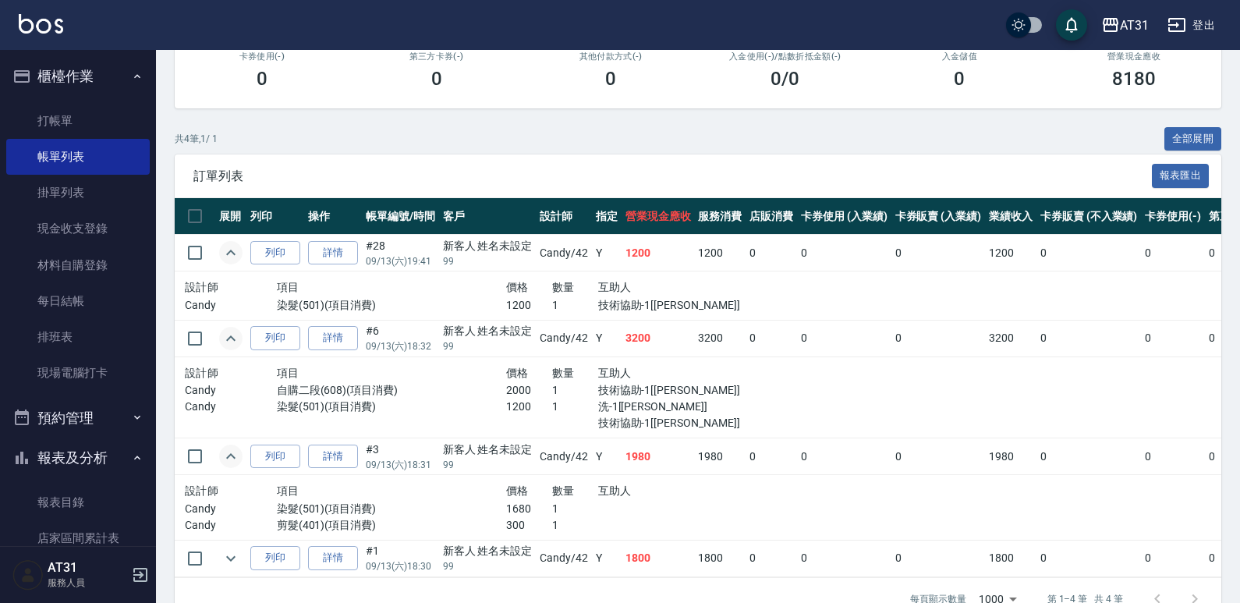
scroll to position [282, 0]
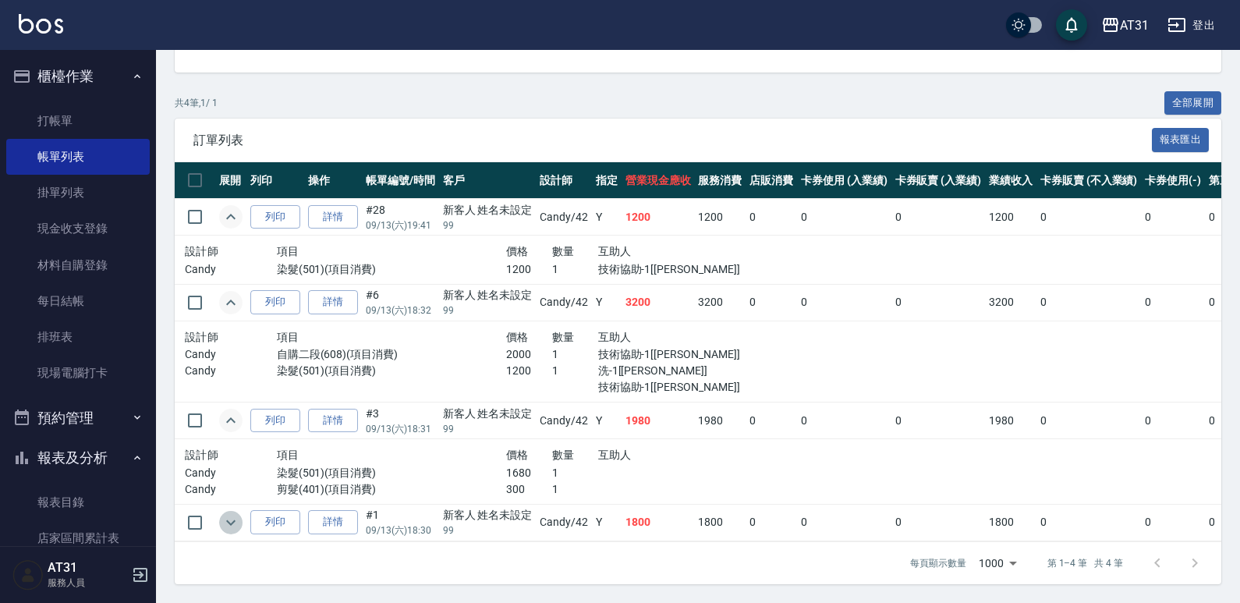
click at [221, 511] on button "expand row" at bounding box center [230, 522] width 23 height 23
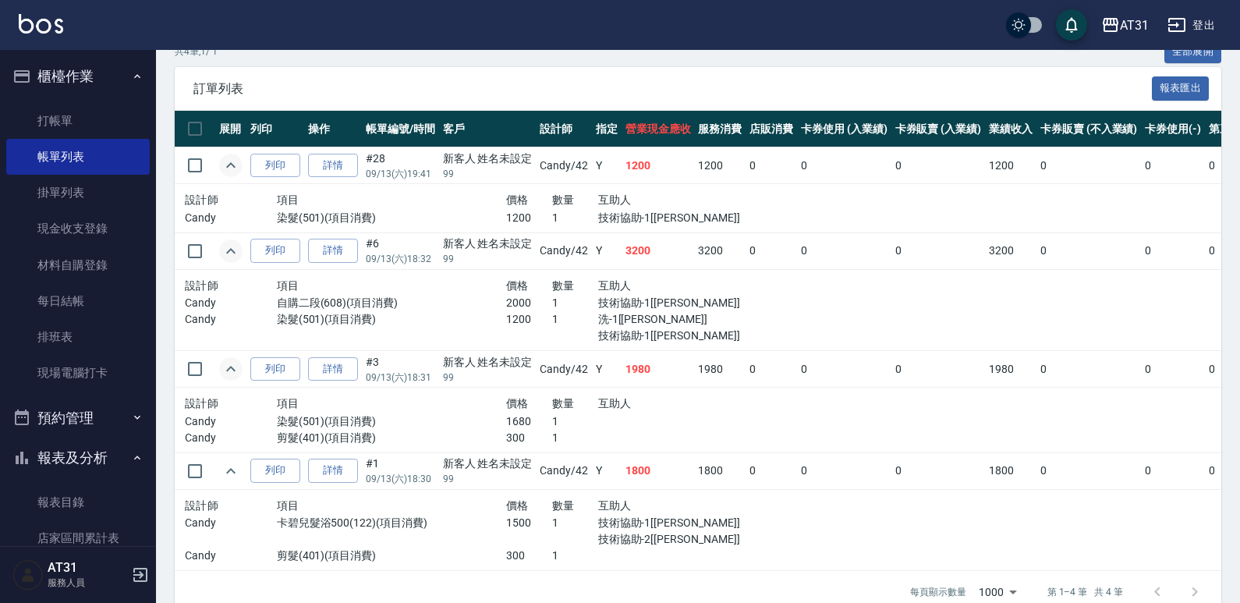
scroll to position [360, 0]
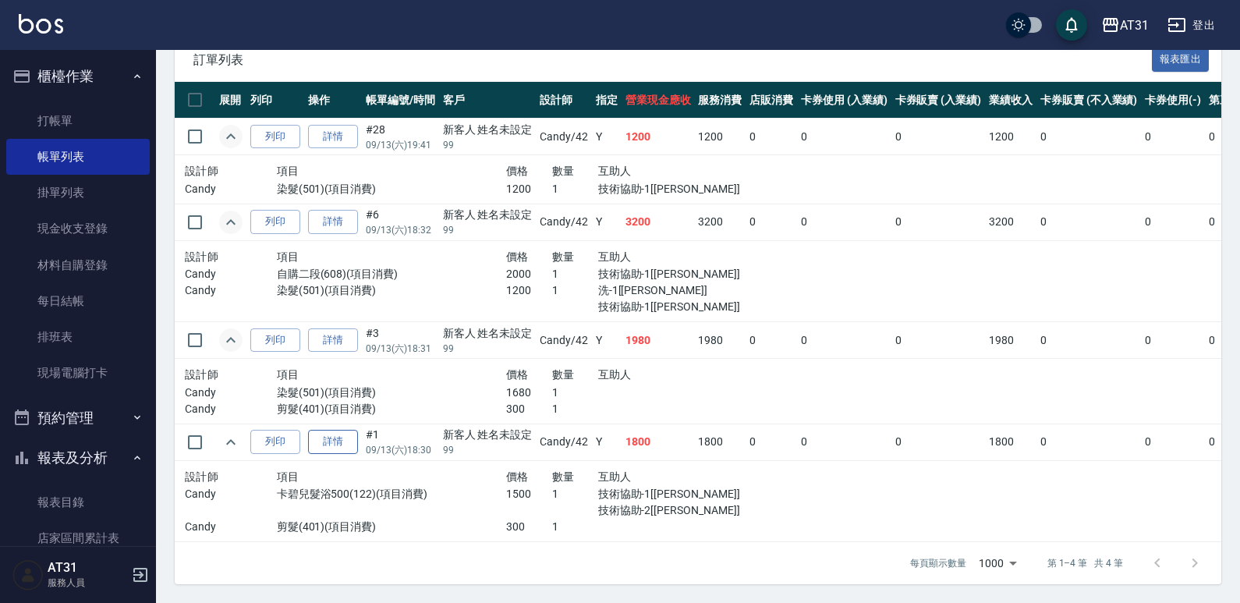
click at [342, 432] on link "詳情" at bounding box center [333, 442] width 50 height 24
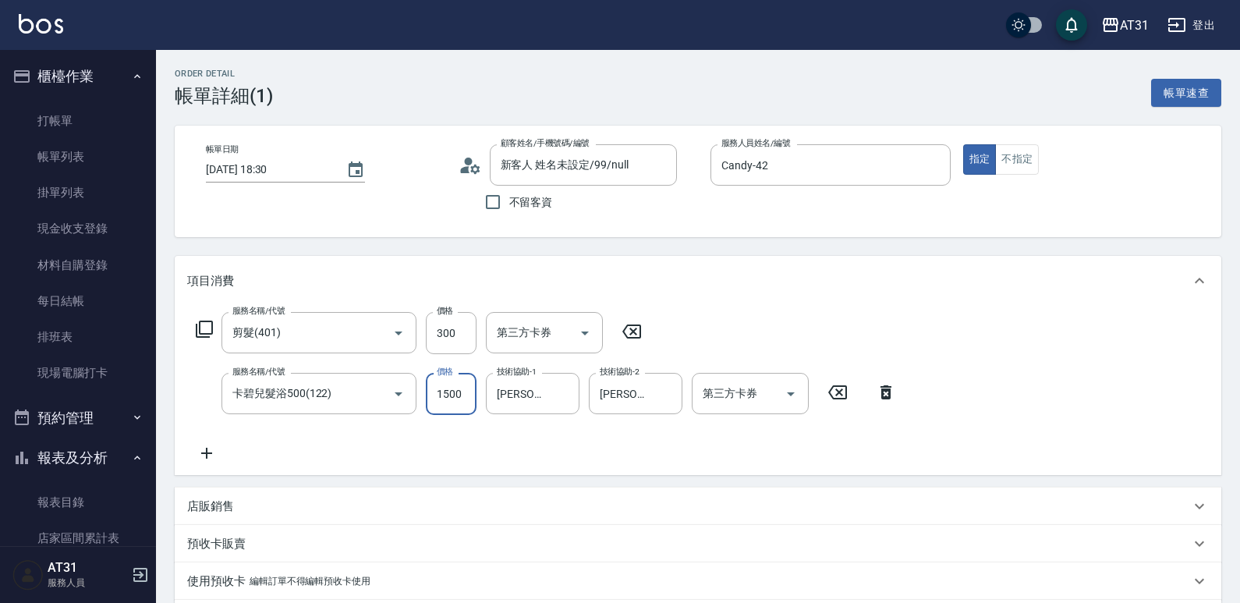
click at [465, 377] on input "1500" at bounding box center [451, 394] width 51 height 42
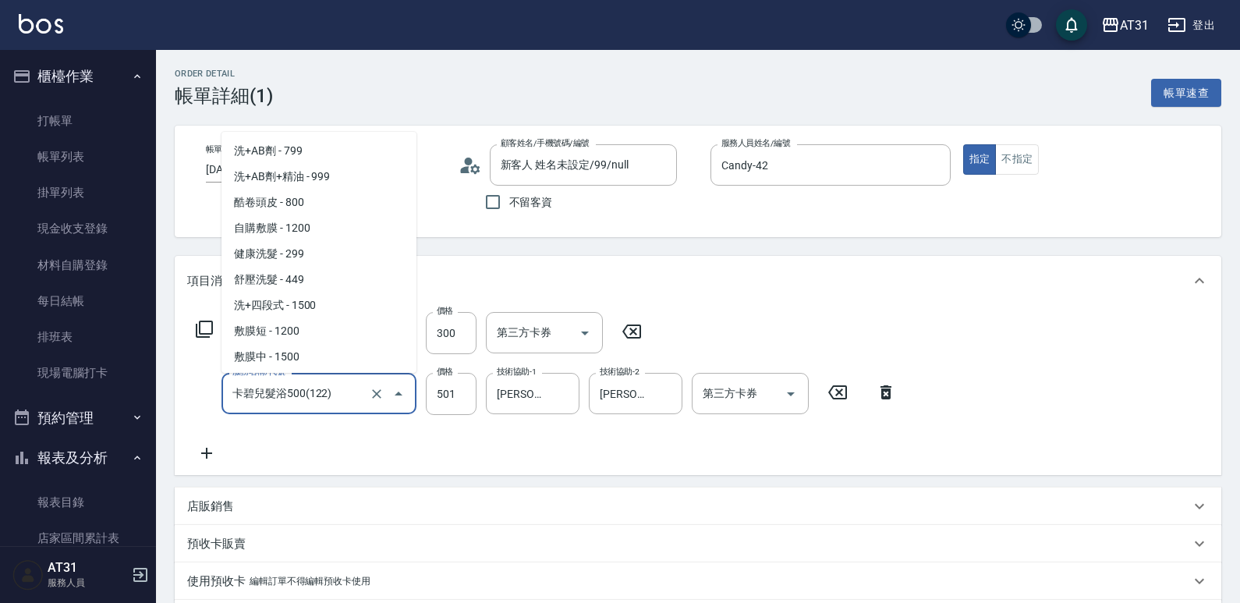
click at [363, 383] on input "卡碧兒髮浴500(122)" at bounding box center [296, 393] width 137 height 27
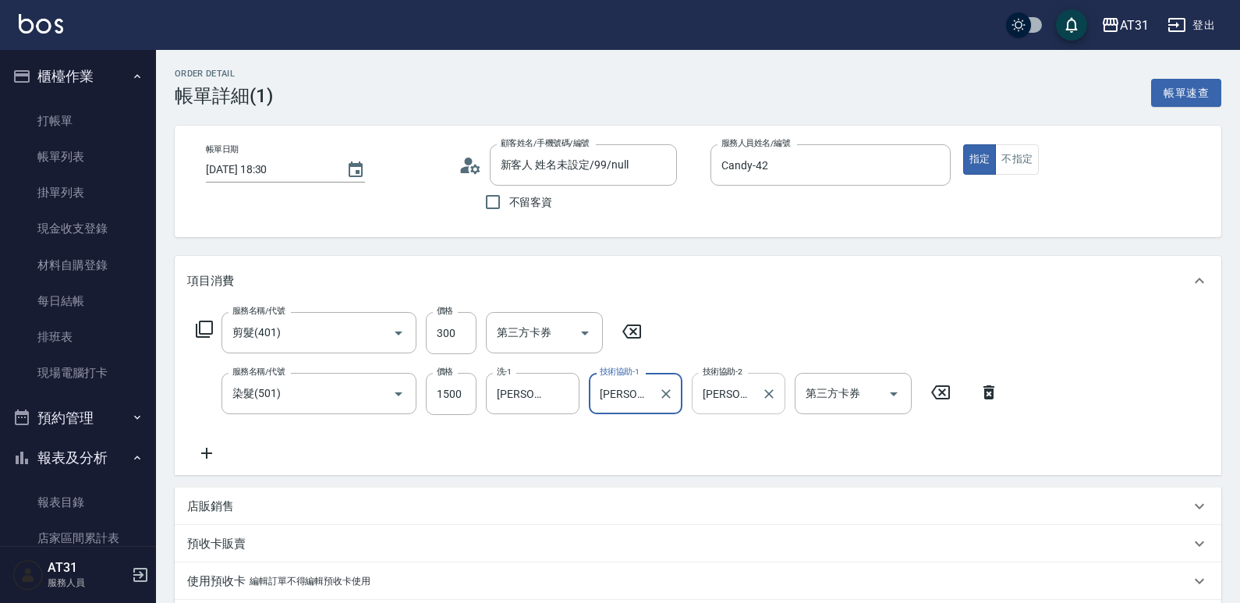
click at [763, 399] on icon "Clear" at bounding box center [769, 394] width 16 height 16
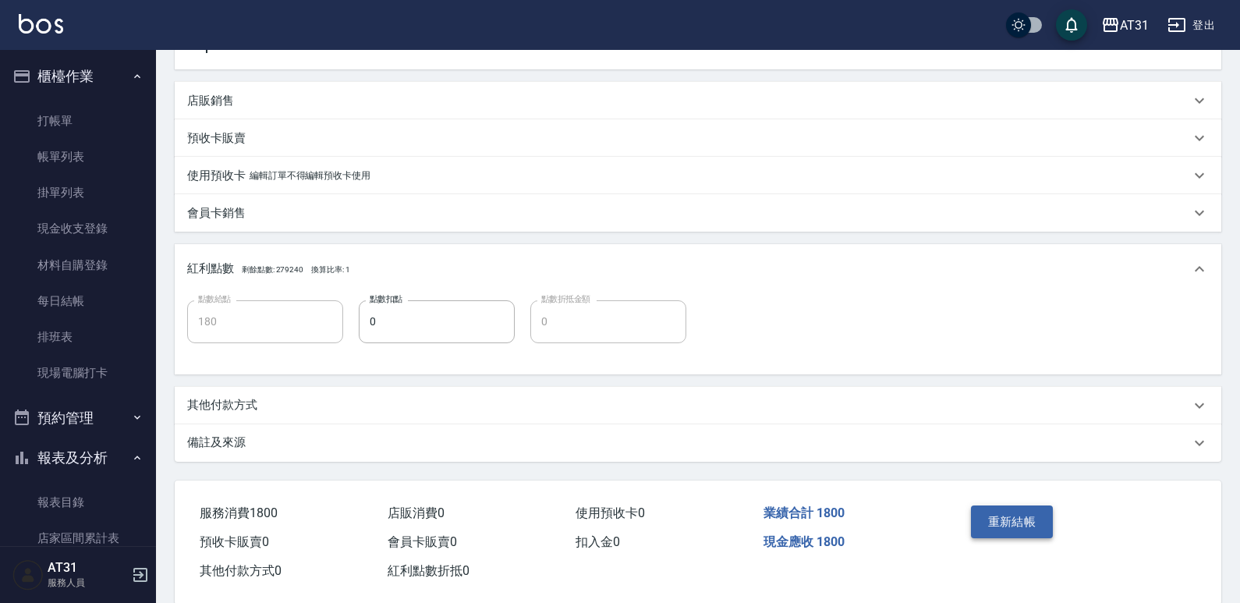
scroll to position [433, 0]
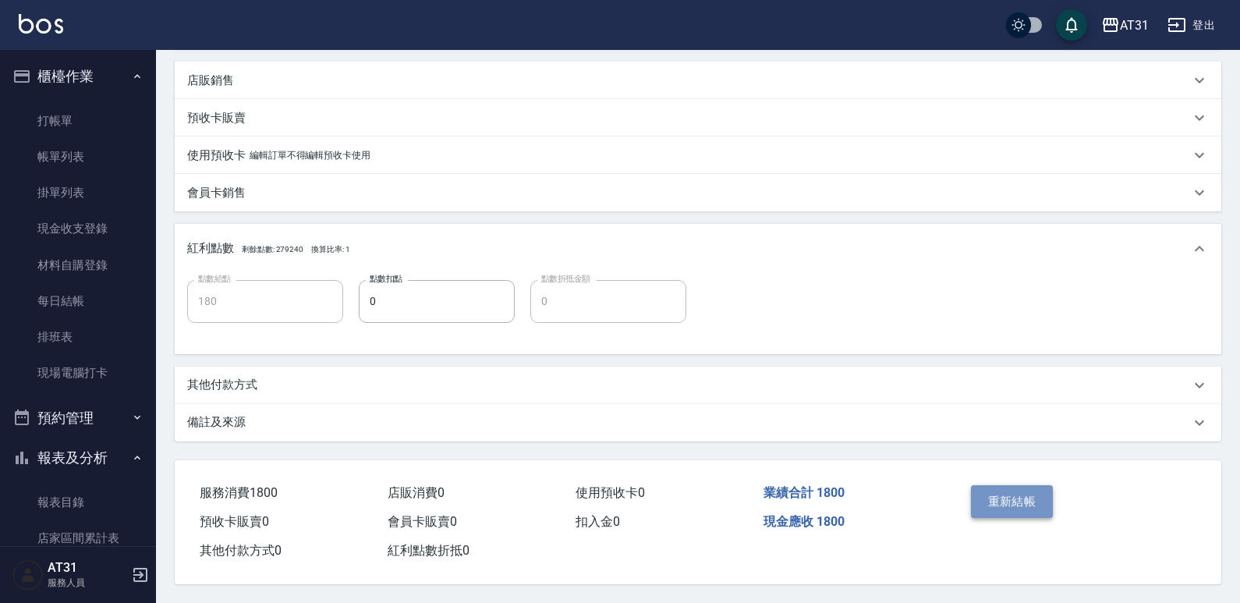
click at [1008, 491] on button "重新結帳" at bounding box center [1012, 501] width 83 height 33
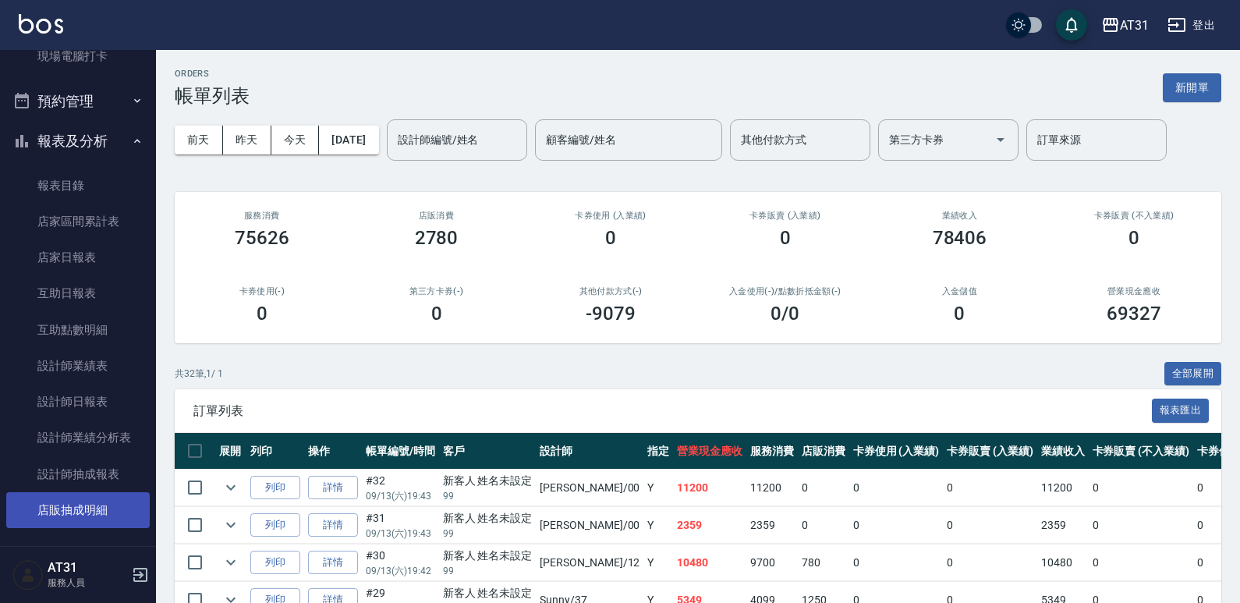
scroll to position [234, 0]
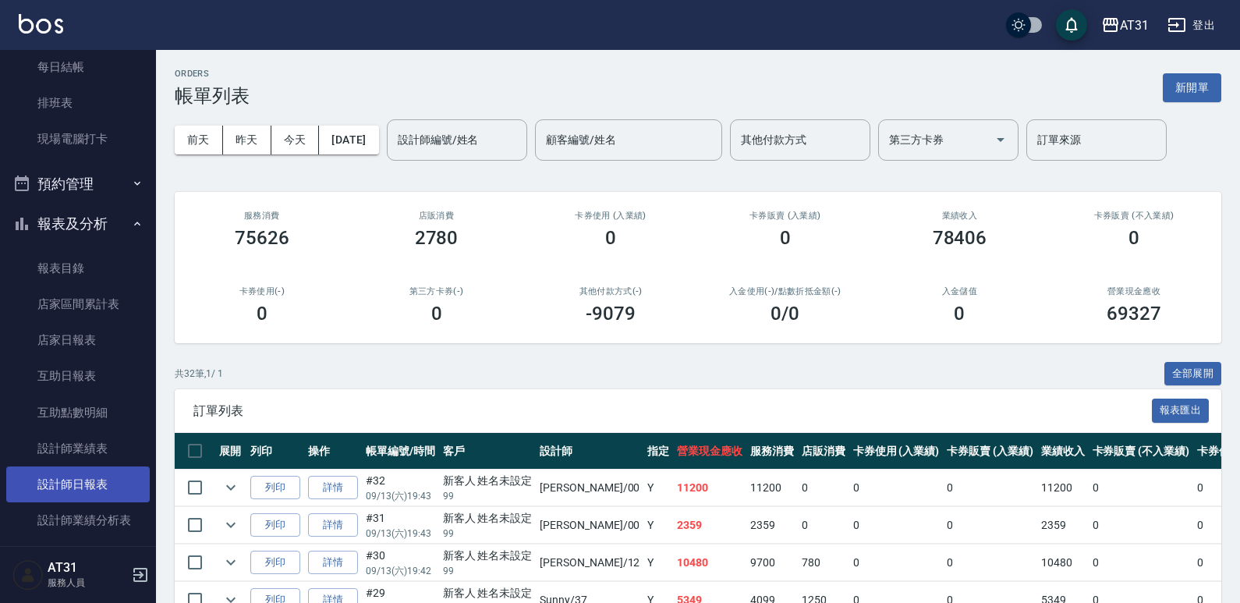
click at [70, 478] on link "設計師日報表" at bounding box center [77, 484] width 143 height 36
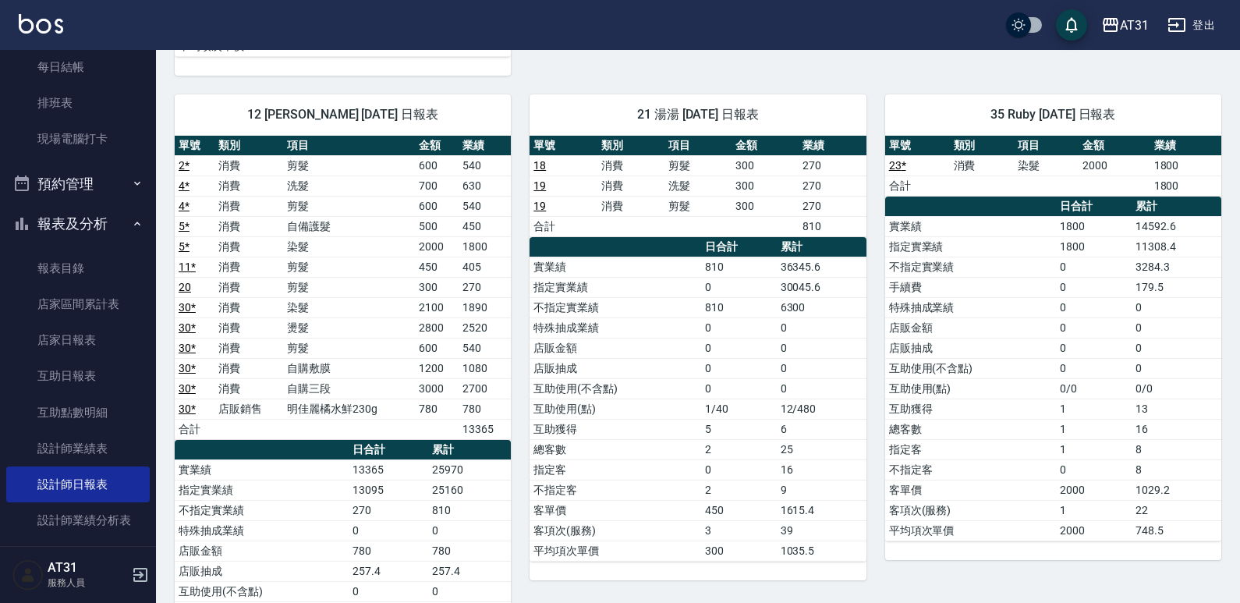
scroll to position [624, 0]
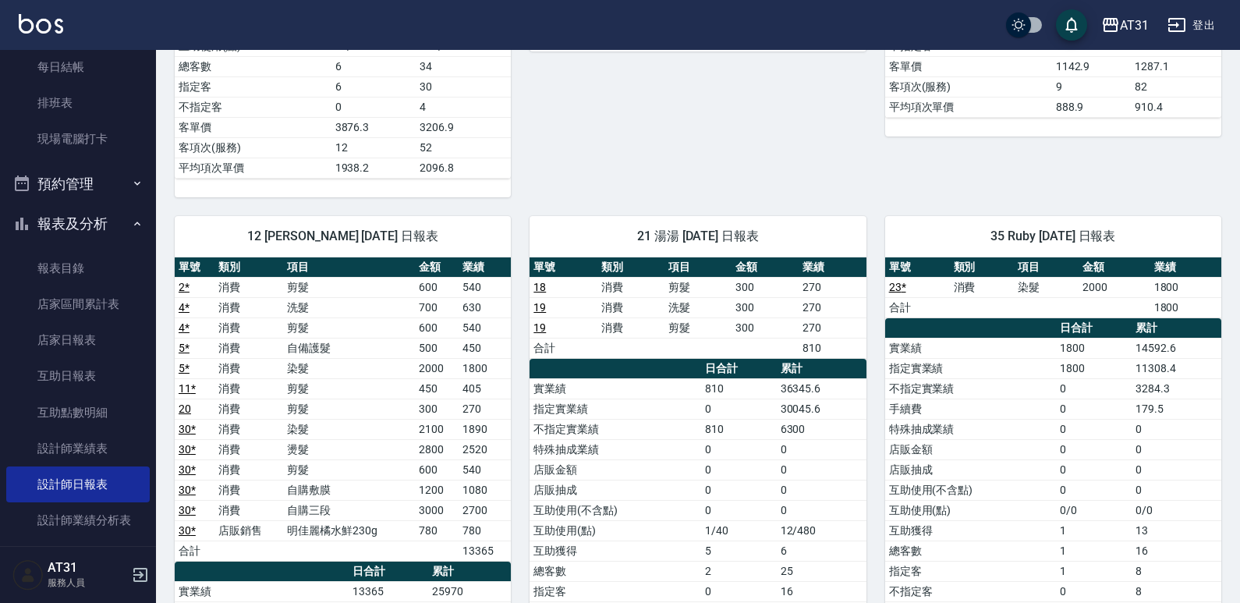
drag, startPoint x: 1238, startPoint y: 255, endPoint x: 1231, endPoint y: 333, distance: 78.4
click at [1231, 333] on div "AT31 2025-09-13 設計師日報表 列印時間： 2025-09-13-19:49 Employee Daily Report 設計師日報表 前天 昨…" at bounding box center [698, 457] width 1084 height 2063
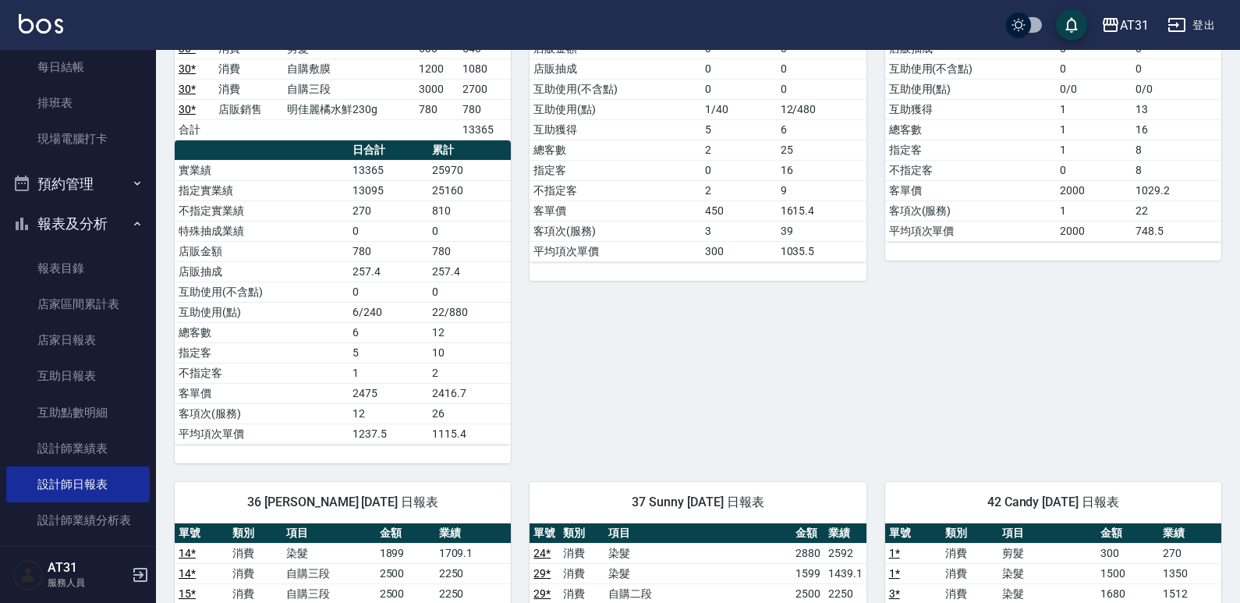
scroll to position [1181, 0]
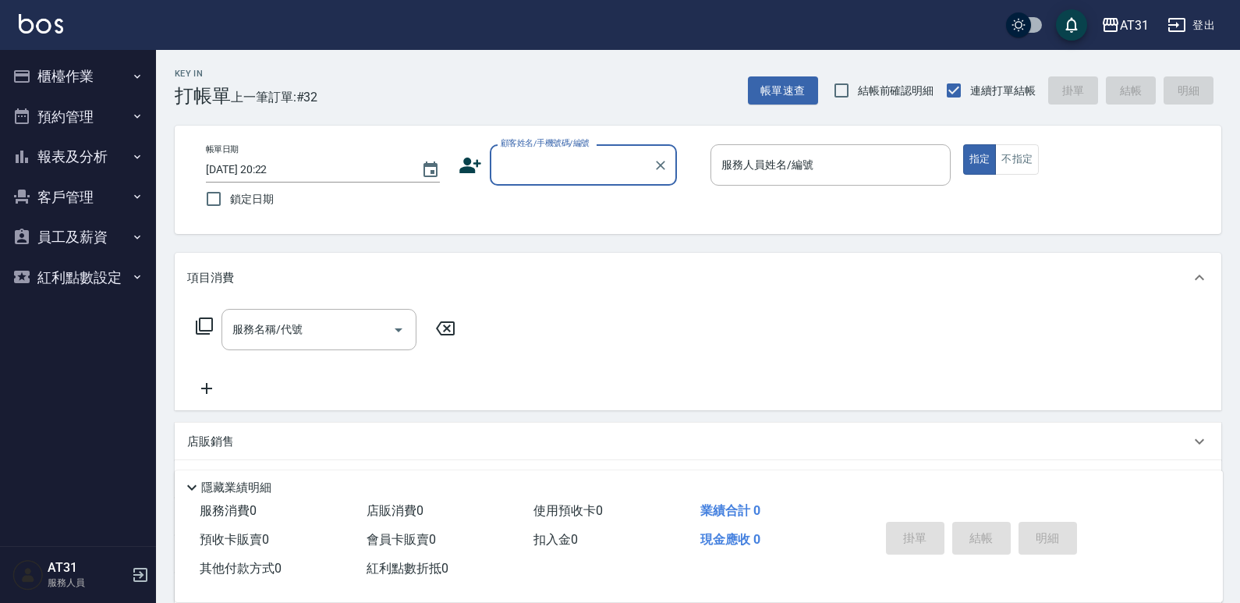
click at [625, 164] on input "顧客姓名/手機號碼/編號" at bounding box center [572, 164] width 150 height 27
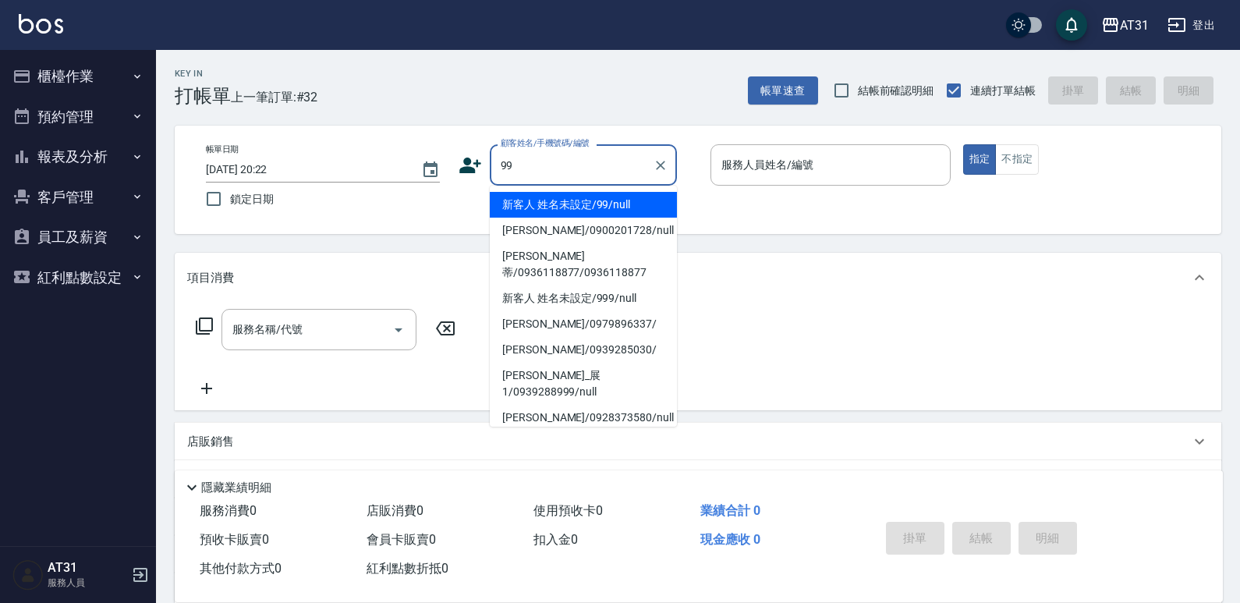
type input "99"
type input "0"
type input "新客人 姓名未設定/99/null"
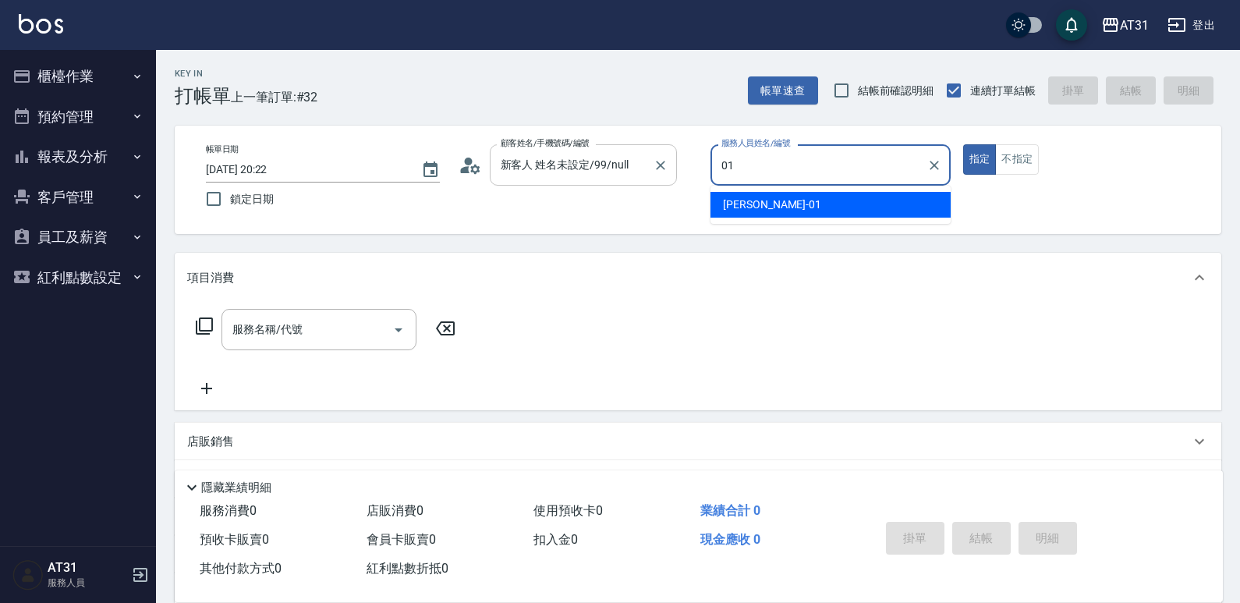
type input "[PERSON_NAME]-01"
type button "true"
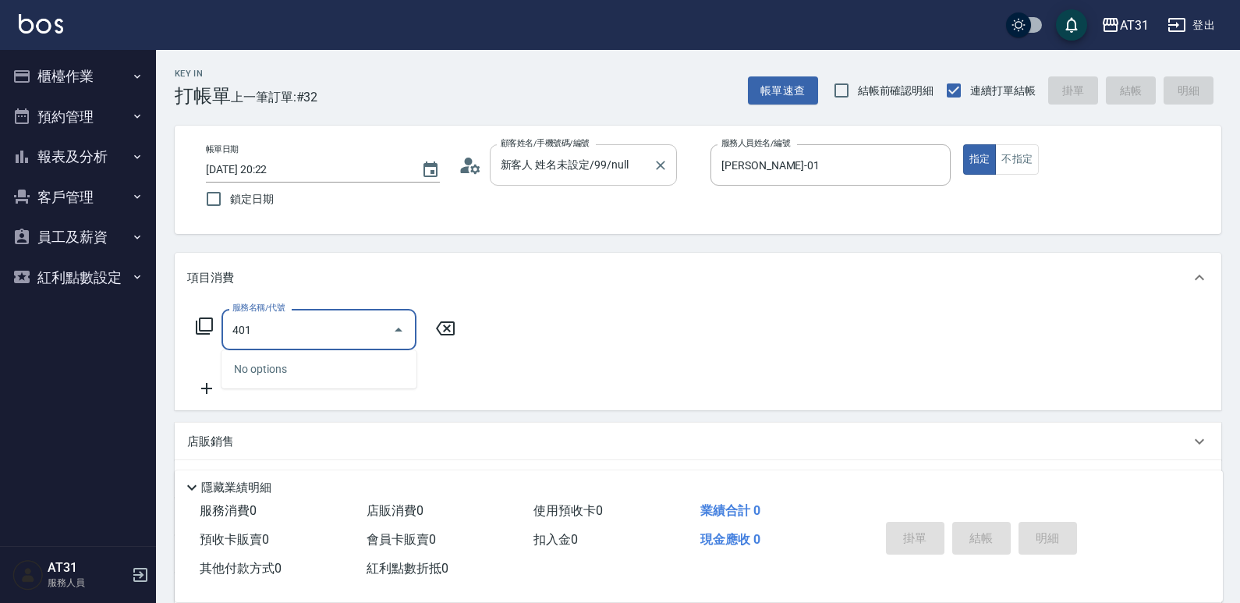
type input "剪髮(401)"
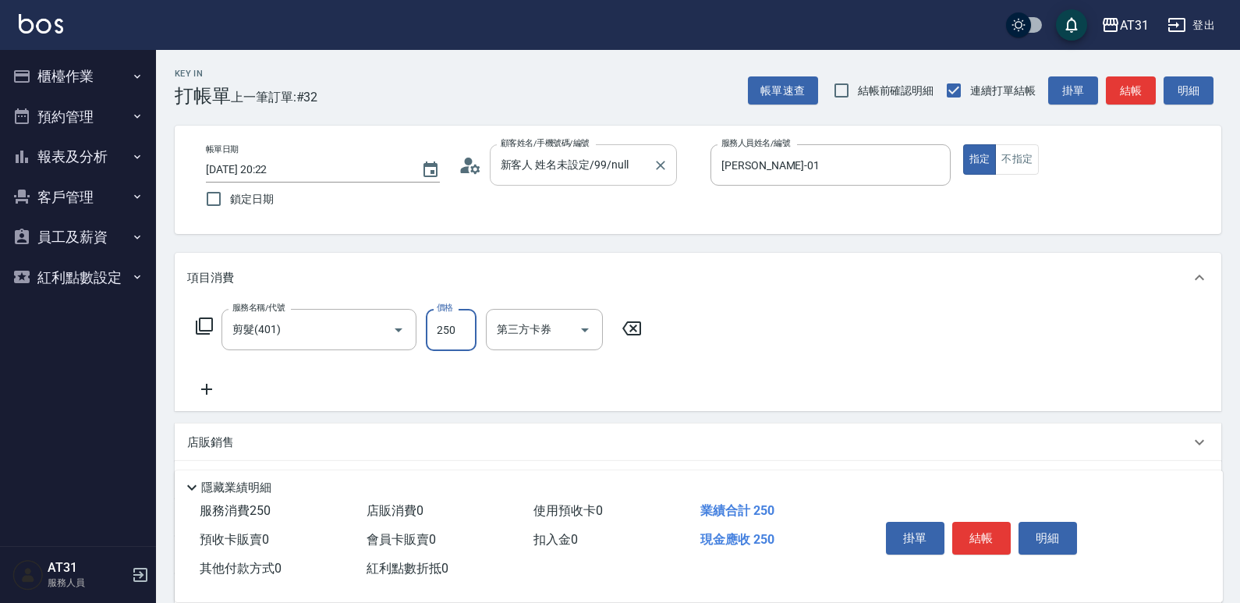
type input "0"
type input "30"
type input "300"
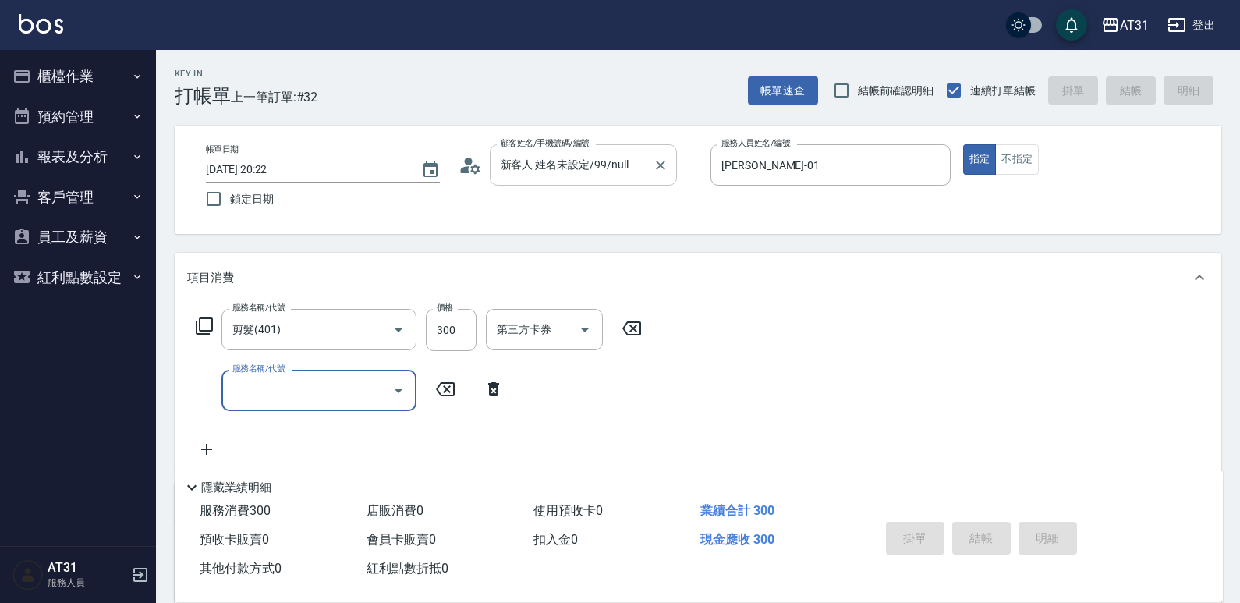
type input "[DATE] 20:23"
type input "0"
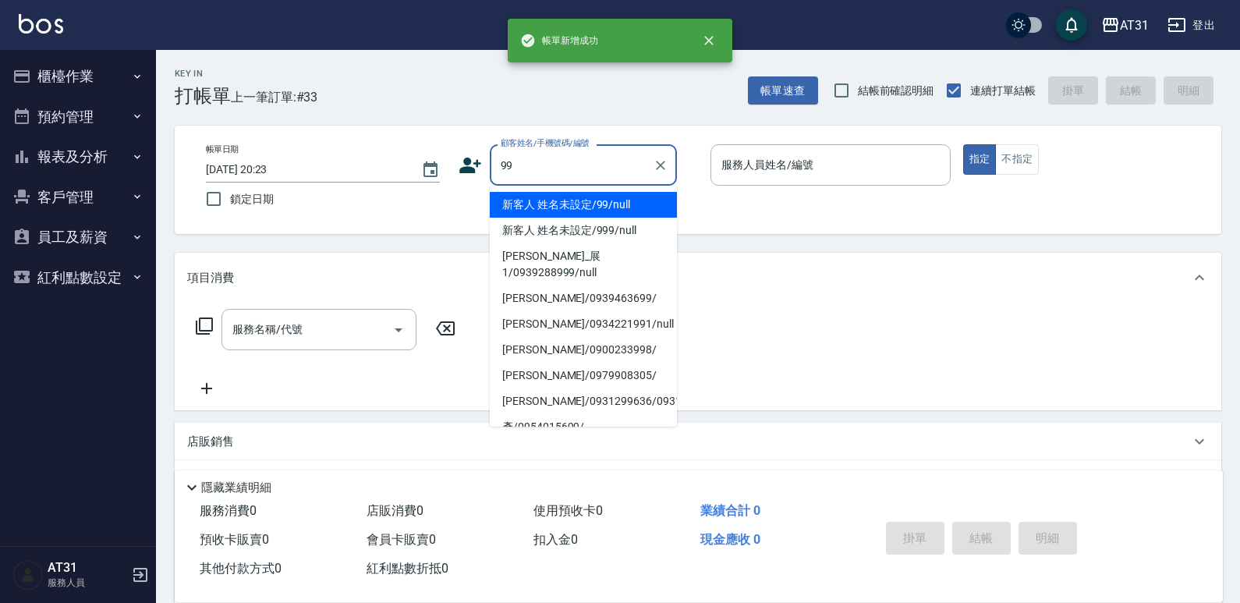
type input "新客人 姓名未設定/99/null"
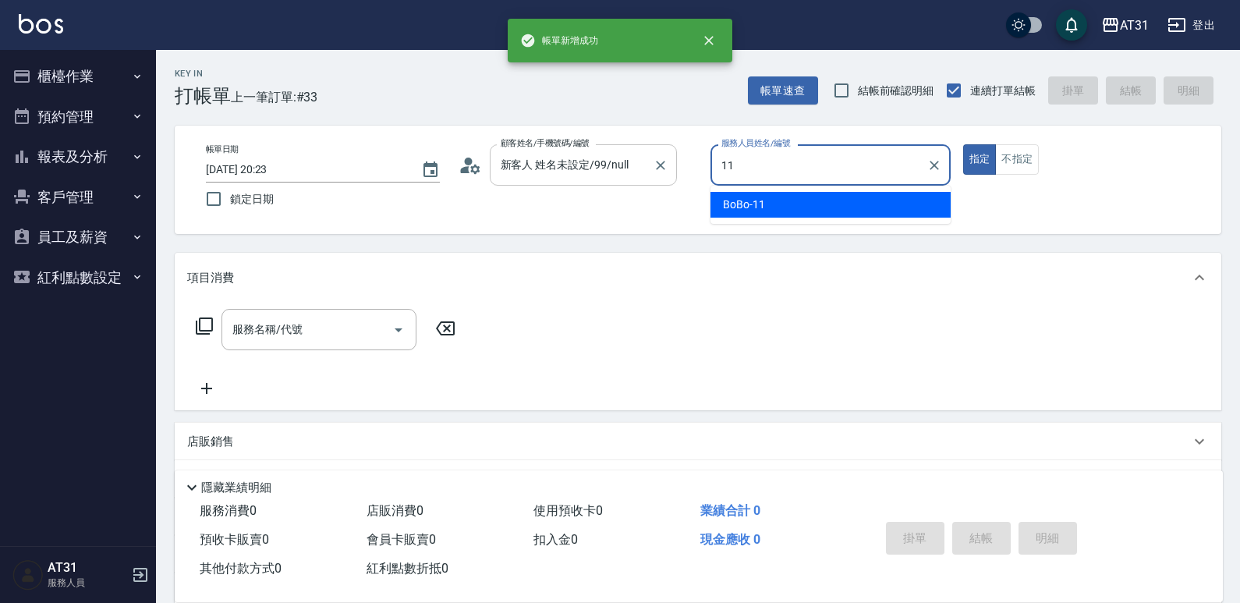
type input "BoBo-11"
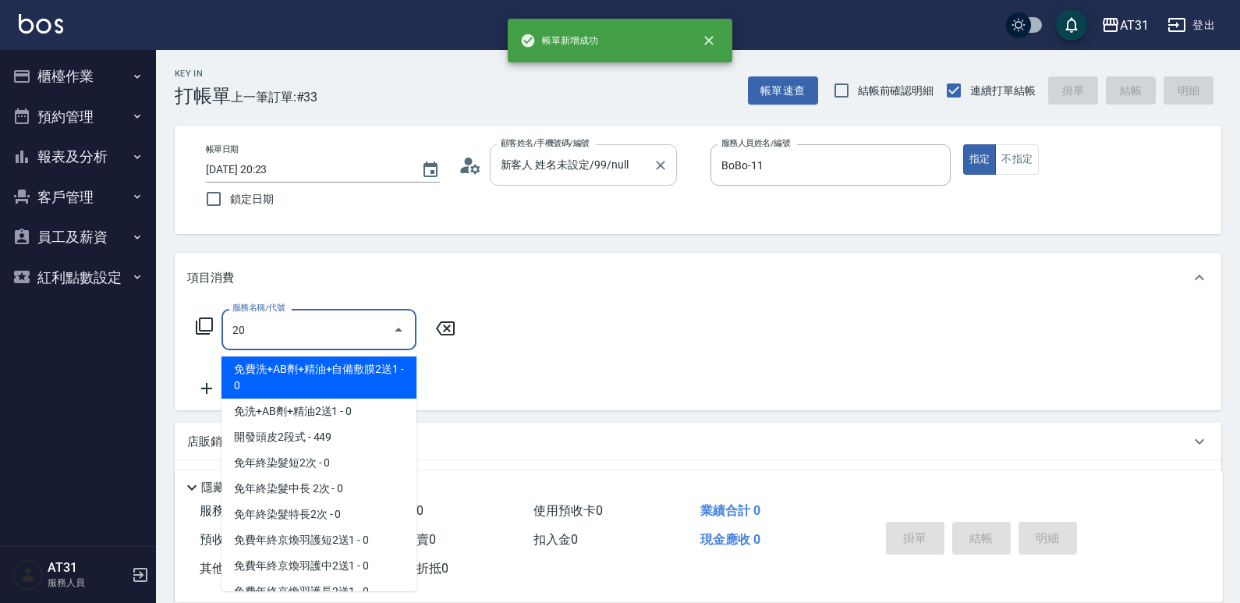
type input "201"
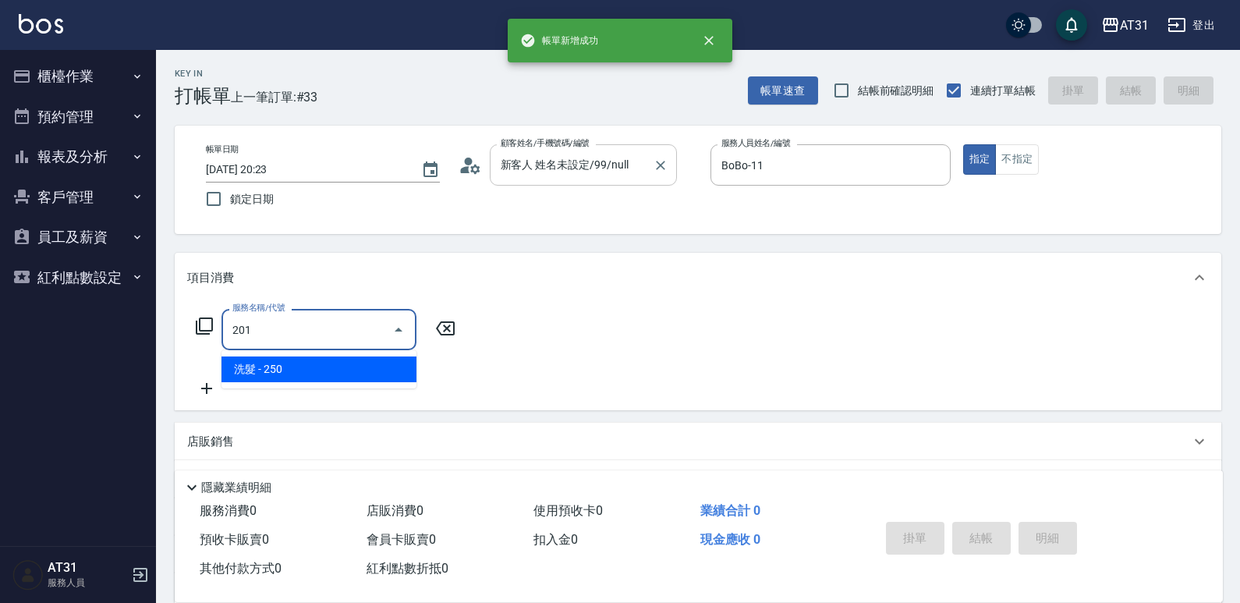
type input "20"
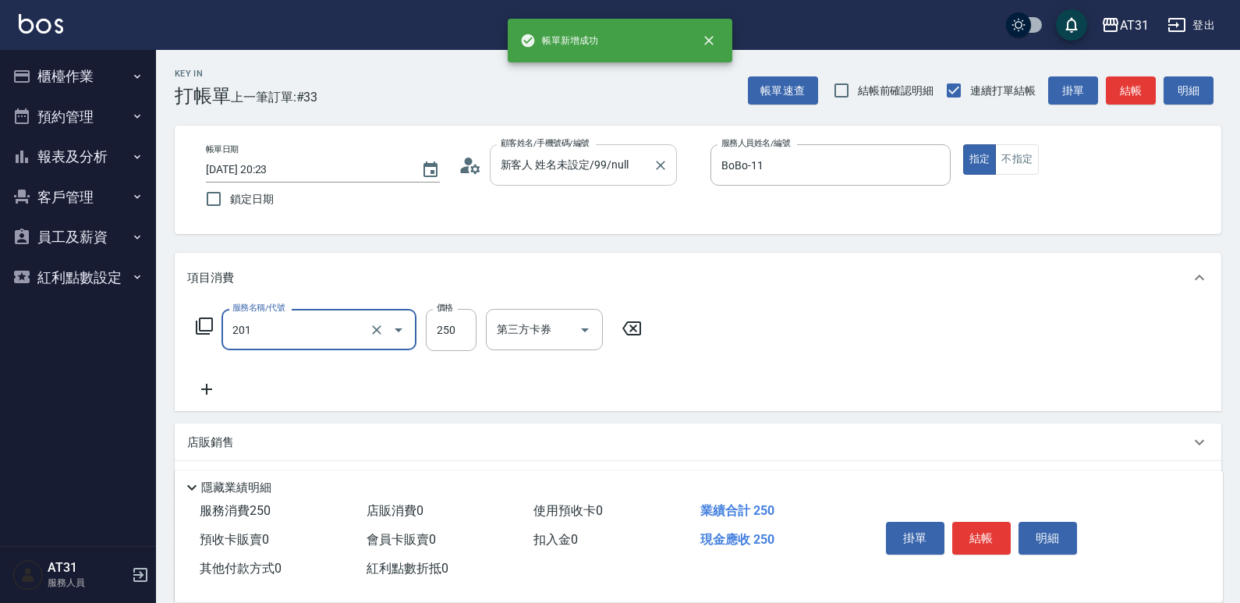
type input "洗髮(201)"
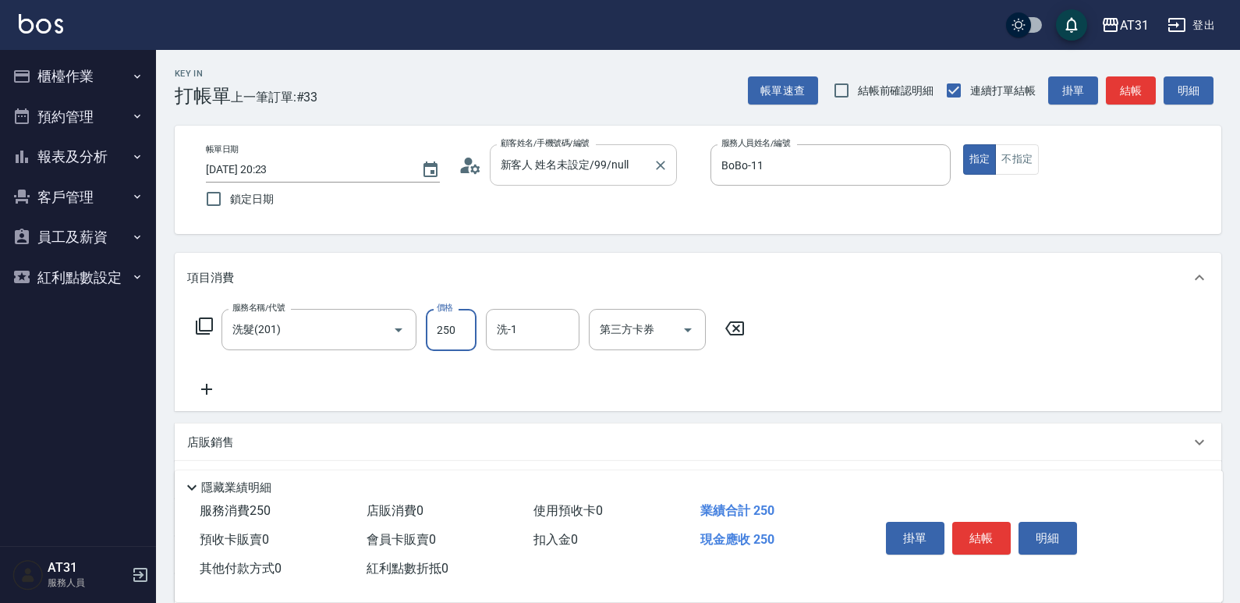
type input "0"
type input "30"
type input "300"
type input "[PERSON_NAME]-49"
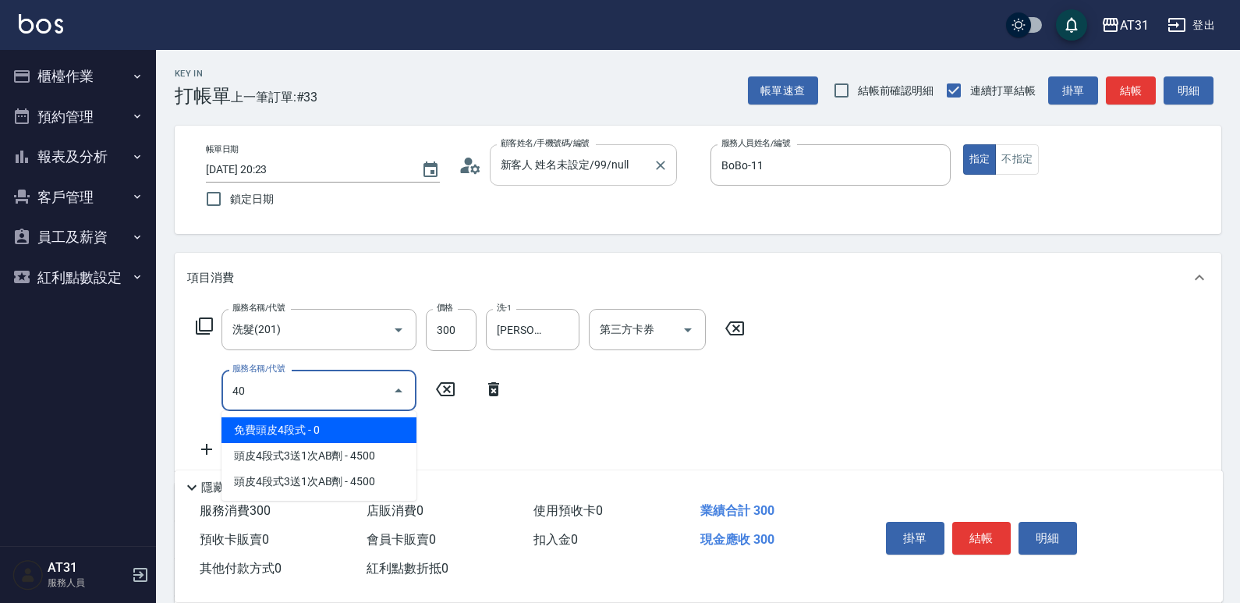
type input "401"
type input "50"
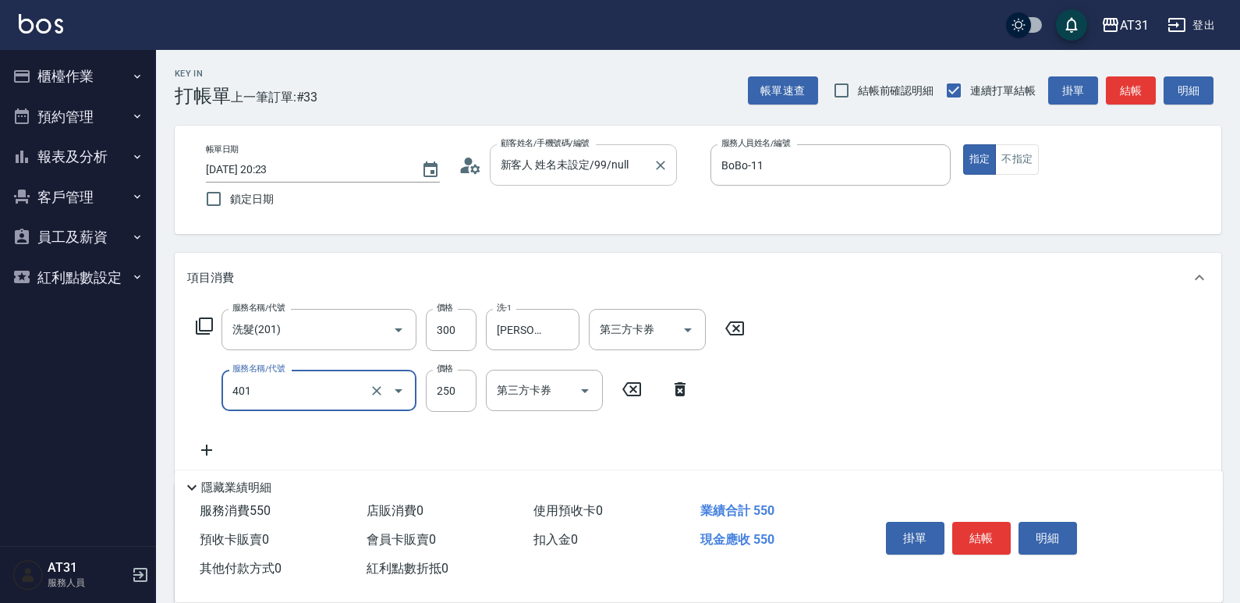
type input "剪髮(401)"
type input "30"
type input "300"
type input "60"
type input "300"
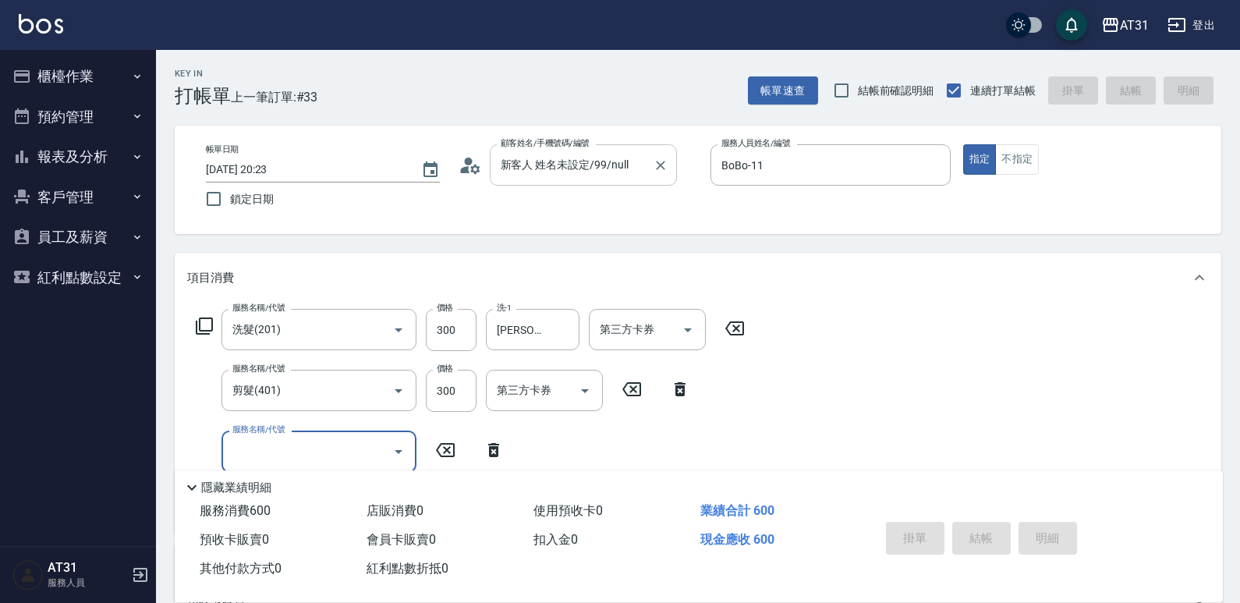
type input "0"
